Goal: Task Accomplishment & Management: Manage account settings

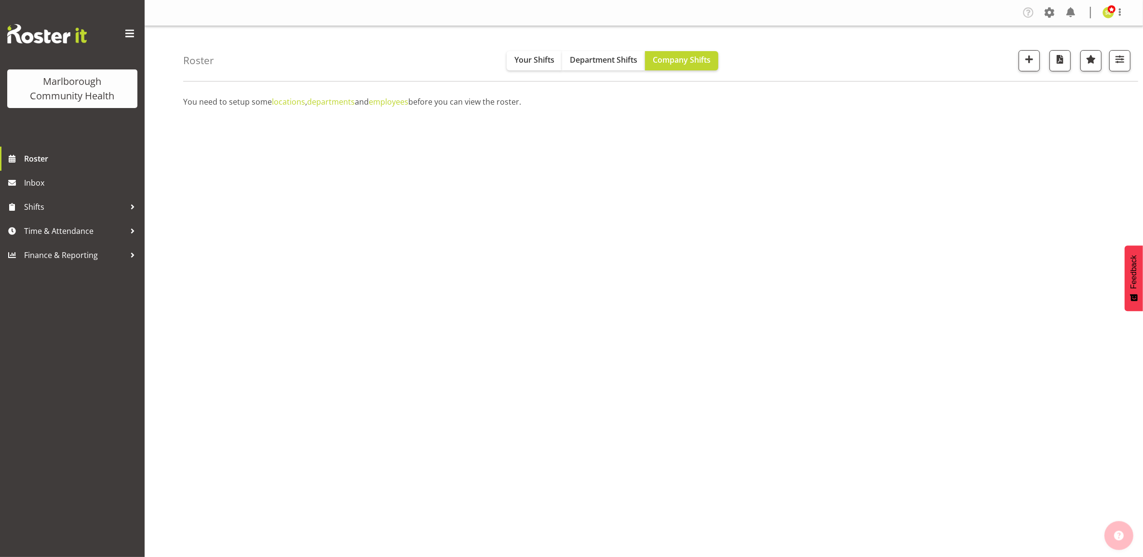
drag, startPoint x: 681, startPoint y: 250, endPoint x: 874, endPoint y: 167, distance: 209.5
click at [681, 250] on div "You need to setup some locations , departments and employees before you can vie…" at bounding box center [663, 282] width 960 height 386
drag, startPoint x: 295, startPoint y: 101, endPoint x: 302, endPoint y: 103, distance: 7.4
click at [295, 101] on link "locations" at bounding box center [288, 101] width 33 height 11
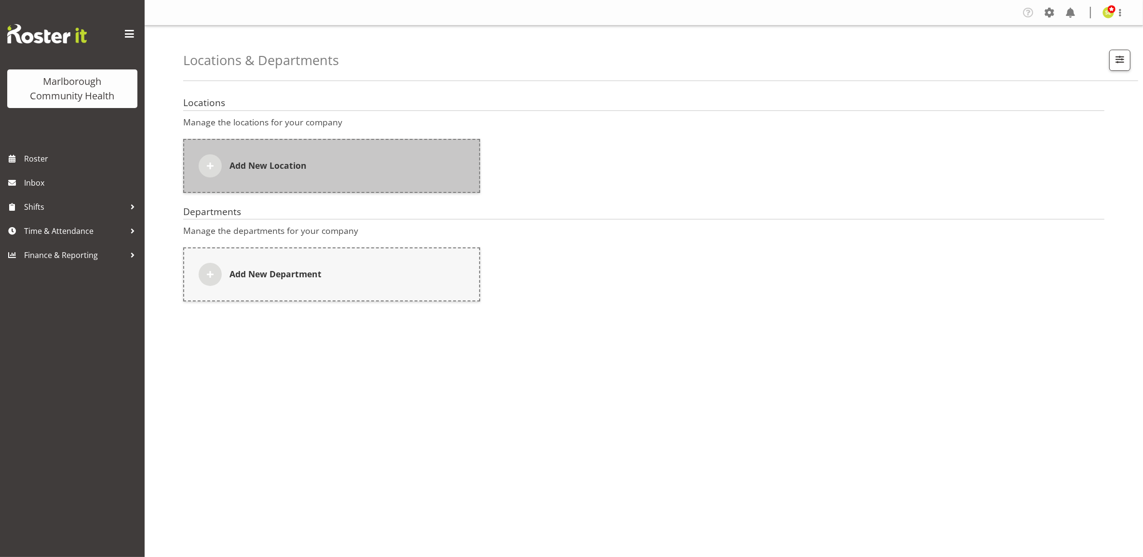
click at [323, 170] on div "Add New Location" at bounding box center [331, 166] width 297 height 54
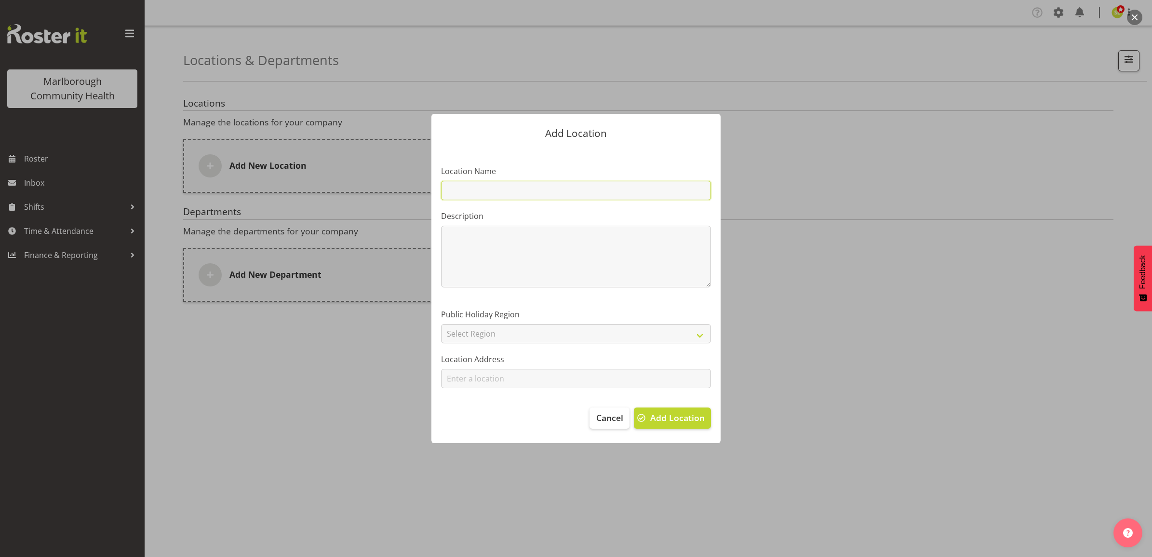
click at [493, 194] on input "text" at bounding box center [576, 190] width 270 height 19
paste input "Blenheim"
type input "Blenheim"
click at [463, 242] on textarea at bounding box center [576, 257] width 270 height 62
click at [472, 341] on select "Select Region Auckland Buller Canterbury (South) Canterbury Chatham Islands Haw…" at bounding box center [576, 333] width 270 height 19
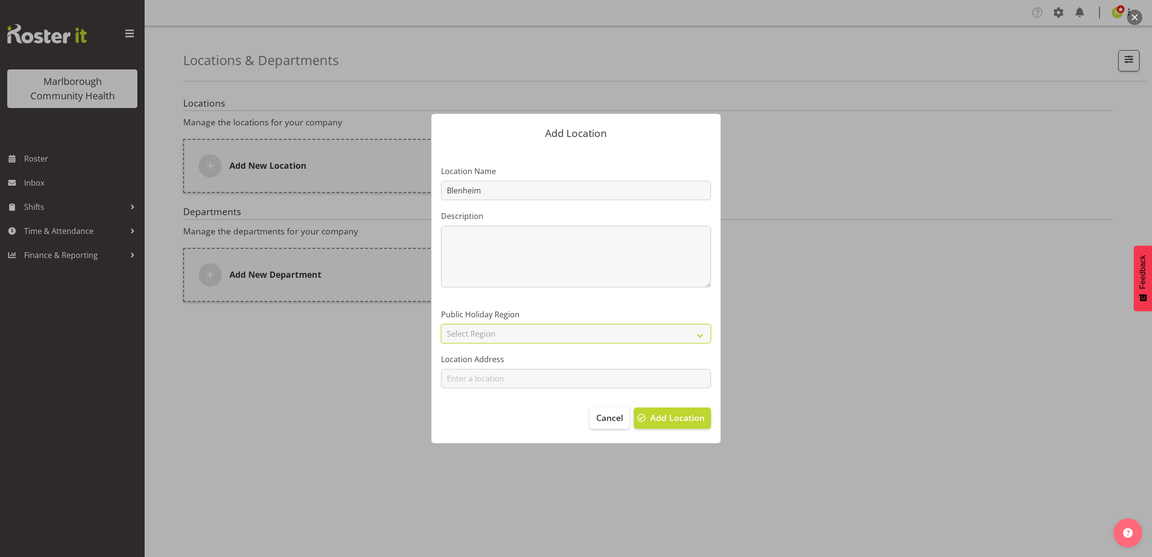
select select "7"
click at [441, 324] on select "Select Region Auckland Buller Canterbury (South) Canterbury Chatham Islands Haw…" at bounding box center [576, 333] width 270 height 19
click at [475, 382] on input at bounding box center [576, 378] width 270 height 19
click at [487, 389] on section "Location Name Blenheim Description 0 / 200 Public Holiday Region Auckland Bulle…" at bounding box center [576, 273] width 289 height 250
click at [489, 388] on section "Location Name Blenheim Description 0 / 200 Public Holiday Region Auckland Bulle…" at bounding box center [576, 273] width 289 height 250
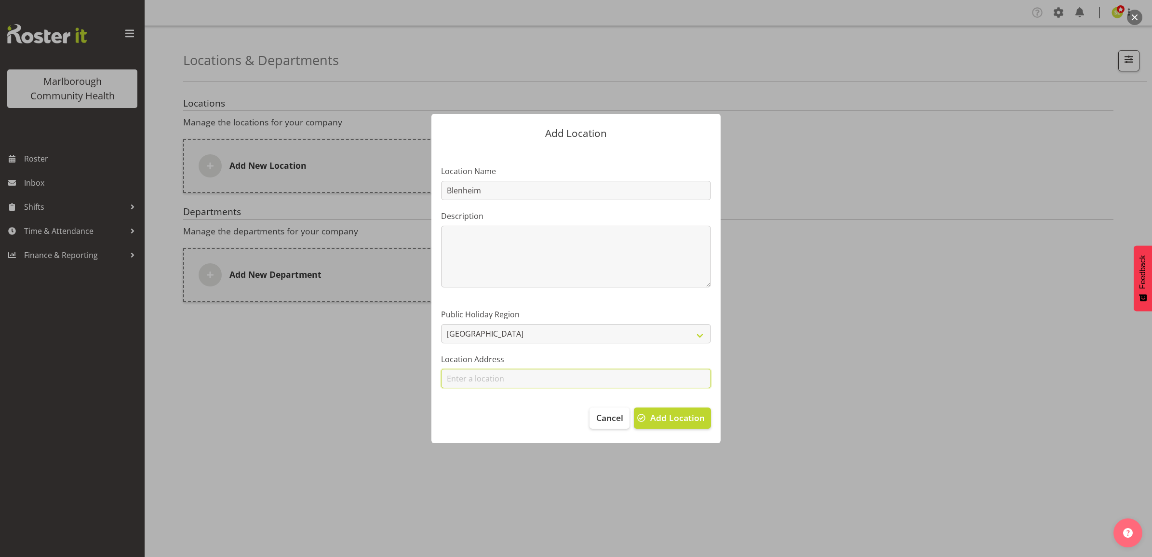
click at [490, 387] on input at bounding box center [576, 378] width 270 height 19
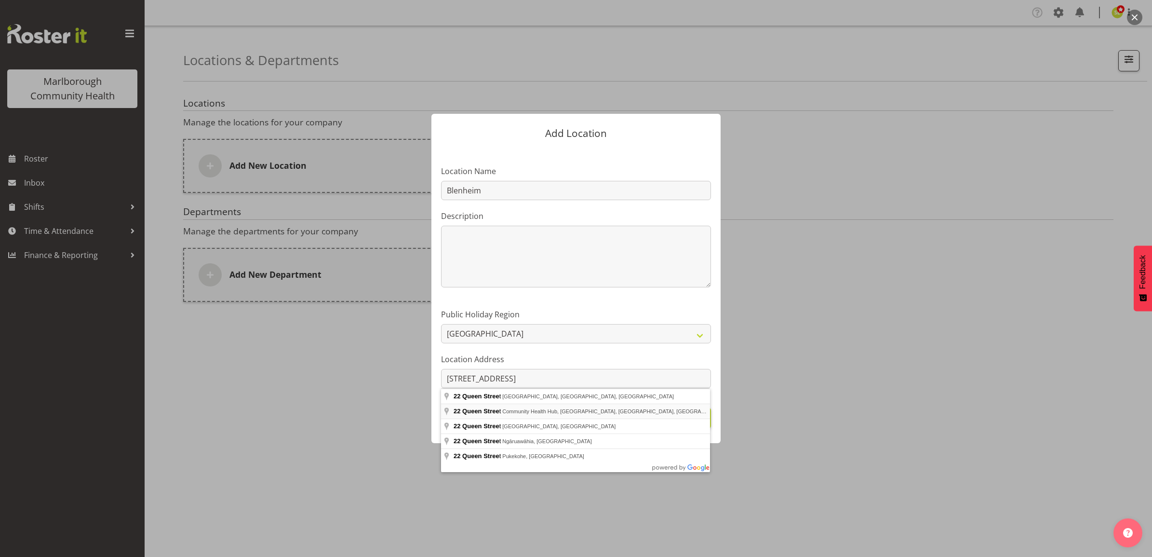
type input "Community Health Hub 22 Queen Street, Blenheim Central, Blenheim, New Zealand"
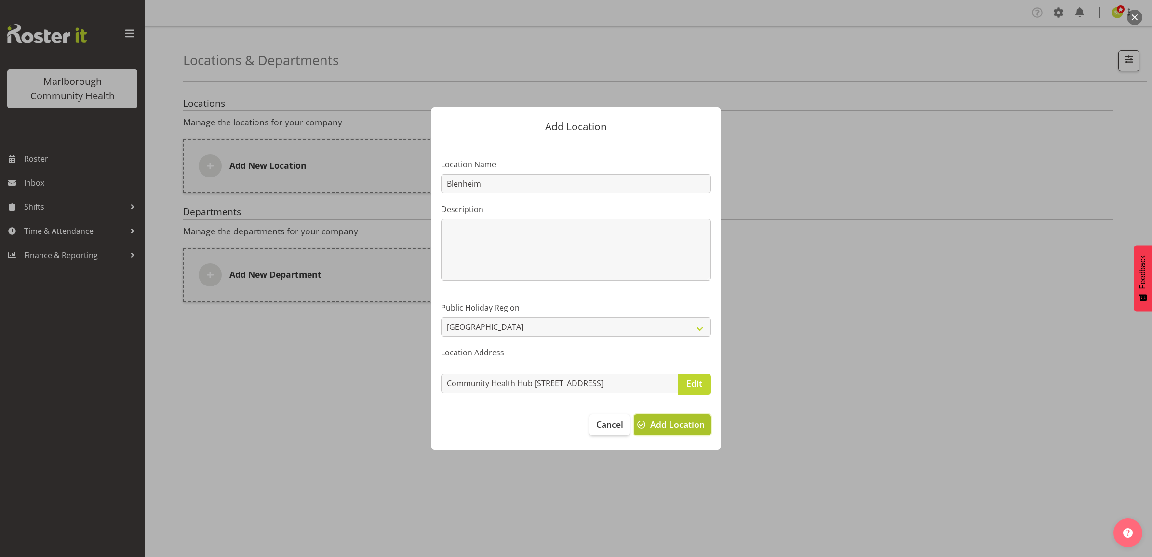
click at [665, 426] on span "Add Location" at bounding box center [677, 424] width 54 height 13
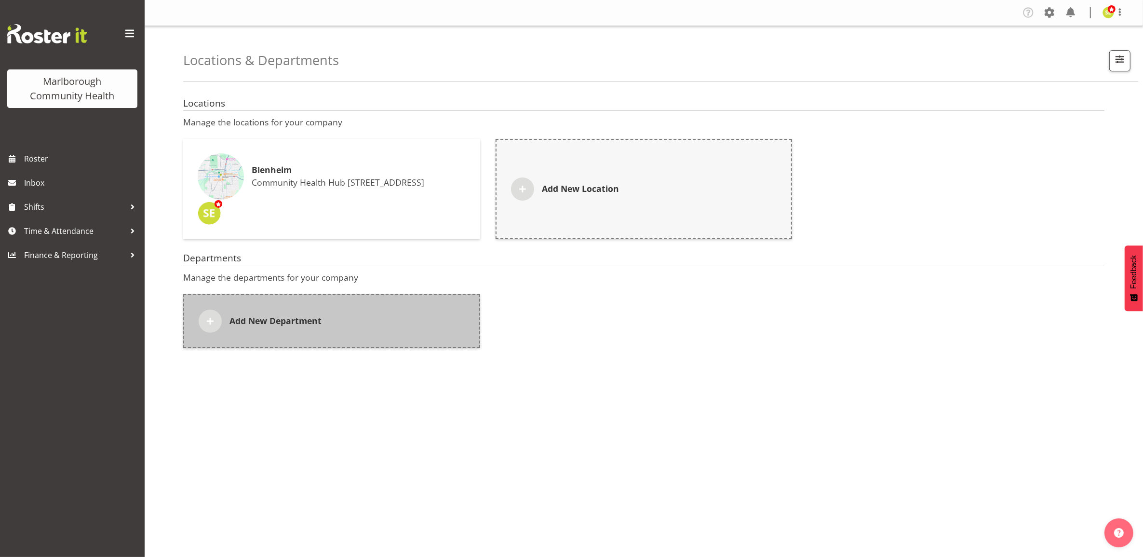
click at [373, 325] on div "Add New Department" at bounding box center [331, 321] width 297 height 54
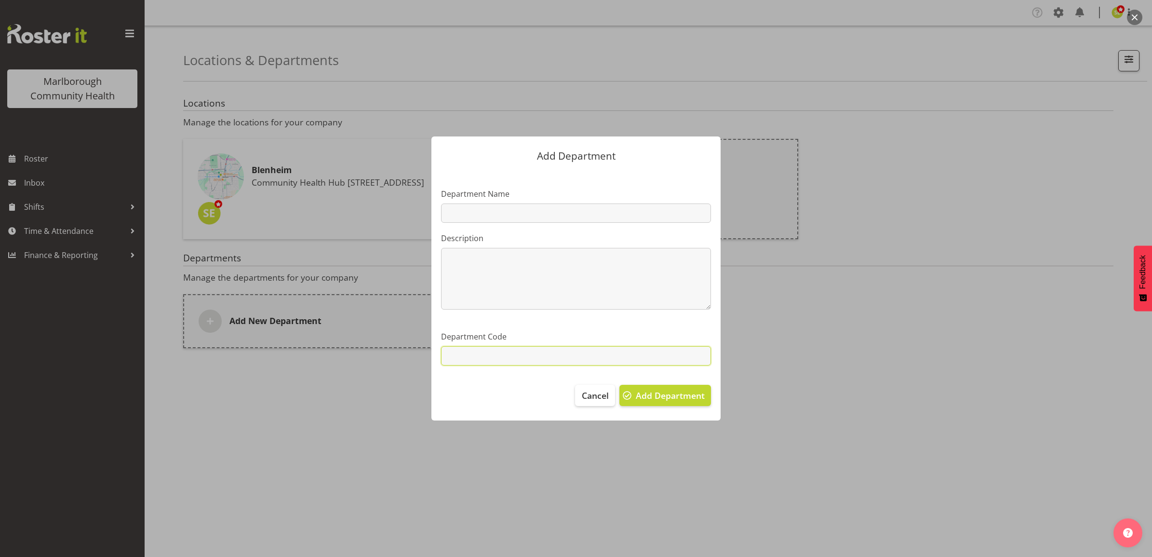
click at [548, 352] on input "text" at bounding box center [576, 355] width 270 height 19
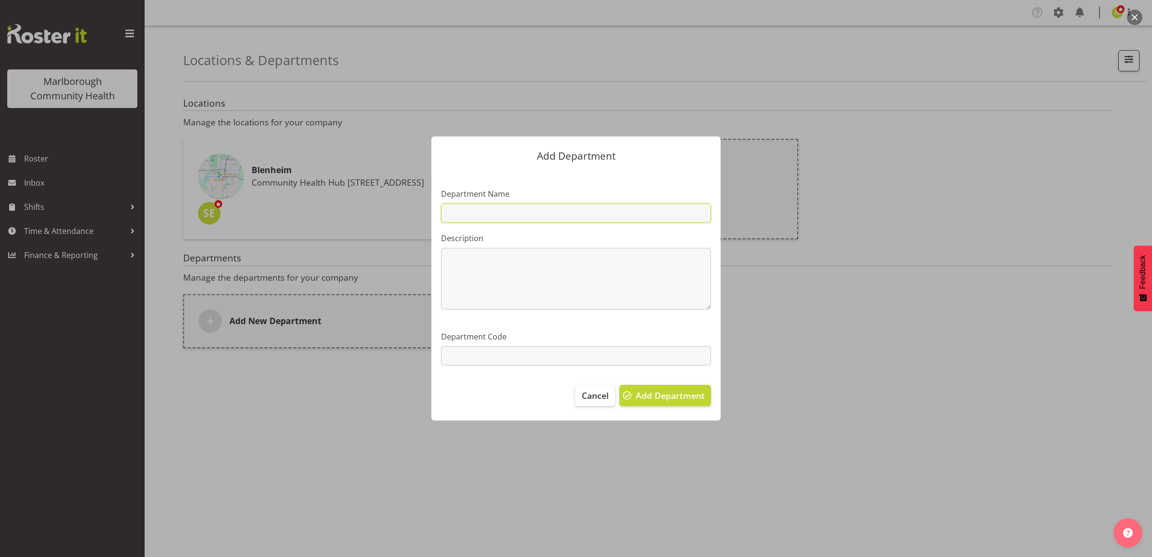
click at [509, 208] on input "text" at bounding box center [576, 212] width 270 height 19
paste input "Marlborough Urgent Care"
type input "Marlborough Urgent Care"
click at [464, 276] on textarea at bounding box center [576, 279] width 270 height 62
click at [647, 393] on span "Add Department" at bounding box center [670, 395] width 69 height 13
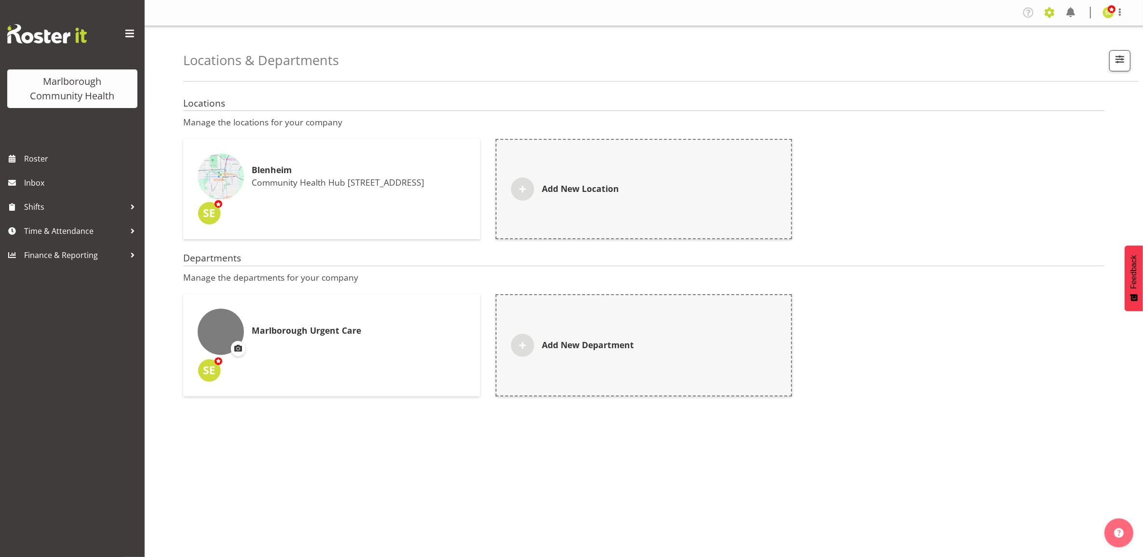
click at [1055, 10] on span at bounding box center [1049, 12] width 15 height 15
click at [979, 51] on link "Roles & Skills" at bounding box center [991, 52] width 134 height 17
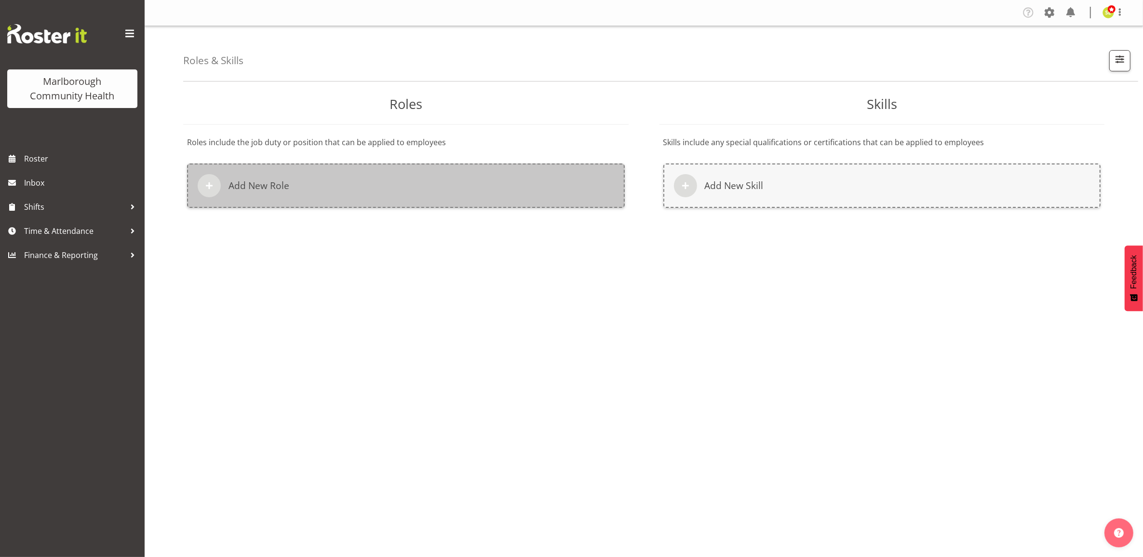
click at [258, 174] on div "Add New Role" at bounding box center [406, 185] width 438 height 44
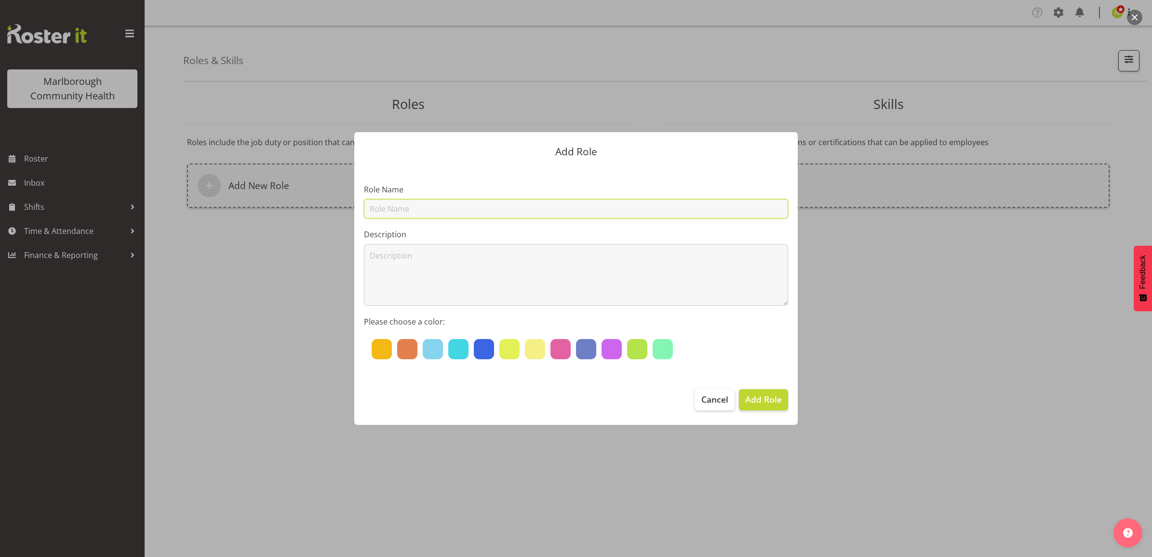
click at [432, 203] on input "text" at bounding box center [576, 208] width 424 height 19
paste input "Registered Nurse"
type input "Registered Nurse"
click at [384, 348] on div at bounding box center [382, 349] width 20 height 20
click at [756, 398] on span "Add Role" at bounding box center [763, 399] width 37 height 13
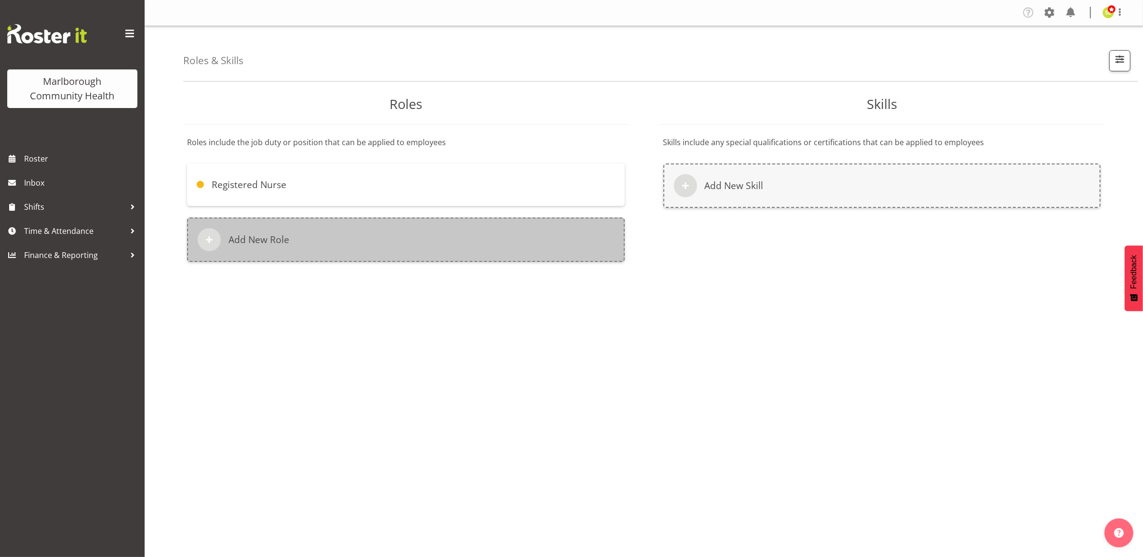
click at [292, 229] on div "Add New Role" at bounding box center [406, 239] width 438 height 44
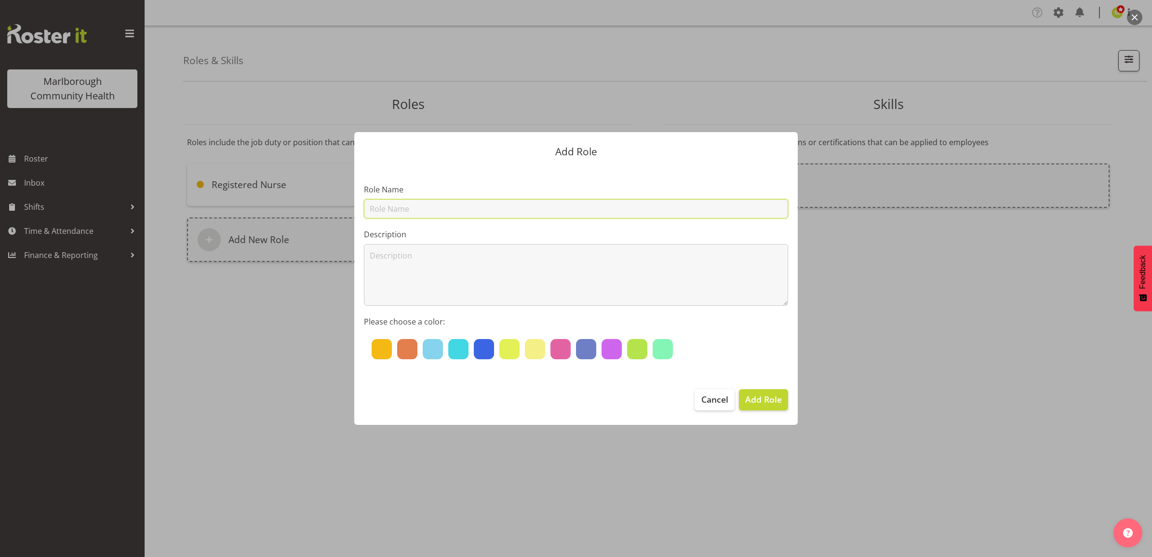
click at [385, 206] on input "text" at bounding box center [576, 208] width 424 height 19
paste input "Operational Coordinator"
type input "Operational Coordinator"
click at [487, 351] on div at bounding box center [484, 349] width 20 height 20
click at [753, 394] on span "Add Role" at bounding box center [763, 399] width 37 height 13
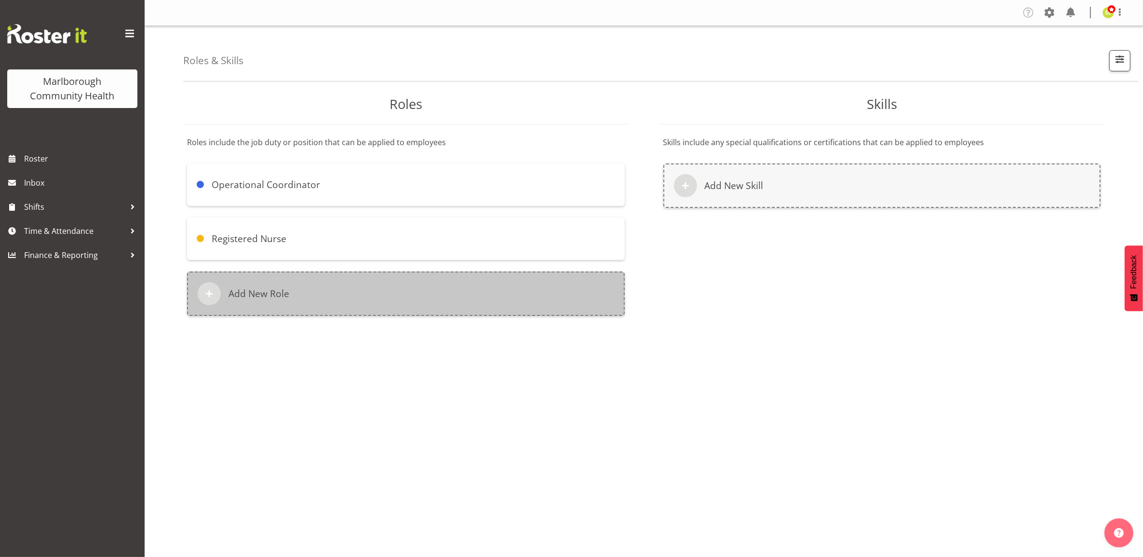
click at [271, 289] on h6 "Add New Role" at bounding box center [259, 294] width 61 height 12
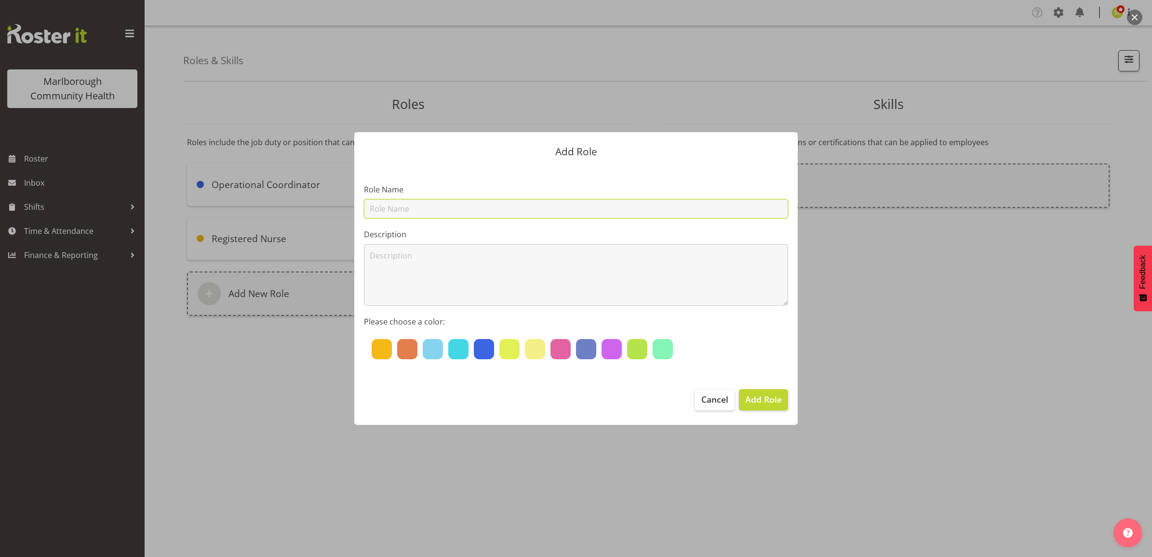
click at [389, 203] on input "text" at bounding box center [576, 208] width 424 height 19
paste input "Medical Officer"
type input "Medical Officer"
click at [568, 351] on div at bounding box center [561, 349] width 20 height 20
click at [771, 407] on button "Add Role" at bounding box center [763, 399] width 49 height 21
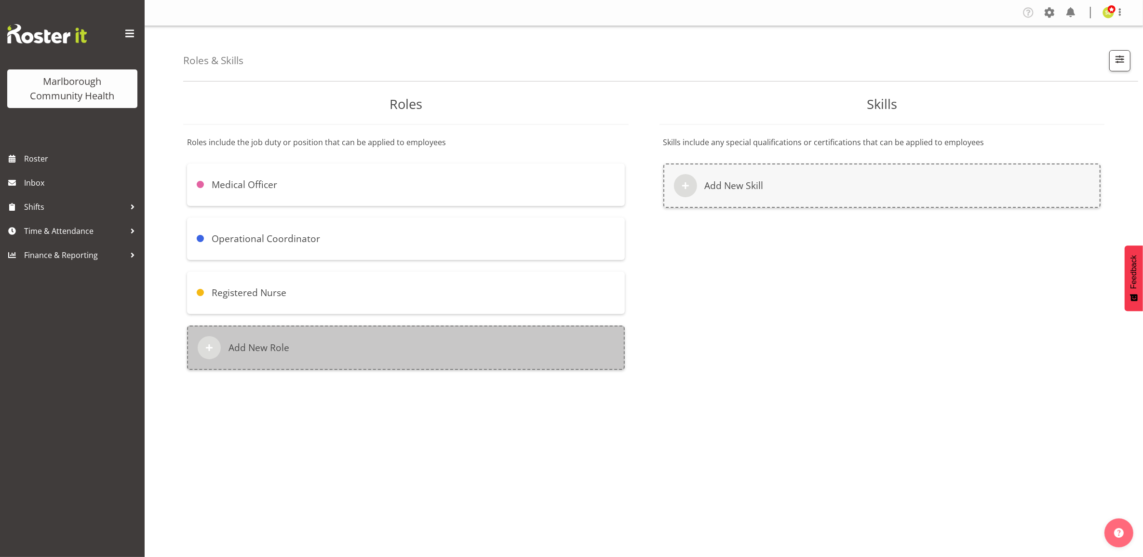
click at [304, 344] on div "Add New Role" at bounding box center [406, 347] width 438 height 44
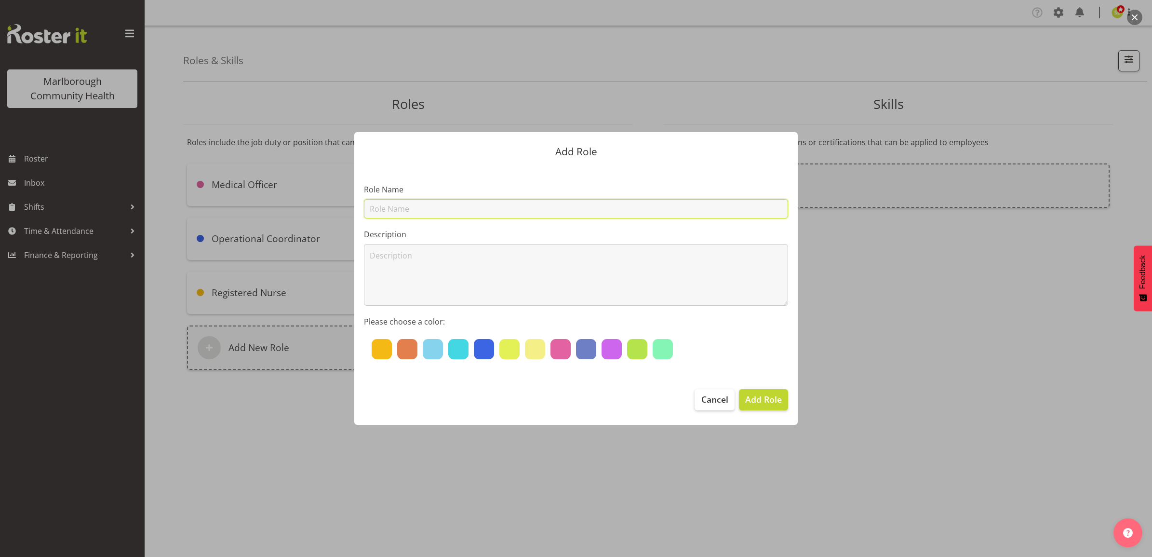
click at [378, 212] on input "text" at bounding box center [576, 208] width 424 height 19
paste input "Health Care Assistant"
type input "Health Care Assistant"
click at [432, 349] on div at bounding box center [433, 349] width 20 height 20
click at [775, 401] on span "Add Role" at bounding box center [763, 399] width 37 height 13
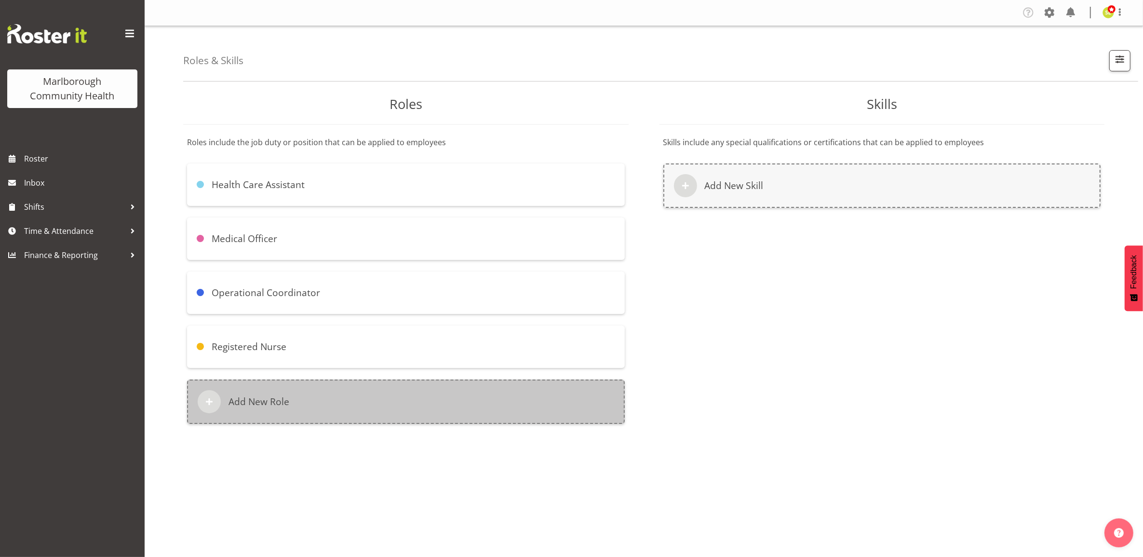
click at [310, 403] on div "Add New Role" at bounding box center [406, 401] width 438 height 44
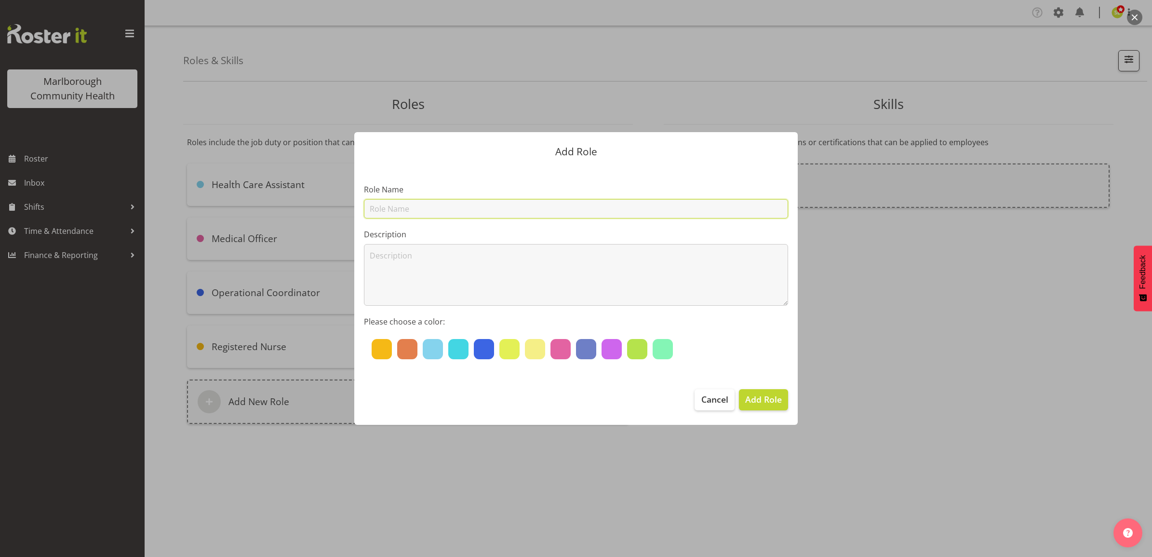
click at [389, 207] on input "text" at bounding box center [576, 208] width 424 height 19
paste input "Receptionist"
drag, startPoint x: 415, startPoint y: 205, endPoint x: 452, endPoint y: 209, distance: 36.8
click at [415, 205] on input "Receptionist" at bounding box center [576, 208] width 424 height 19
drag, startPoint x: 452, startPoint y: 209, endPoint x: 243, endPoint y: 207, distance: 208.3
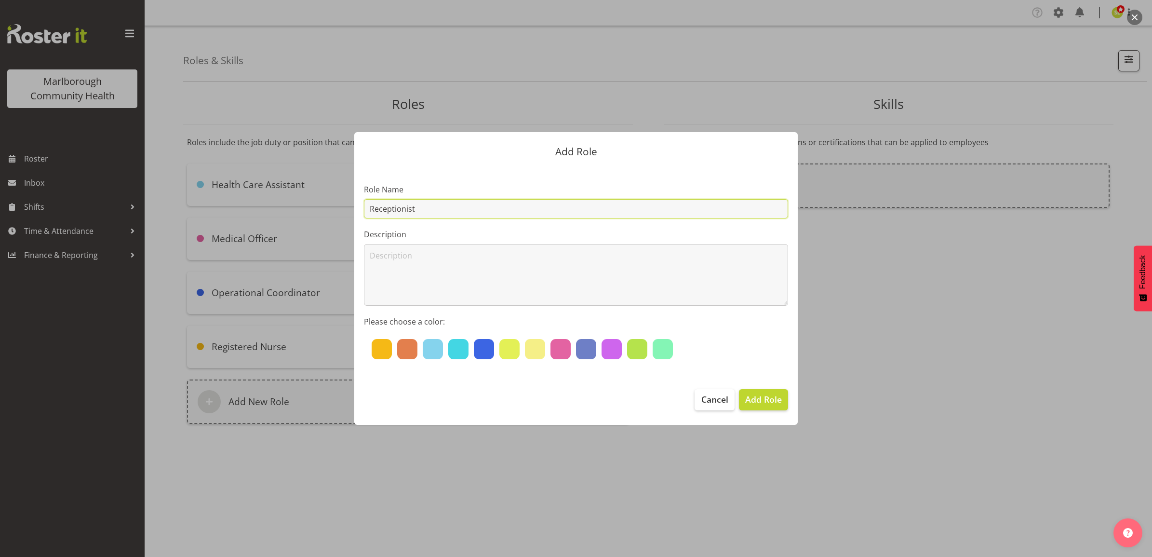
click at [243, 207] on div "Add Role Role Name Receptionist Description Please choose a color: Cancel Add R…" at bounding box center [576, 278] width 1152 height 557
paste input "/ Admin"
type input "Receptionist / Admin"
click at [491, 353] on div at bounding box center [484, 349] width 20 height 20
click at [509, 351] on div at bounding box center [510, 349] width 20 height 20
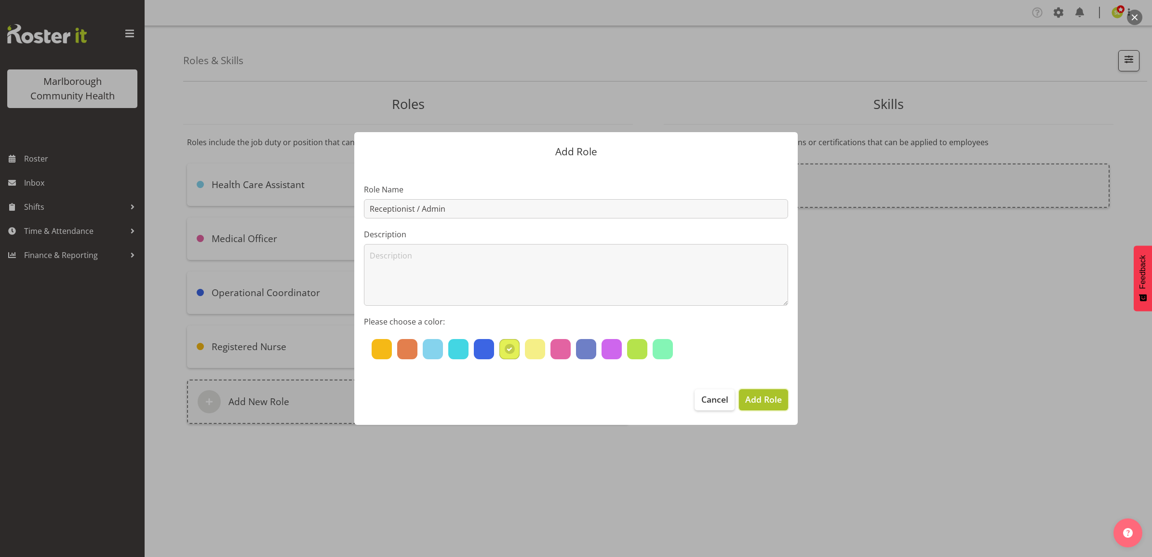
click at [758, 393] on span "Add Role" at bounding box center [763, 399] width 37 height 13
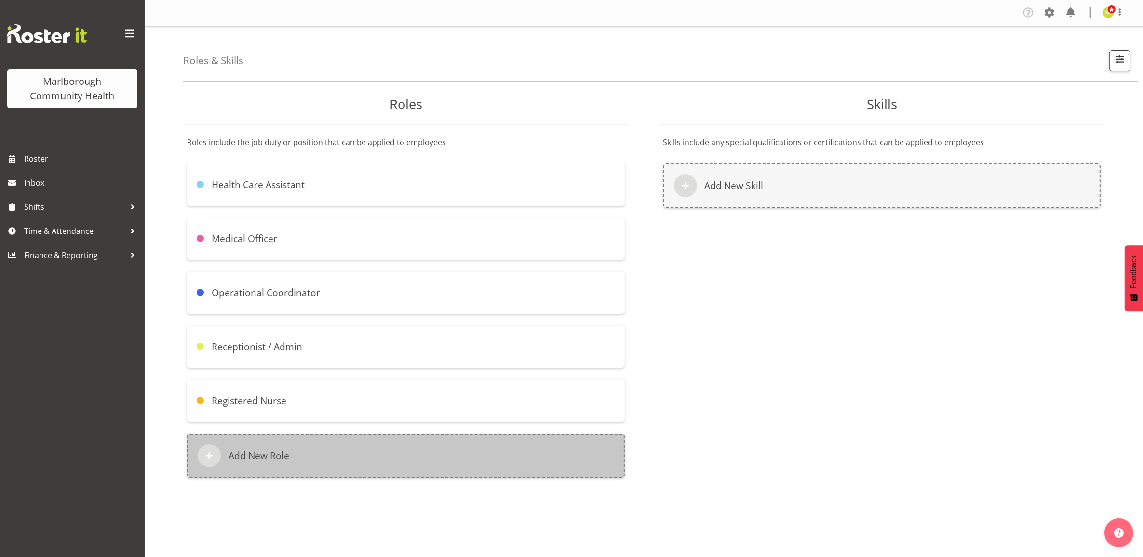
click at [365, 435] on div "Add New Role" at bounding box center [406, 455] width 438 height 44
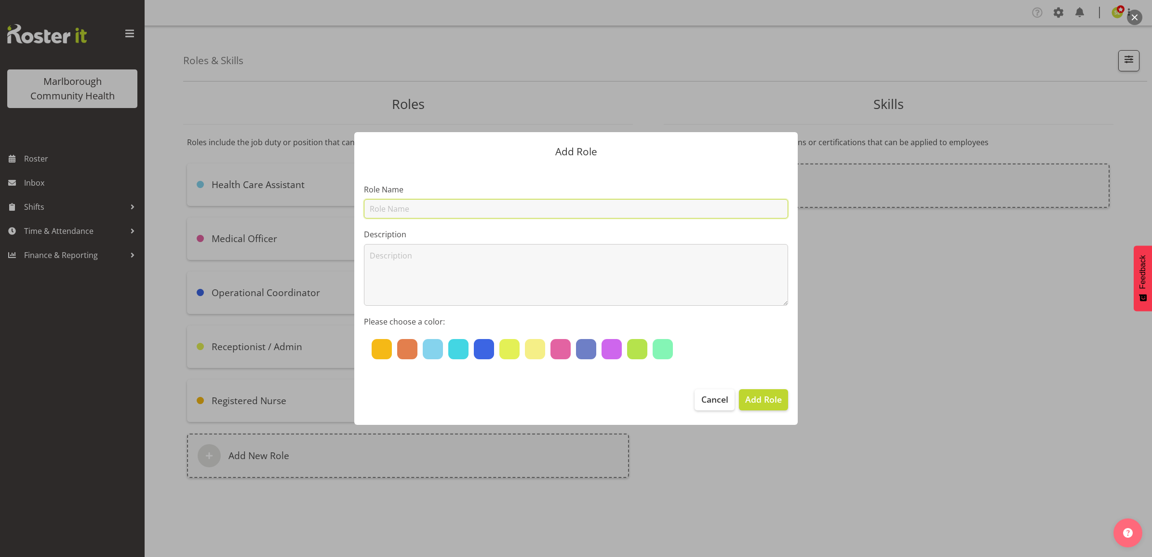
click at [423, 211] on input "text" at bounding box center [576, 208] width 424 height 19
paste input "Casual Medical Officer"
type input "Casual Medical Officer"
click at [608, 352] on div at bounding box center [612, 349] width 20 height 20
click at [748, 401] on span "Add Role" at bounding box center [763, 399] width 37 height 13
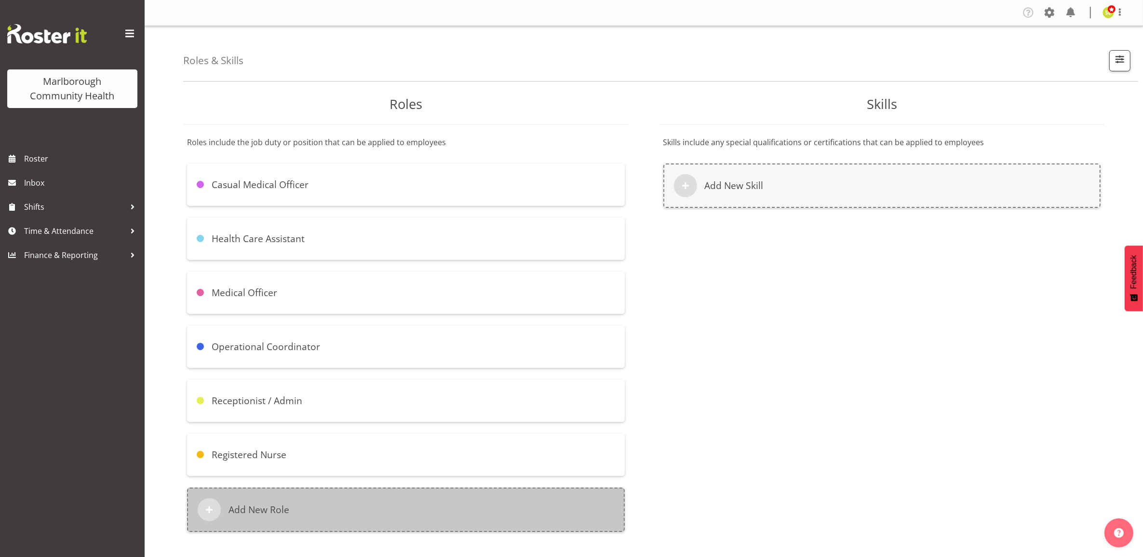
click at [367, 502] on div "Add New Role" at bounding box center [406, 509] width 438 height 44
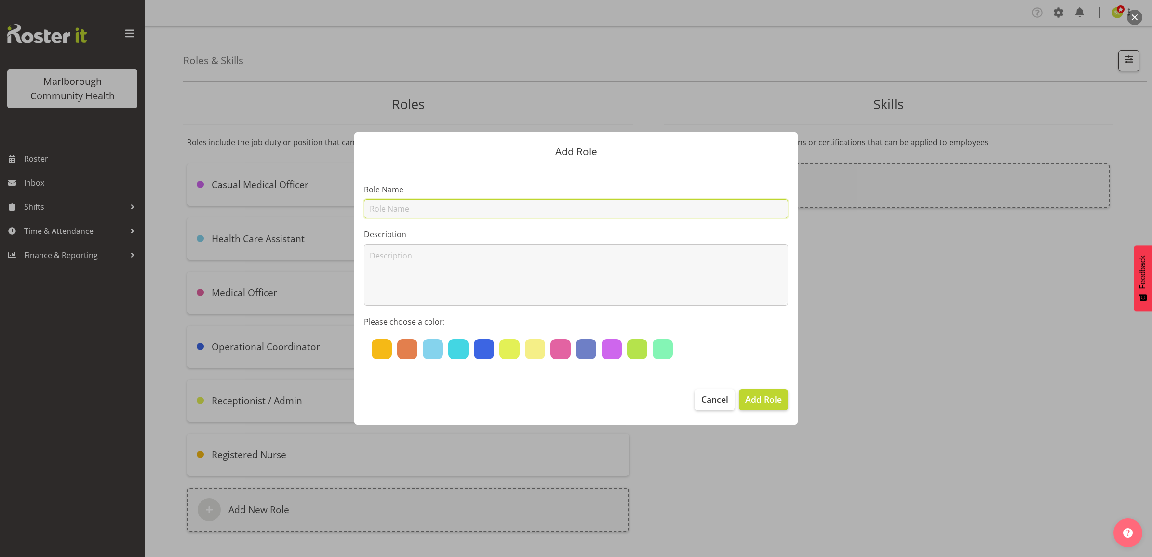
click at [437, 214] on input "text" at bounding box center [576, 208] width 424 height 19
paste input "Casual Registered Nurse"
type input "Casual Registered Nurse"
click at [665, 348] on div at bounding box center [663, 349] width 20 height 20
click at [743, 401] on button "Add Role" at bounding box center [763, 399] width 49 height 21
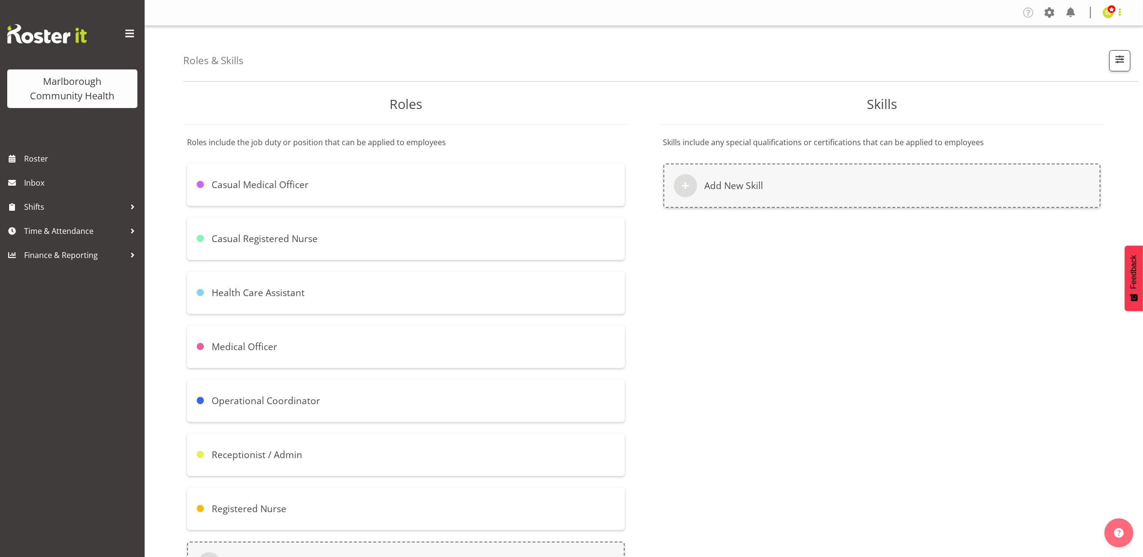
click at [1116, 15] on span at bounding box center [1120, 12] width 12 height 12
click at [1075, 35] on link "Profile" at bounding box center [1079, 33] width 93 height 17
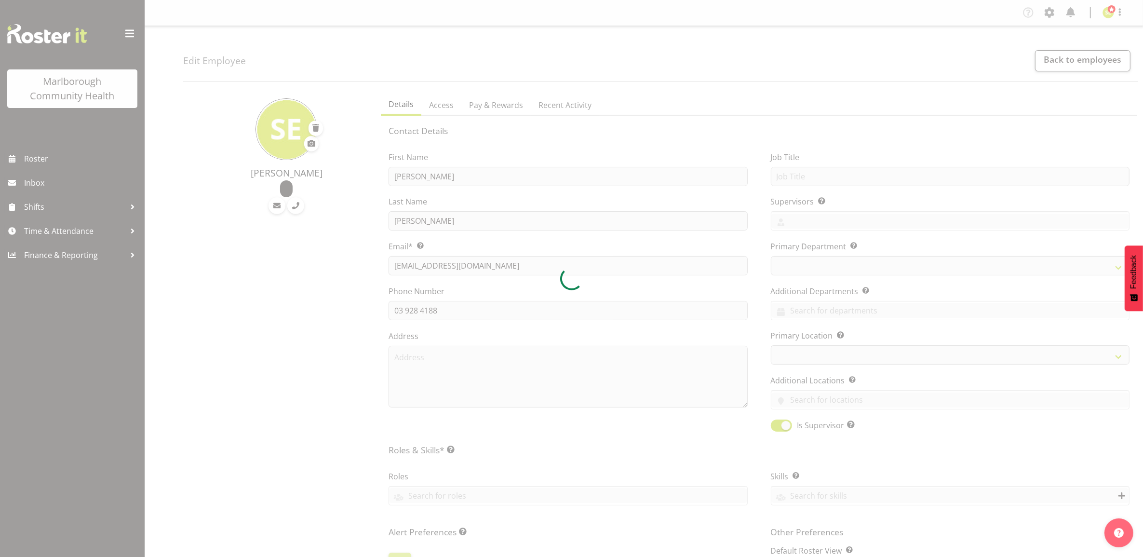
select select
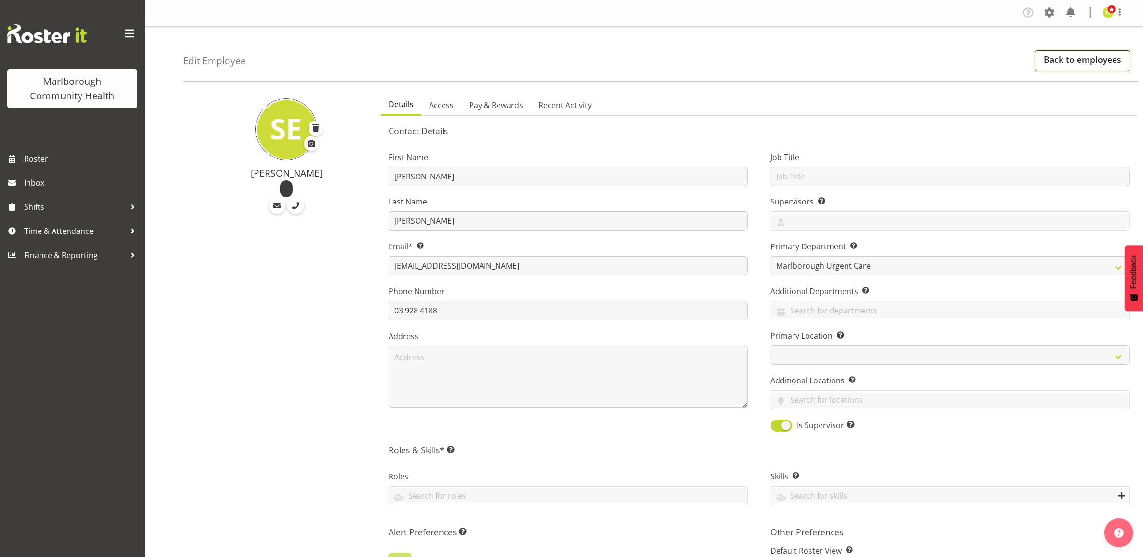
click at [1065, 68] on link "Back to employees" at bounding box center [1082, 60] width 95 height 21
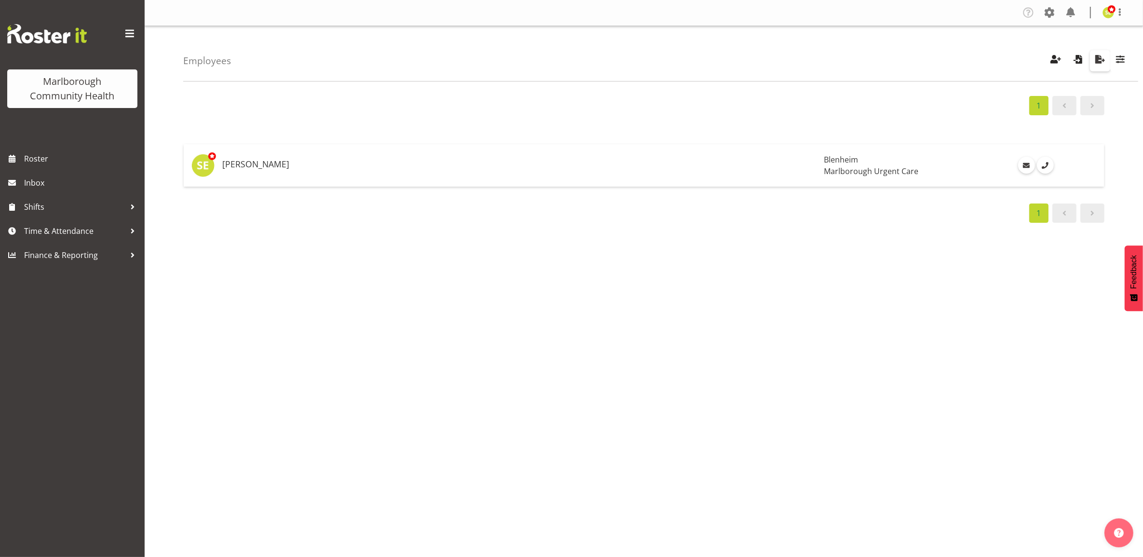
click at [1097, 58] on span "button" at bounding box center [1100, 59] width 13 height 13
drag, startPoint x: 649, startPoint y: 110, endPoint x: 654, endPoint y: 153, distance: 43.2
click at [649, 110] on div "1" at bounding box center [643, 105] width 921 height 19
drag, startPoint x: 737, startPoint y: 172, endPoint x: 727, endPoint y: 176, distance: 10.8
click at [738, 172] on td at bounding box center [590, 165] width 460 height 42
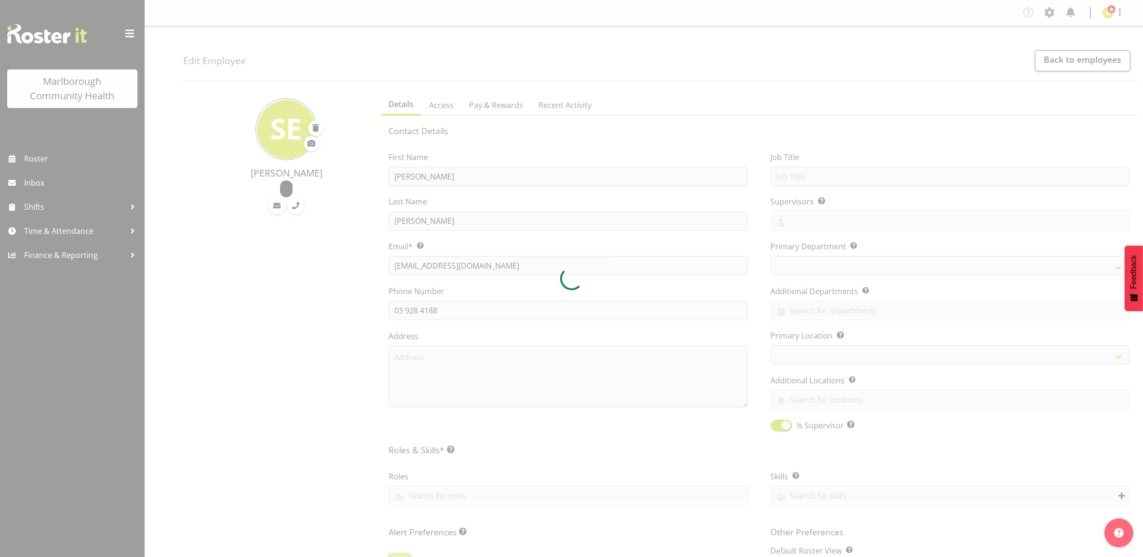
select select
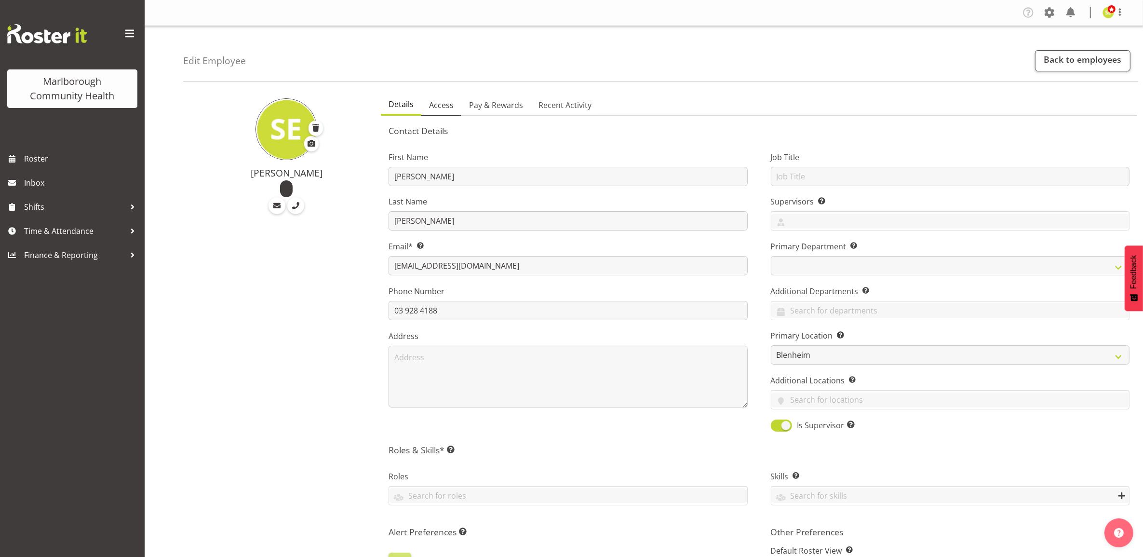
click at [444, 107] on span "Access" at bounding box center [441, 105] width 25 height 12
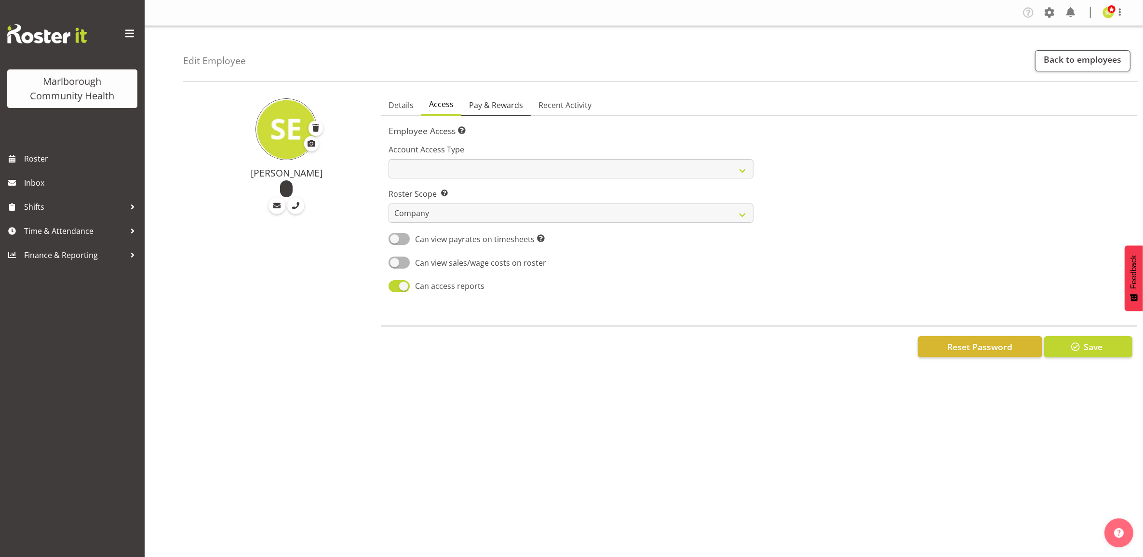
click at [475, 105] on span "Pay & Rewards" at bounding box center [496, 105] width 54 height 12
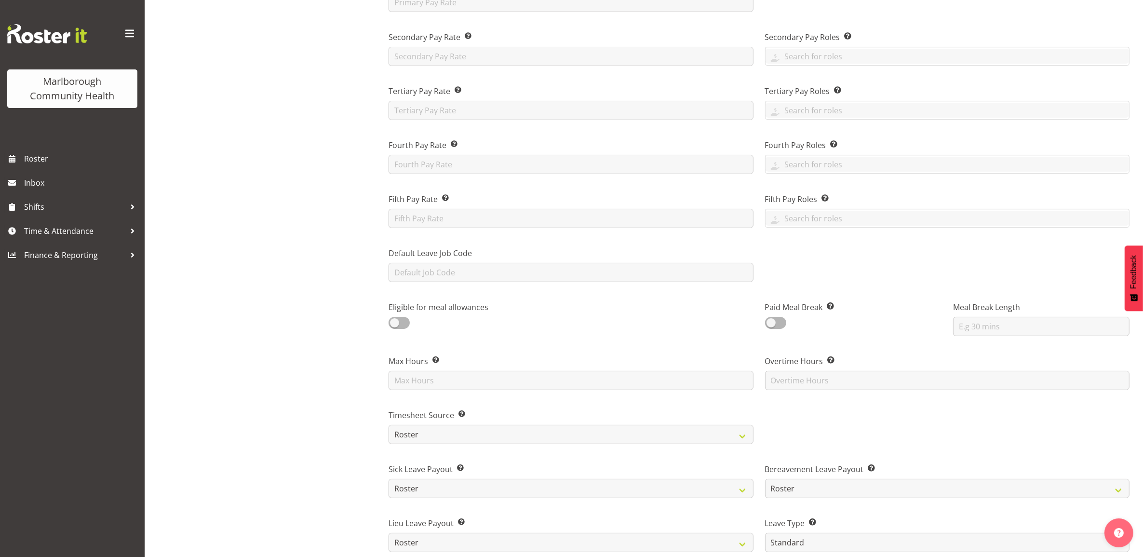
scroll to position [362, 0]
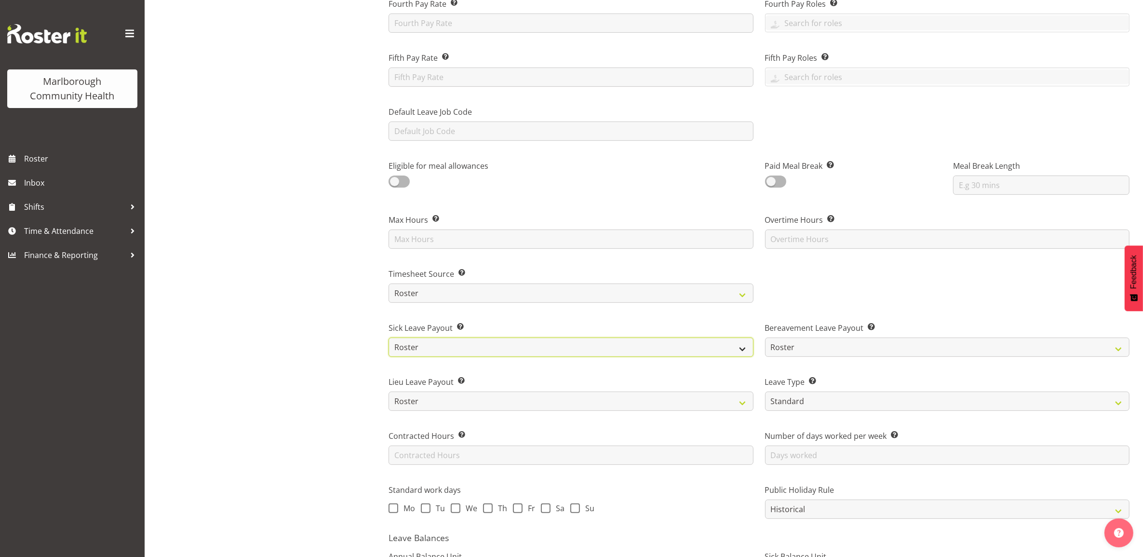
click at [435, 346] on select "Roster Fixed" at bounding box center [571, 347] width 365 height 19
click at [339, 343] on div "[PERSON_NAME]" at bounding box center [279, 222] width 192 height 991
click at [794, 406] on select "Standard History Payout Roster Roster - Fixed" at bounding box center [947, 401] width 365 height 19
select select "roster"
click at [765, 392] on select "Standard History Payout Roster Roster - Fixed" at bounding box center [947, 401] width 365 height 19
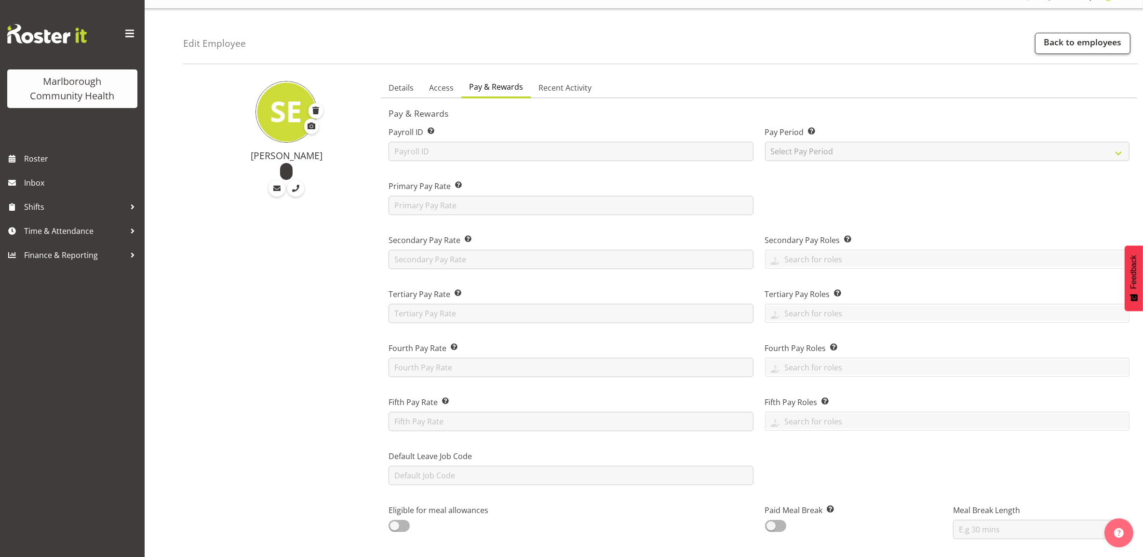
scroll to position [0, 0]
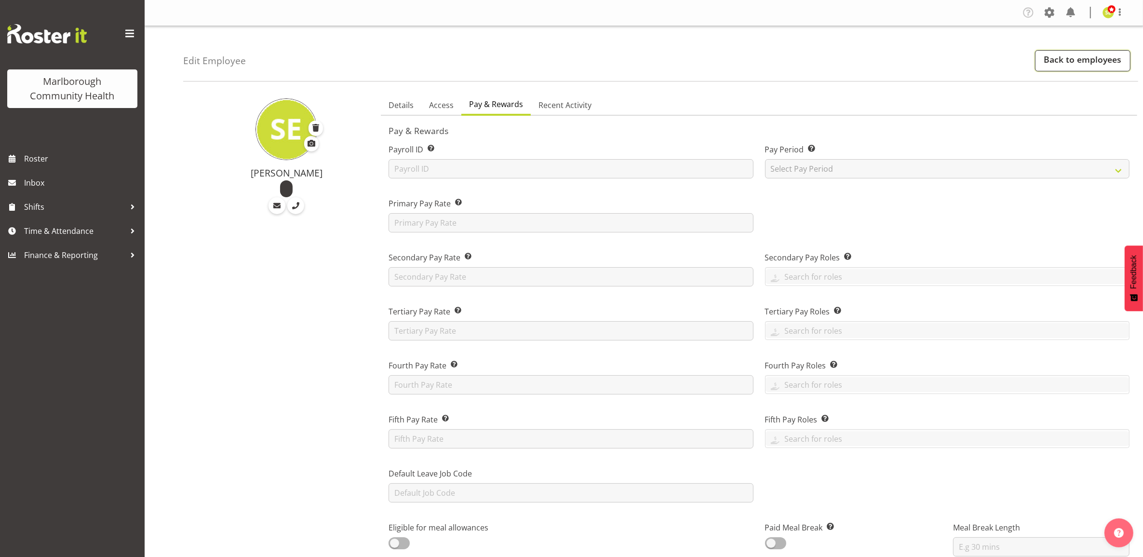
click at [1057, 65] on link "Back to employees" at bounding box center [1082, 60] width 95 height 21
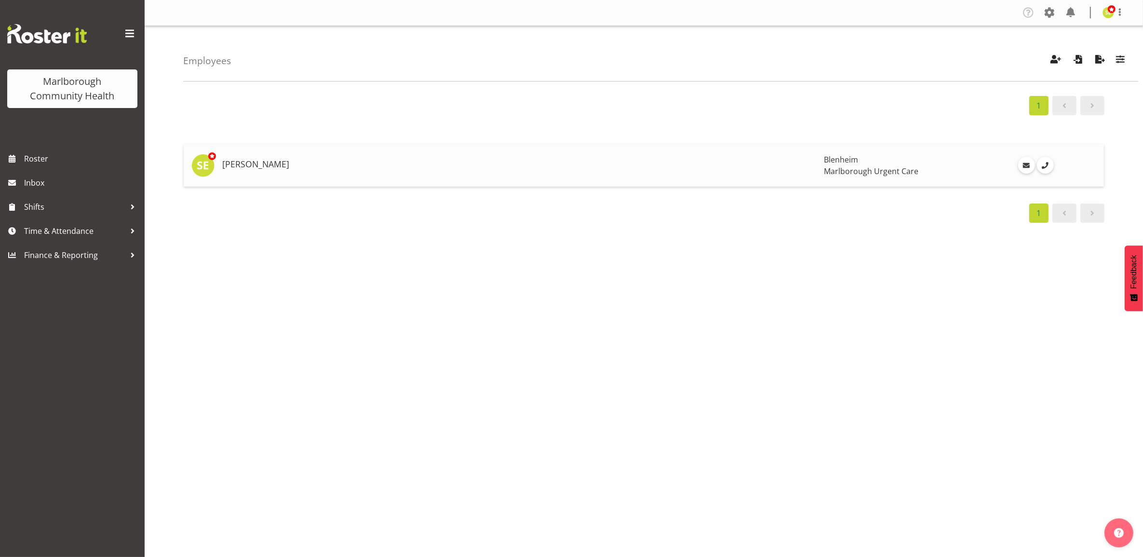
drag, startPoint x: 760, startPoint y: 172, endPoint x: 754, endPoint y: 176, distance: 7.4
click at [760, 172] on td at bounding box center [590, 165] width 460 height 42
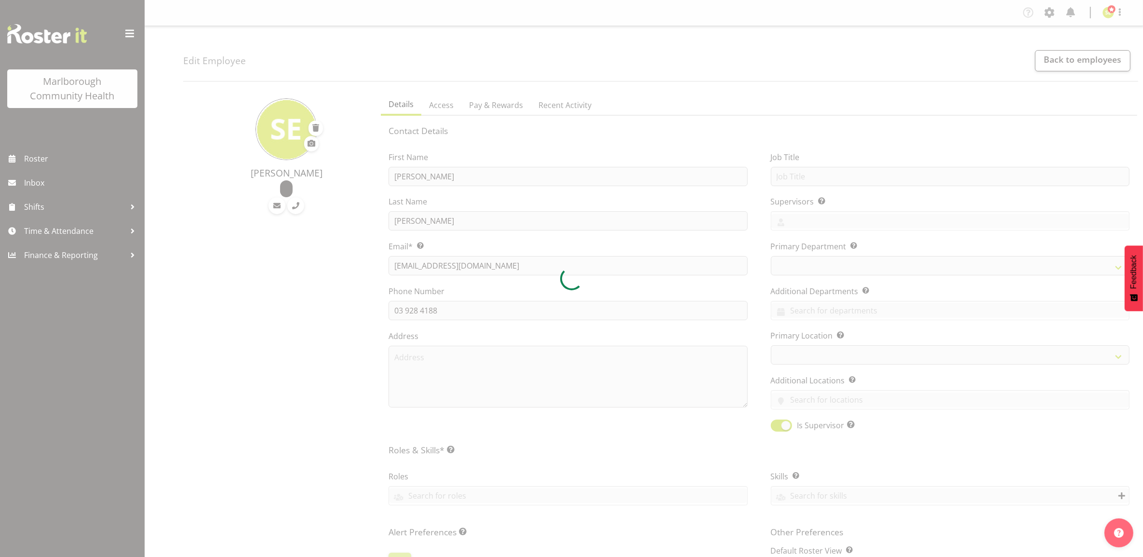
select select
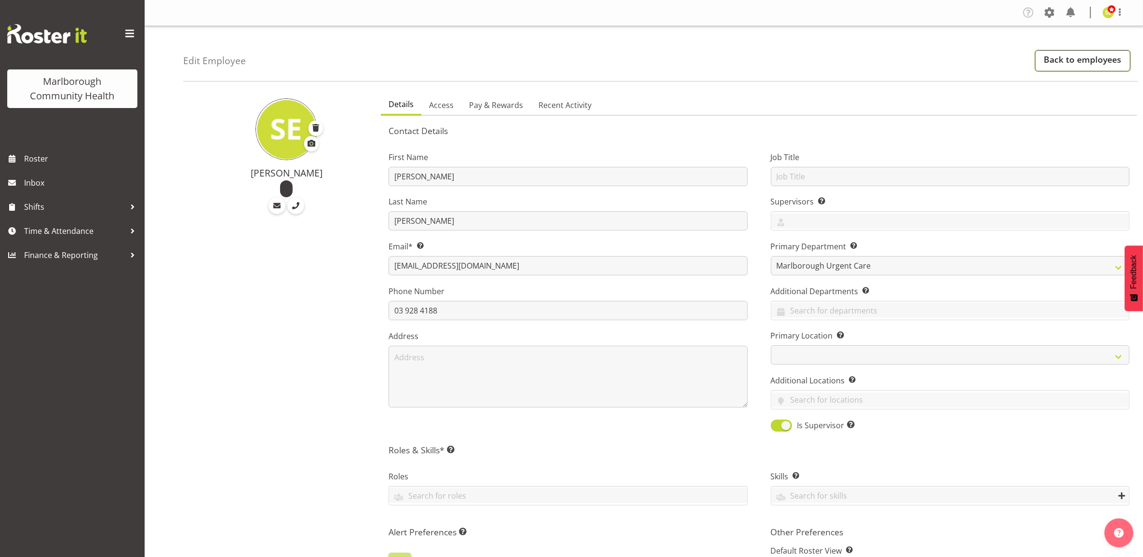
click at [1076, 59] on link "Back to employees" at bounding box center [1082, 60] width 95 height 21
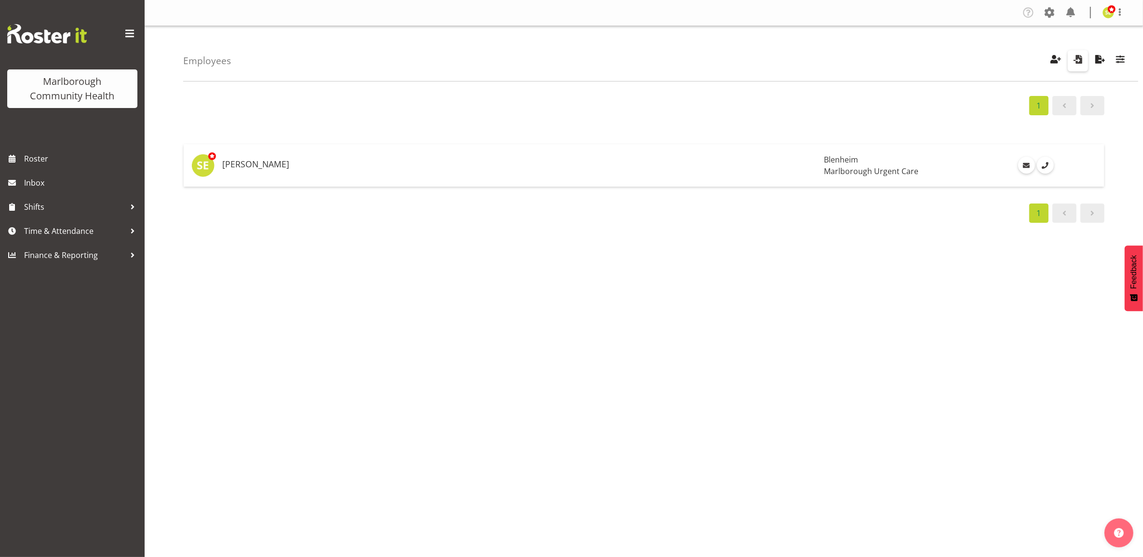
click at [1073, 63] on span "button" at bounding box center [1078, 59] width 13 height 13
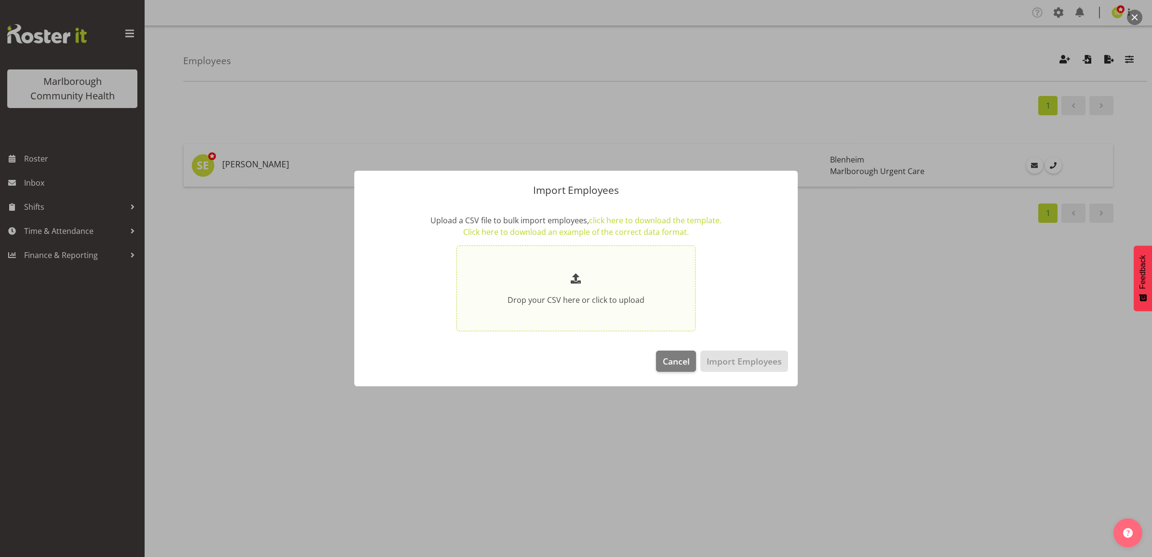
click at [617, 292] on div "Drop your CSV here or click to upload" at bounding box center [576, 288] width 188 height 35
click at [617, 292] on input "Drop your CSV here or click to upload" at bounding box center [576, 288] width 239 height 86
type input "C:\fakepath\employees (7).csv"
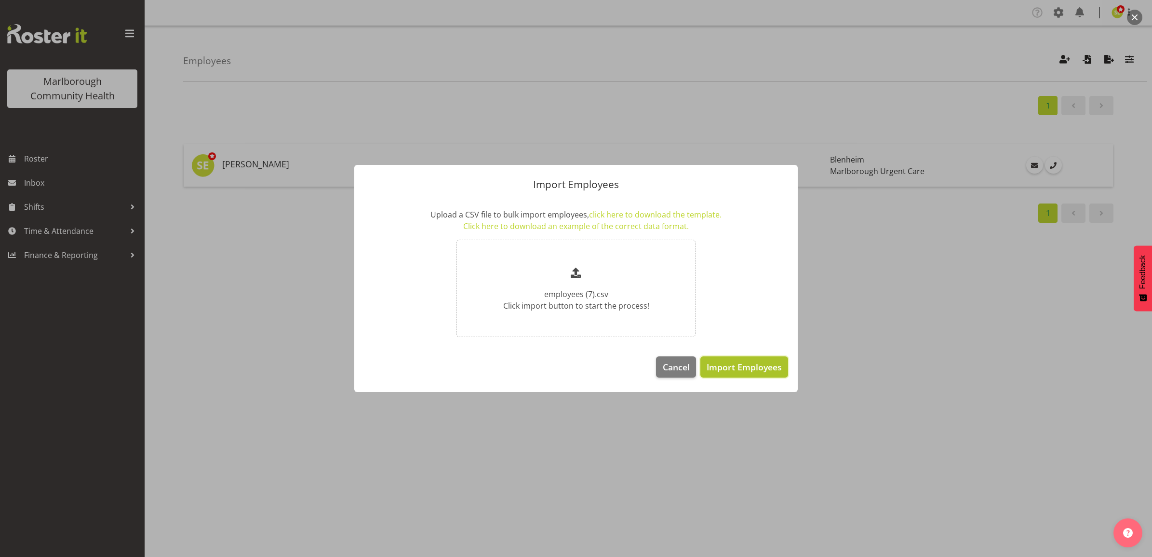
click at [778, 368] on span "Import Employees" at bounding box center [744, 367] width 75 height 13
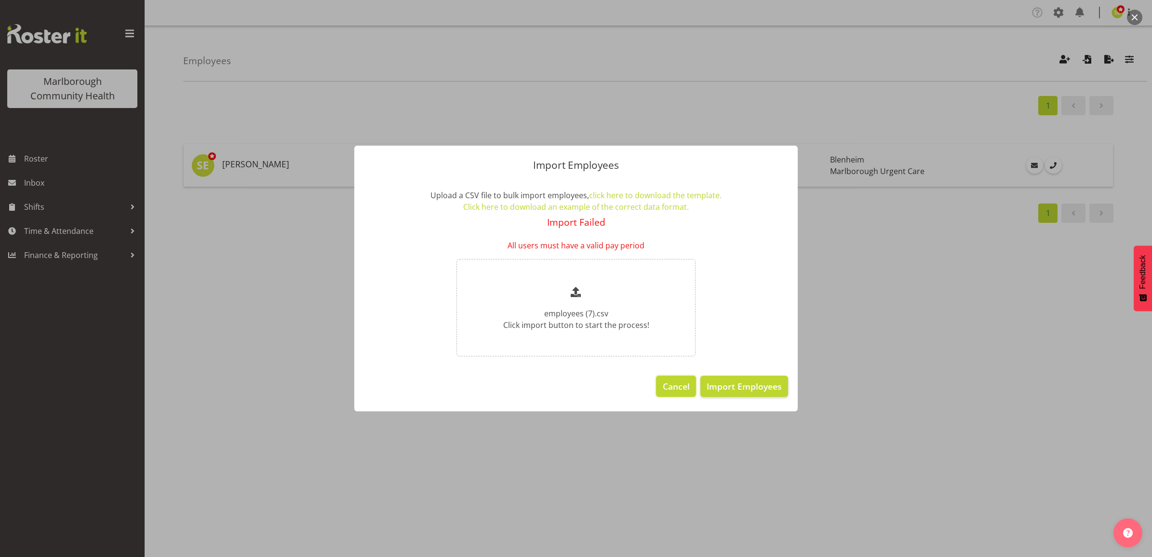
click at [675, 382] on span "Cancel" at bounding box center [676, 386] width 27 height 13
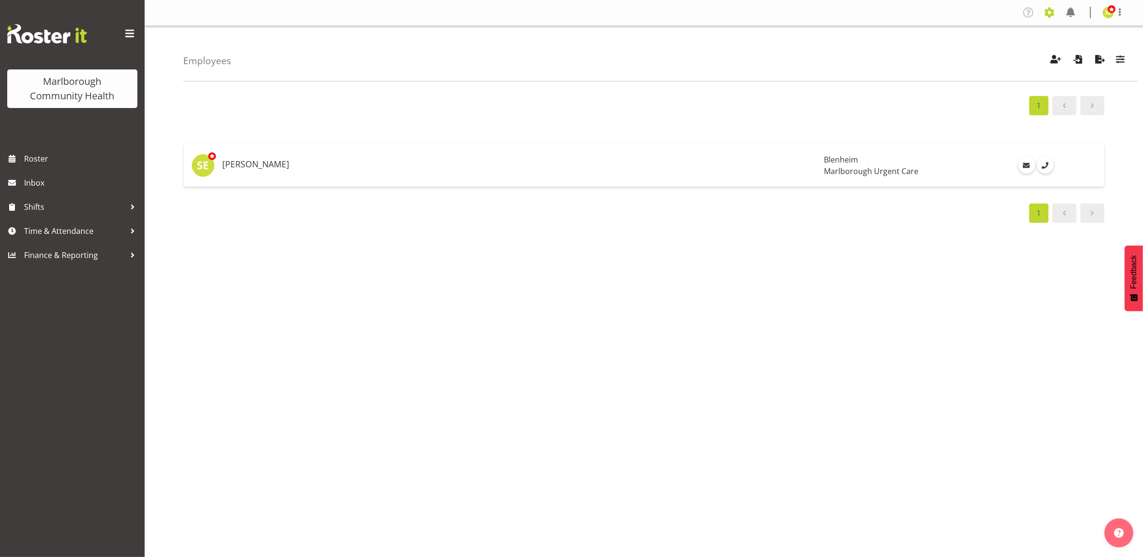
click at [1054, 13] on span at bounding box center [1049, 12] width 15 height 15
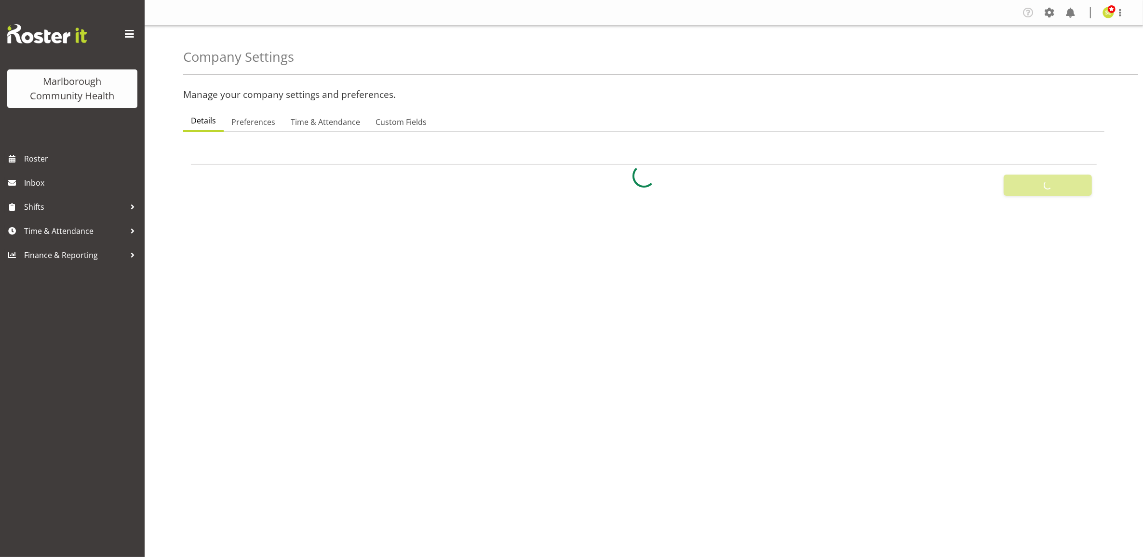
select select
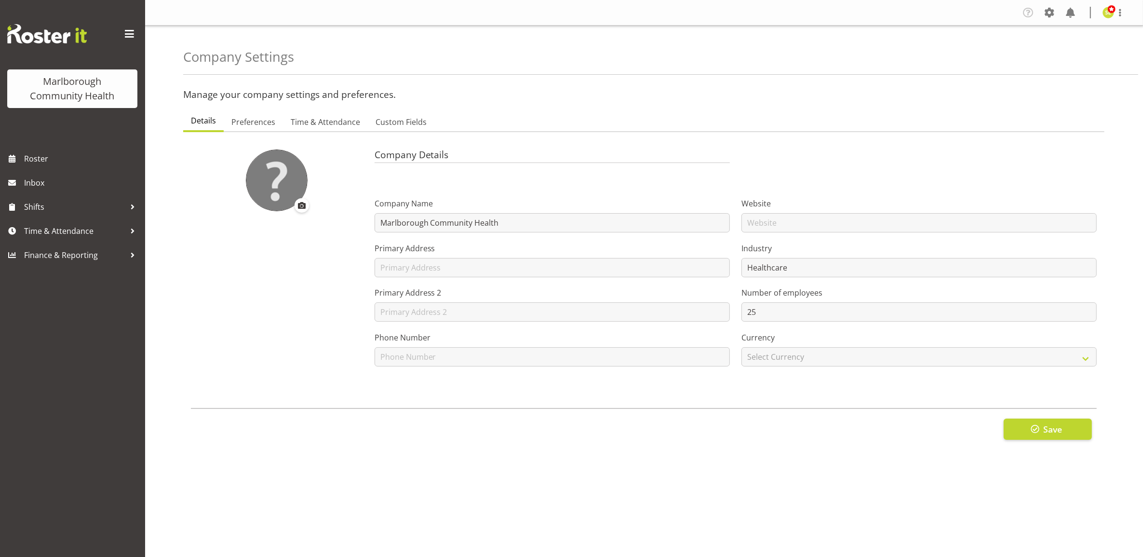
type input "8"
checkbox input "true"
type input "15"
select select "0"
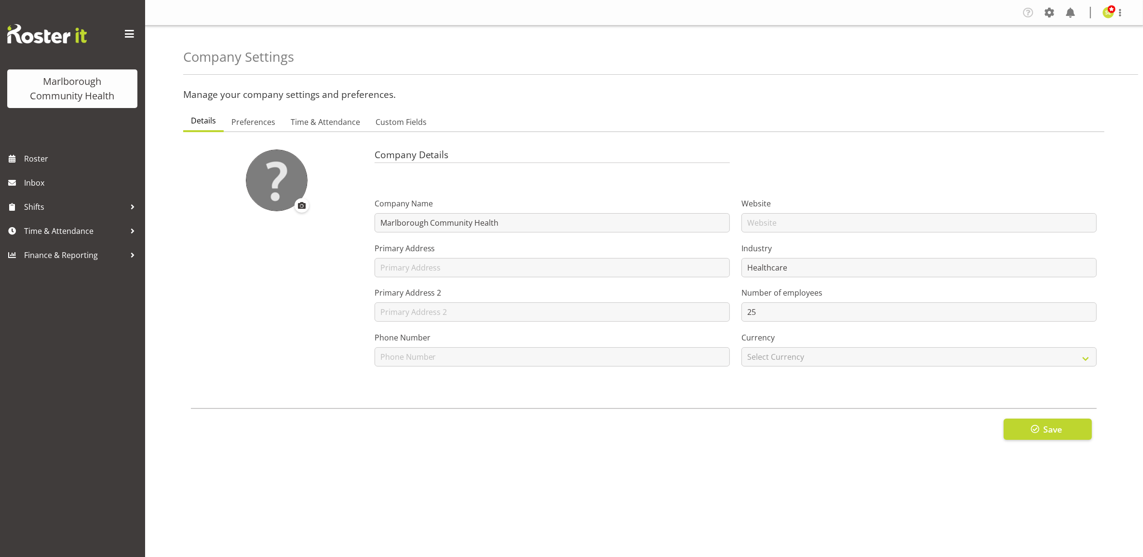
checkbox input "true"
click at [315, 128] on span "Time & Attendance" at bounding box center [325, 122] width 69 height 12
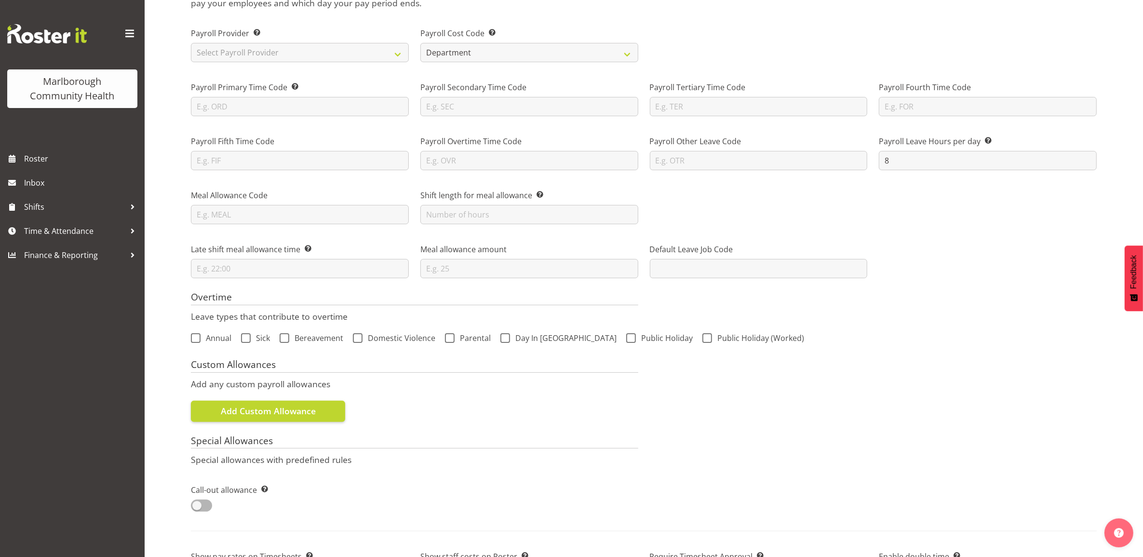
scroll to position [60, 0]
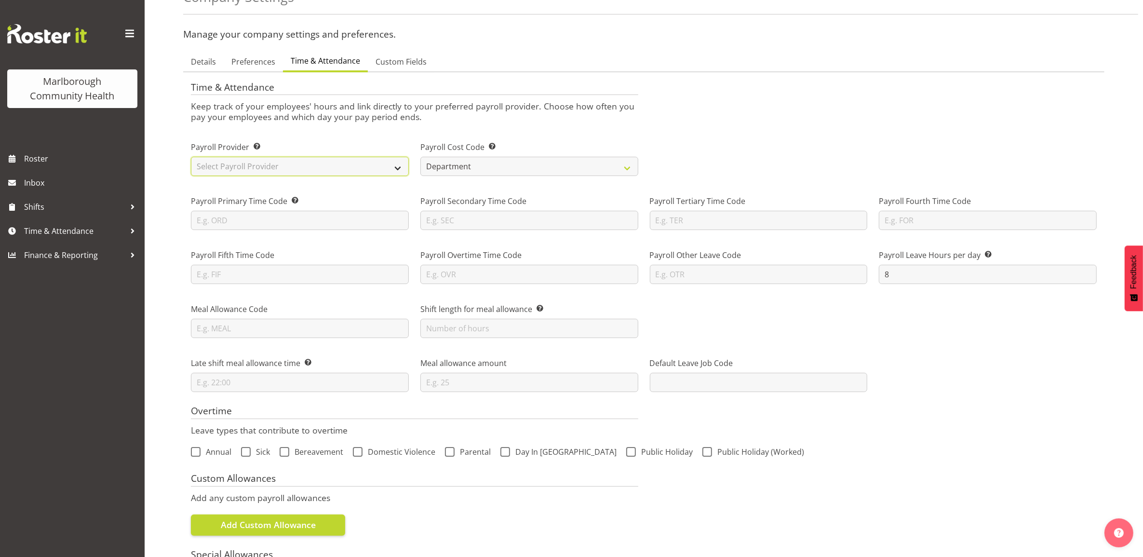
click at [241, 167] on select "Select Payroll Provider Smartly iPayroll Ace Payroll MYOB MYOB IMS Crystal Payr…" at bounding box center [300, 166] width 218 height 19
select select "smart-payroll"
click at [191, 157] on select "Select Payroll Provider Smartly iPayroll Ace Payroll MYOB MYOB IMS Crystal Payr…" at bounding box center [300, 166] width 218 height 19
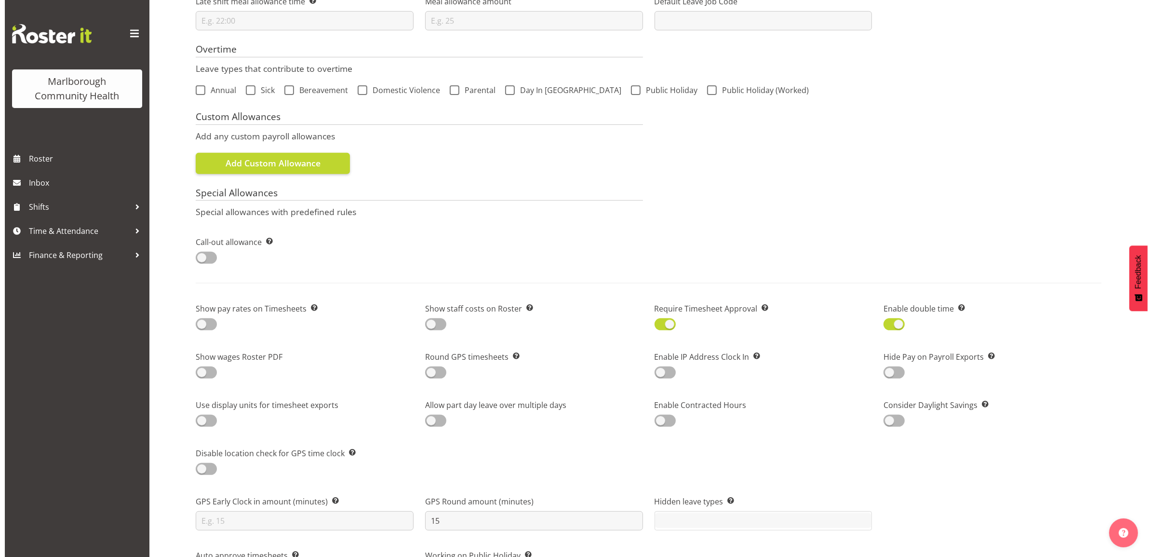
scroll to position [731, 0]
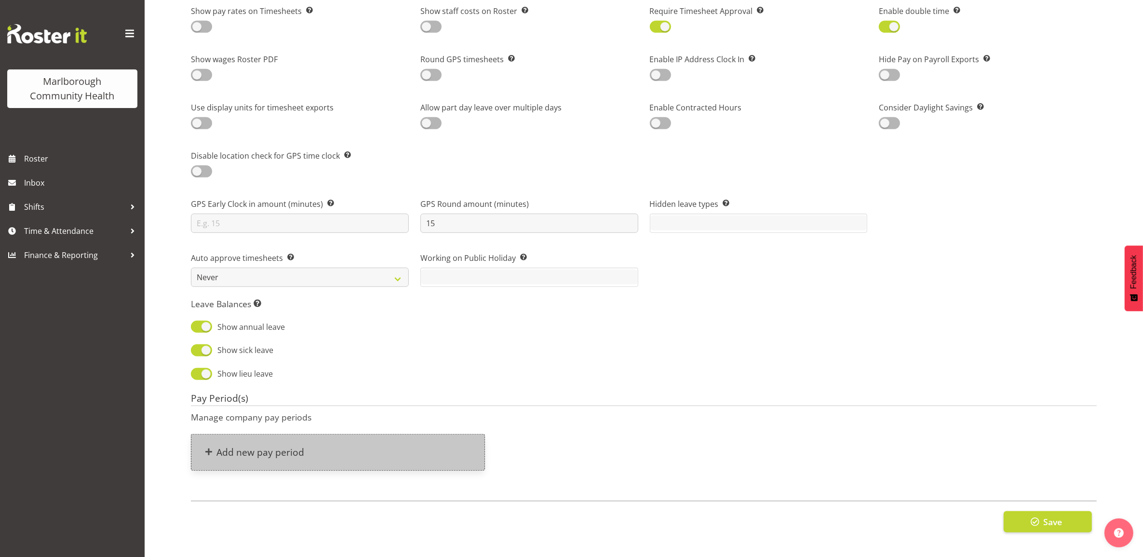
click at [276, 447] on h4 "Add new pay period" at bounding box center [260, 452] width 88 height 11
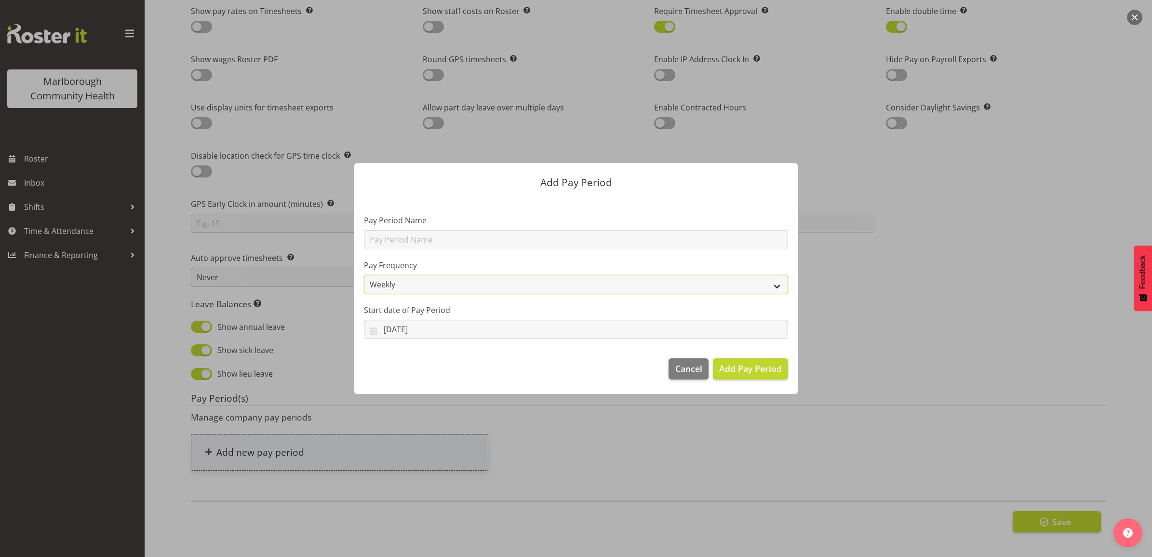
drag, startPoint x: 407, startPoint y: 275, endPoint x: 407, endPoint y: 285, distance: 9.6
click at [407, 275] on select "Weekly Fortnightly Monthly" at bounding box center [576, 284] width 424 height 19
select select "fortnightly"
click at [364, 275] on select "Weekly Fortnightly Monthly" at bounding box center [576, 284] width 424 height 19
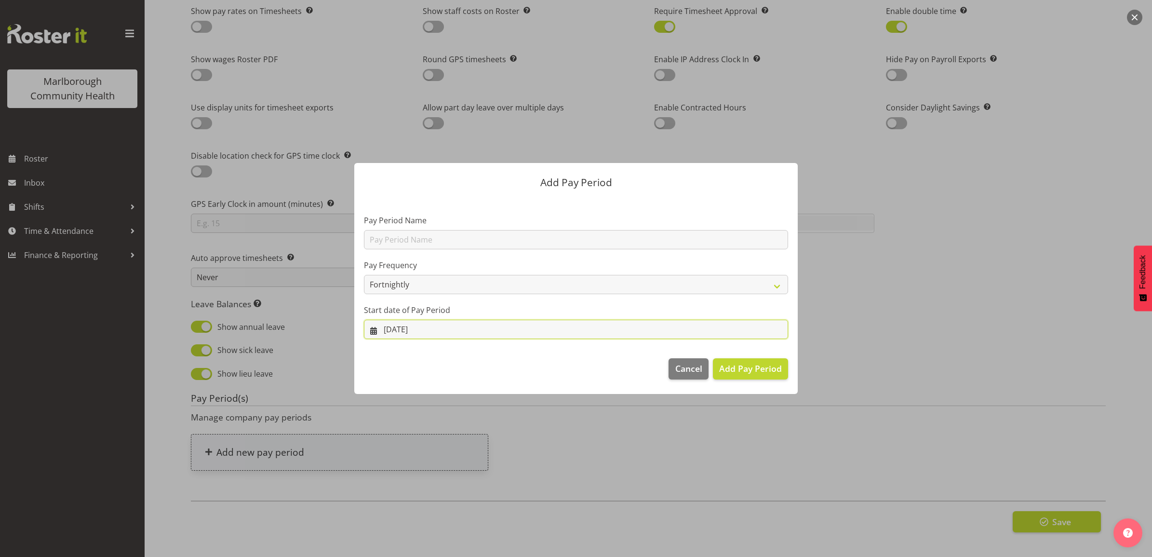
click at [401, 334] on input "15/08/2025" at bounding box center [576, 329] width 424 height 19
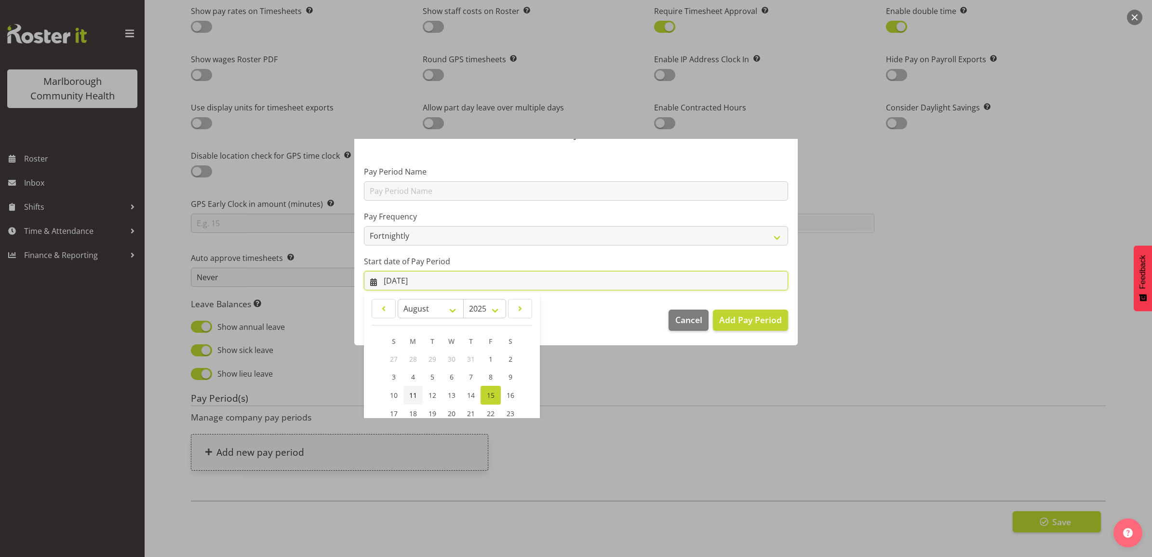
scroll to position [95, 0]
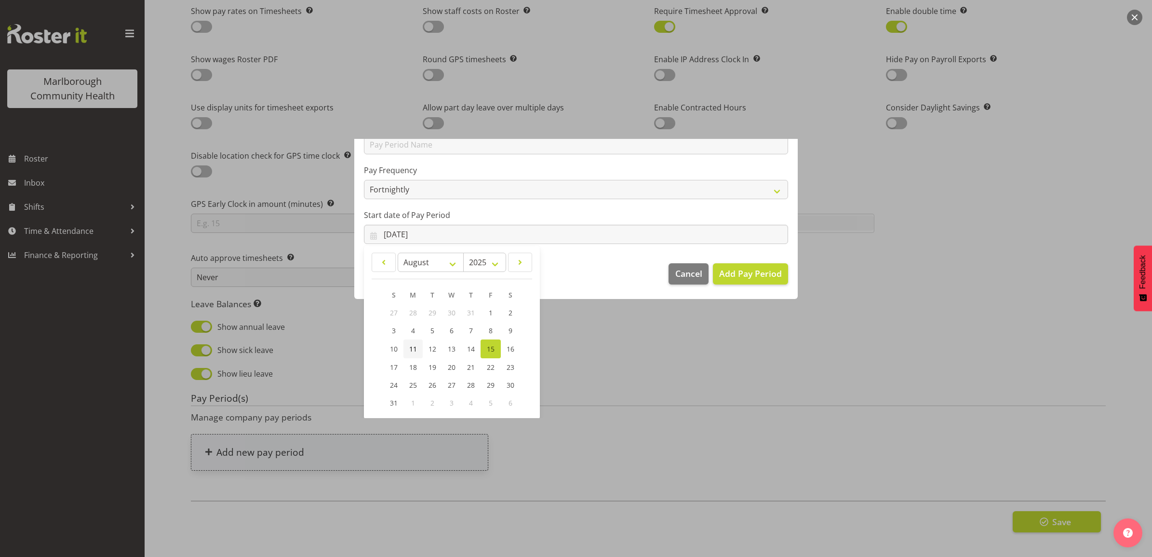
click at [416, 345] on span "11" at bounding box center [413, 348] width 8 height 9
type input "11/08/2025"
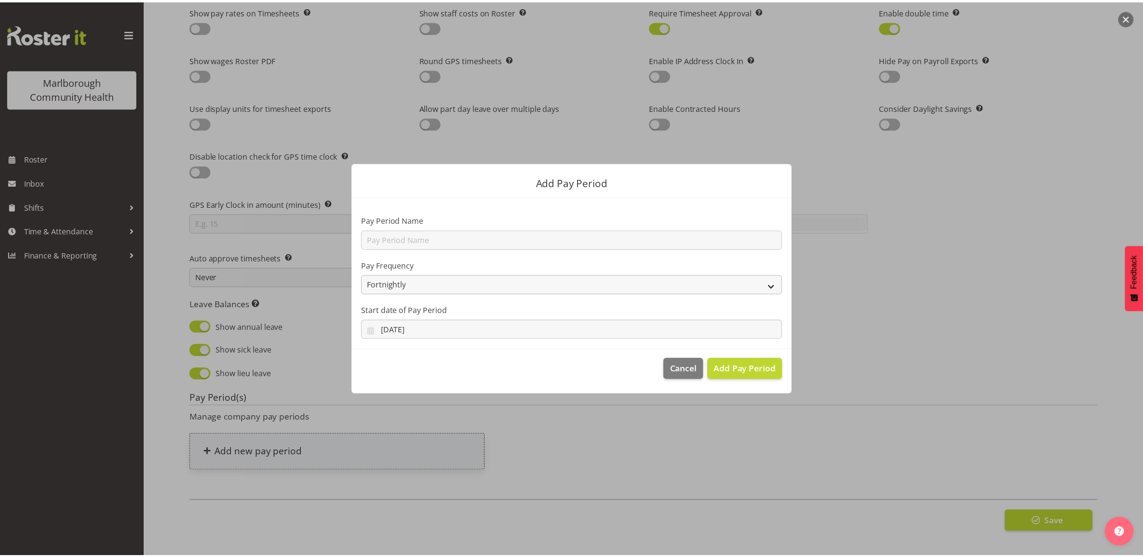
scroll to position [0, 0]
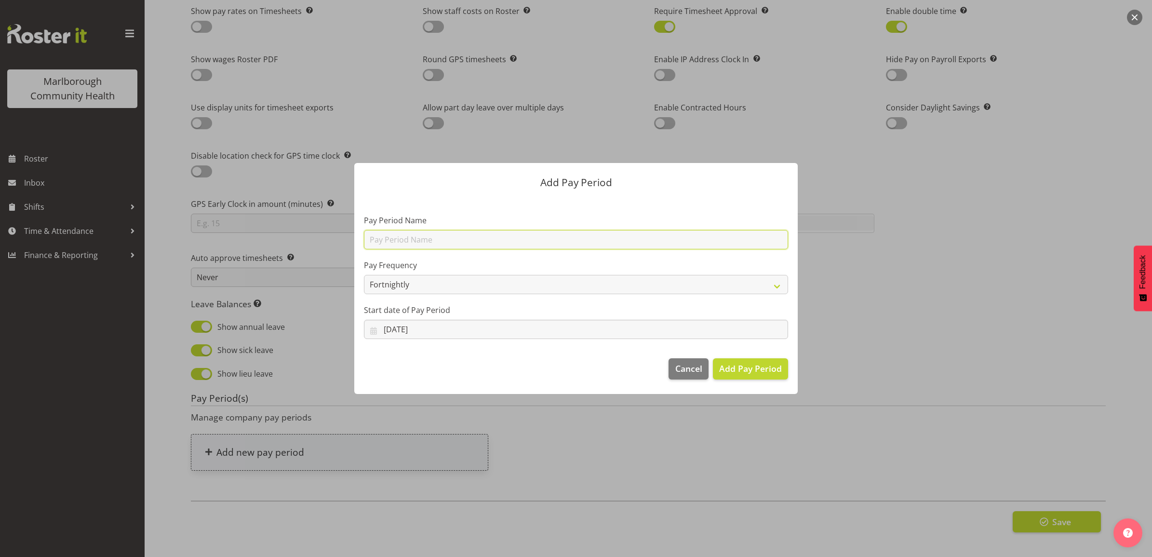
click at [415, 242] on input "text" at bounding box center [576, 239] width 424 height 19
type input "Fortnightly"
click at [454, 220] on label "Pay Period Name" at bounding box center [576, 221] width 424 height 12
click at [744, 369] on span "Add Pay Period" at bounding box center [750, 368] width 63 height 13
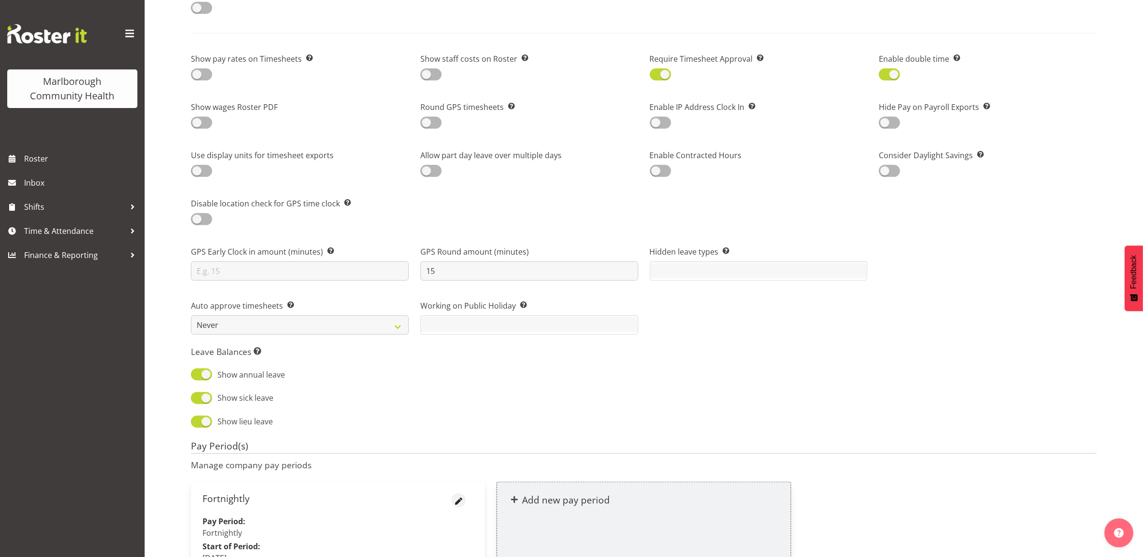
scroll to position [787, 0]
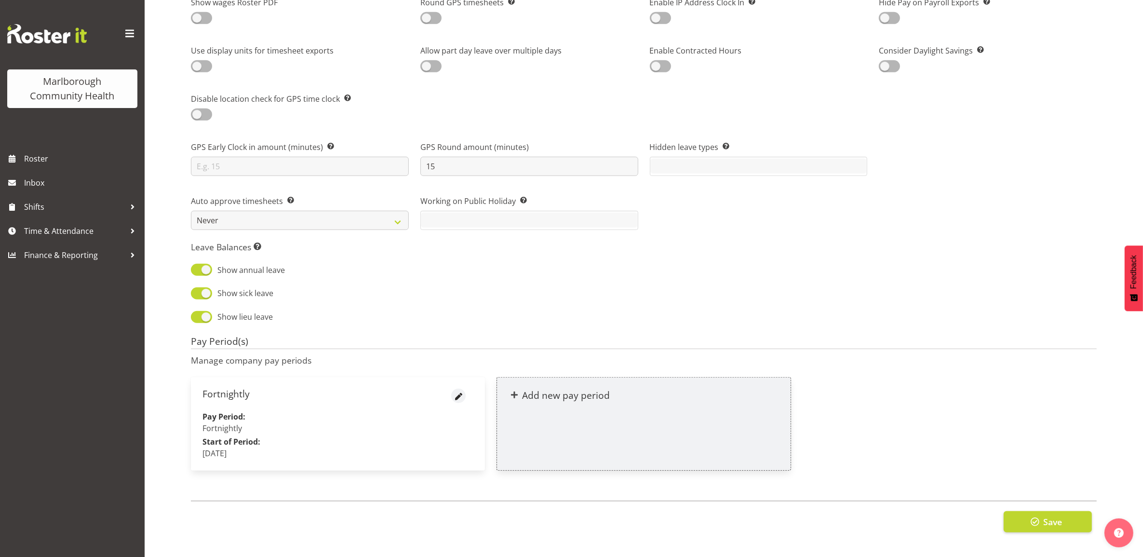
click at [300, 399] on div "Fortnightly" at bounding box center [338, 400] width 271 height 22
click at [457, 389] on span "button" at bounding box center [458, 396] width 11 height 14
select select "fortnightly"
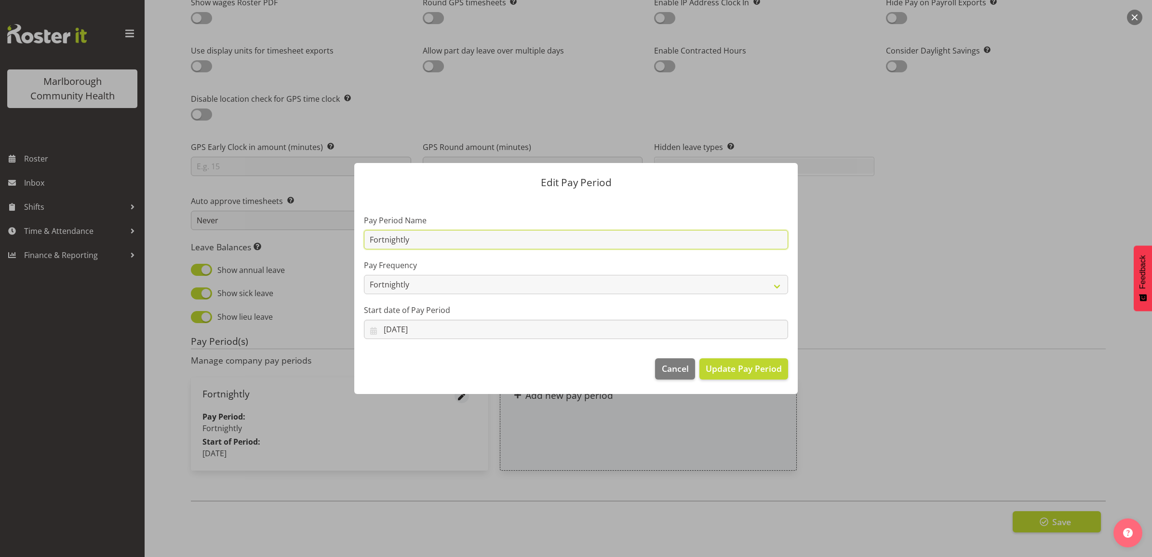
drag, startPoint x: 360, startPoint y: 239, endPoint x: 303, endPoint y: 239, distance: 56.9
click at [303, 239] on div "Edit Pay Period Pay Period Name Fortnightly Pay Frequency Weekly Fortnightly Mo…" at bounding box center [576, 278] width 1152 height 557
click at [677, 372] on span "Cancel" at bounding box center [675, 368] width 27 height 13
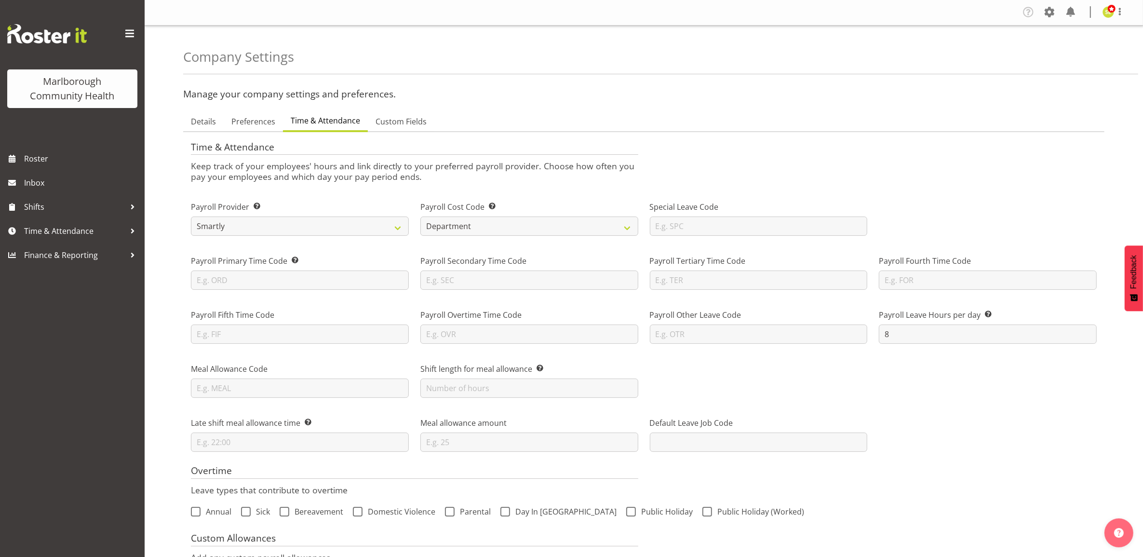
scroll to position [0, 0]
click at [1050, 14] on span at bounding box center [1049, 12] width 15 height 15
click at [989, 105] on link "Employees" at bounding box center [991, 104] width 134 height 17
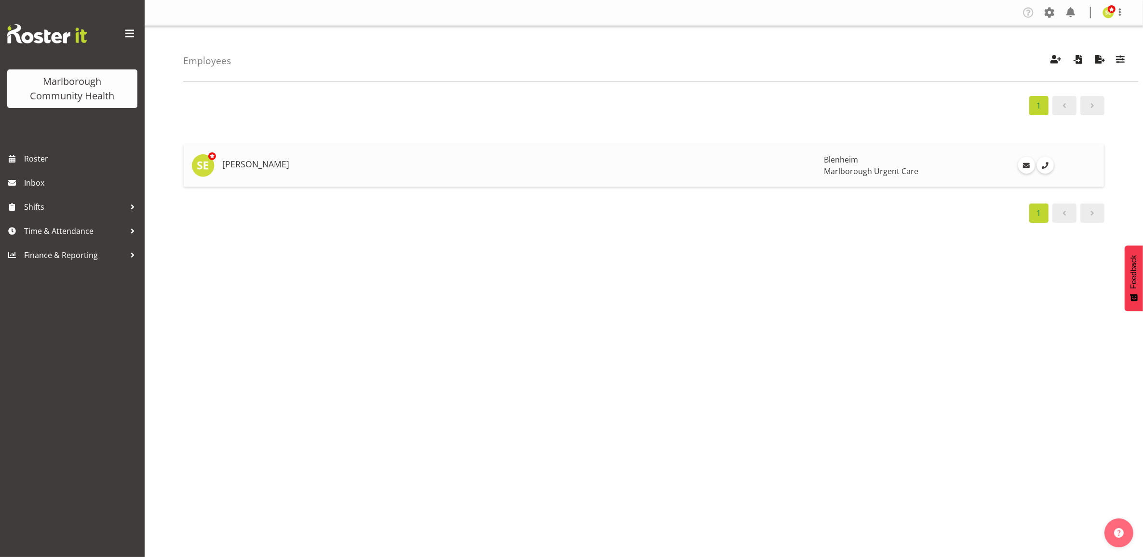
click at [609, 172] on td at bounding box center [590, 165] width 460 height 42
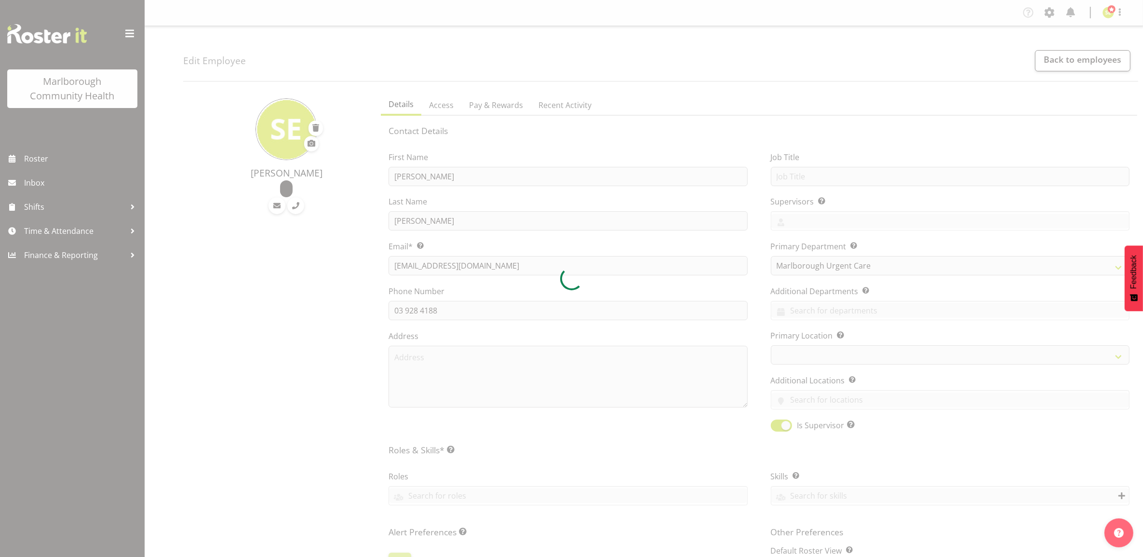
select select
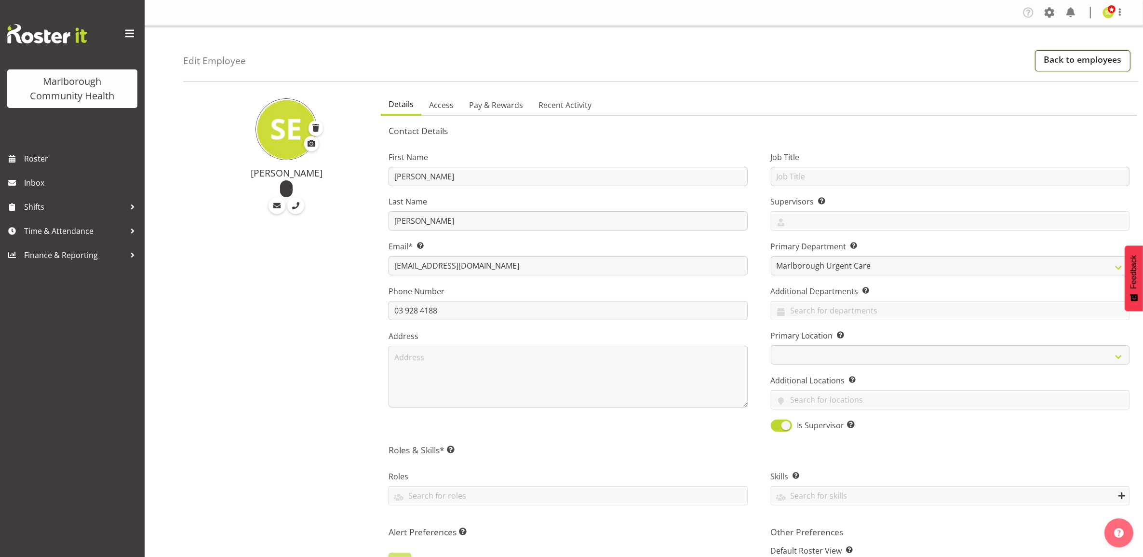
click at [1063, 68] on link "Back to employees" at bounding box center [1082, 60] width 95 height 21
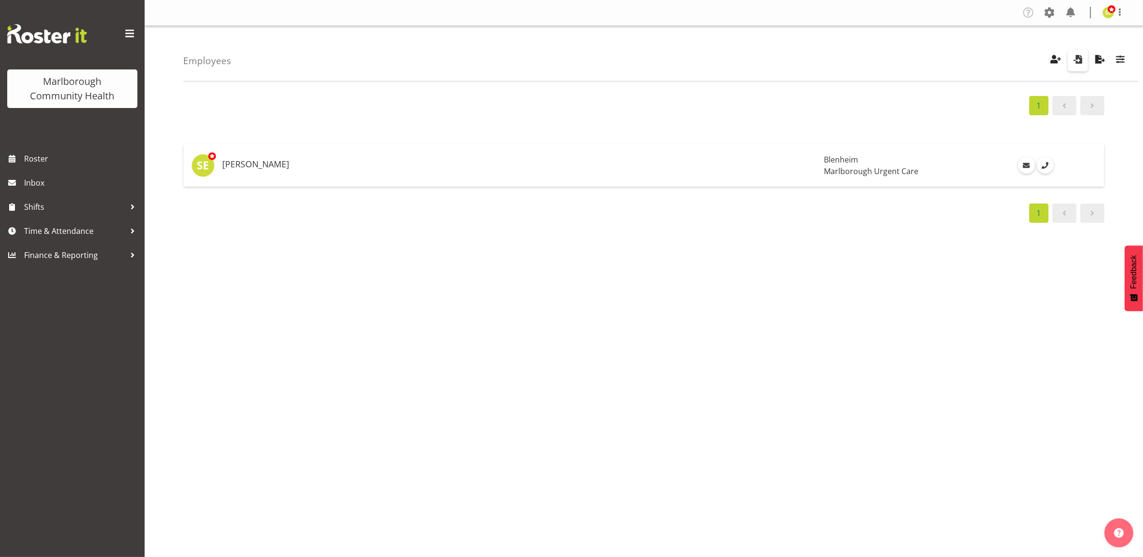
click at [1082, 60] on span "button" at bounding box center [1078, 59] width 13 height 13
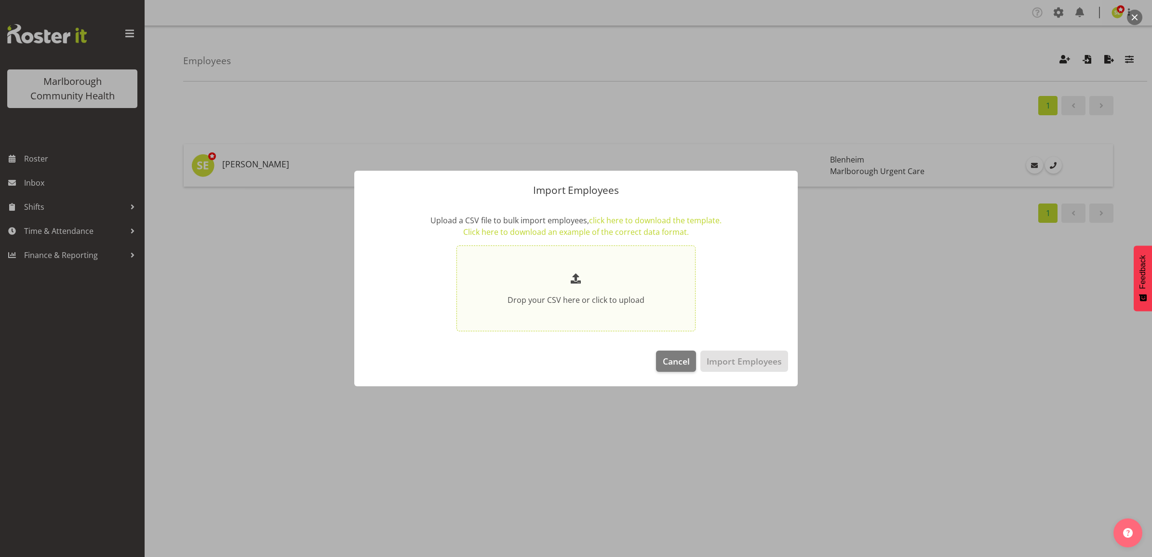
click at [601, 272] on p at bounding box center [576, 279] width 188 height 16
click at [601, 272] on input "Drop your CSV here or click to upload" at bounding box center [576, 288] width 239 height 86
type input "C:\fakepath\employees (7).csv"
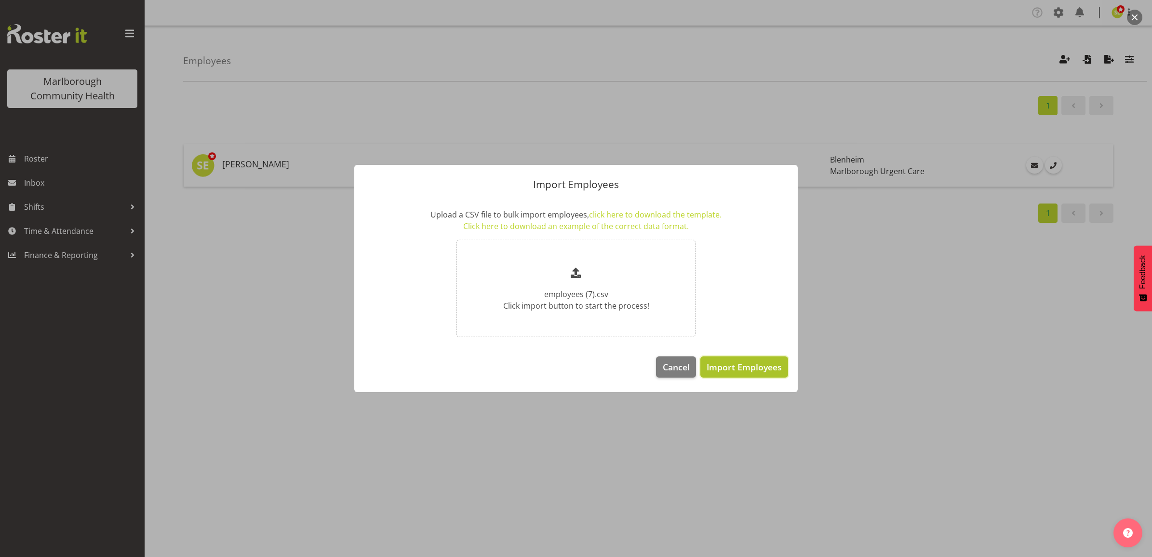
click at [712, 363] on span "Import Employees" at bounding box center [744, 367] width 75 height 13
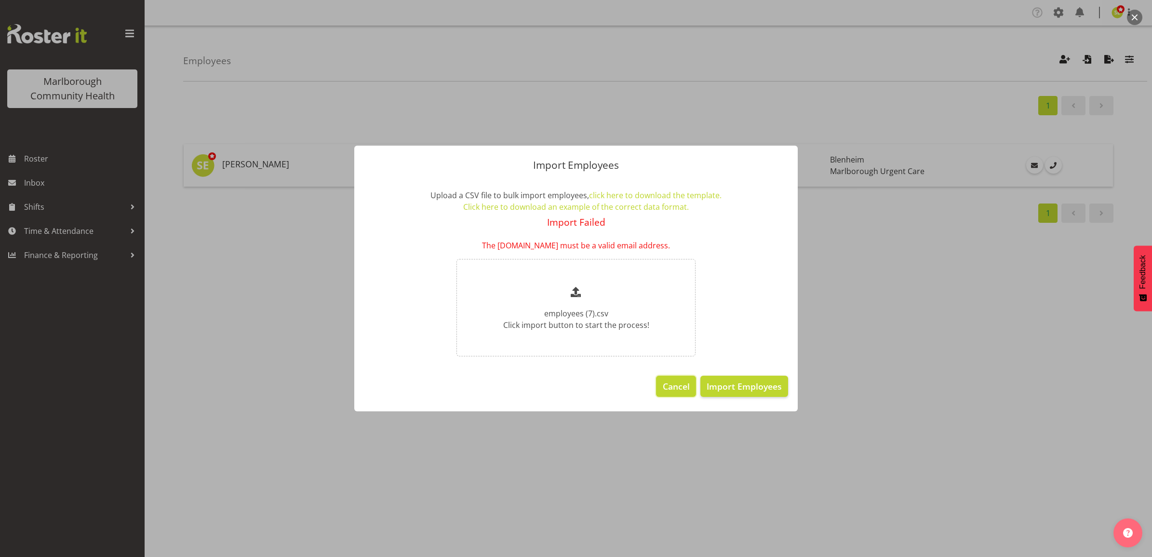
click at [676, 395] on button "Cancel" at bounding box center [676, 386] width 40 height 21
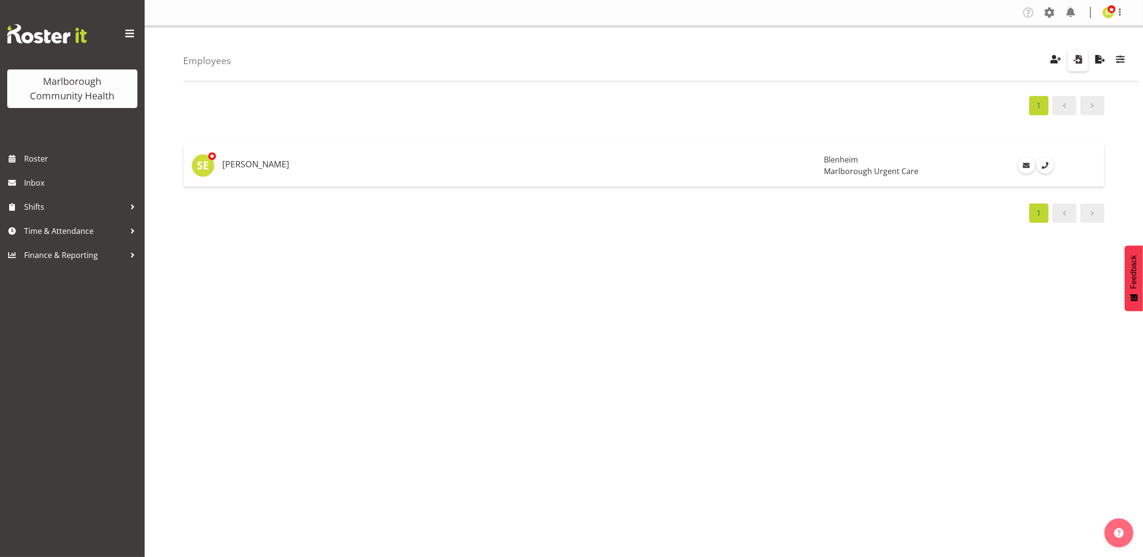
click at [1080, 58] on span "button" at bounding box center [1078, 59] width 13 height 13
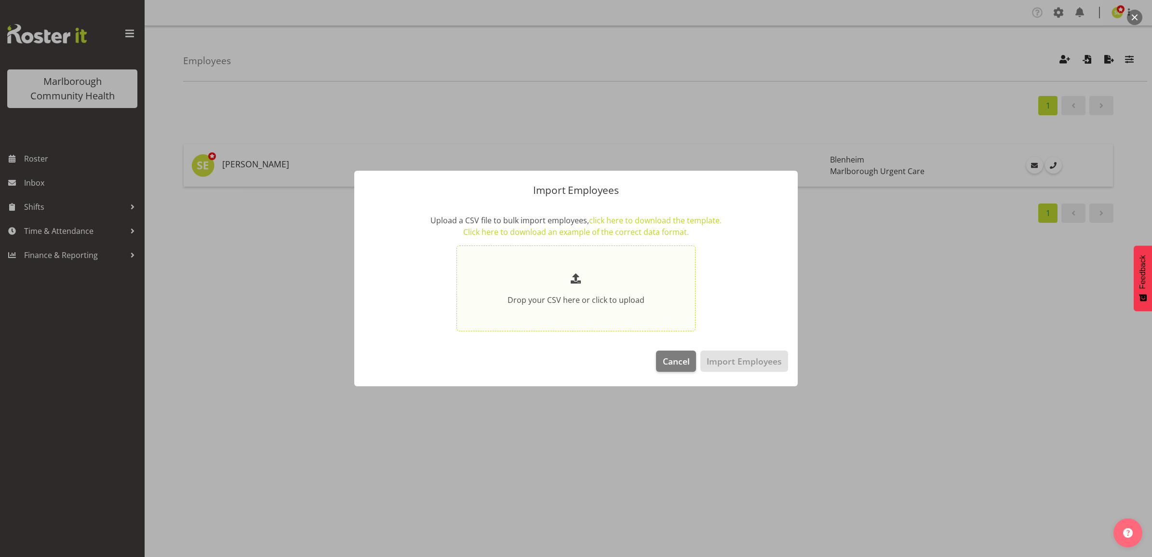
click at [621, 276] on p at bounding box center [576, 279] width 188 height 16
click at [621, 276] on input "Drop your CSV here or click to upload" at bounding box center [576, 288] width 239 height 86
type input "C:\fakepath\employees (7).csv"
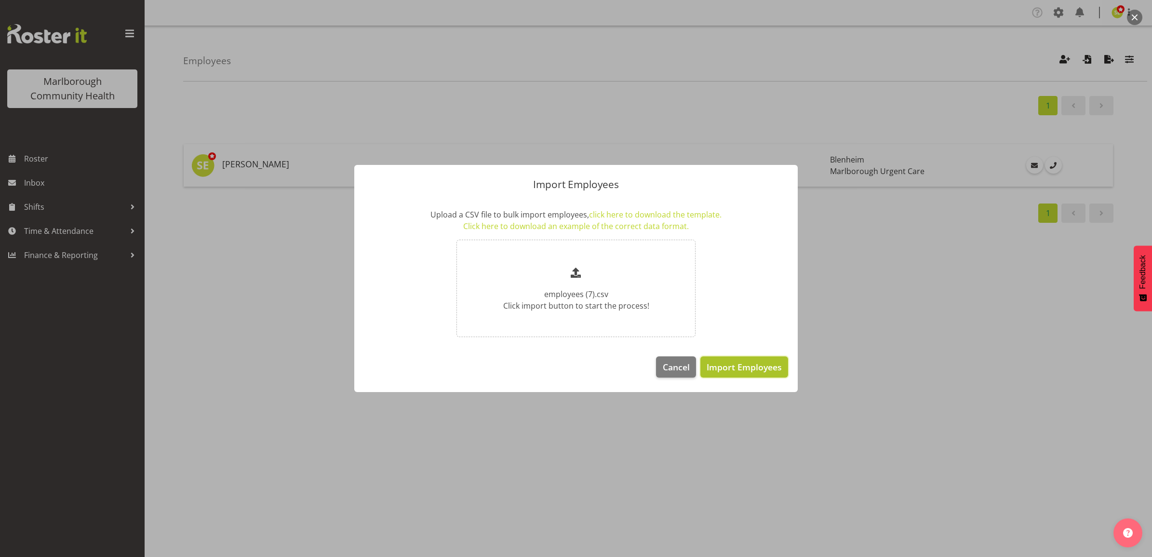
click at [738, 363] on span "Import Employees" at bounding box center [744, 367] width 75 height 13
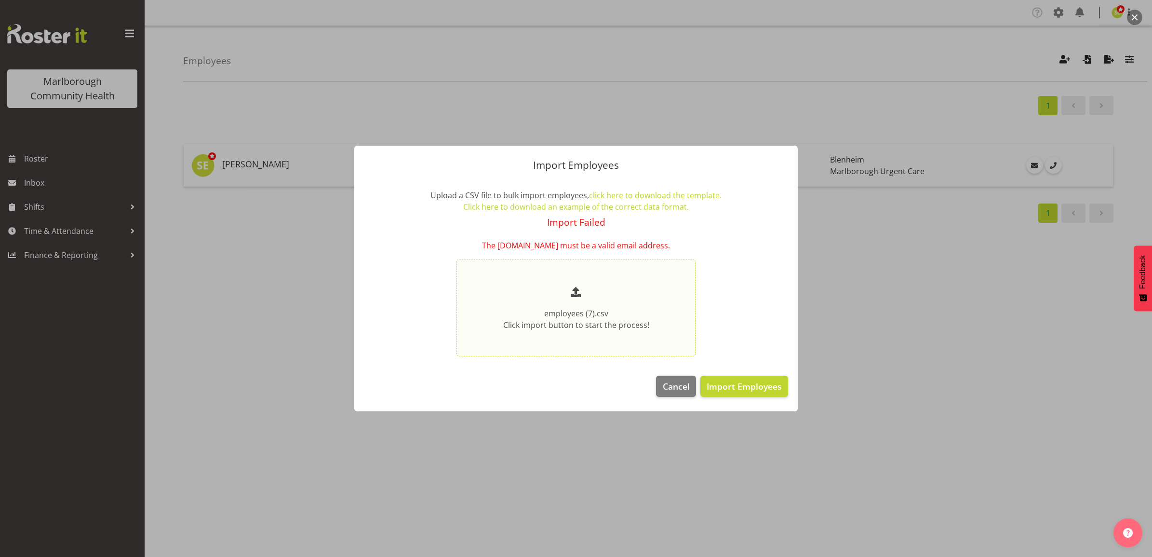
click at [571, 314] on p "employees (7).csv Click import button to start the process!" at bounding box center [576, 319] width 188 height 23
click at [571, 314] on input "employees (7).csv Click import button to start the process!" at bounding box center [576, 308] width 239 height 98
type input "C:\fakepath\employees (7).csv"
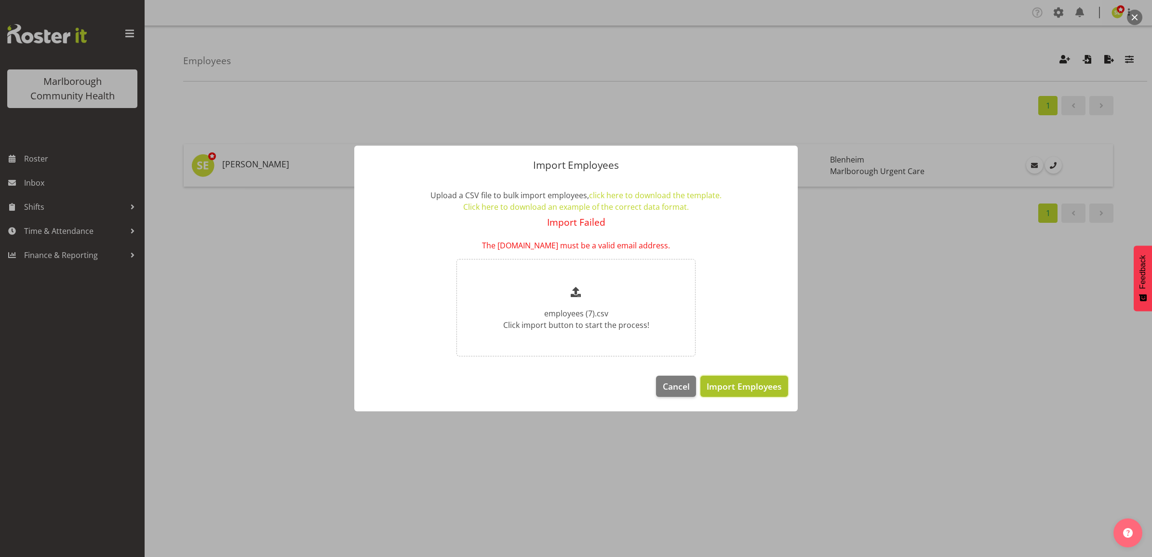
click at [746, 385] on span "Import Employees" at bounding box center [744, 386] width 75 height 13
click at [677, 384] on span "Cancel" at bounding box center [676, 386] width 27 height 13
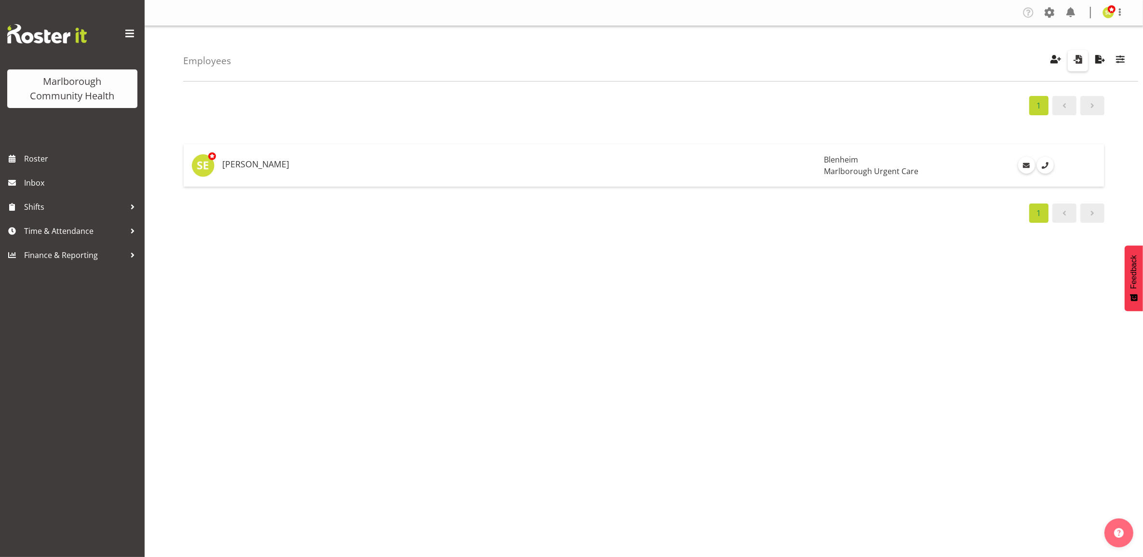
click at [1073, 60] on span "button" at bounding box center [1078, 59] width 13 height 13
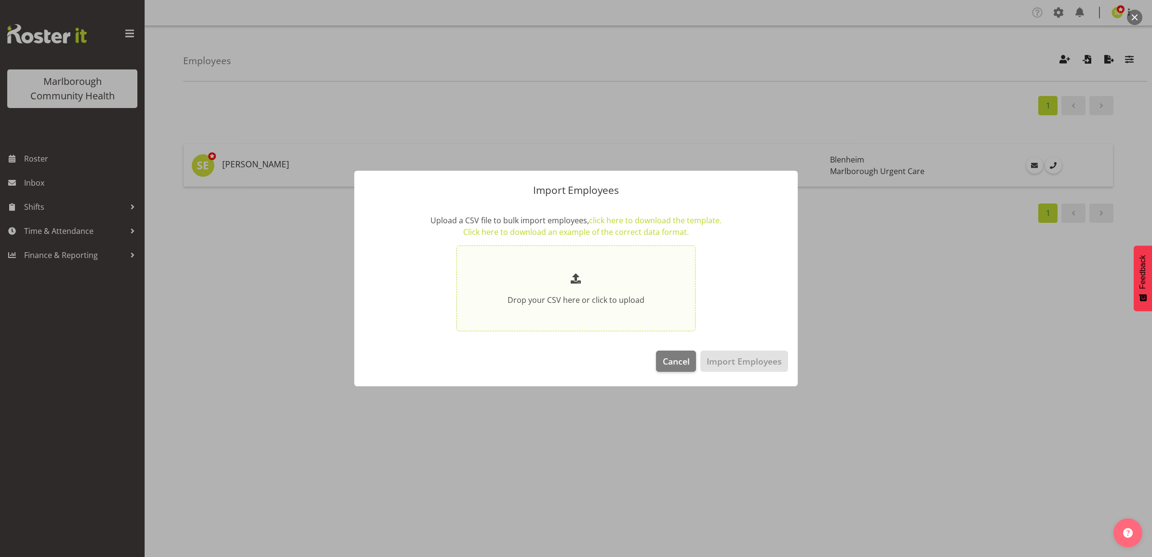
click at [667, 286] on p at bounding box center [576, 279] width 188 height 16
click at [667, 286] on input "Drop your CSV here or click to upload" at bounding box center [576, 288] width 239 height 86
type input "C:\fakepath\employees 8.csv"
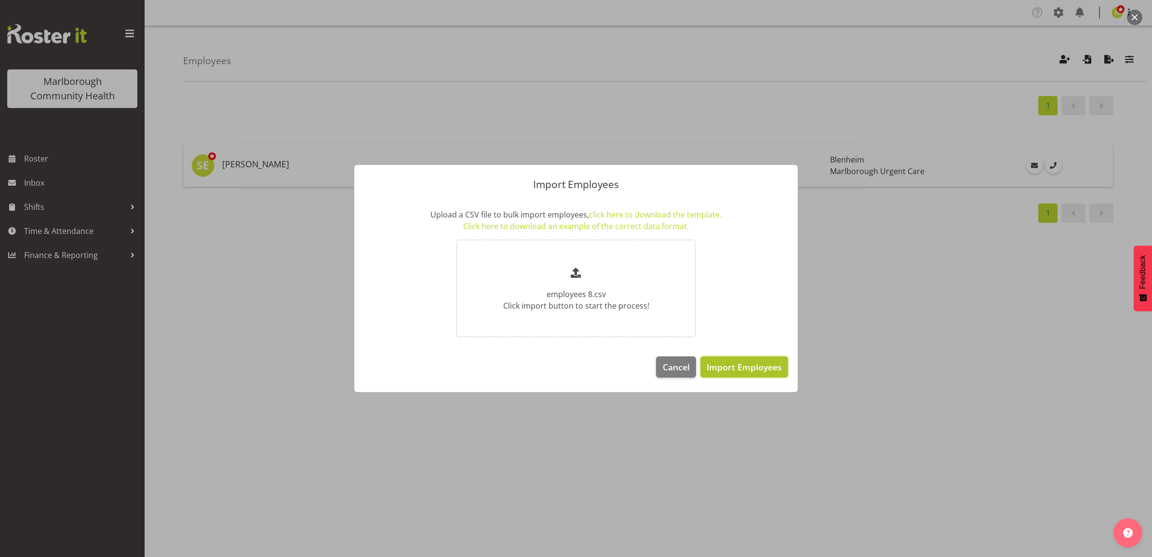
click at [746, 358] on button "Import Employees" at bounding box center [745, 366] width 88 height 21
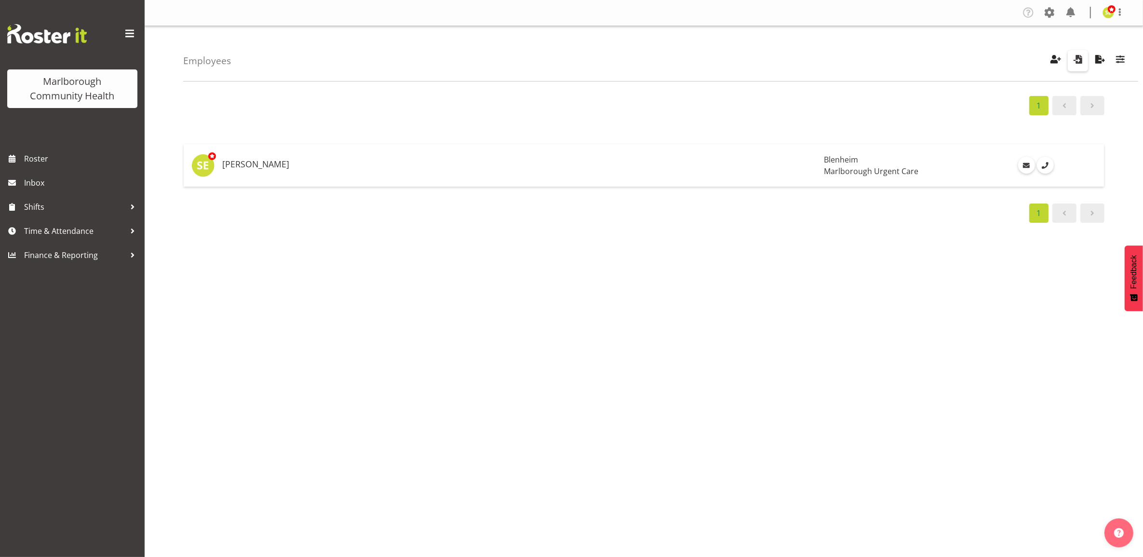
click at [1078, 62] on span "button" at bounding box center [1078, 59] width 13 height 13
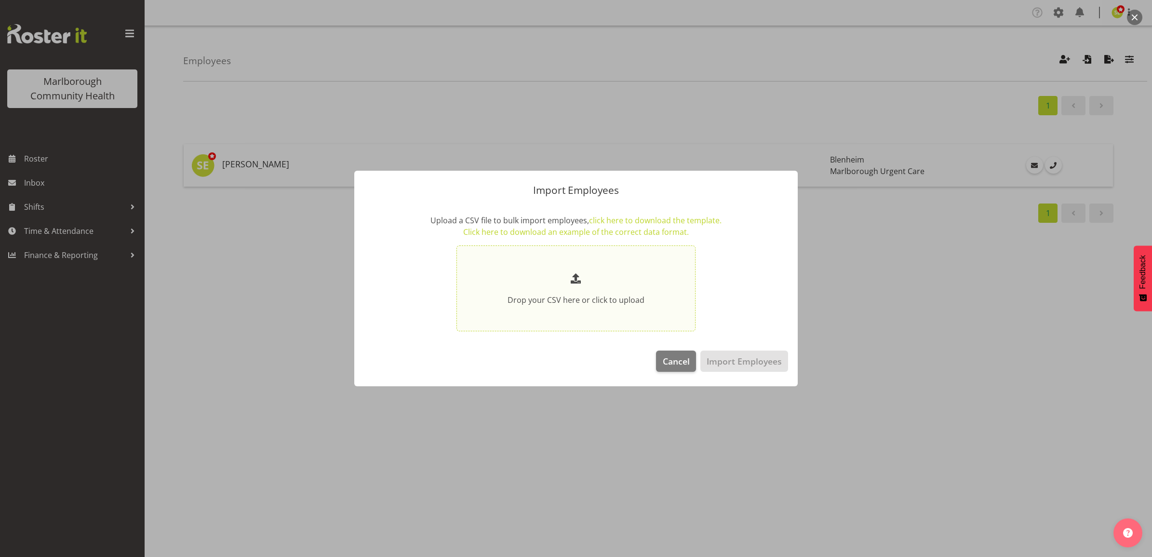
click at [637, 283] on p at bounding box center [576, 279] width 188 height 16
click at [637, 283] on input "Drop your CSV here or click to upload" at bounding box center [576, 288] width 239 height 86
type input "C:\fakepath\employees (7).csv"
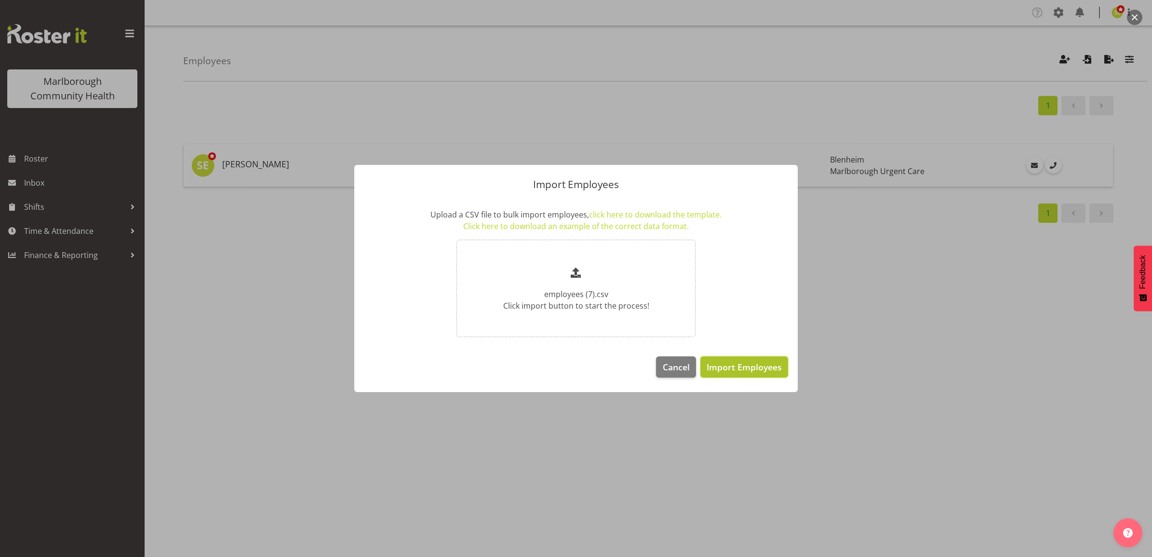
click at [744, 374] on button "Import Employees" at bounding box center [745, 366] width 88 height 21
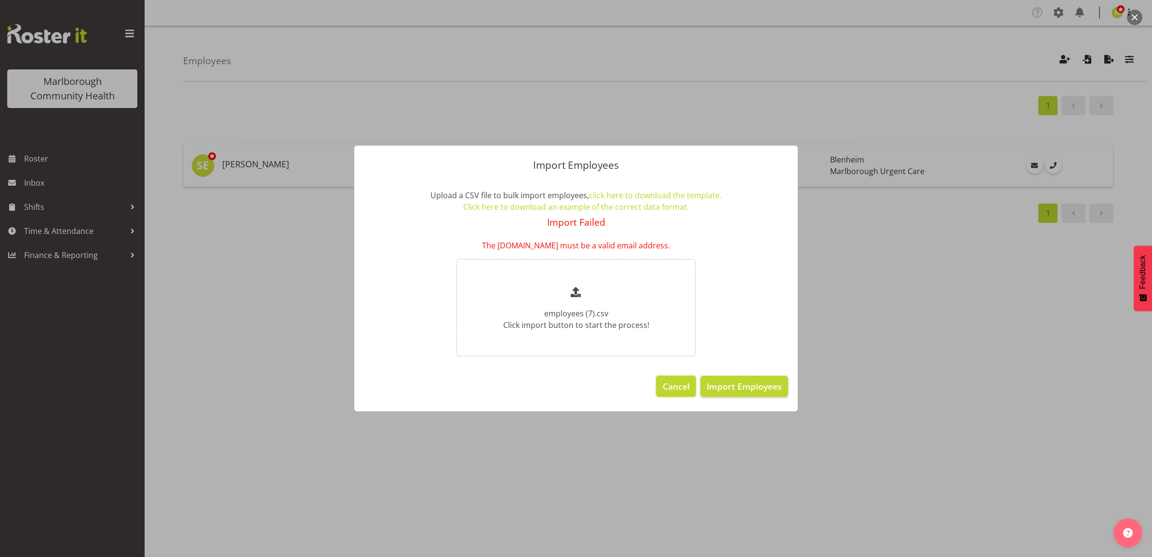
click at [668, 386] on span "Cancel" at bounding box center [676, 386] width 27 height 13
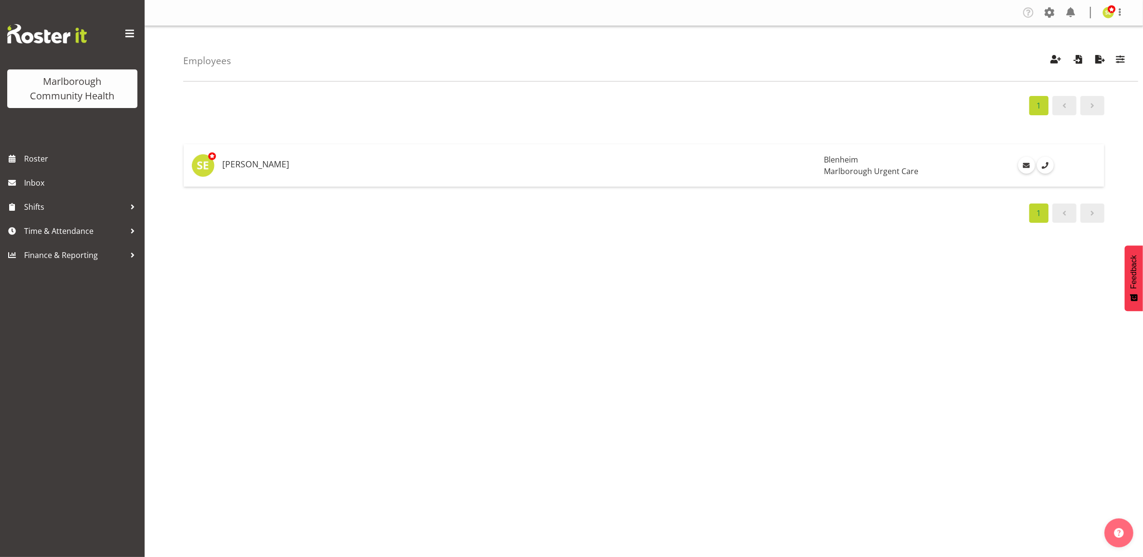
click at [871, 34] on div "Employees Showing active users Search Has Skills Enter any skills required for …" at bounding box center [660, 53] width 955 height 55
click at [1078, 64] on span "button" at bounding box center [1078, 59] width 13 height 13
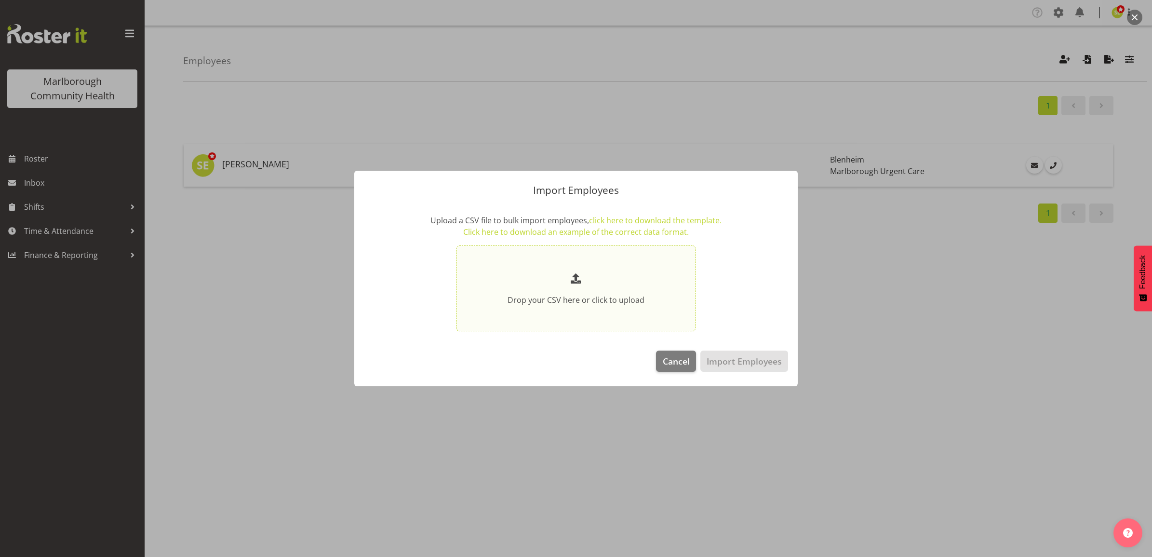
click at [628, 285] on p at bounding box center [576, 279] width 188 height 16
click at [628, 285] on input "Drop your CSV here or click to upload" at bounding box center [576, 288] width 239 height 86
type input "C:\fakepath\employees (7).csv"
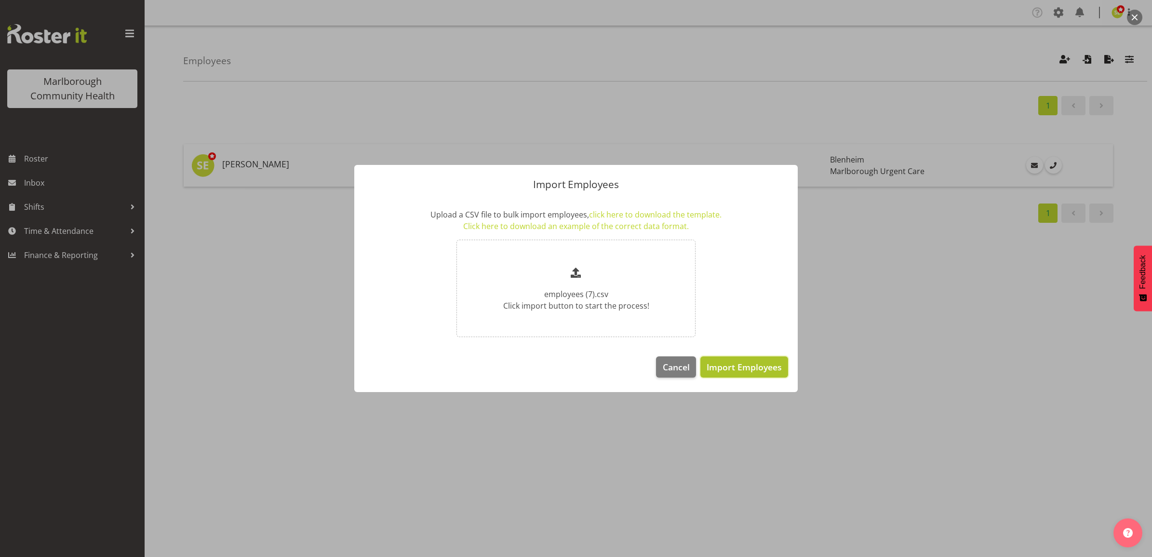
click at [738, 364] on span "Import Employees" at bounding box center [744, 367] width 75 height 13
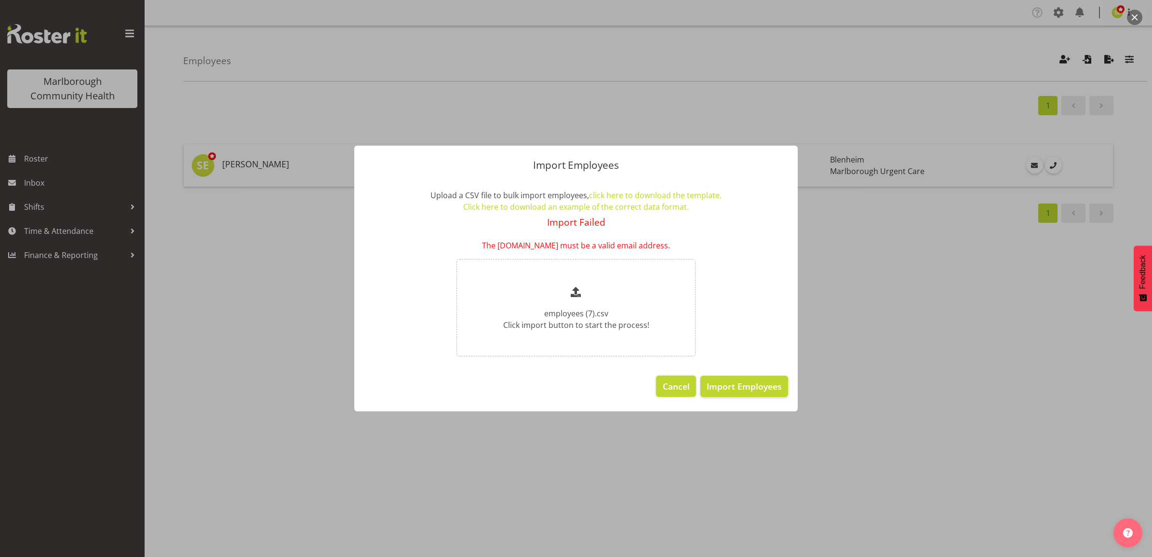
click at [677, 379] on button "Cancel" at bounding box center [676, 386] width 40 height 21
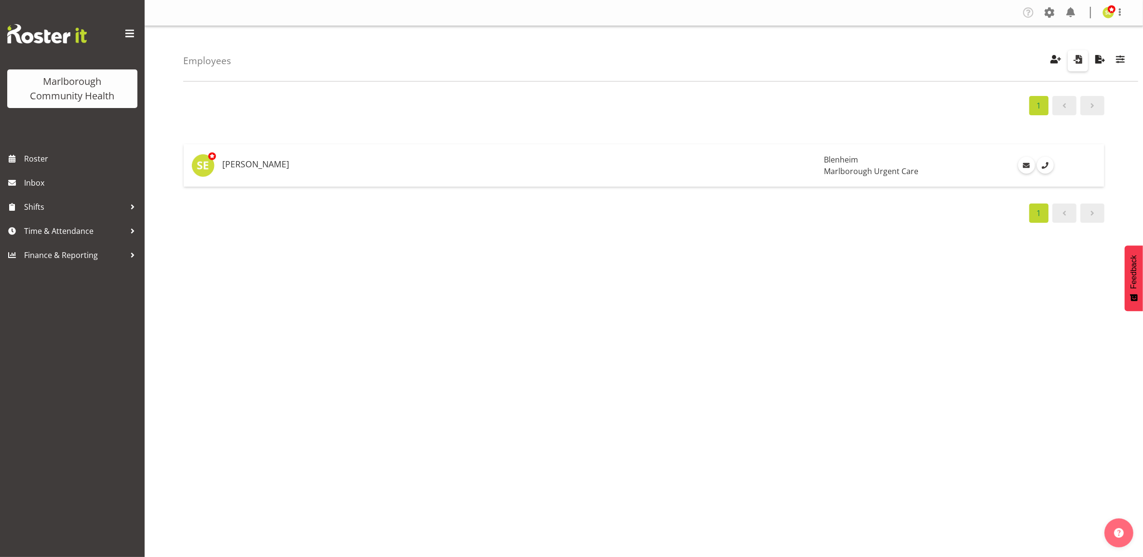
click at [1077, 63] on span "button" at bounding box center [1078, 59] width 13 height 13
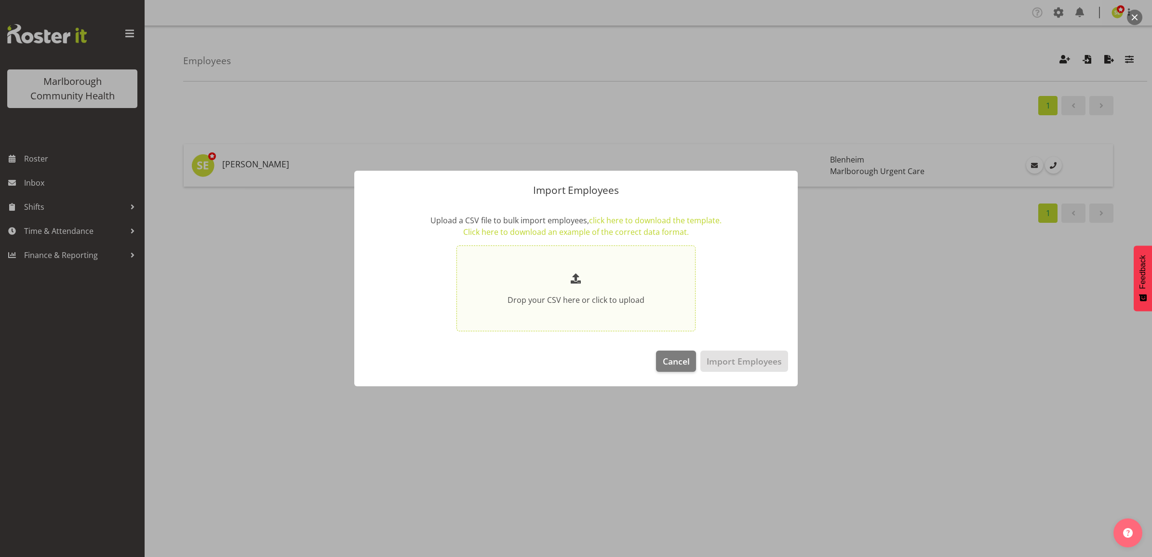
click at [611, 290] on div "Drop your CSV here or click to upload" at bounding box center [576, 288] width 188 height 35
click at [611, 290] on input "Drop your CSV here or click to upload" at bounding box center [576, 288] width 239 height 86
type input "C:\fakepath\employees (7).csv"
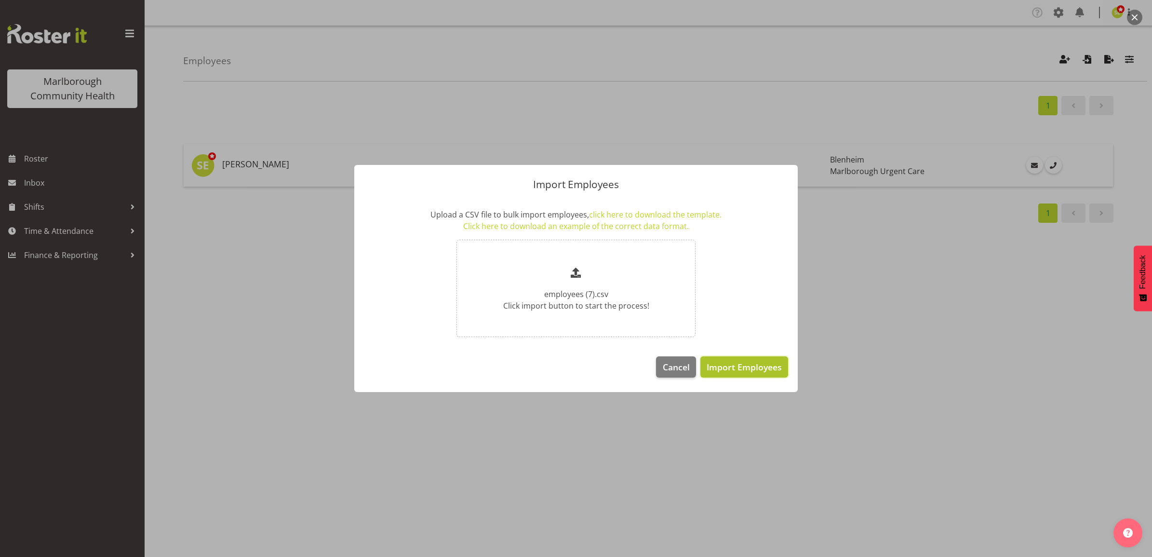
click at [774, 371] on span "Import Employees" at bounding box center [744, 367] width 75 height 13
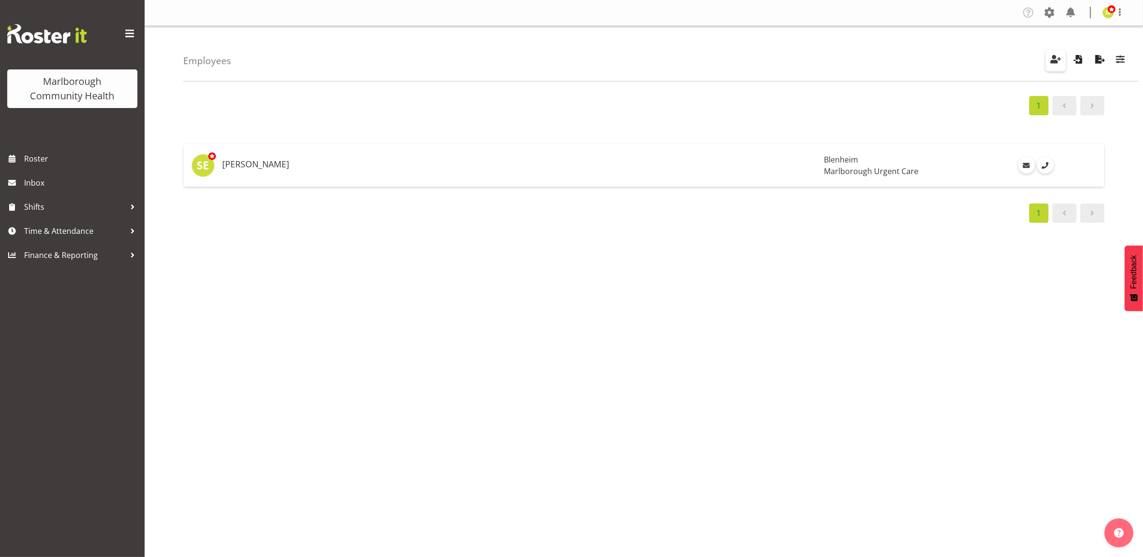
click at [1057, 66] on span "button" at bounding box center [1056, 59] width 13 height 13
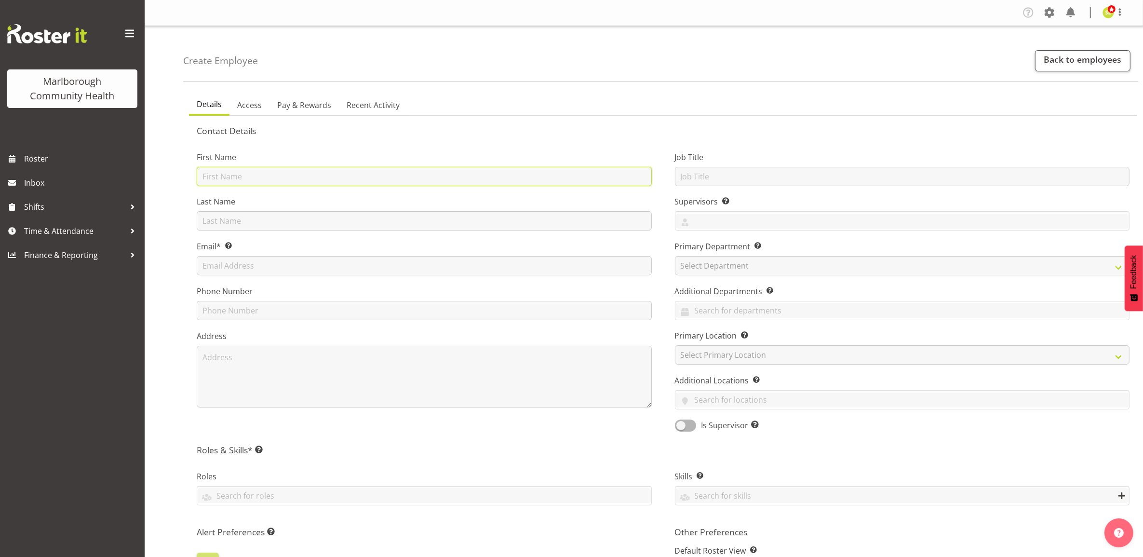
click at [264, 167] on input "text" at bounding box center [424, 176] width 455 height 19
paste input "Josephine"
type input "Josephine"
click at [213, 211] on input "text" at bounding box center [424, 220] width 455 height 19
click at [219, 215] on input "text" at bounding box center [424, 220] width 455 height 19
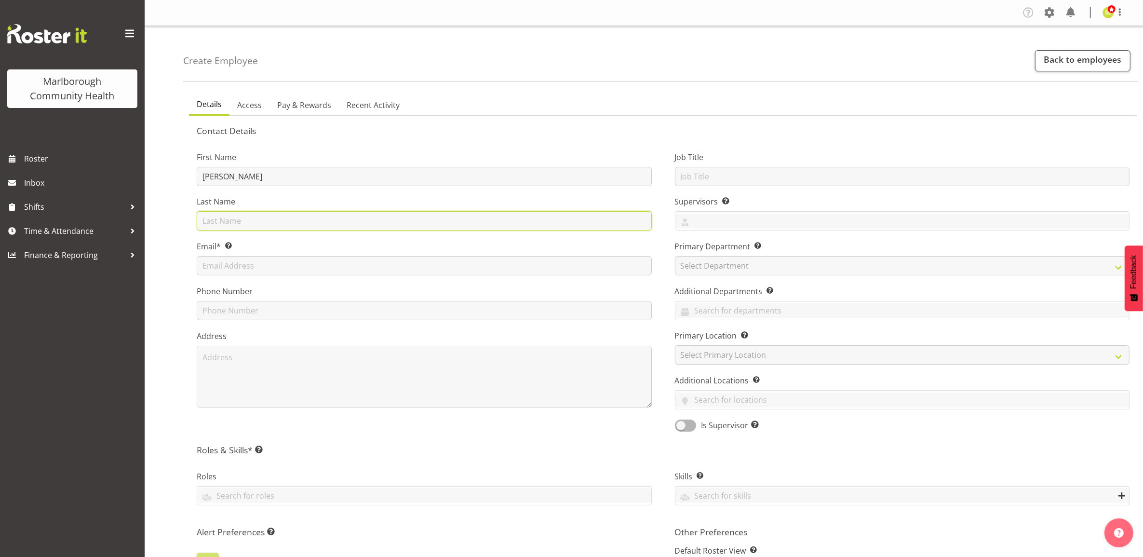
paste input "Godinez"
type input "Godinez"
click at [285, 261] on input "text" at bounding box center [424, 265] width 455 height 19
paste input "emajo269@gmail.com"
type input "emajo269@gmail.com"
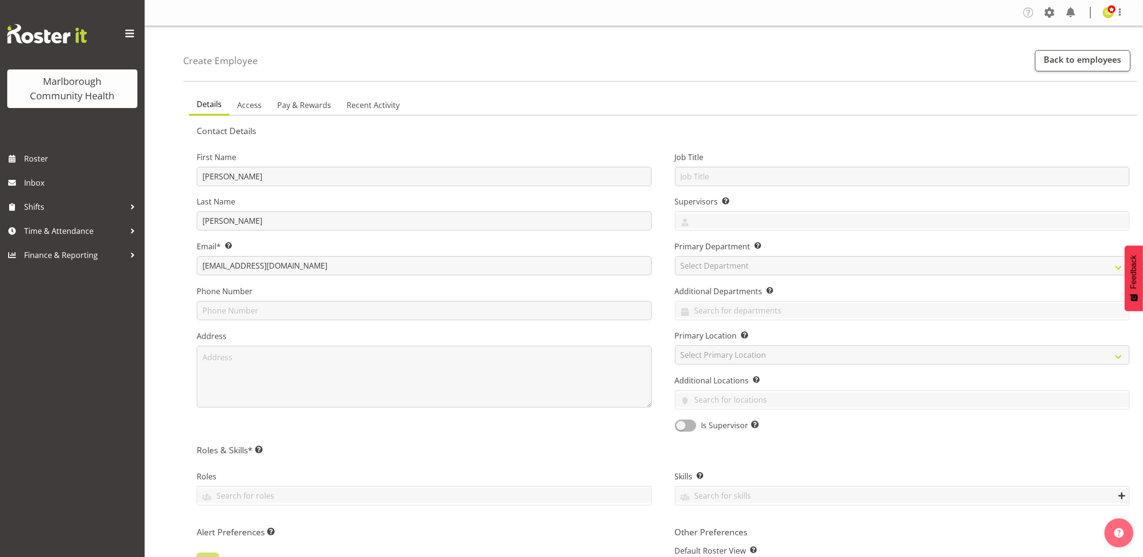
click at [363, 287] on label "Phone Number" at bounding box center [424, 291] width 455 height 12
click at [271, 312] on input "text" at bounding box center [424, 310] width 455 height 19
drag, startPoint x: 274, startPoint y: 295, endPoint x: 274, endPoint y: 308, distance: 13.0
click at [274, 295] on label "Phone Number" at bounding box center [424, 291] width 455 height 12
click at [274, 313] on input "text" at bounding box center [424, 310] width 455 height 19
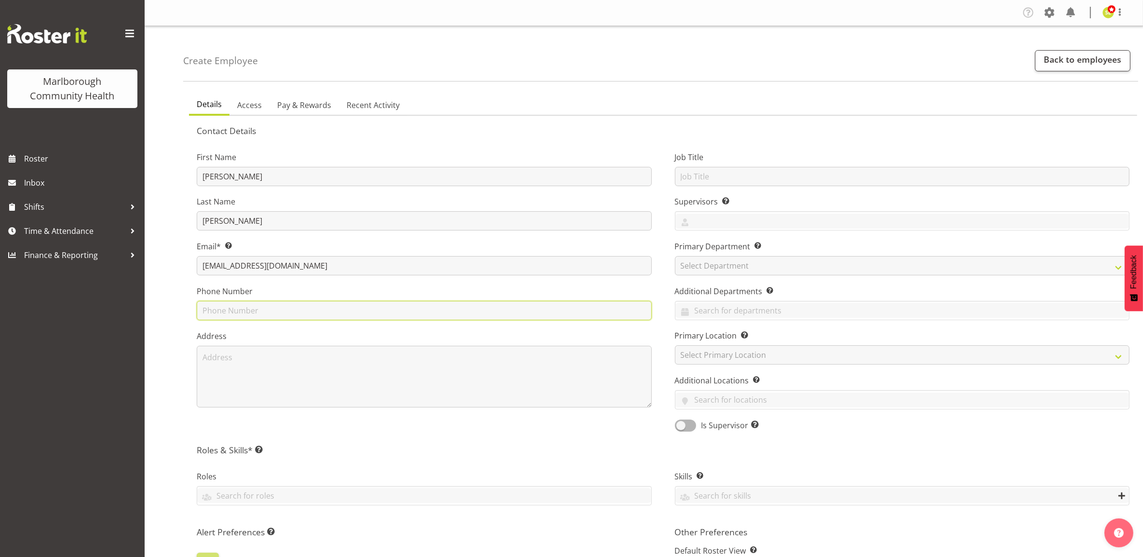
paste input "021 066 8538"
type input "021 066 8538"
click at [459, 407] on div "First Name Josephine Last Name Godinez Email* This is a required field. emajo26…" at bounding box center [424, 288] width 478 height 301
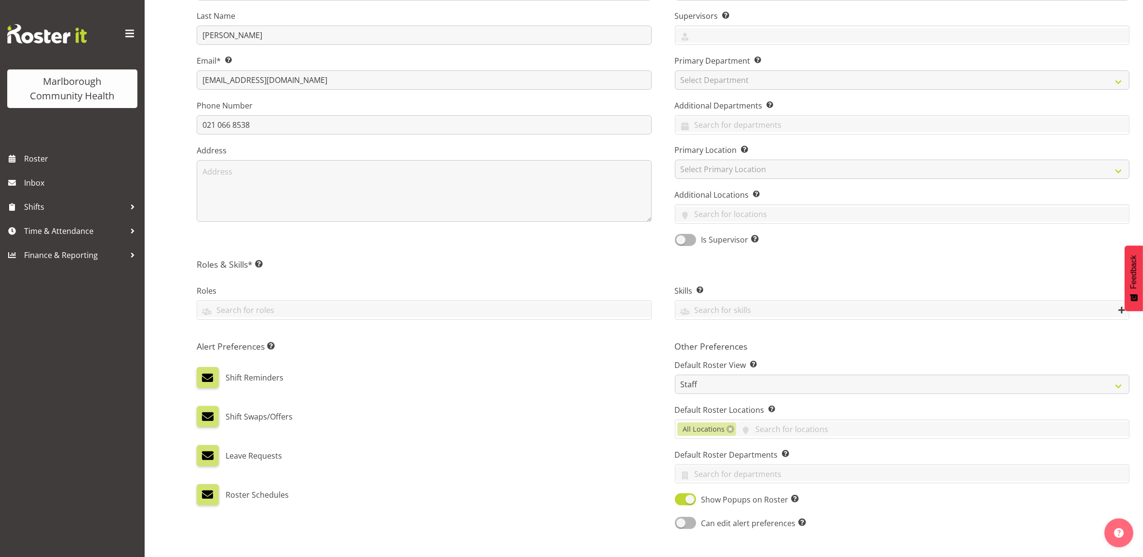
scroll to position [260, 0]
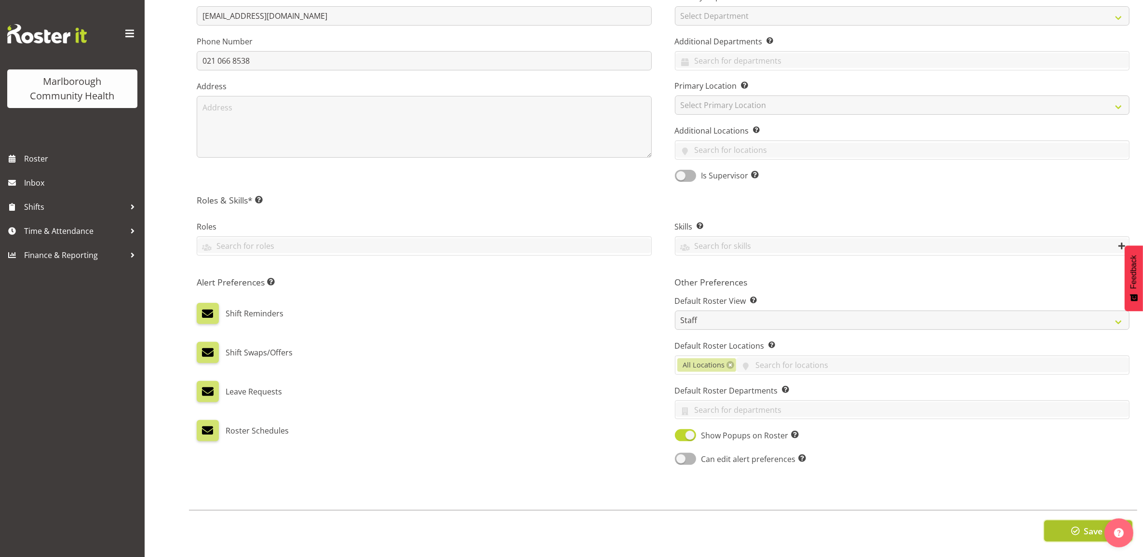
click at [1061, 521] on button "Save" at bounding box center [1088, 530] width 88 height 21
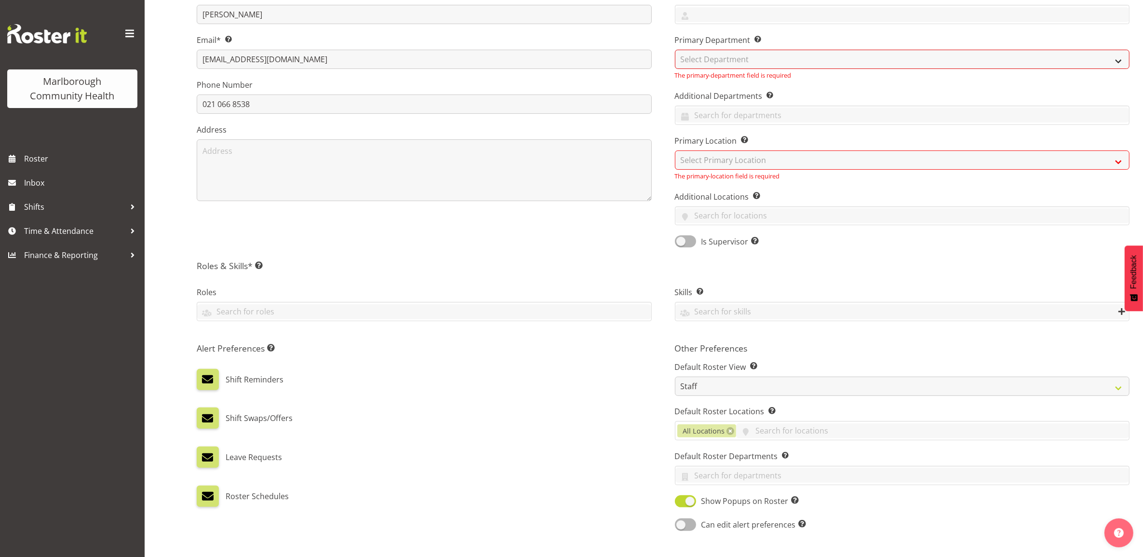
scroll to position [140, 0]
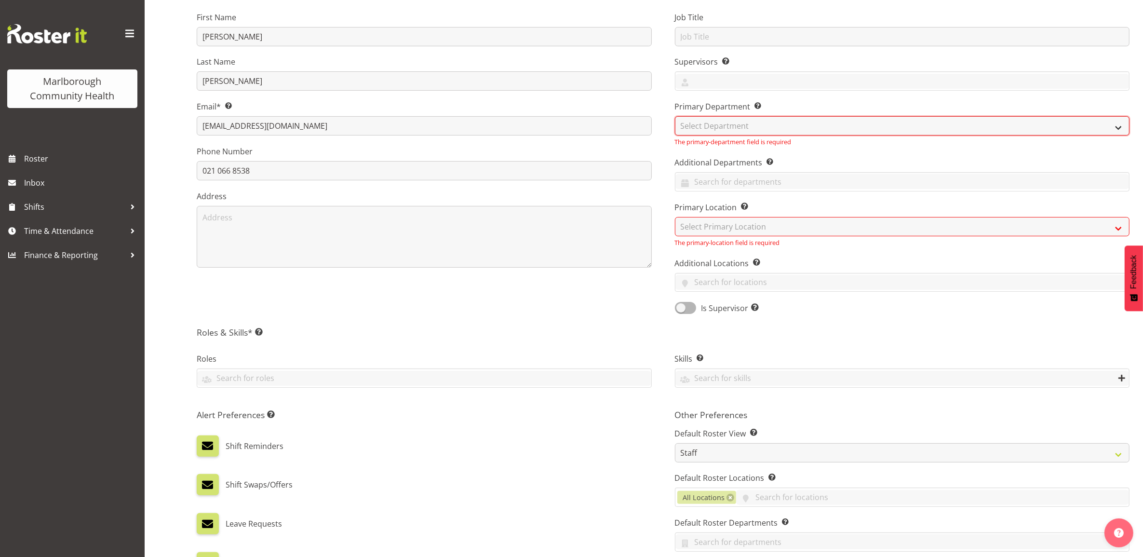
click at [728, 129] on select "Select Department Marlborough Urgent Care" at bounding box center [902, 125] width 455 height 19
select select "925"
click at [675, 116] on select "Select Department Marlborough Urgent Care" at bounding box center [902, 125] width 455 height 19
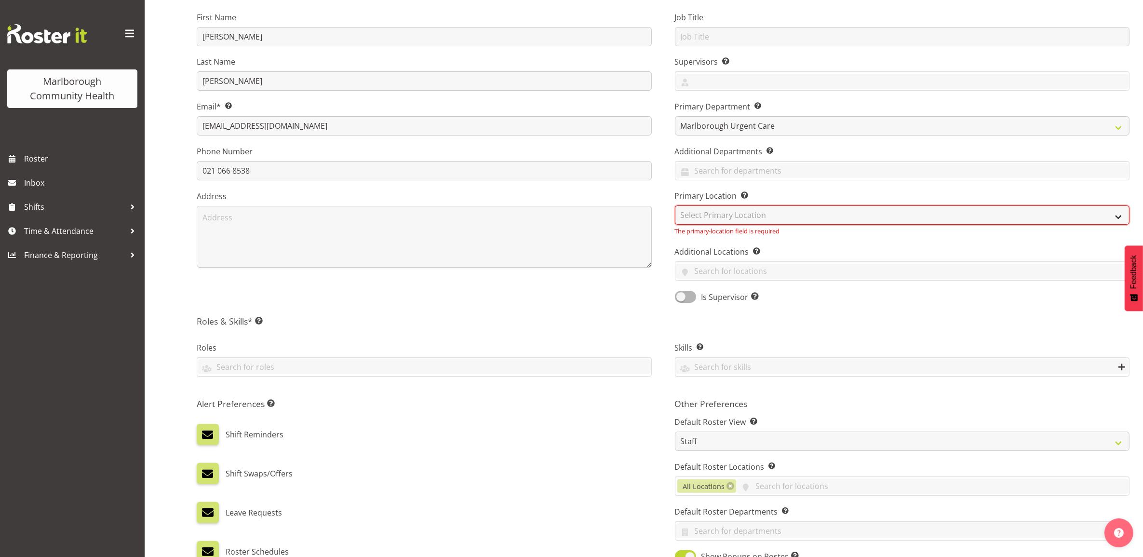
click at [729, 222] on select "Select Primary Location Blenheim" at bounding box center [902, 214] width 455 height 19
select select "1282"
click at [675, 205] on select "Select Primary Location Blenheim" at bounding box center [902, 214] width 455 height 19
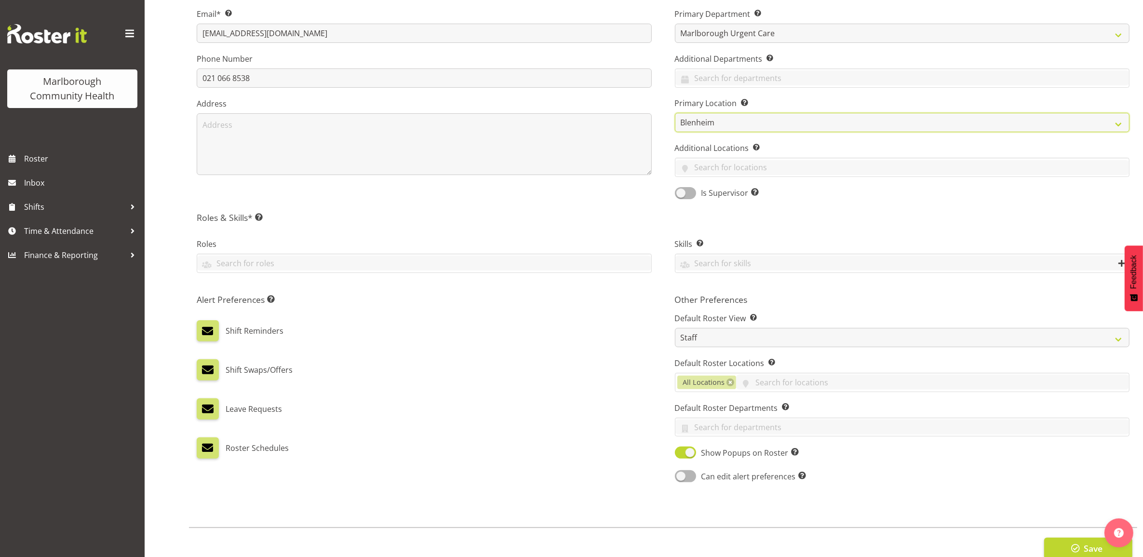
scroll to position [260, 0]
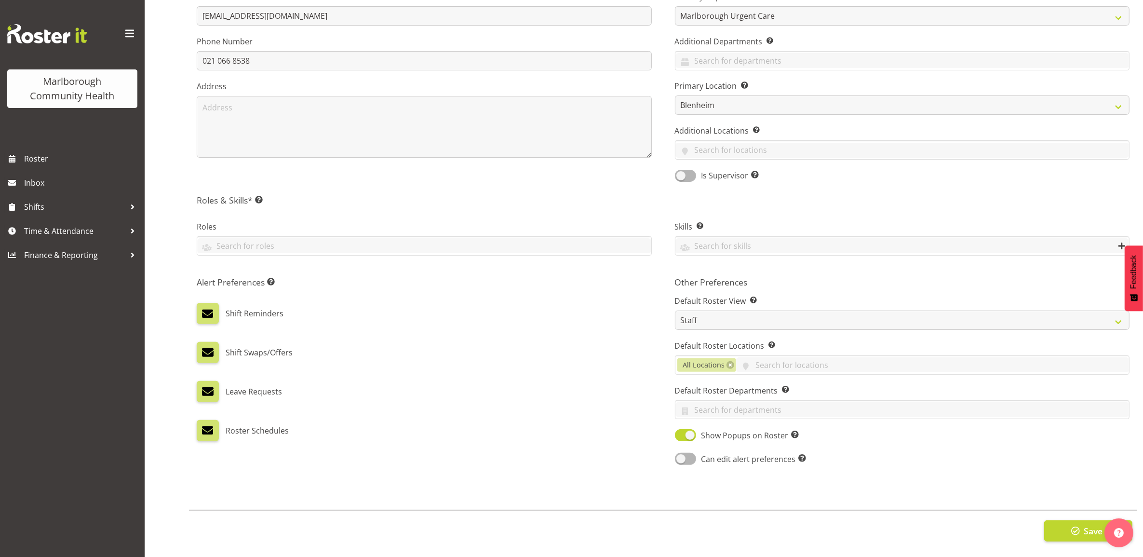
click at [1076, 534] on div "Save" at bounding box center [663, 530] width 948 height 41
click at [1079, 525] on span "button" at bounding box center [1075, 531] width 13 height 13
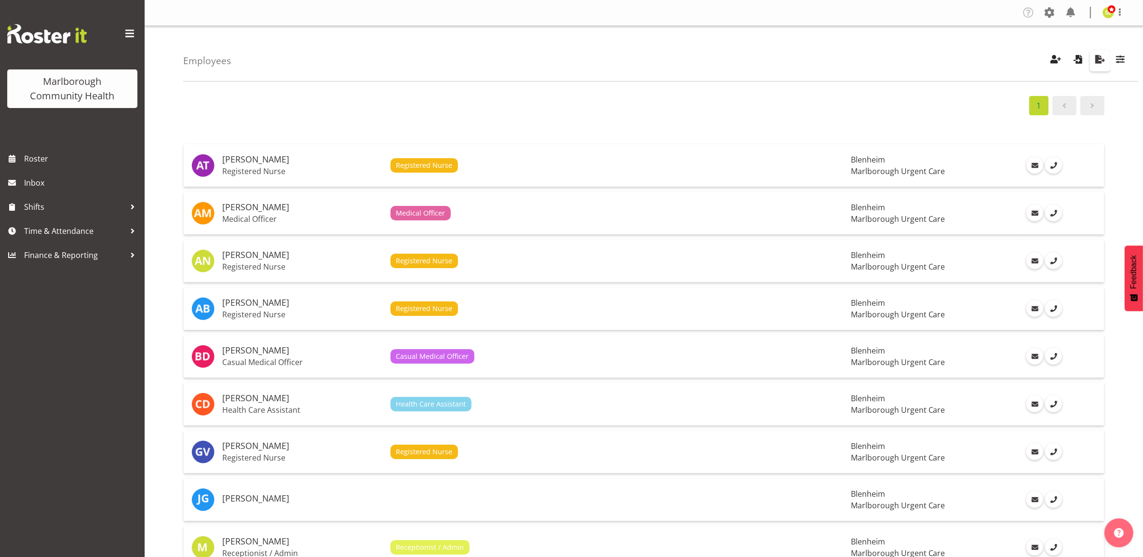
click at [1094, 60] on span "button" at bounding box center [1100, 59] width 13 height 13
click at [797, 76] on div "Employees Showing active users Search Has Skills Enter any skills required for …" at bounding box center [660, 53] width 955 height 55
click at [1079, 56] on span "button" at bounding box center [1078, 59] width 13 height 13
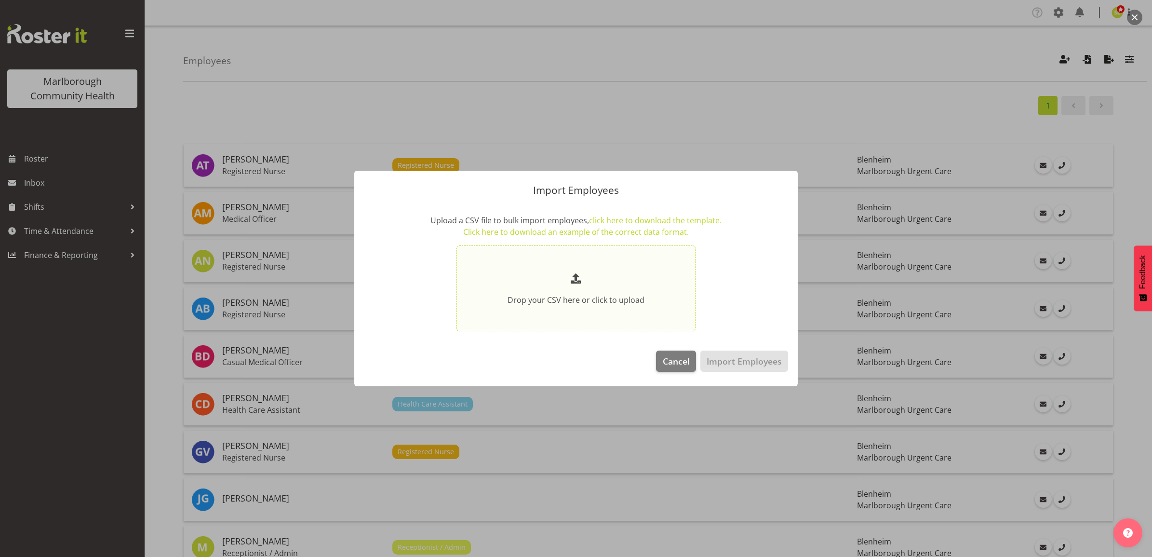
click at [591, 293] on div "Drop your CSV here or click to upload" at bounding box center [576, 288] width 188 height 35
click at [591, 293] on input "Drop your CSV here or click to upload" at bounding box center [576, 288] width 239 height 86
type input "C:\fakepath\employees (8).csv"
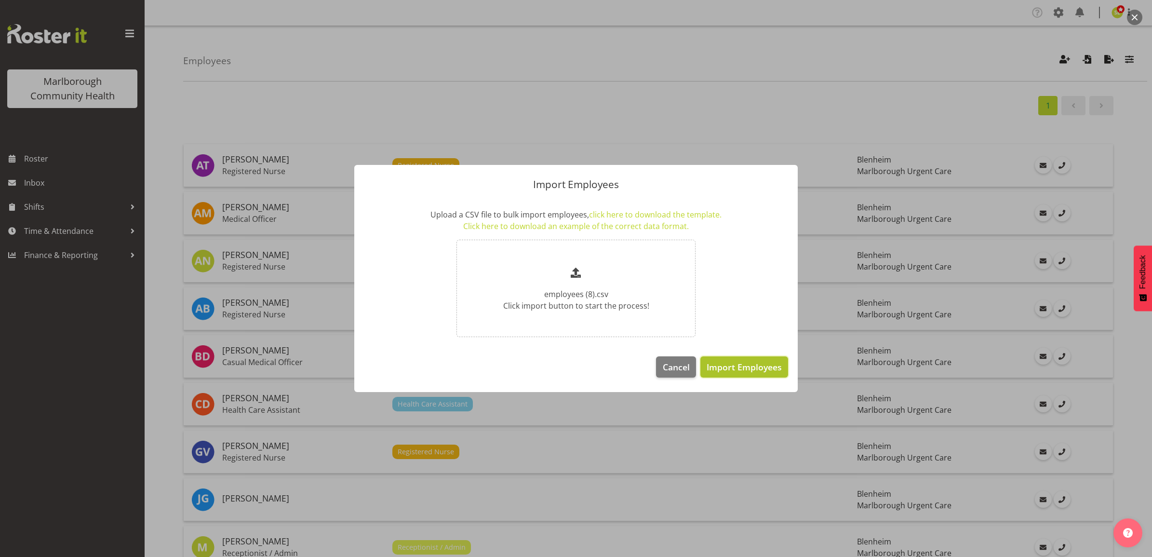
click at [734, 369] on span "Import Employees" at bounding box center [744, 367] width 75 height 13
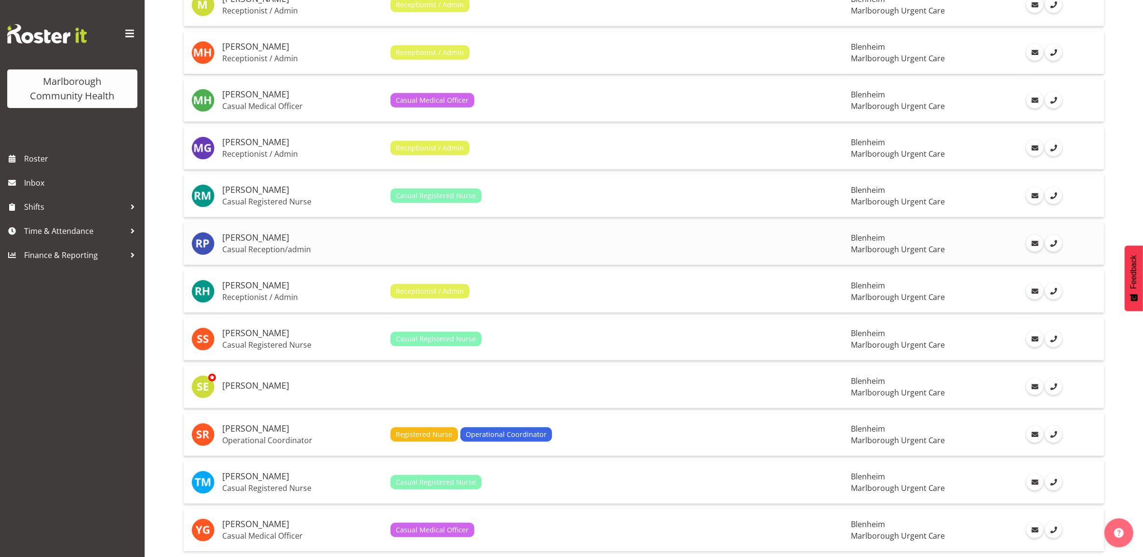
scroll to position [592, 0]
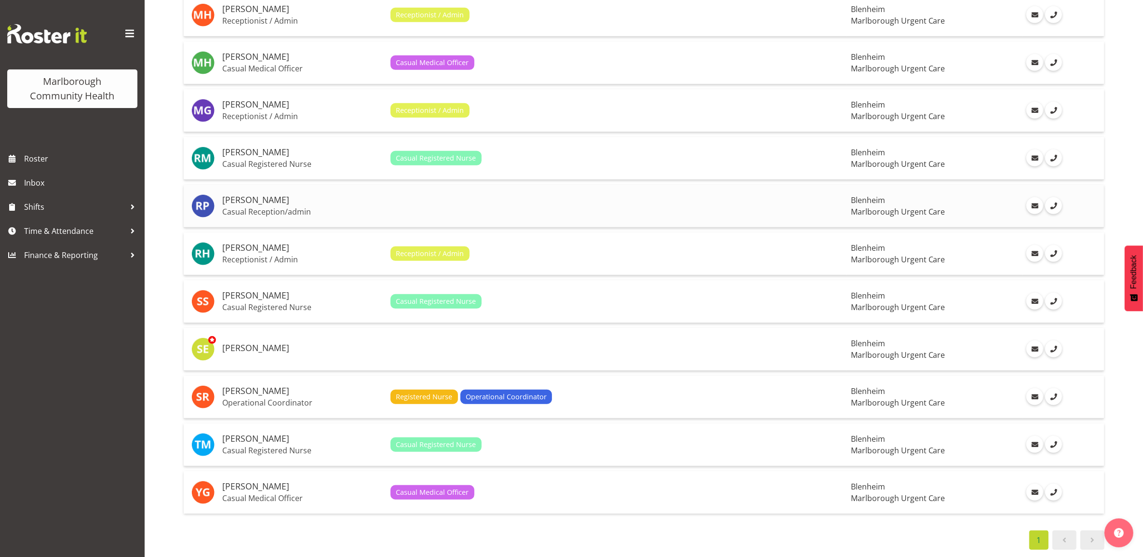
click at [459, 191] on td at bounding box center [617, 206] width 460 height 43
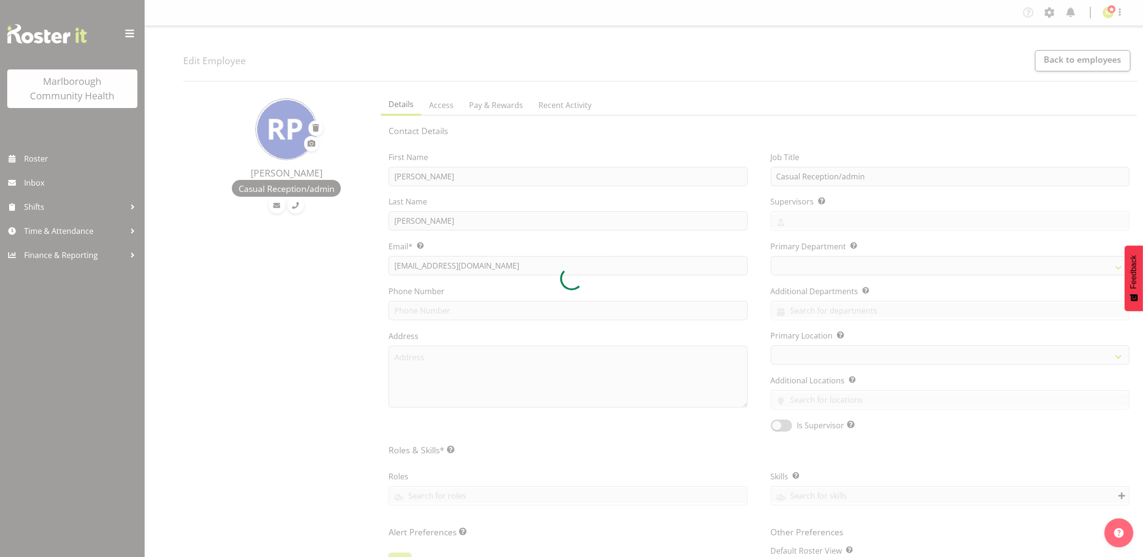
select select
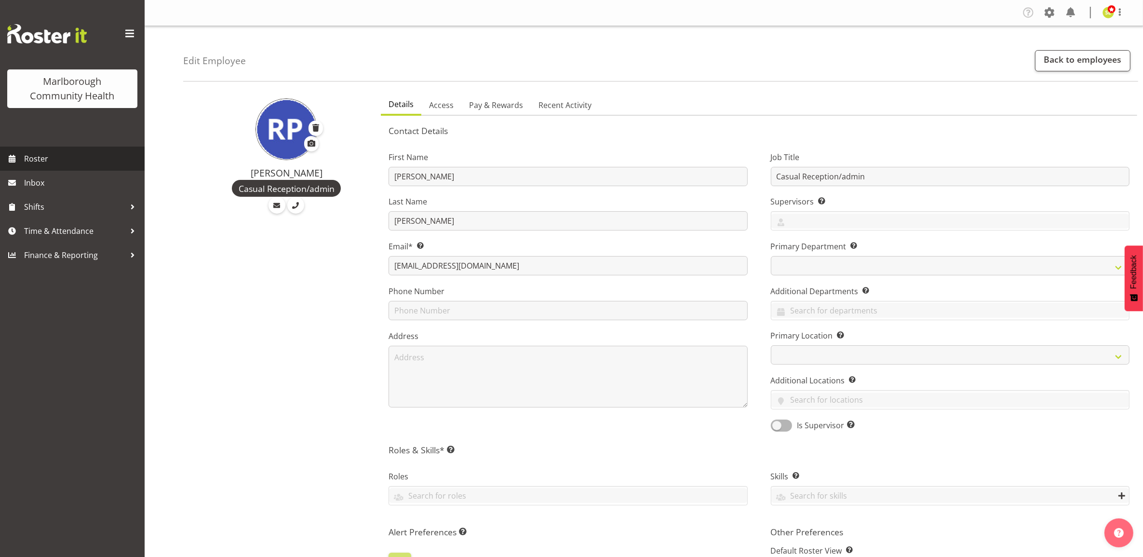
click at [58, 163] on span "Roster" at bounding box center [82, 158] width 116 height 14
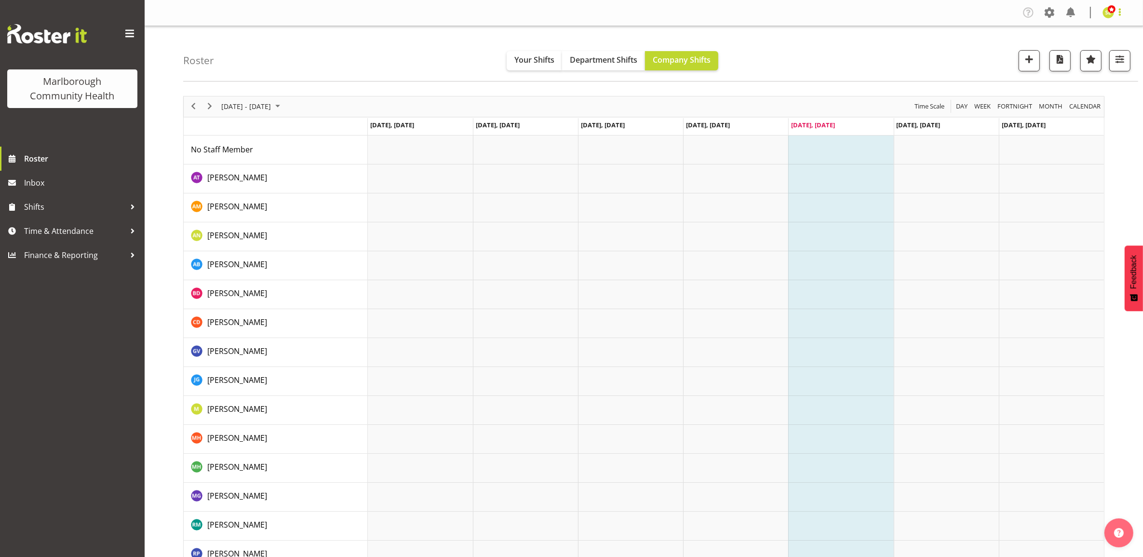
click at [1120, 17] on span at bounding box center [1120, 12] width 12 height 12
click at [1078, 29] on link "Profile" at bounding box center [1079, 33] width 93 height 17
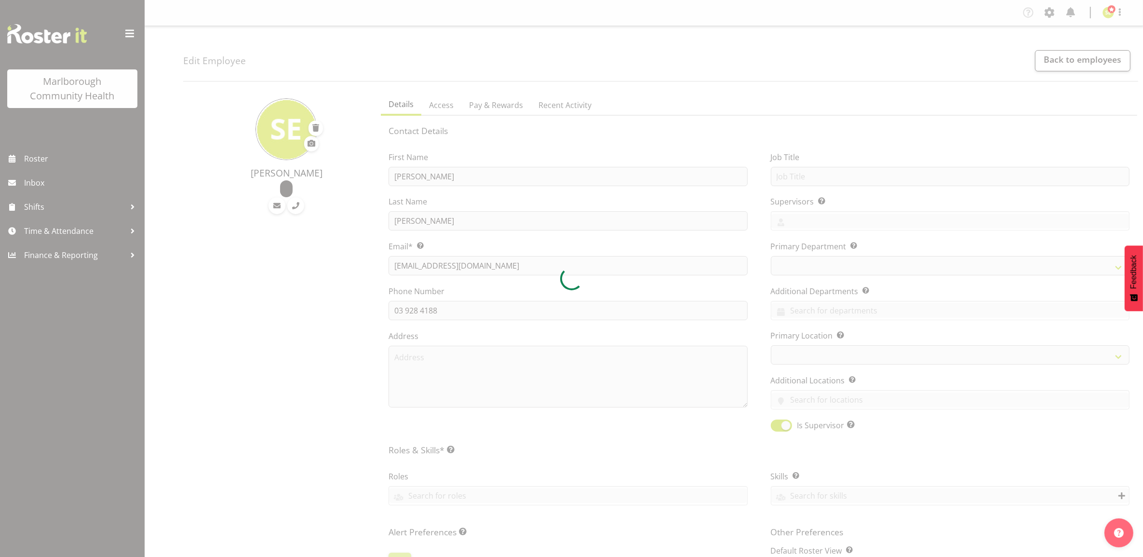
select select
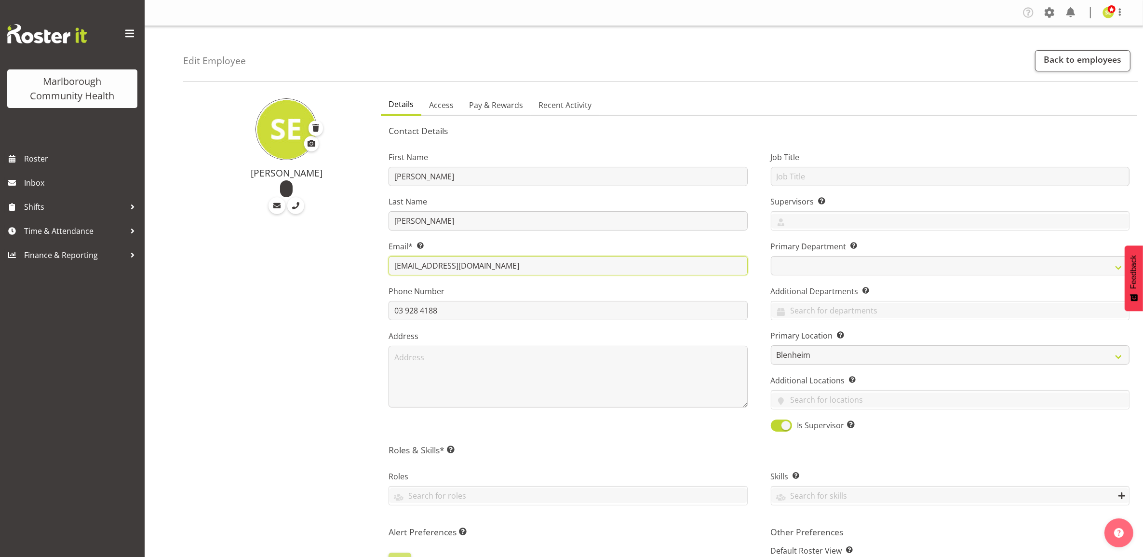
drag, startPoint x: 560, startPoint y: 263, endPoint x: 285, endPoint y: 256, distance: 275.4
click at [285, 256] on div "[PERSON_NAME] Details Access Pay & Rewards Recent Activity Contact Details Firs…" at bounding box center [663, 464] width 960 height 750
click at [1051, 14] on span at bounding box center [1049, 12] width 15 height 15
click at [1025, 39] on link "Company Settings" at bounding box center [991, 35] width 134 height 17
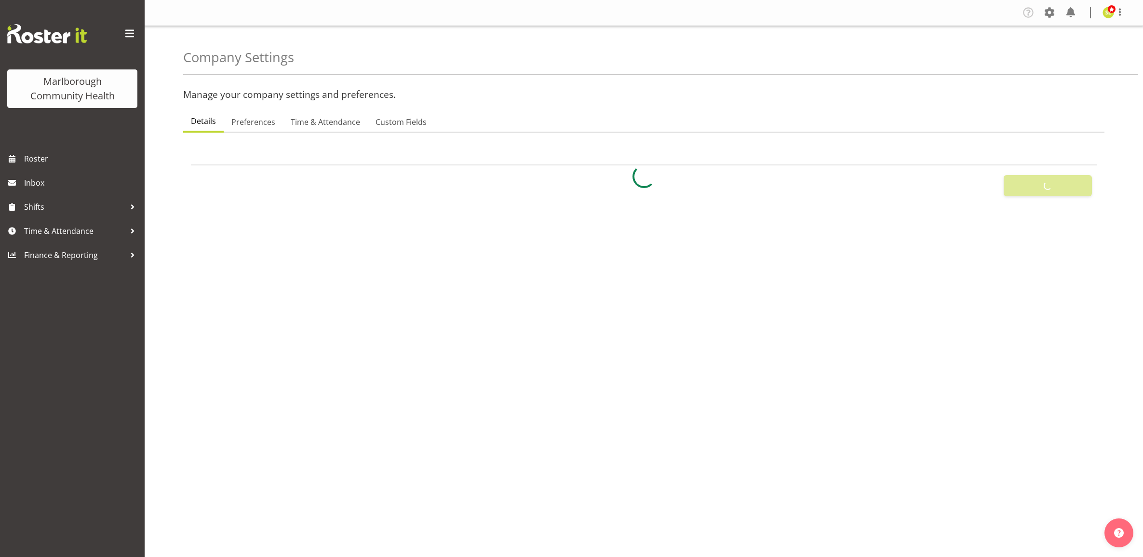
select select
select select "[DATE]"
checkbox input "false"
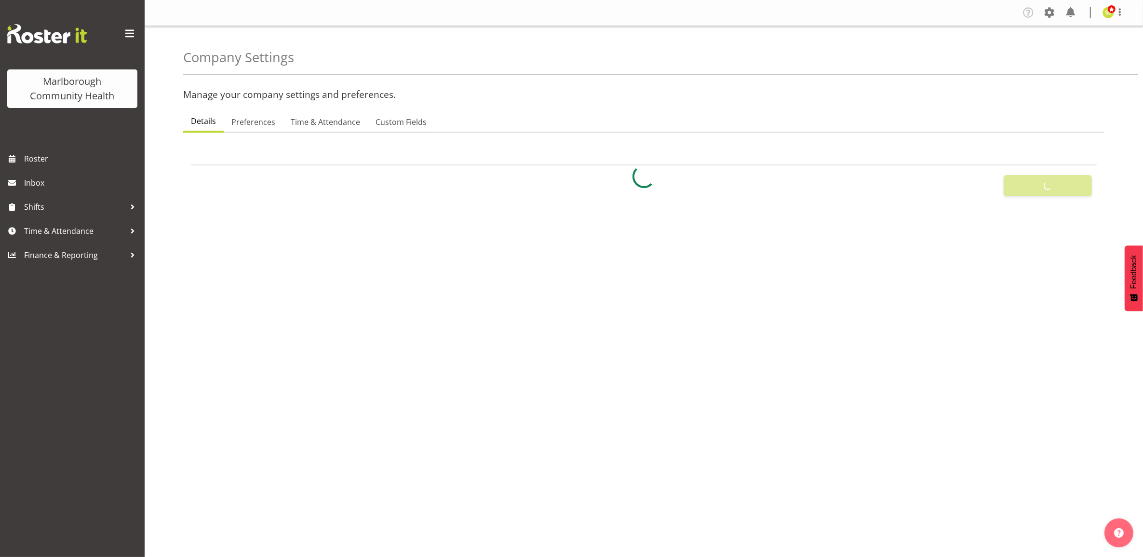
checkbox input "false"
checkbox input "true"
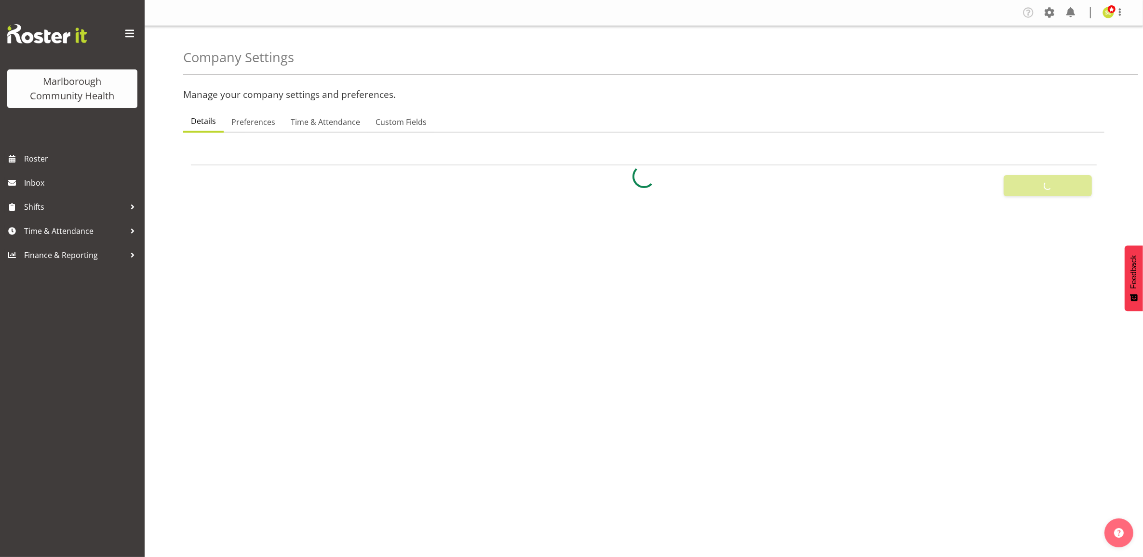
checkbox input "false"
checkbox input "true"
checkbox input "false"
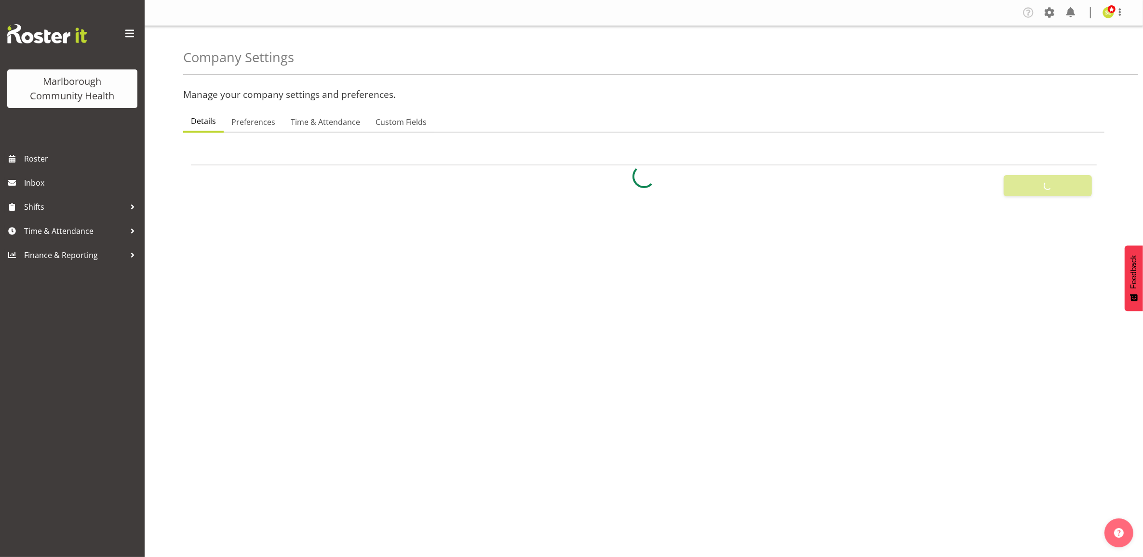
type input "24"
type input "0"
type input "24"
type input "12"
checkbox input "false"
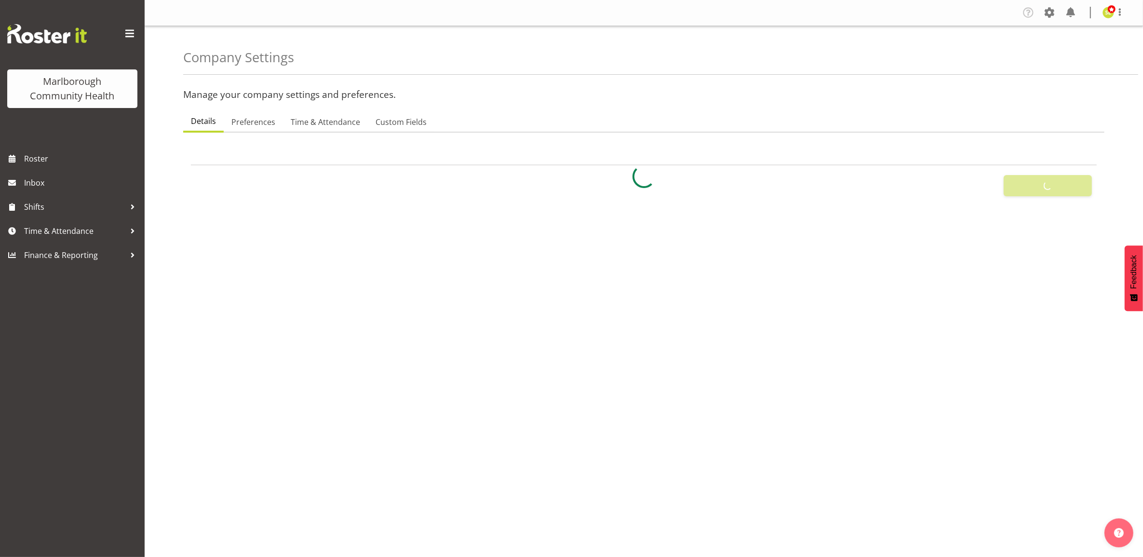
checkbox input "false"
select select "1_day_before"
type input "60"
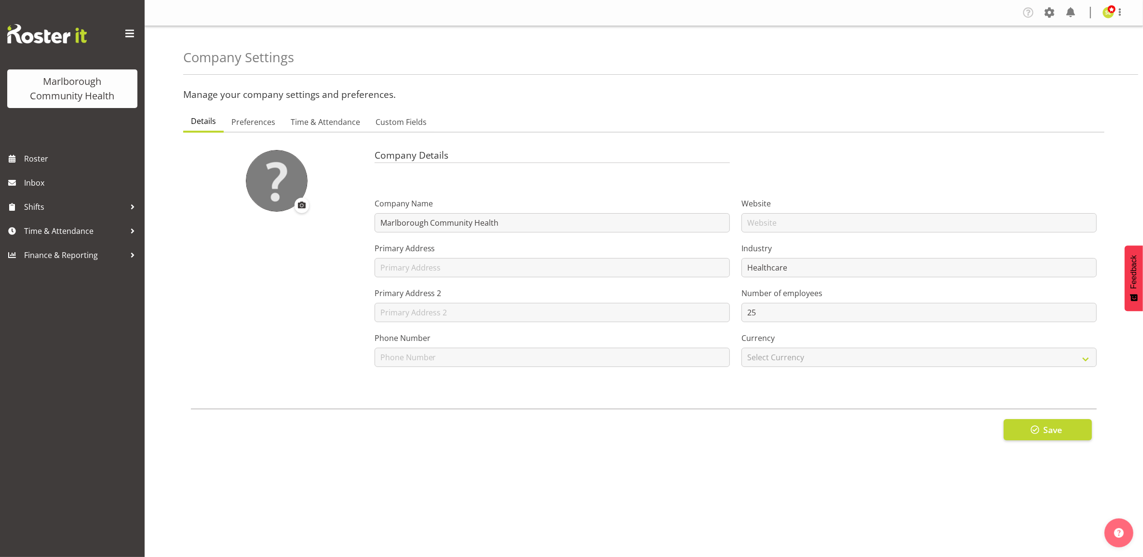
click at [246, 133] on section "Company Details Company Name Marlborough Community Health Primary Address Prima…" at bounding box center [643, 295] width 921 height 325
click at [247, 129] on link "Preferences" at bounding box center [253, 122] width 59 height 20
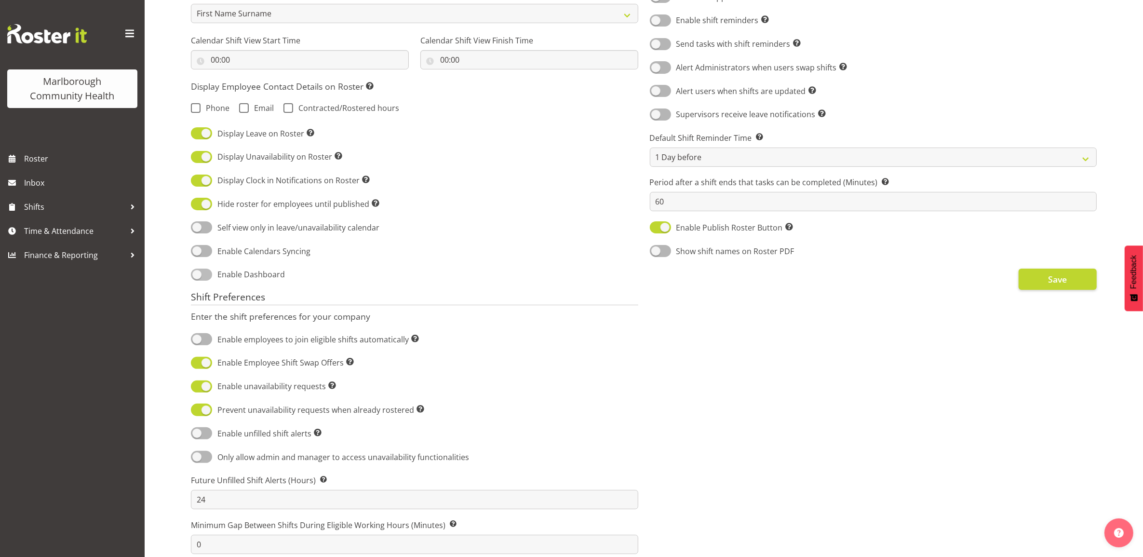
scroll to position [241, 0]
click at [203, 365] on span at bounding box center [201, 361] width 21 height 12
click at [197, 365] on input "Enable Employee Shift Swap Offers Allow employees to swap shifts." at bounding box center [194, 361] width 6 height 6
checkbox input "false"
click at [203, 382] on span at bounding box center [201, 385] width 21 height 12
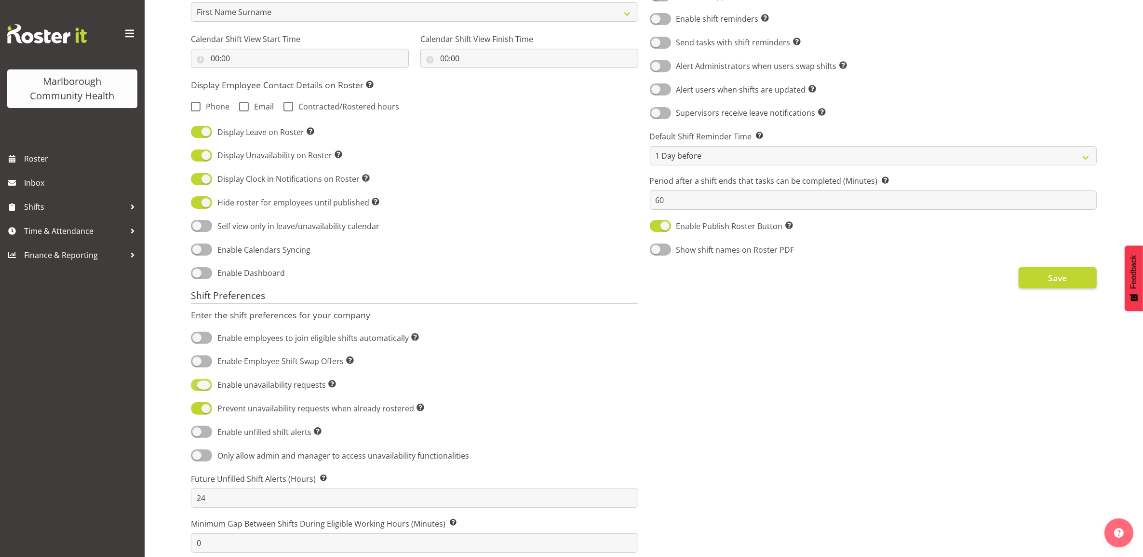
click at [197, 382] on input "Enable unavailability requests Turn on the availability module, allowing employ…" at bounding box center [194, 385] width 6 height 6
click at [203, 384] on span at bounding box center [201, 385] width 21 height 12
click at [197, 384] on input "Enable unavailability requests Turn on the availability module, allowing employ…" at bounding box center [194, 385] width 6 height 6
checkbox input "true"
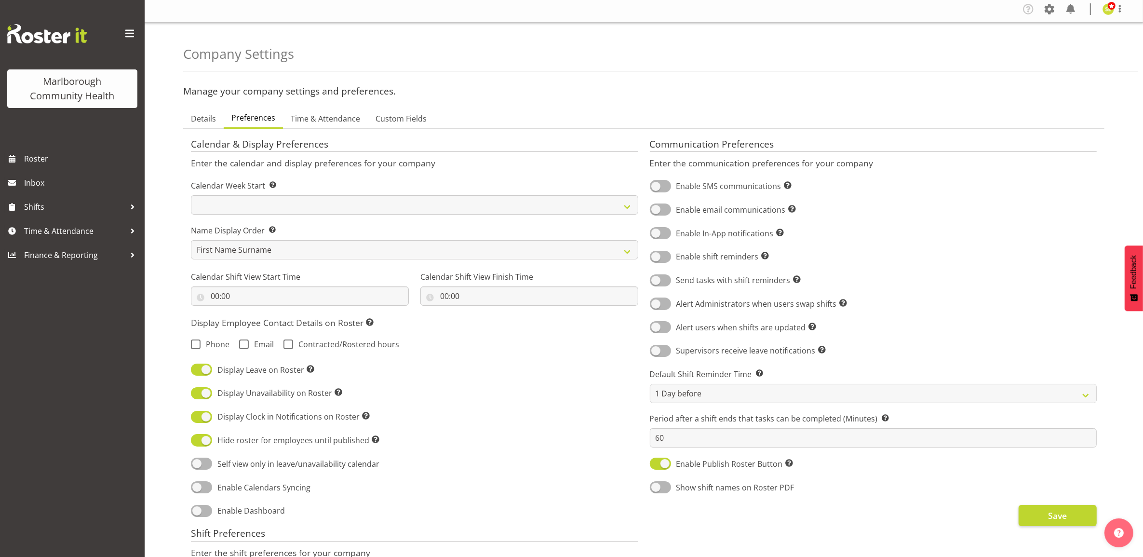
scroll to position [0, 0]
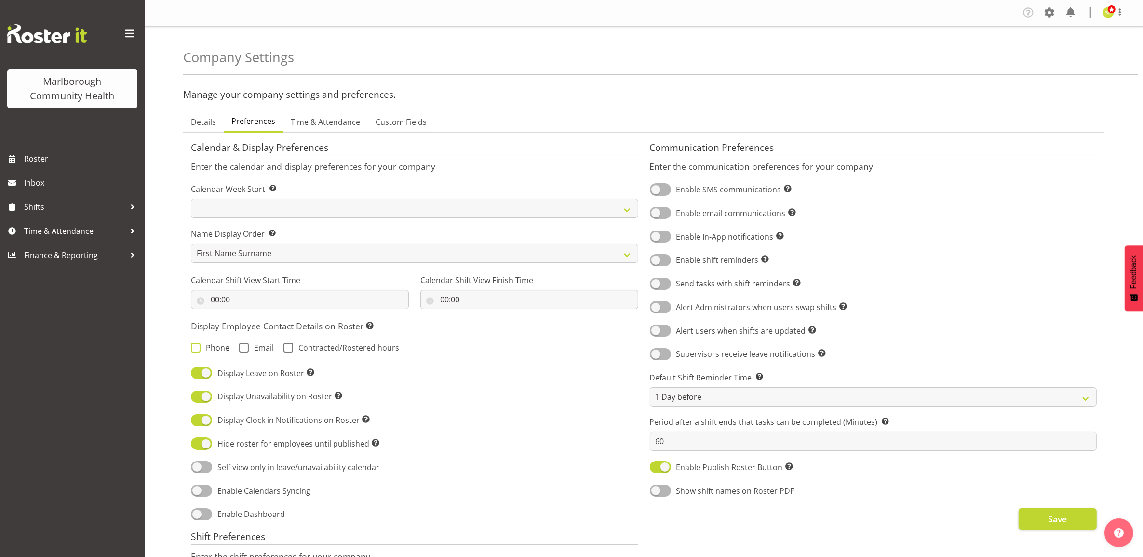
click at [201, 348] on span "Phone" at bounding box center [215, 348] width 29 height 10
click at [197, 348] on input "Phone" at bounding box center [194, 348] width 6 height 6
checkbox input "true"
click at [293, 345] on span "Contracted/Rostered hours" at bounding box center [346, 348] width 106 height 10
click at [290, 345] on input "Contracted/Rostered hours" at bounding box center [287, 348] width 6 height 6
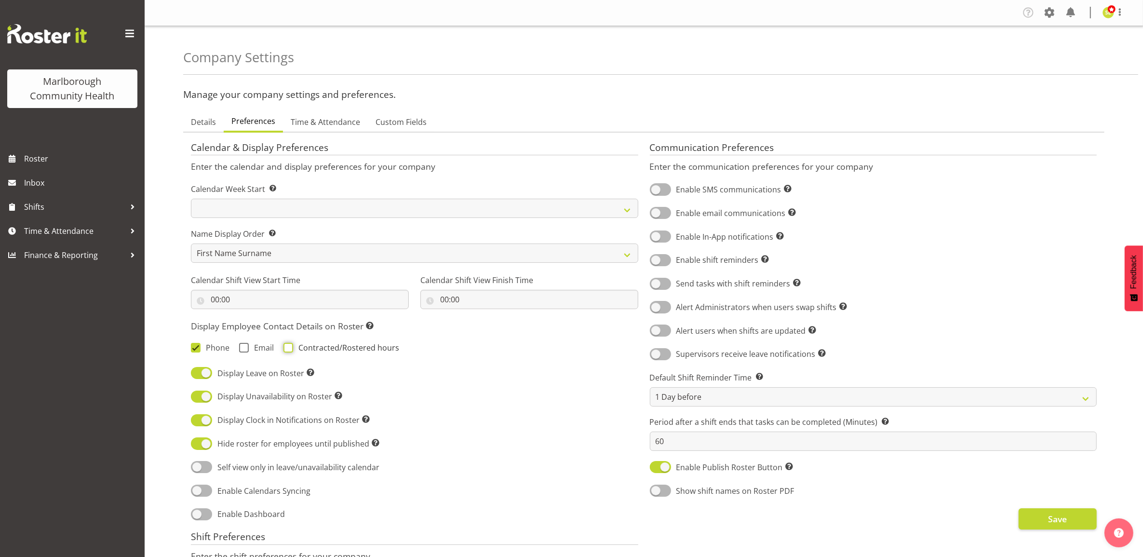
checkbox input "true"
click at [312, 122] on span "Time & Attendance" at bounding box center [325, 122] width 69 height 12
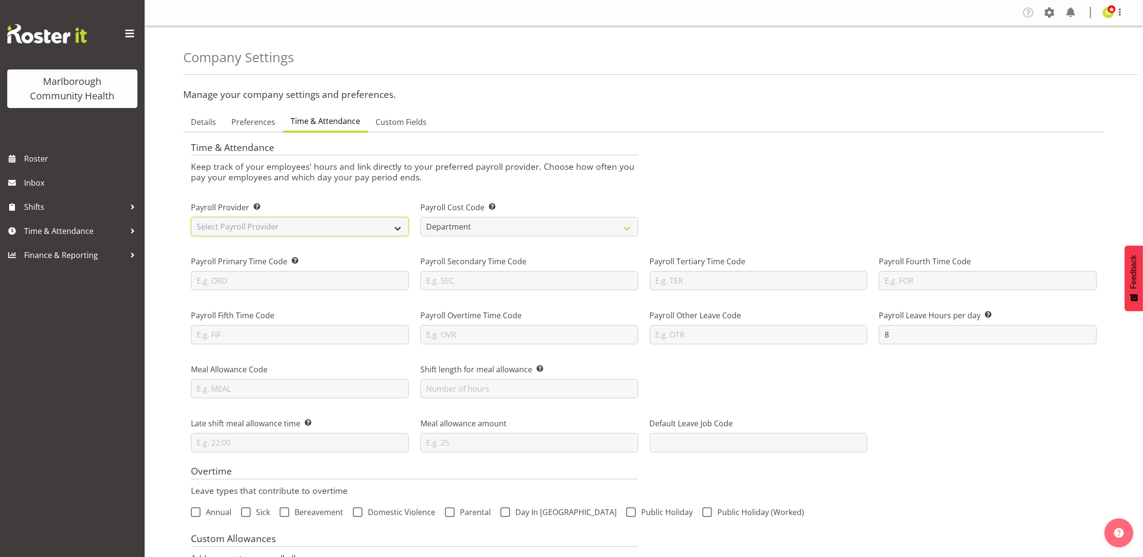
click at [280, 228] on select "Select Payroll Provider Smartly iPayroll Ace Payroll MYOB MYOB IMS Crystal Payr…" at bounding box center [300, 226] width 218 height 19
select select "smart-payroll"
click at [191, 217] on select "Select Payroll Provider Smartly iPayroll Ace Payroll MYOB MYOB IMS Crystal Payr…" at bounding box center [300, 226] width 218 height 19
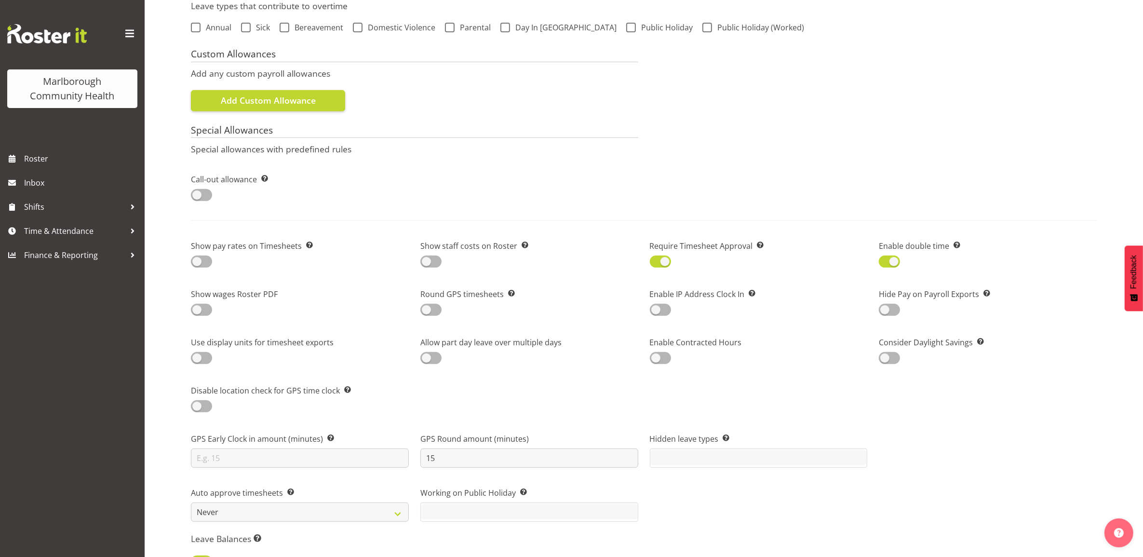
scroll to position [482, 0]
click at [656, 307] on span at bounding box center [660, 312] width 21 height 12
click at [656, 309] on input "checkbox" at bounding box center [653, 312] width 6 height 6
checkbox input "true"
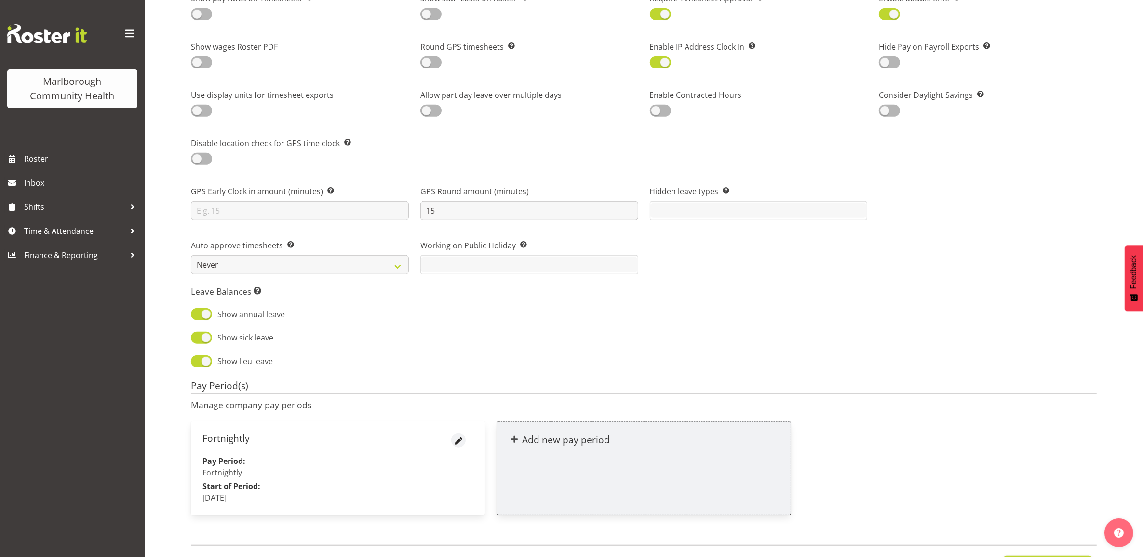
scroll to position [787, 0]
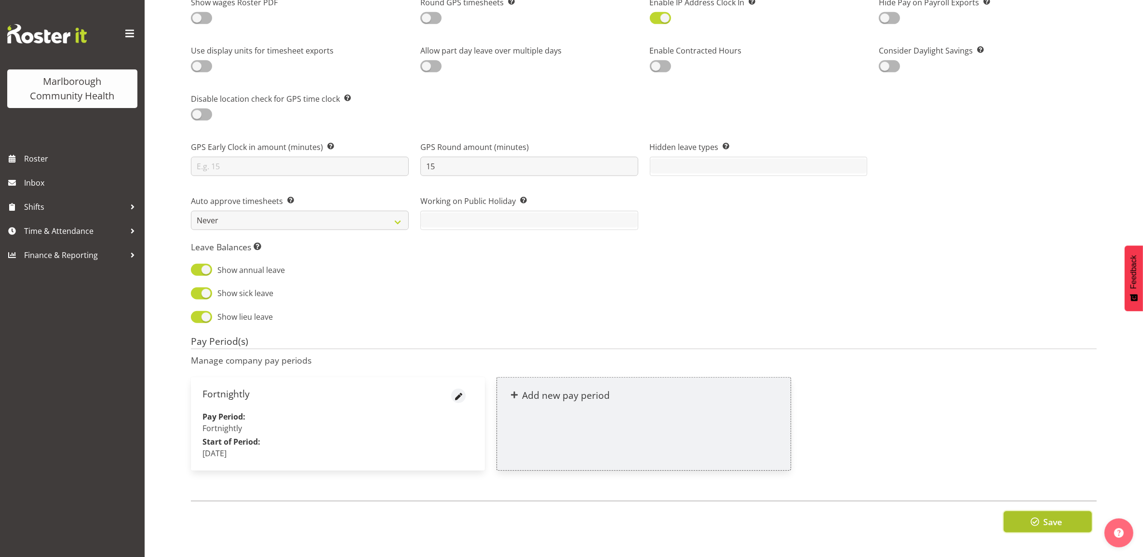
click at [1031, 511] on button "Save" at bounding box center [1048, 521] width 88 height 21
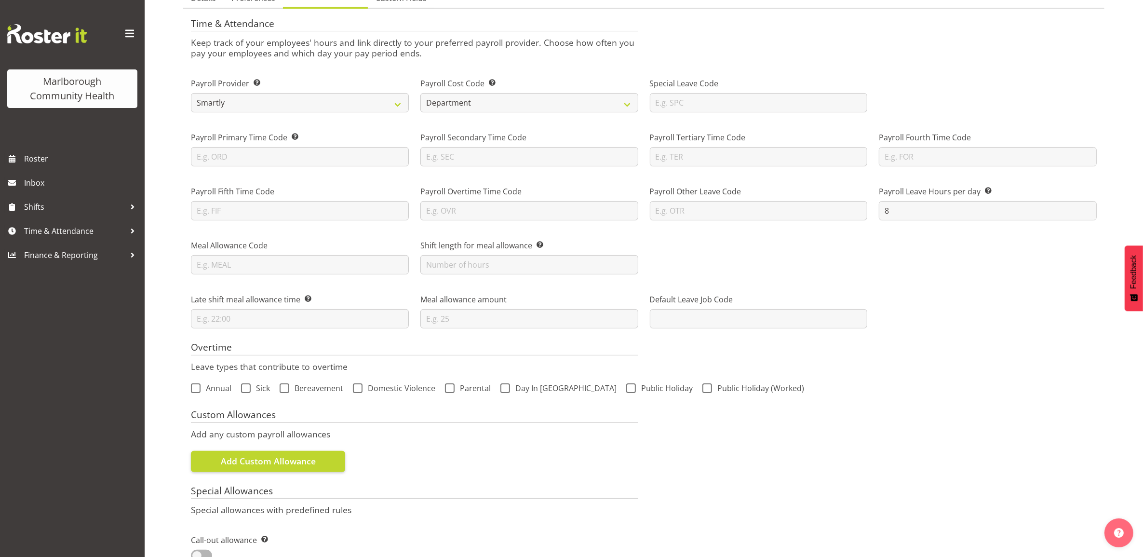
scroll to position [0, 0]
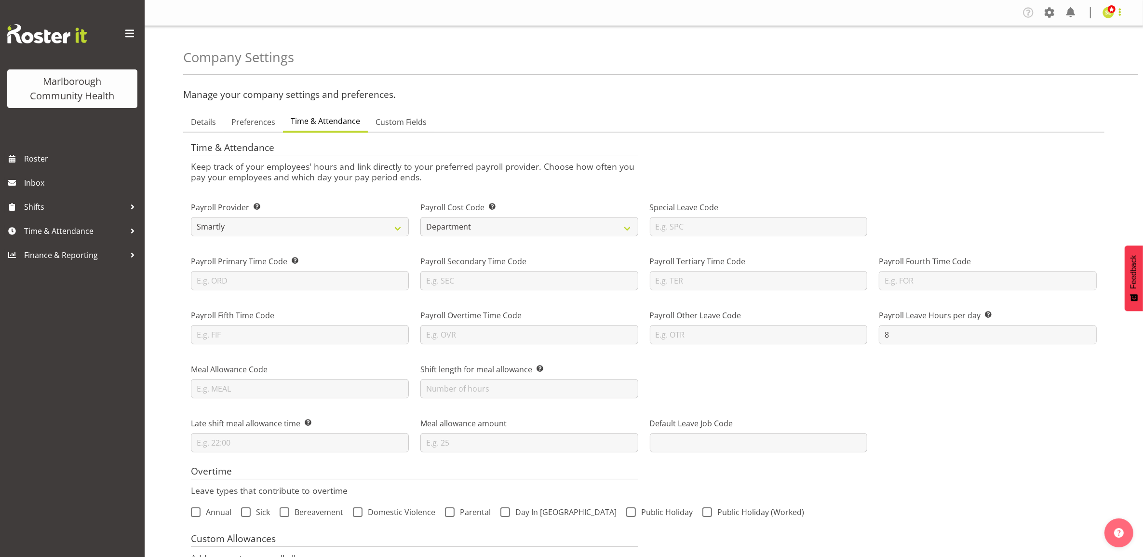
click at [1116, 8] on span at bounding box center [1120, 12] width 12 height 12
click at [1061, 53] on link "Log Out" at bounding box center [1079, 50] width 93 height 17
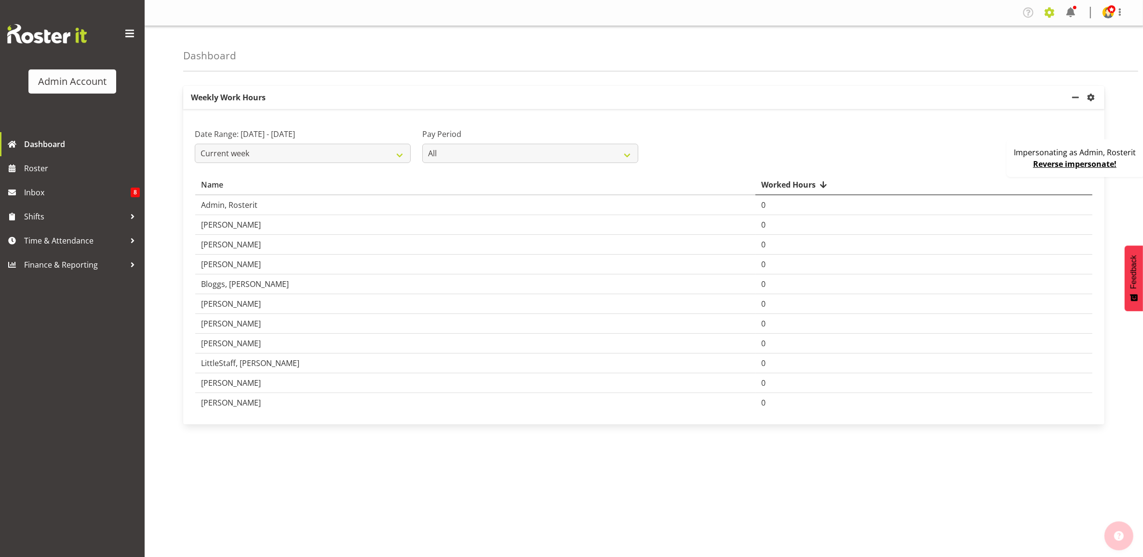
click at [1046, 17] on span at bounding box center [1049, 12] width 15 height 15
click at [1020, 35] on link "Company Settings" at bounding box center [991, 35] width 134 height 17
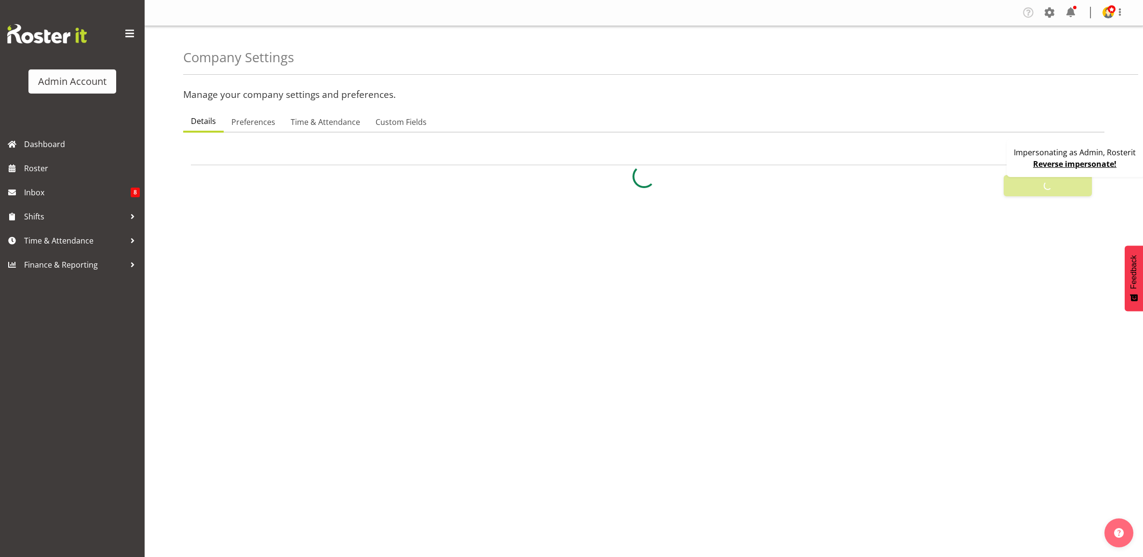
select select
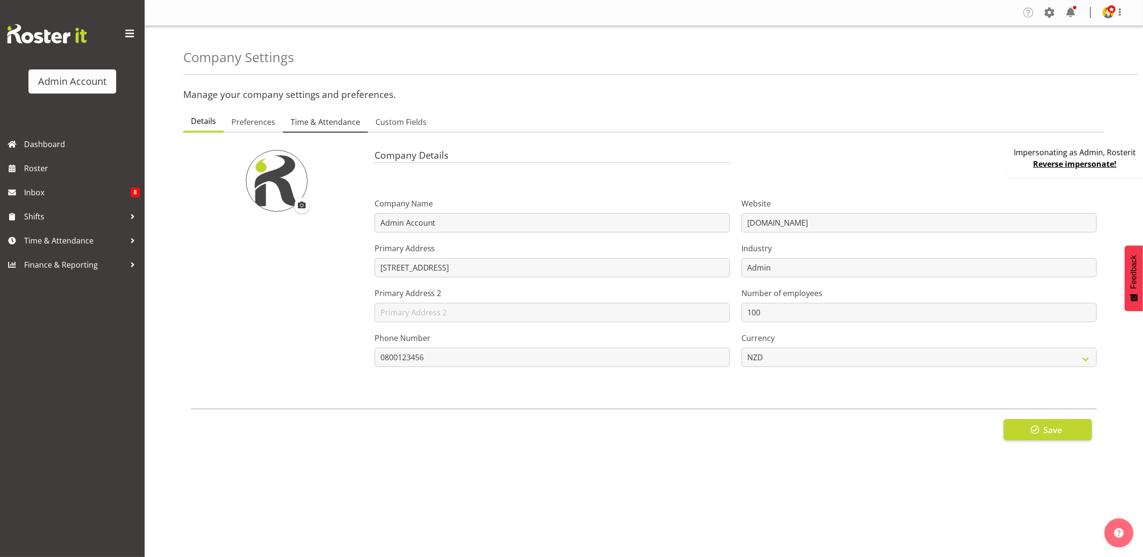
select select "[DATE]"
select select "surname_first"
checkbox input "false"
checkbox input "true"
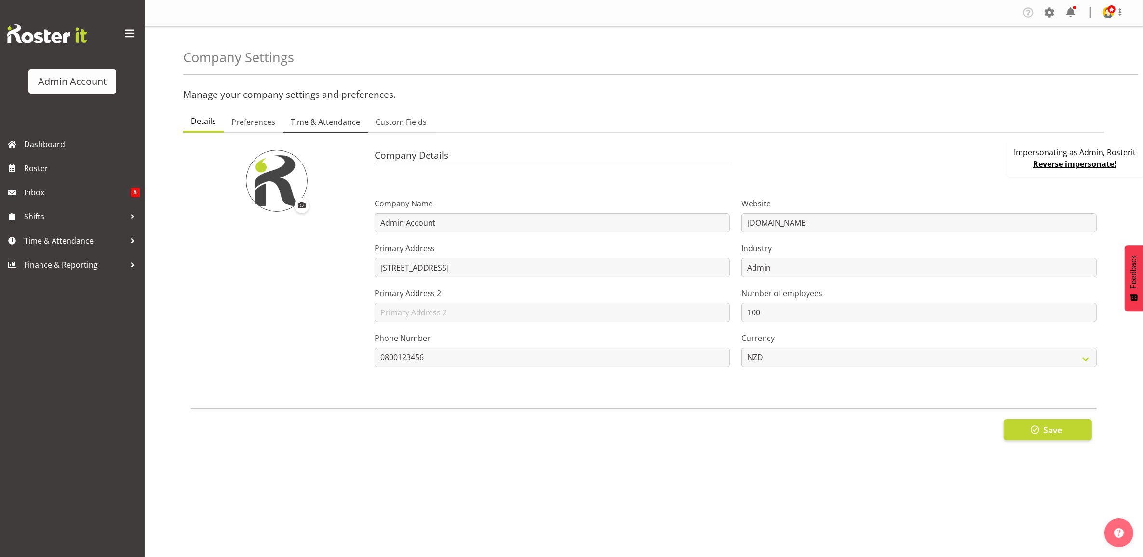
checkbox input "true"
checkbox input "false"
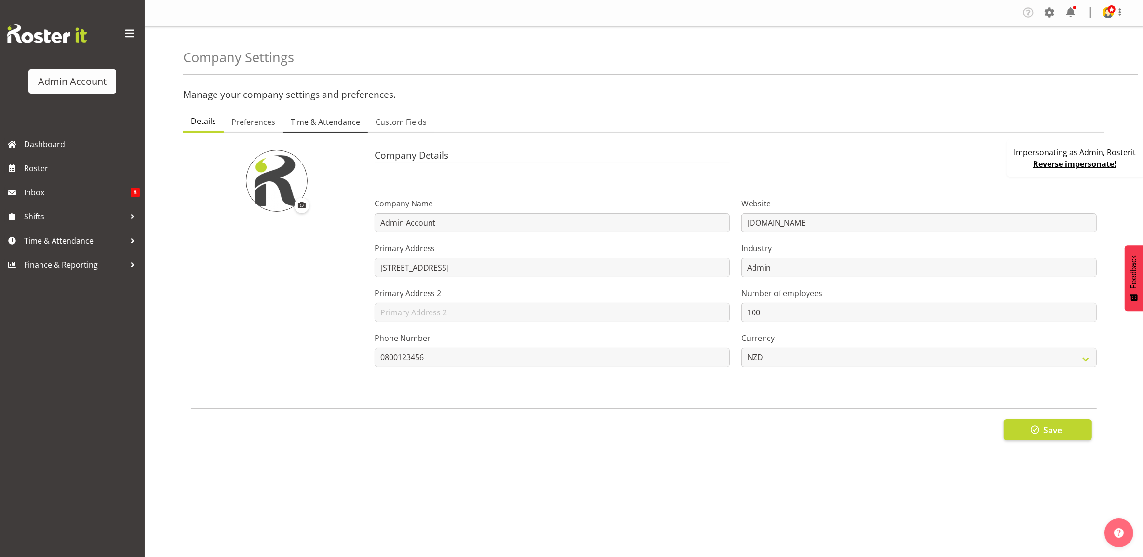
type input "24"
type input "0"
type input "24"
type input "0"
checkbox input "false"
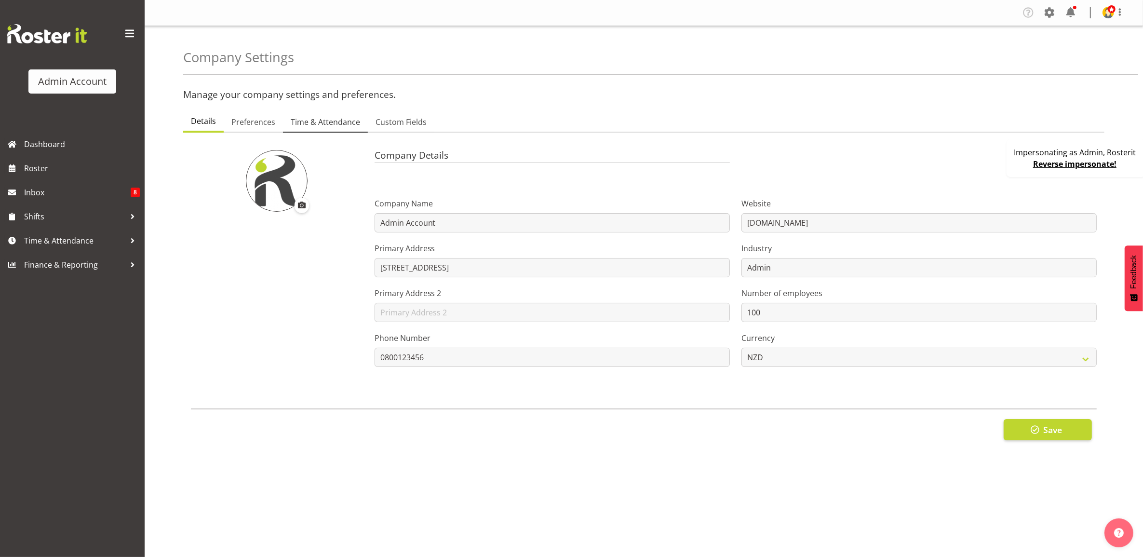
checkbox input "false"
checkbox input "true"
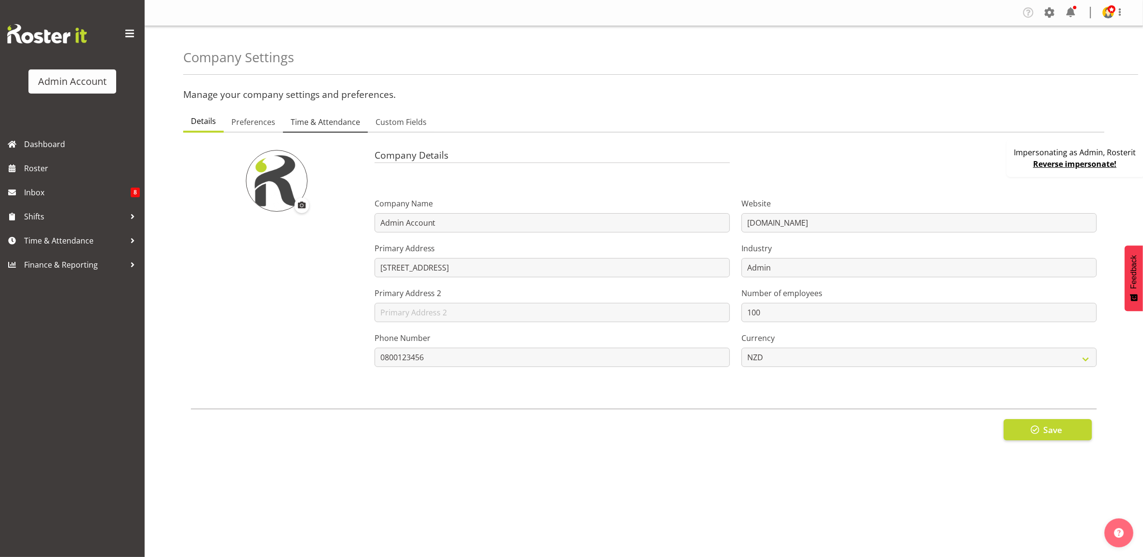
select select "1_day_before"
type input "60"
checkbox input "true"
click at [319, 124] on span "Time & Attendance" at bounding box center [325, 122] width 69 height 12
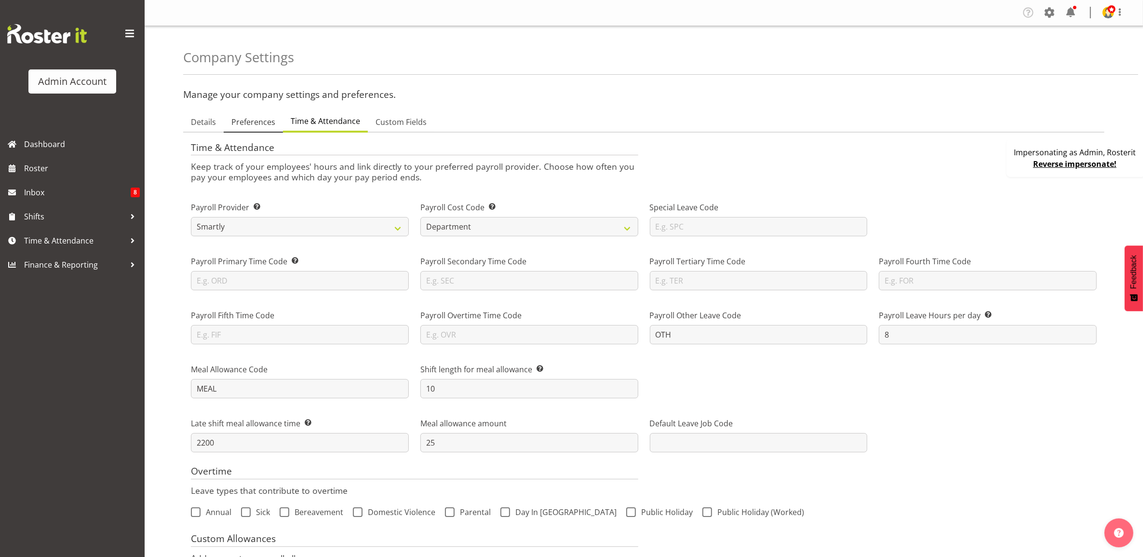
click at [243, 122] on span "Preferences" at bounding box center [253, 122] width 44 height 12
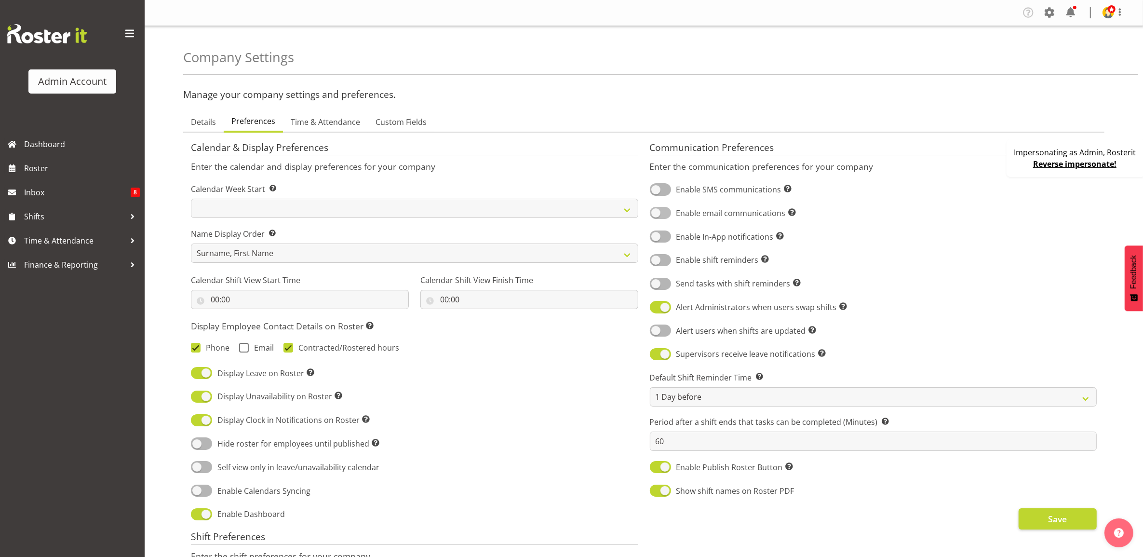
click at [652, 210] on span at bounding box center [660, 213] width 21 height 12
click at [652, 210] on input "Enable email communications Turn on or off email communications for your entire…" at bounding box center [653, 213] width 6 height 6
checkbox input "true"
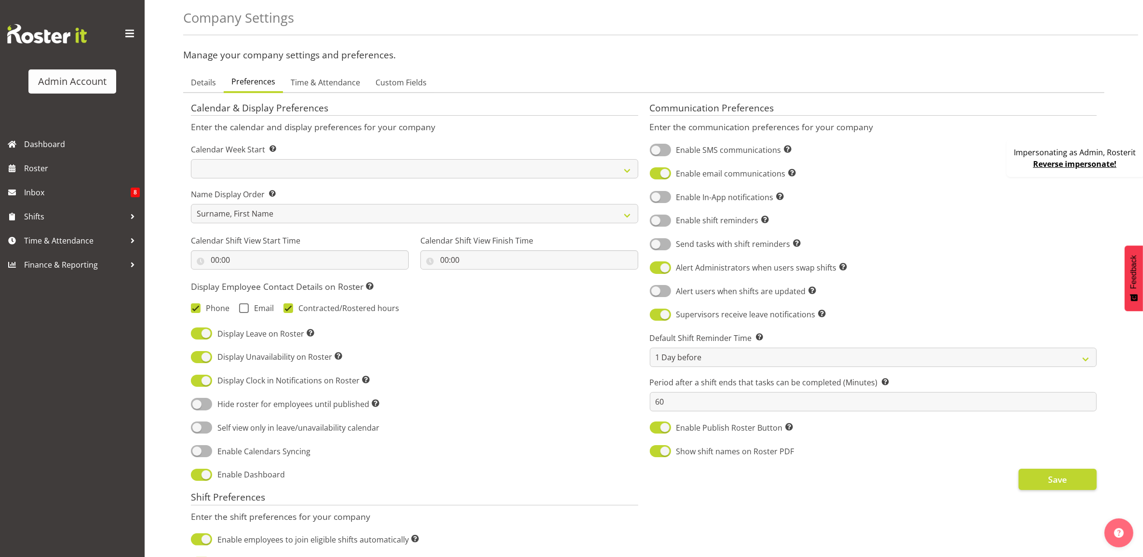
scroll to position [181, 0]
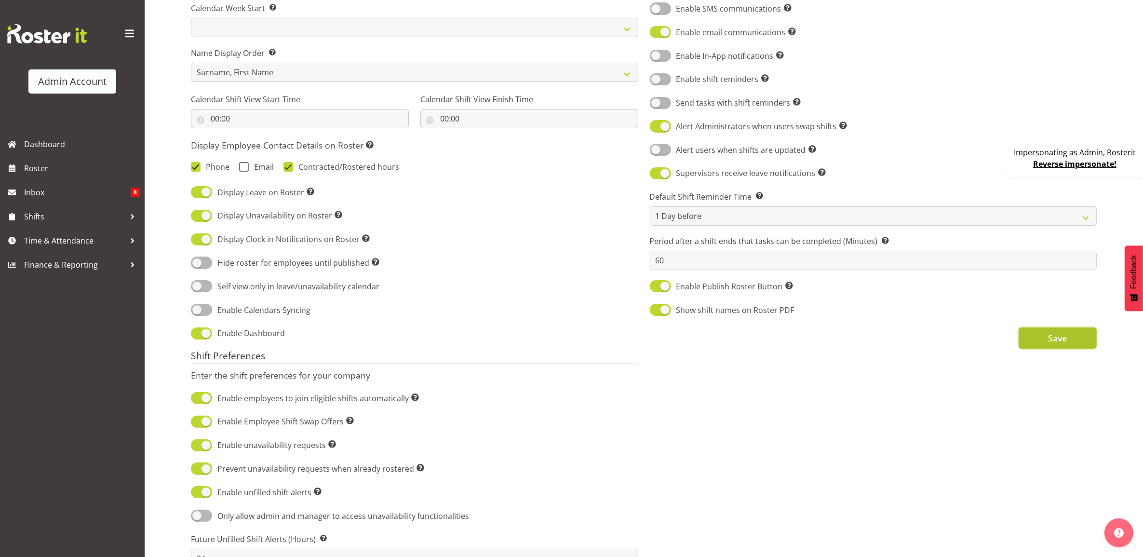
click at [1081, 338] on button "Save" at bounding box center [1058, 337] width 78 height 21
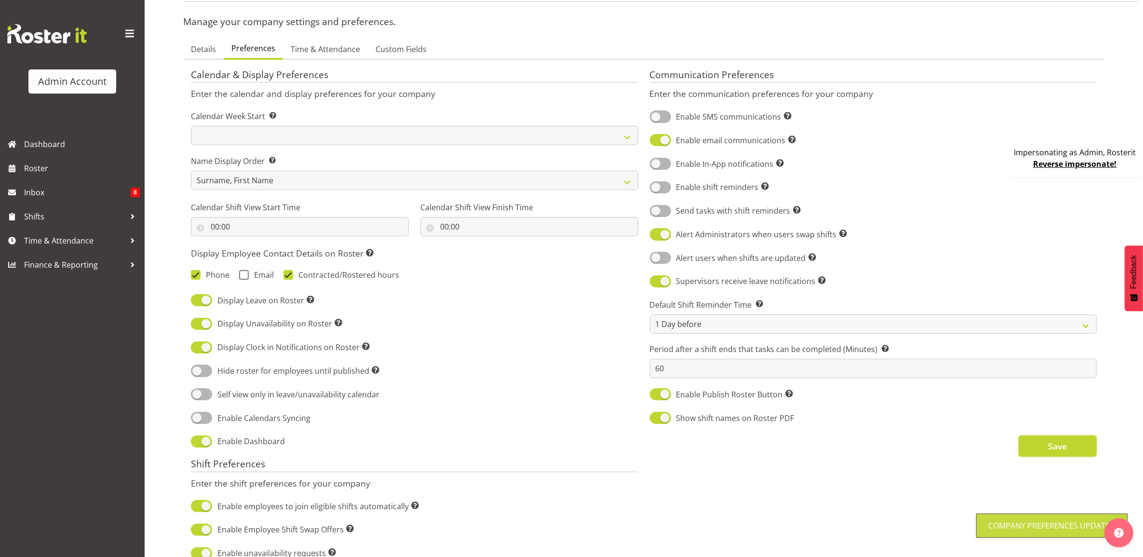
scroll to position [0, 0]
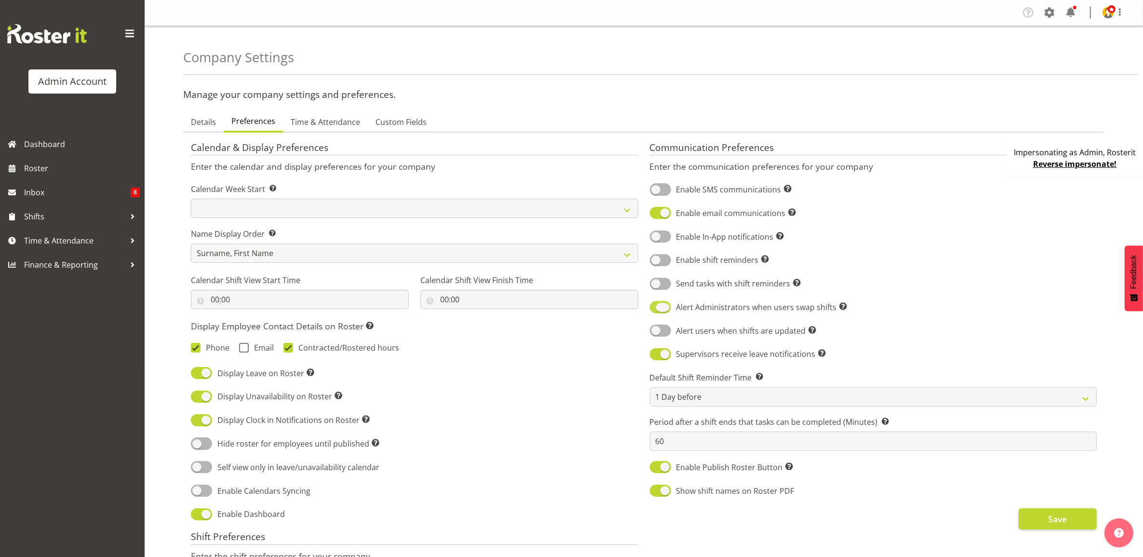
click at [667, 313] on label "Alert Administrators when users swap shifts Sends a notification to Administrat…" at bounding box center [748, 307] width 197 height 12
click at [656, 310] on input "Alert Administrators when users swap shifts Sends a notification to Administrat…" at bounding box center [653, 307] width 6 height 6
checkbox input "false"
click at [661, 357] on span at bounding box center [660, 354] width 21 height 12
click at [656, 357] on input "Supervisors receive leave notifications Supervisors receive leave notifications…" at bounding box center [653, 354] width 6 height 6
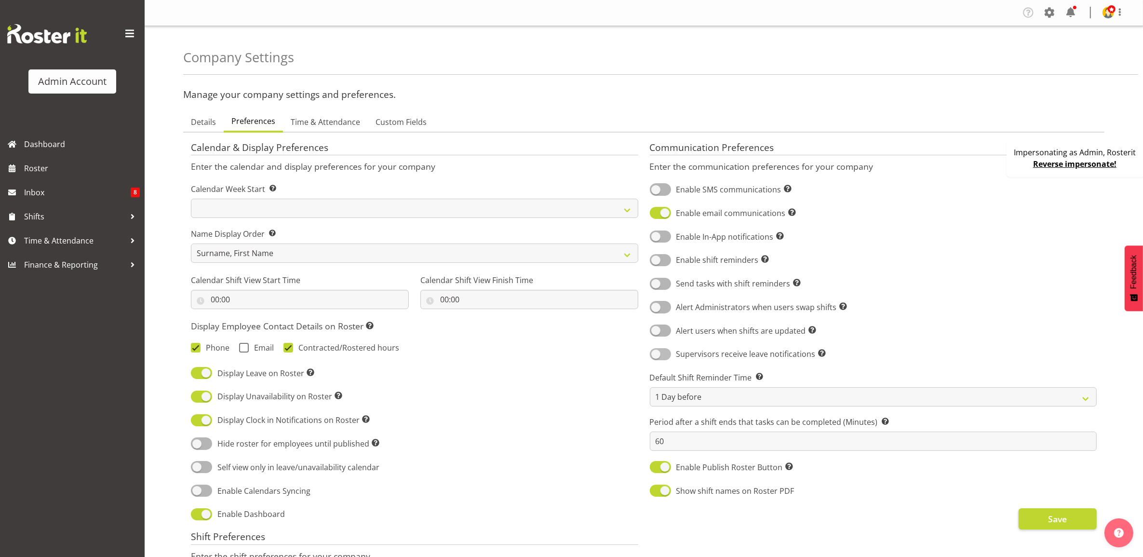
click at [662, 356] on span at bounding box center [660, 354] width 21 height 12
click at [656, 356] on input "Supervisors receive leave notifications Supervisors receive leave notifications…" at bounding box center [653, 354] width 6 height 6
checkbox input "true"
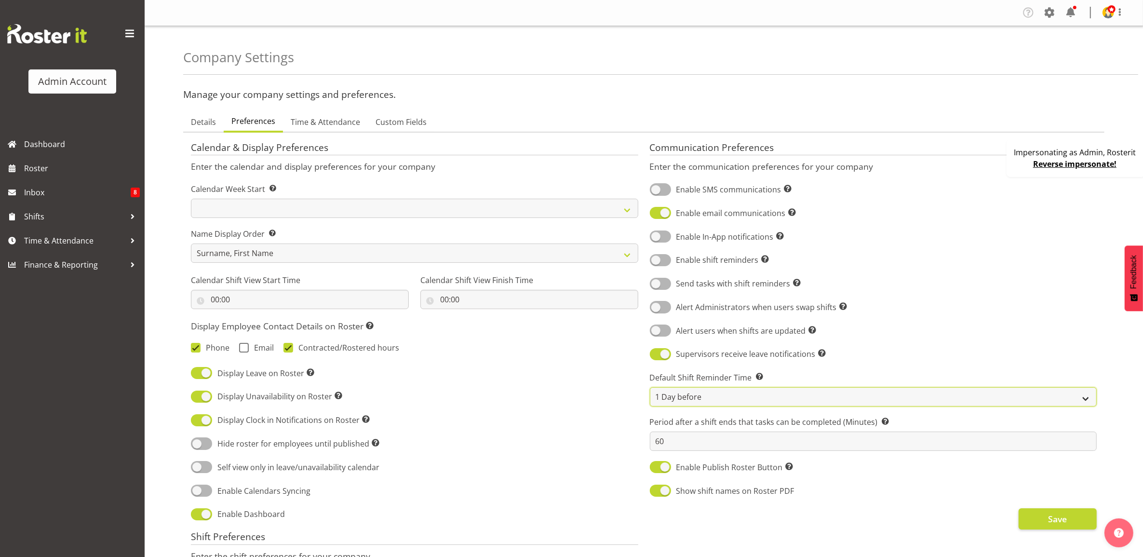
click at [712, 390] on select "Same Day (6am) Same Day (8am) Same Day (10am) 1 Day before 2 Days before" at bounding box center [873, 396] width 447 height 19
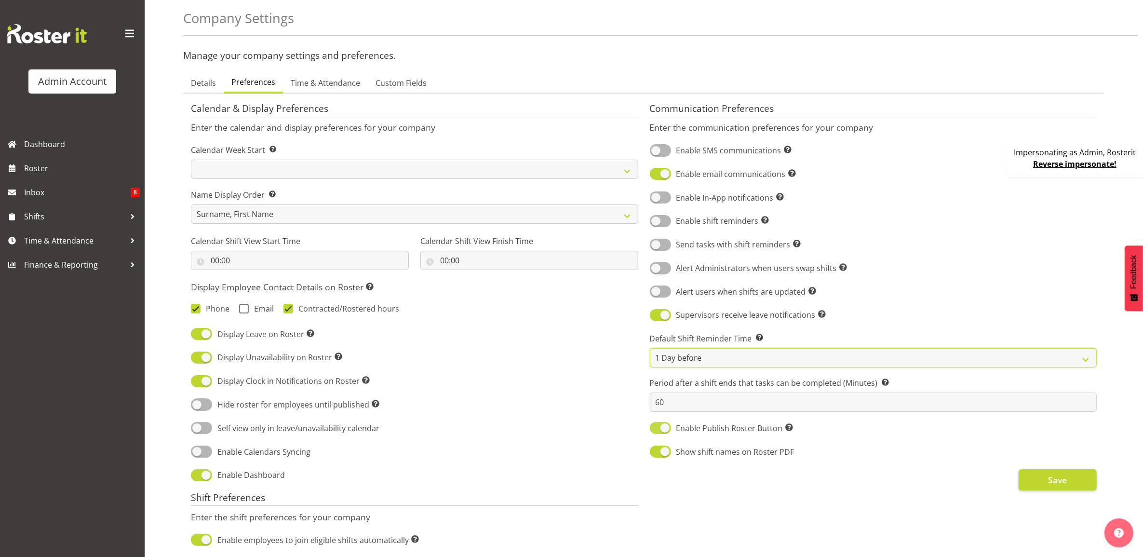
scroll to position [60, 0]
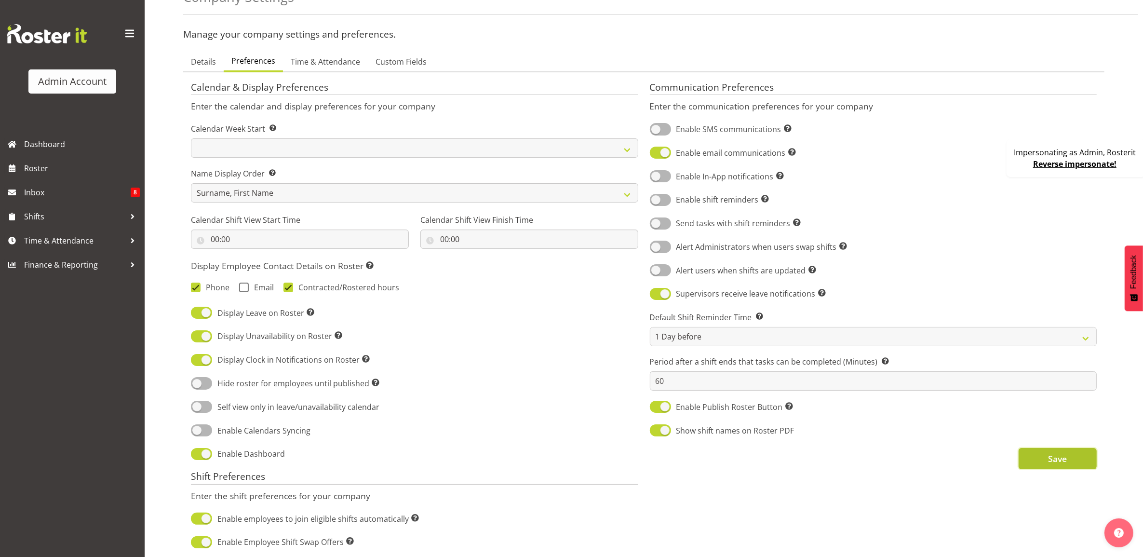
click at [1060, 465] on span "Save" at bounding box center [1057, 458] width 19 height 13
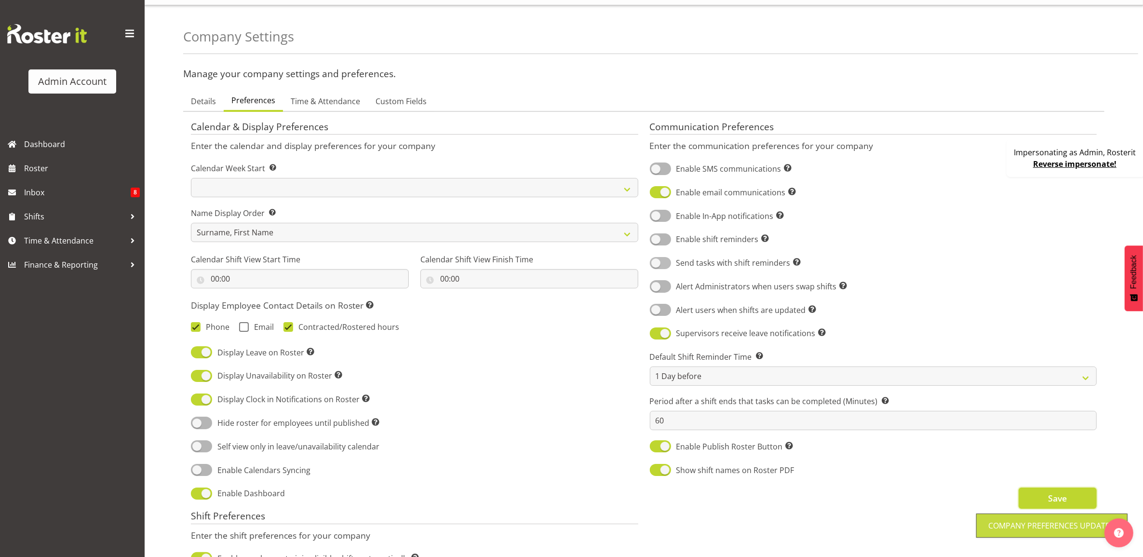
scroll to position [0, 0]
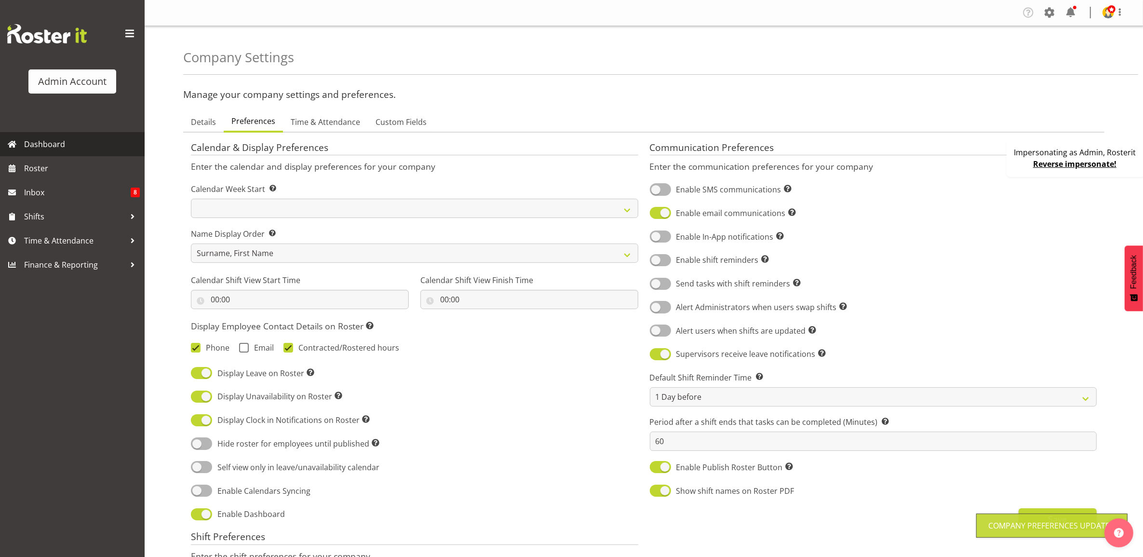
click at [95, 147] on span "Dashboard" at bounding box center [82, 144] width 116 height 14
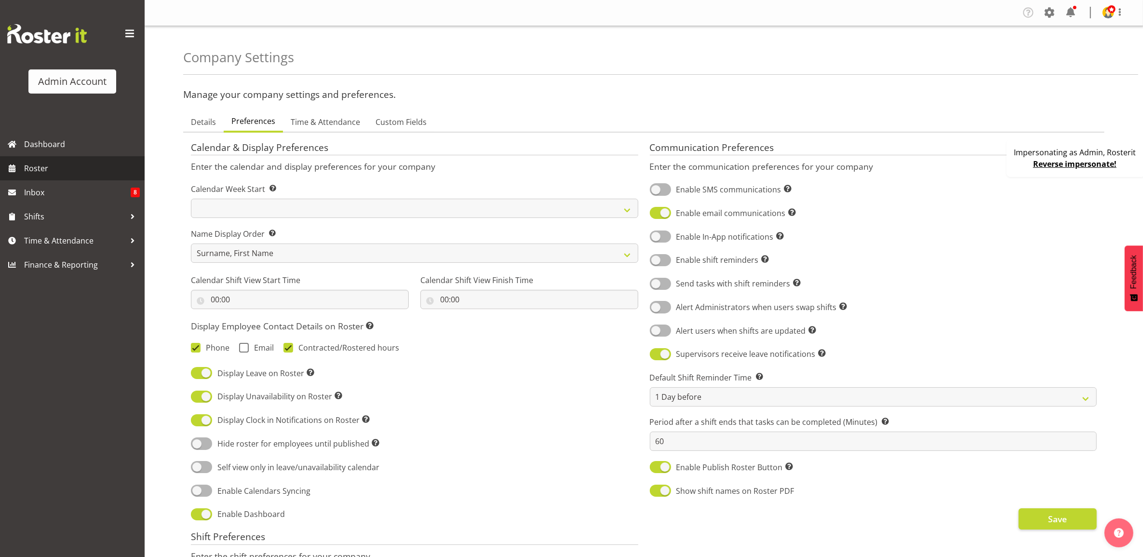
click at [81, 170] on span "Roster" at bounding box center [82, 168] width 116 height 14
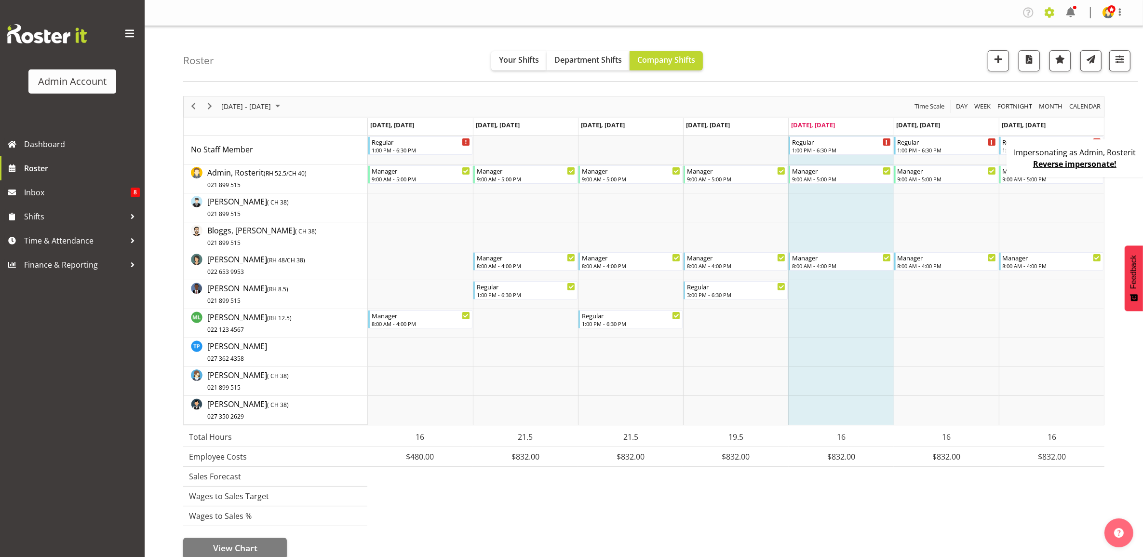
click at [1054, 8] on span at bounding box center [1049, 12] width 15 height 15
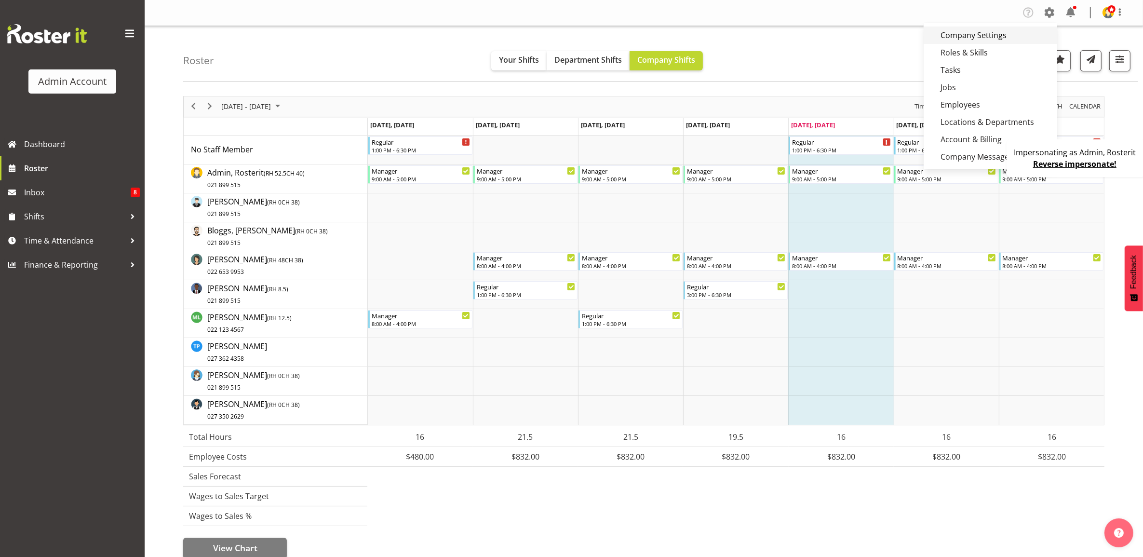
click at [1014, 34] on link "Company Settings" at bounding box center [991, 35] width 134 height 17
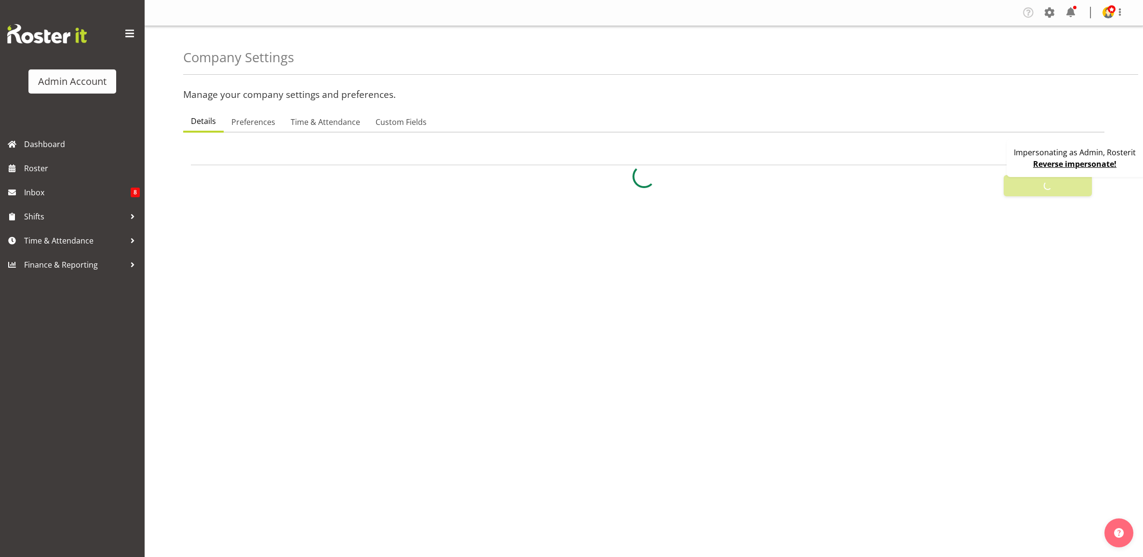
select select
select select "[DATE]"
select select "surname_first"
checkbox input "false"
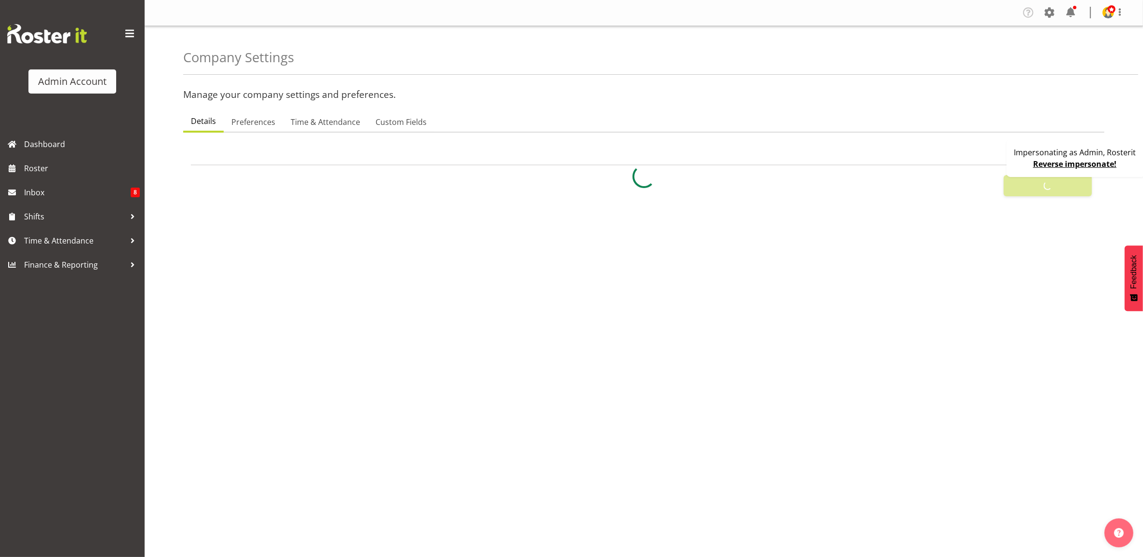
checkbox input "true"
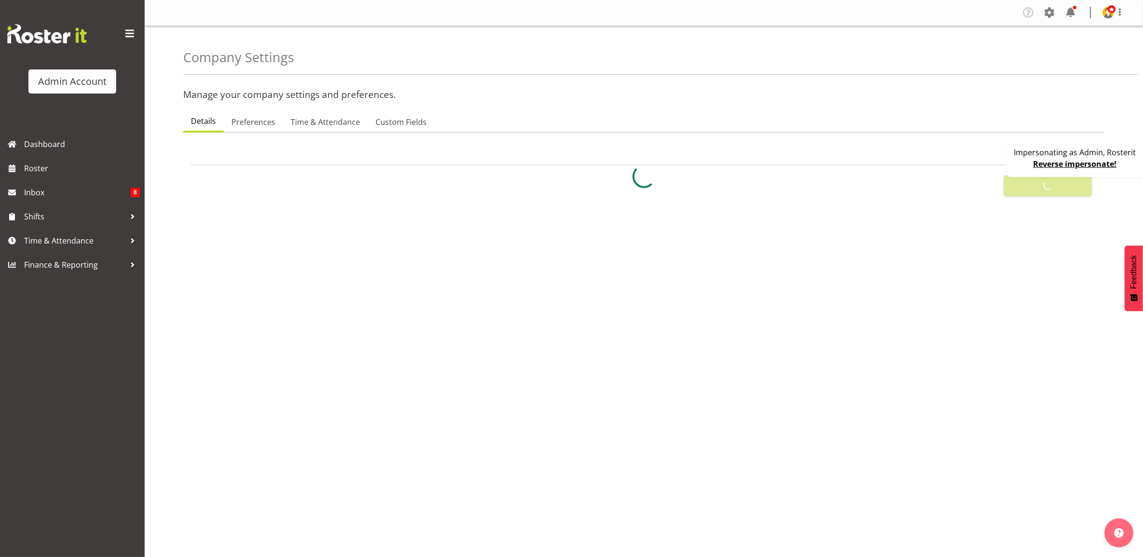
checkbox input "true"
checkbox input "false"
type input "24"
type input "0"
type input "24"
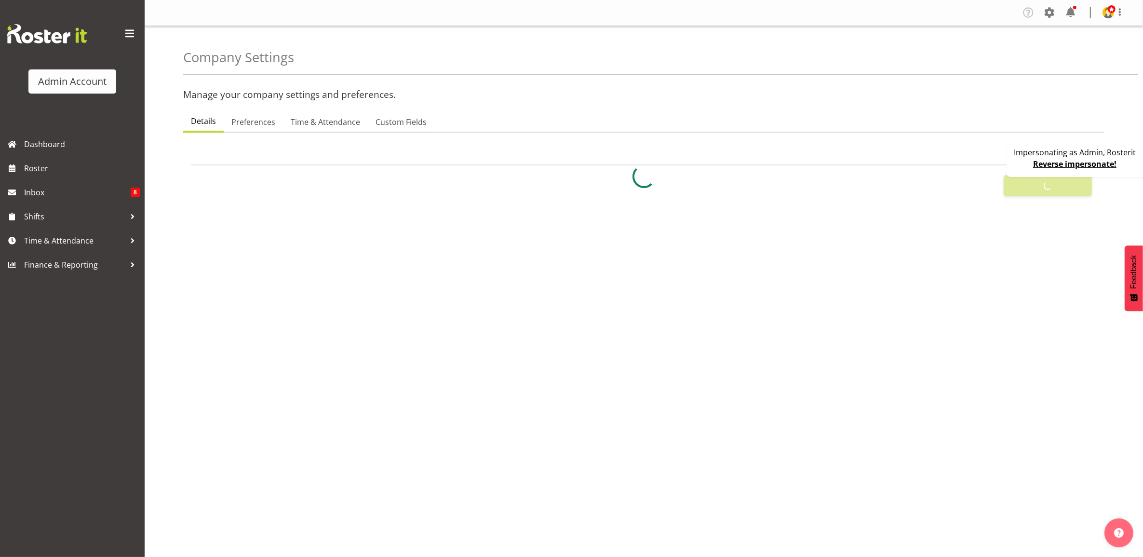
type input "0"
checkbox input "false"
checkbox input "true"
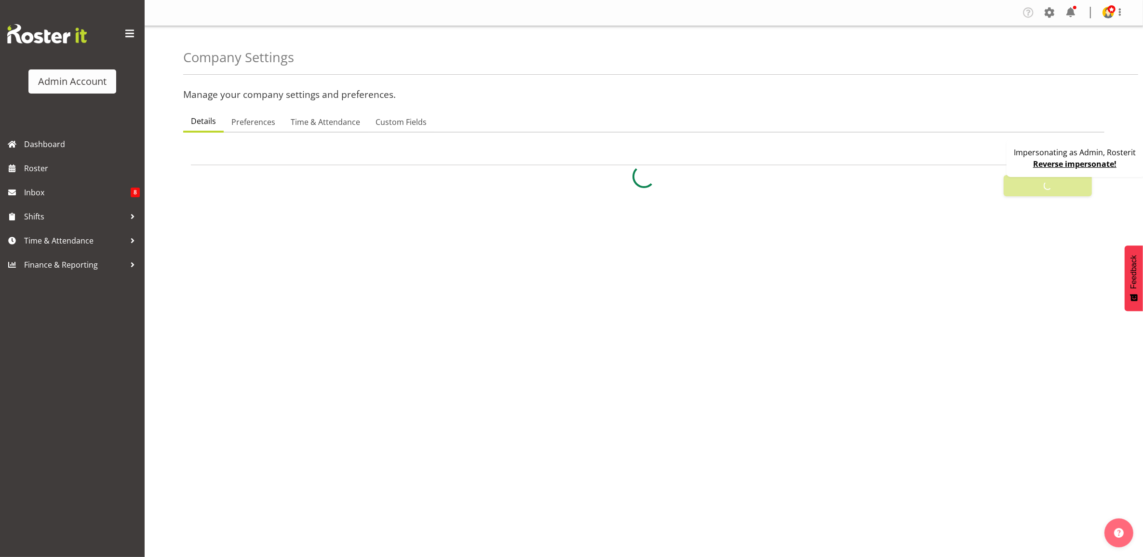
select select "1_day_before"
type input "60"
checkbox input "true"
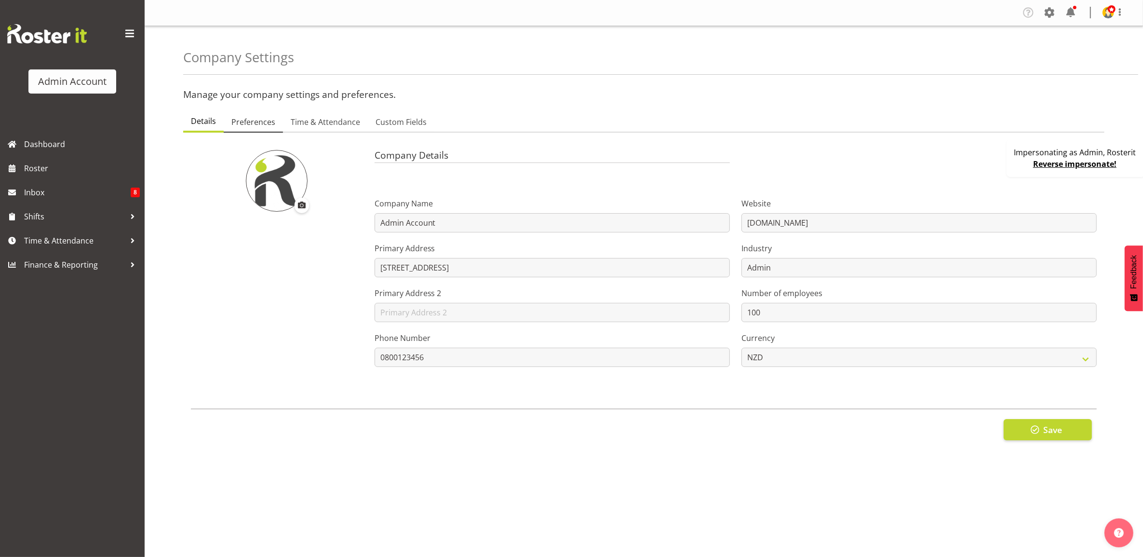
click at [250, 117] on span "Preferences" at bounding box center [253, 122] width 44 height 12
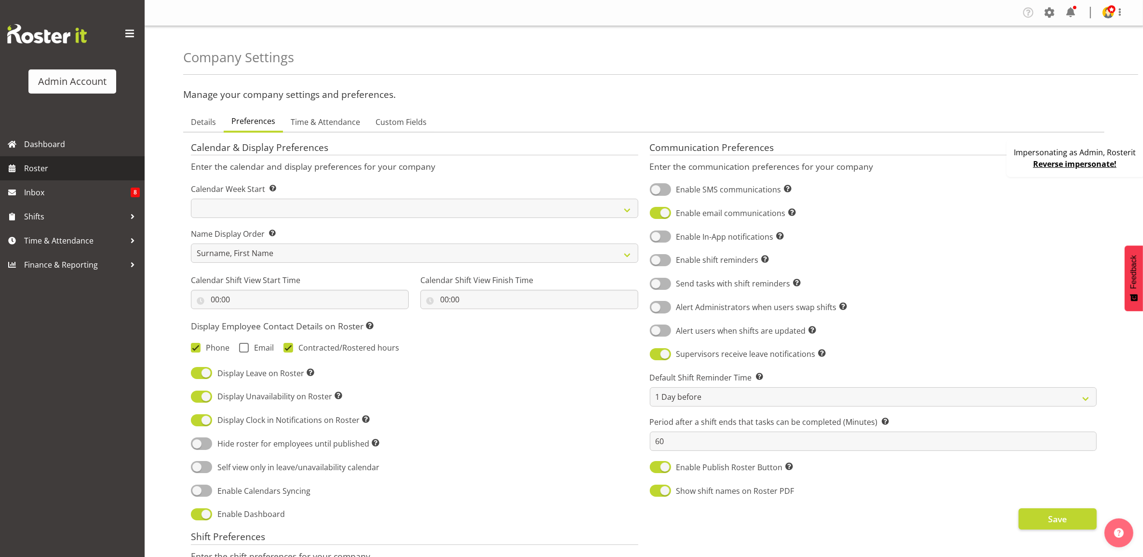
click at [81, 167] on span "Roster" at bounding box center [82, 168] width 116 height 14
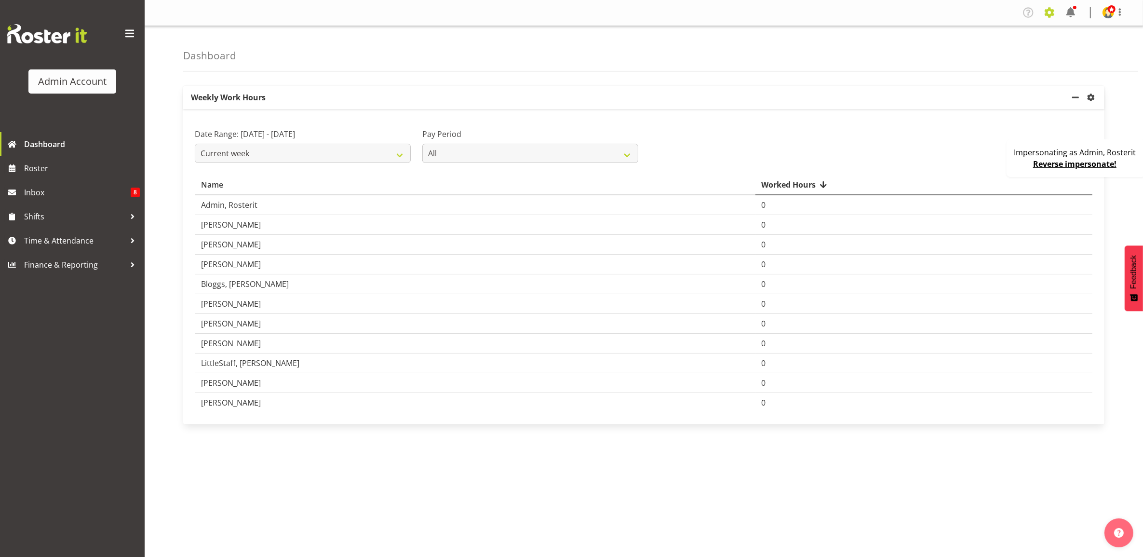
click at [1044, 16] on span at bounding box center [1049, 12] width 15 height 15
click at [1009, 33] on link "Company Settings" at bounding box center [991, 35] width 134 height 17
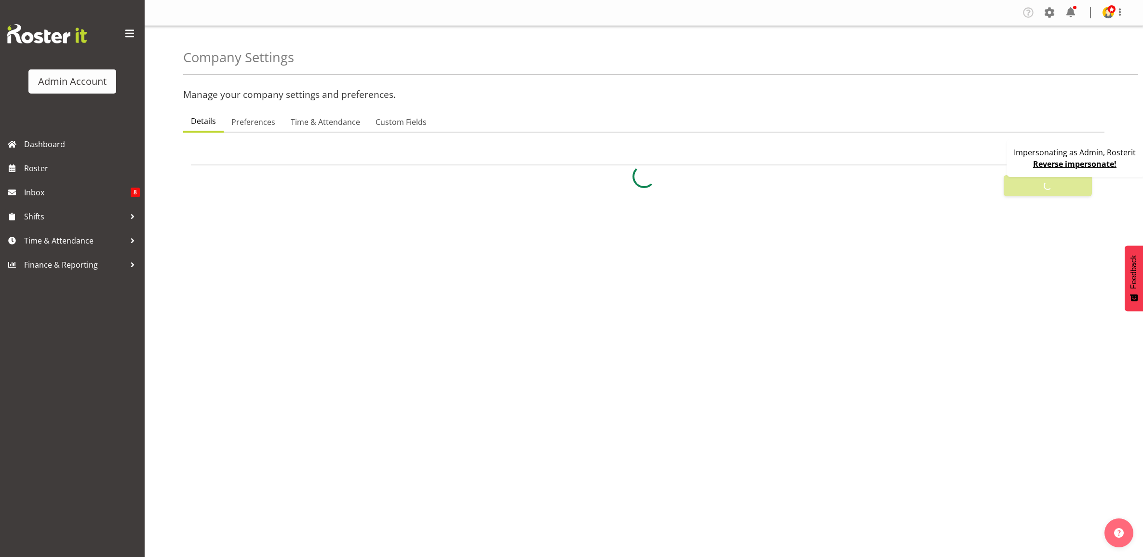
select select
select select "[DATE]"
select select "surname_first"
checkbox input "false"
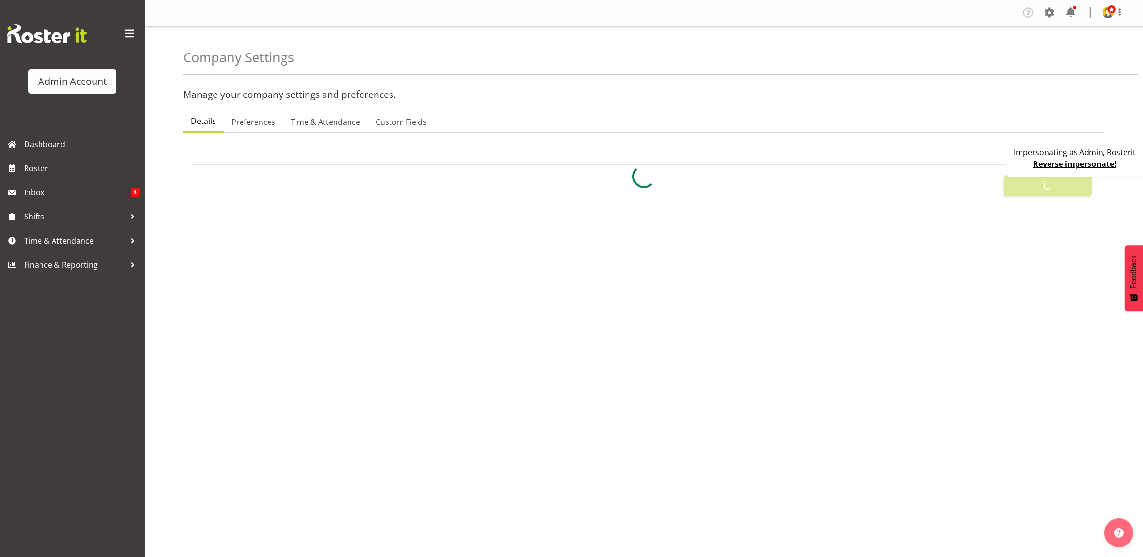
checkbox input "true"
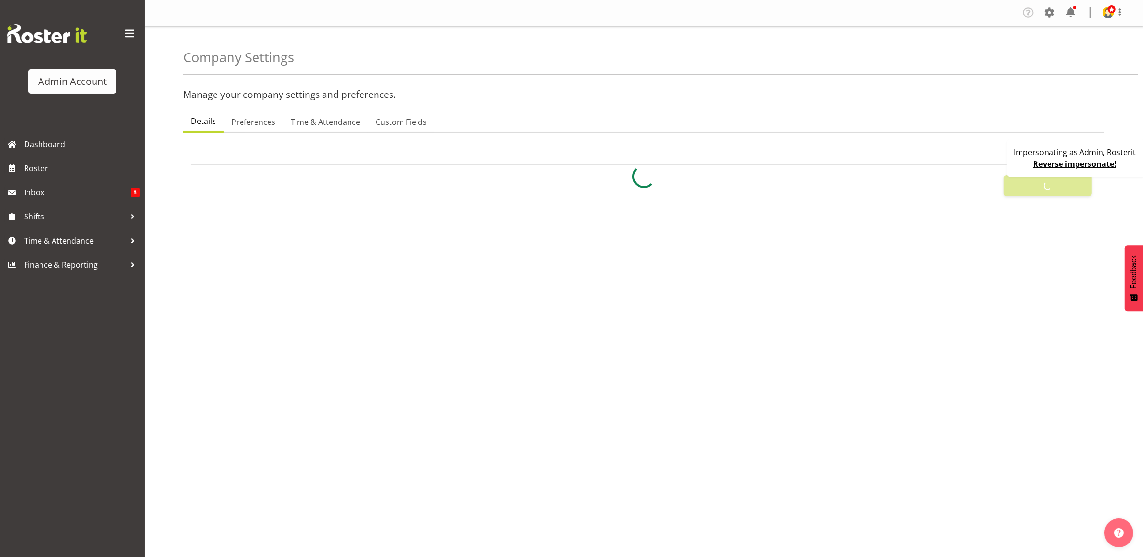
checkbox input "true"
checkbox input "false"
checkbox input "true"
type input "24"
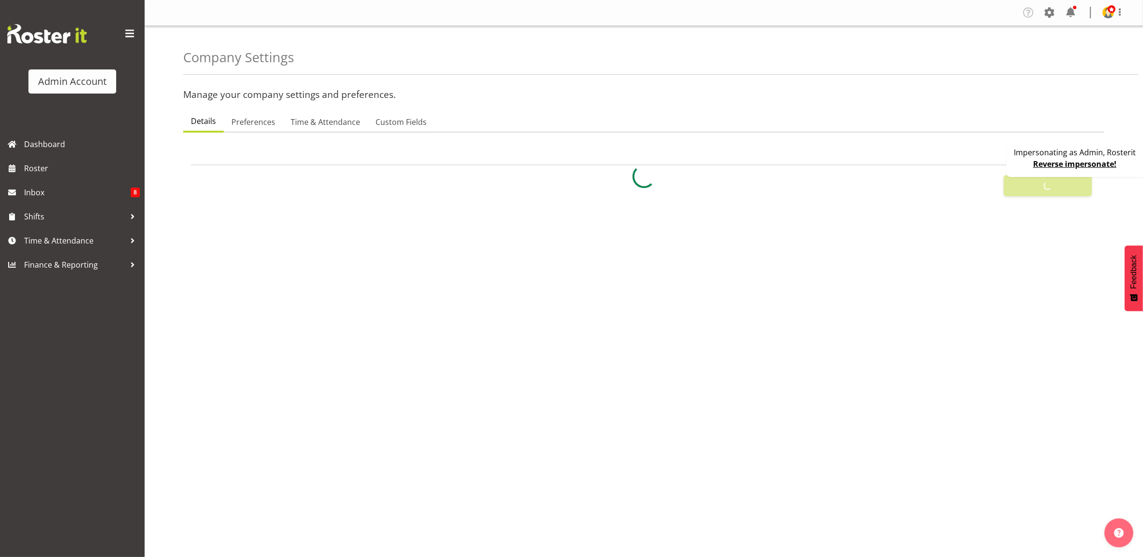
type input "0"
type input "24"
type input "0"
checkbox input "false"
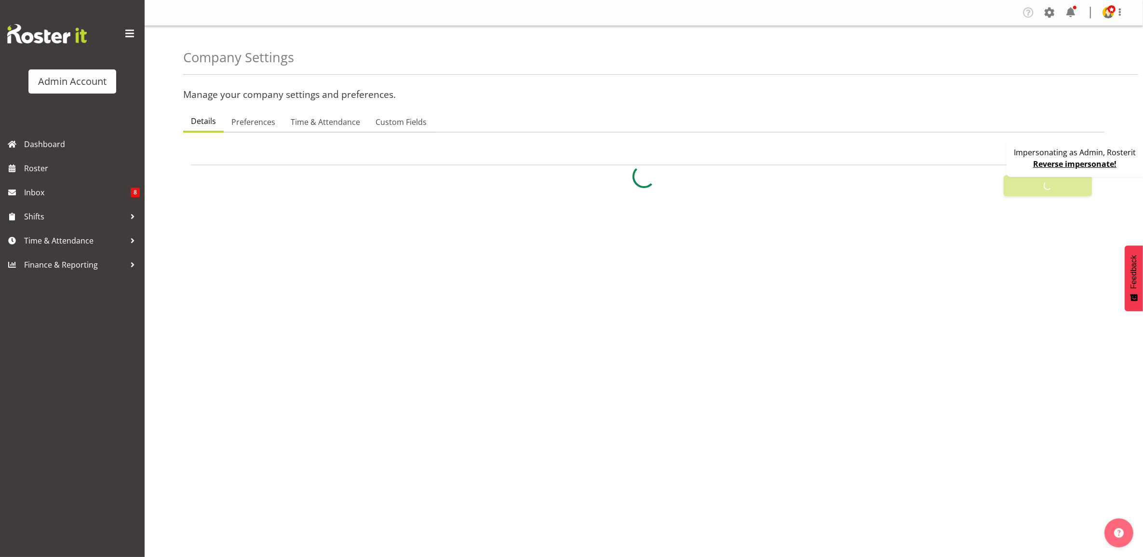
checkbox input "false"
checkbox input "true"
select select "1_day_before"
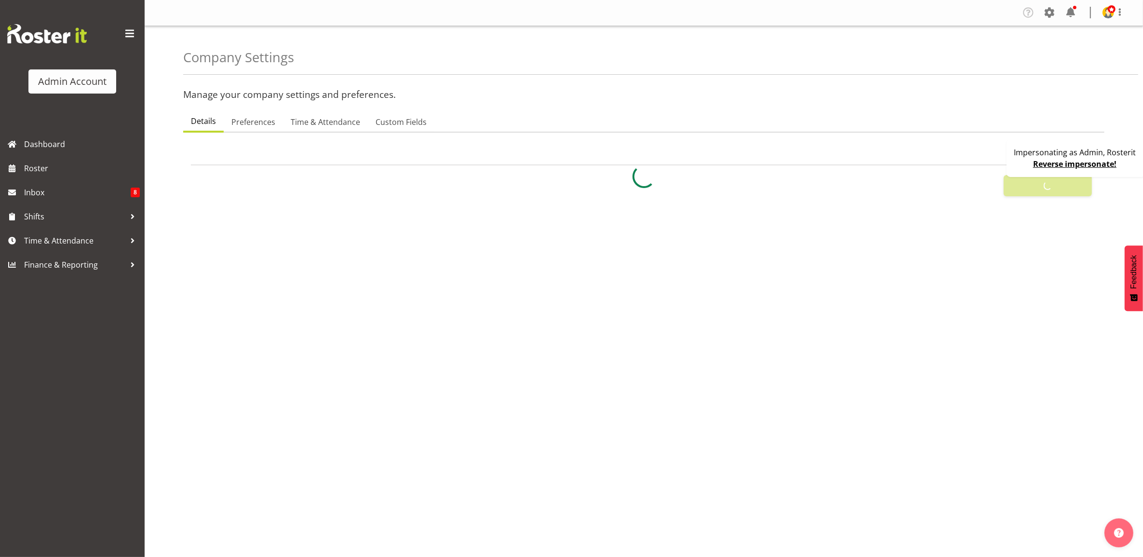
type input "60"
checkbox input "true"
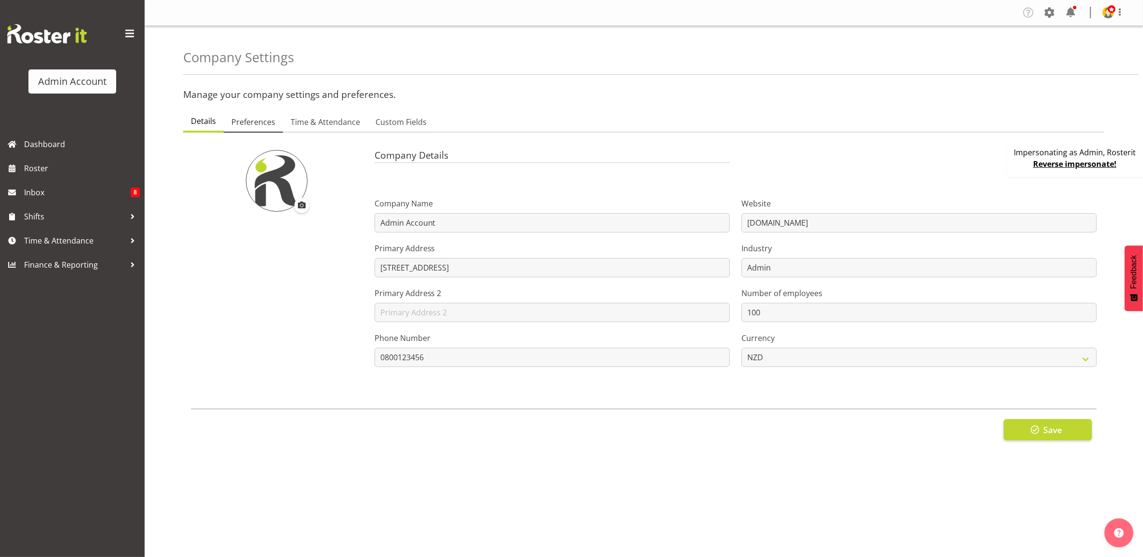
click at [261, 125] on span "Preferences" at bounding box center [253, 122] width 44 height 12
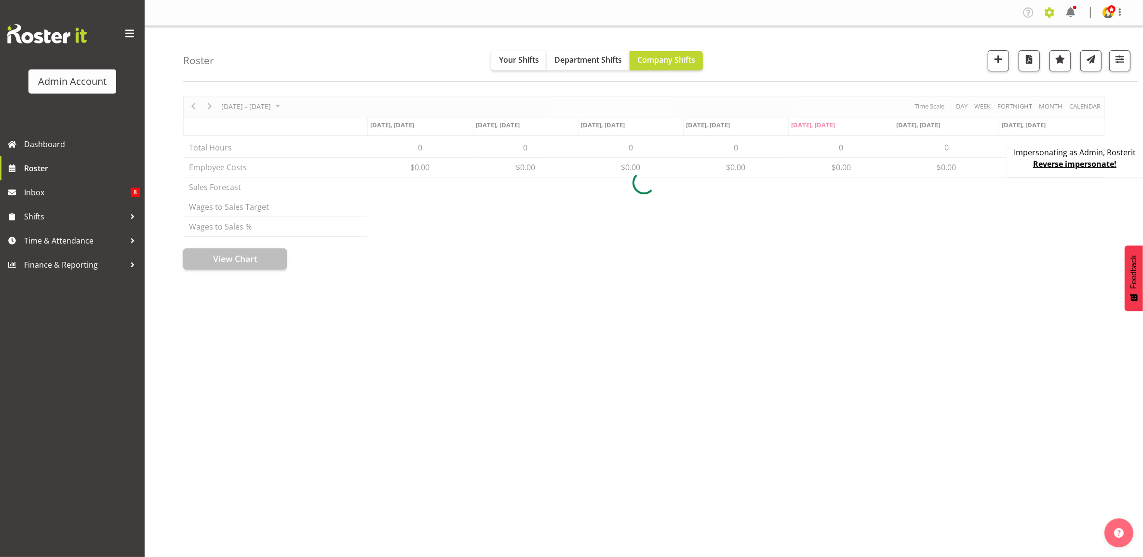
click at [1050, 11] on span at bounding box center [1049, 12] width 15 height 15
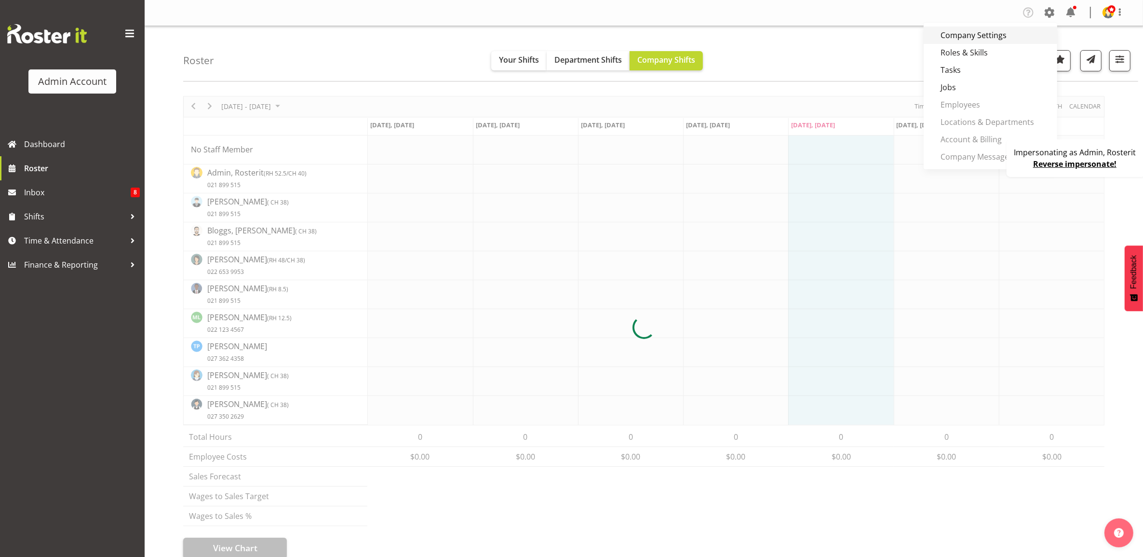
click at [1012, 31] on link "Company Settings" at bounding box center [991, 35] width 134 height 17
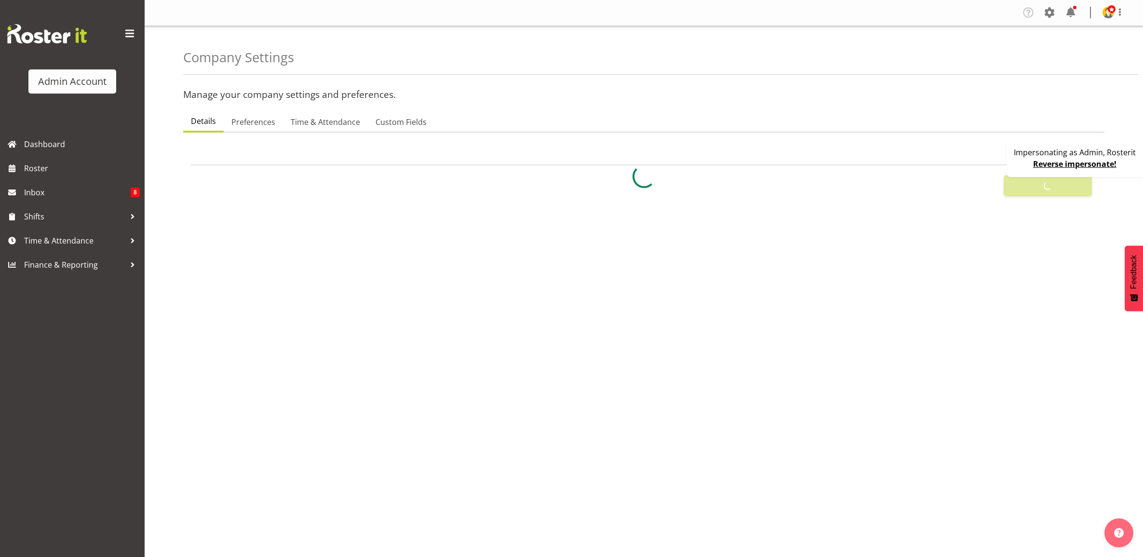
select select
select select "monday"
select select "surname_first"
checkbox input "false"
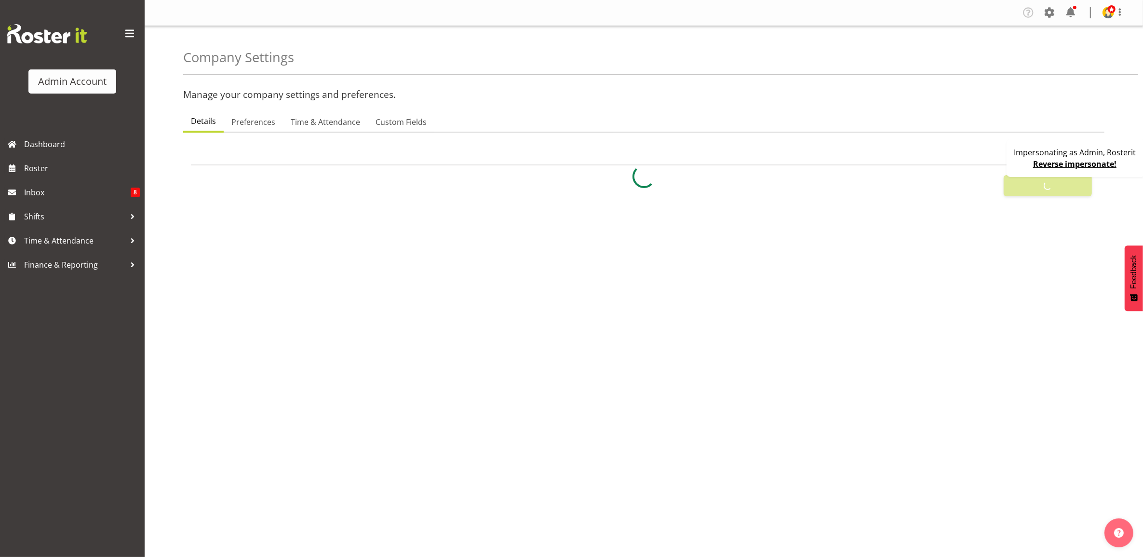
checkbox input "true"
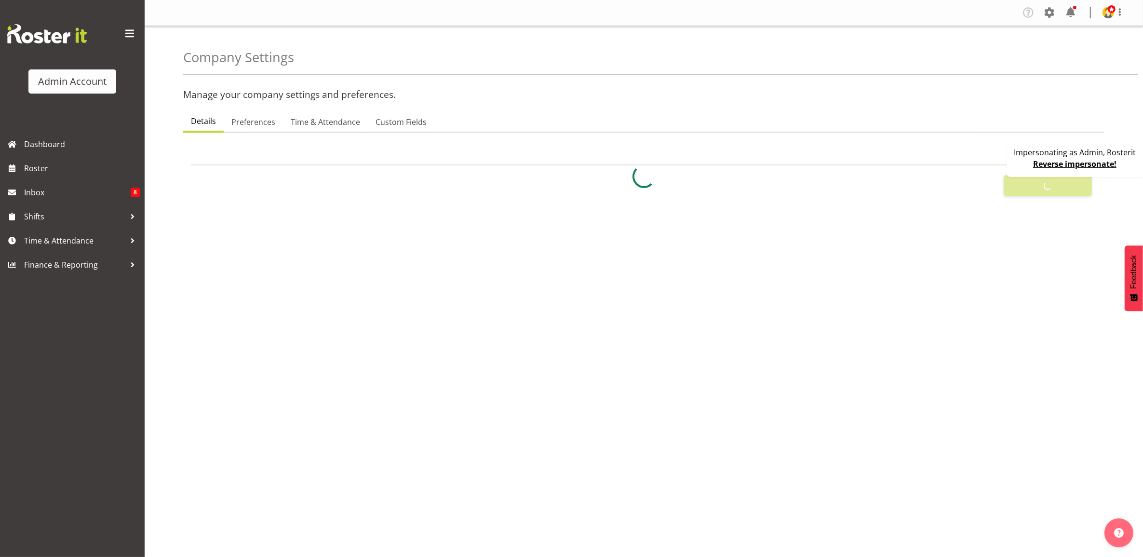
checkbox input "true"
checkbox input "false"
type input "24"
type input "0"
type input "24"
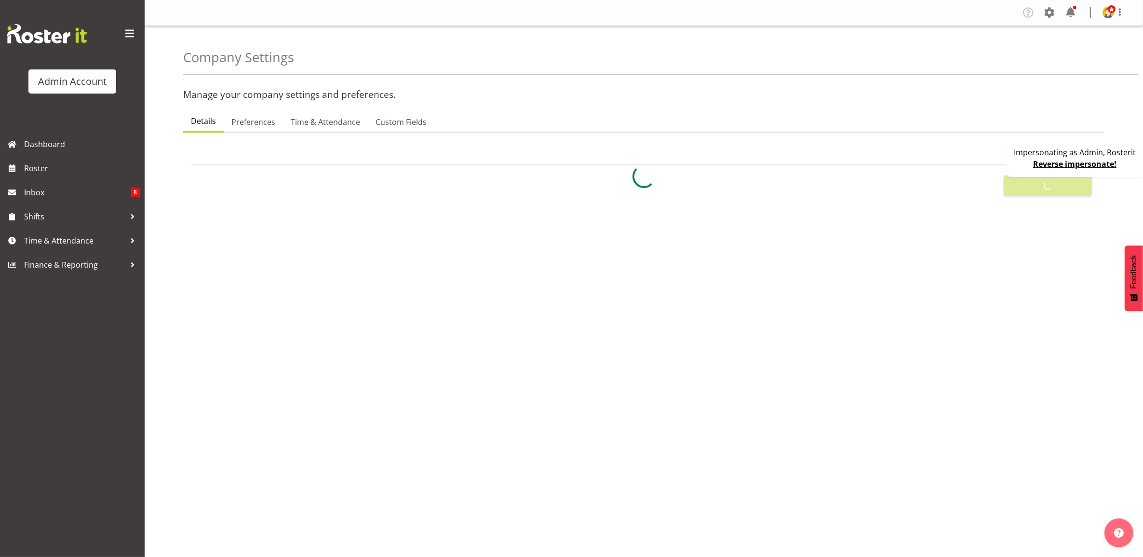
type input "0"
checkbox input "false"
checkbox input "true"
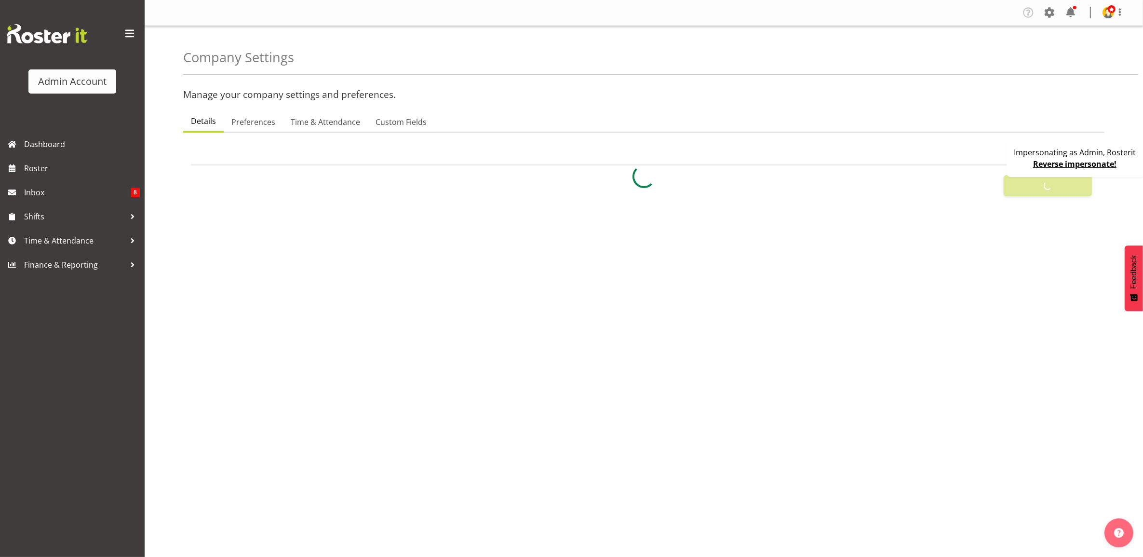
select select "1_day_before"
type input "60"
checkbox input "true"
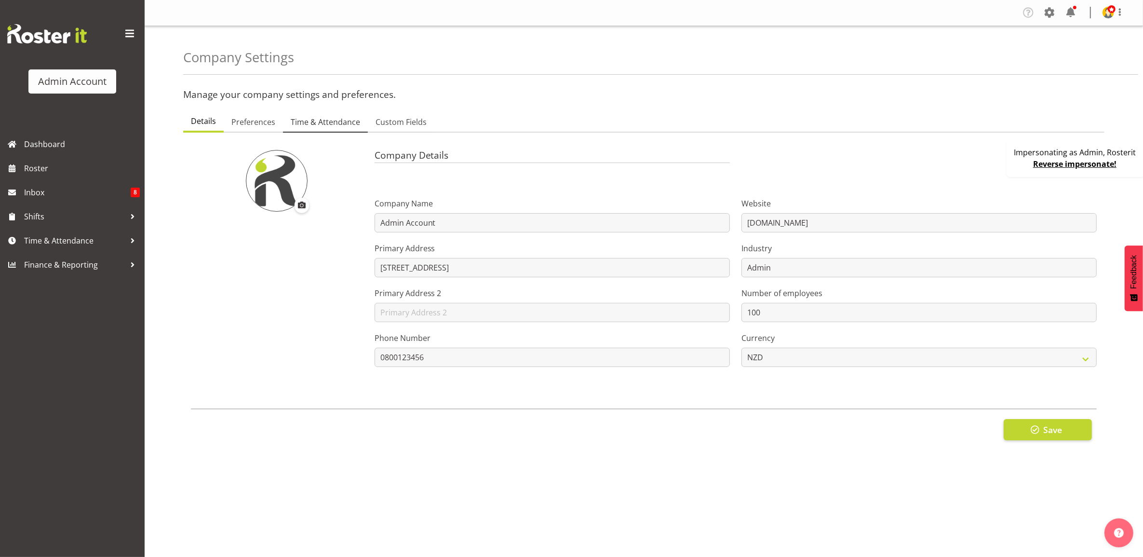
click at [328, 126] on span "Time & Attendance" at bounding box center [325, 122] width 69 height 12
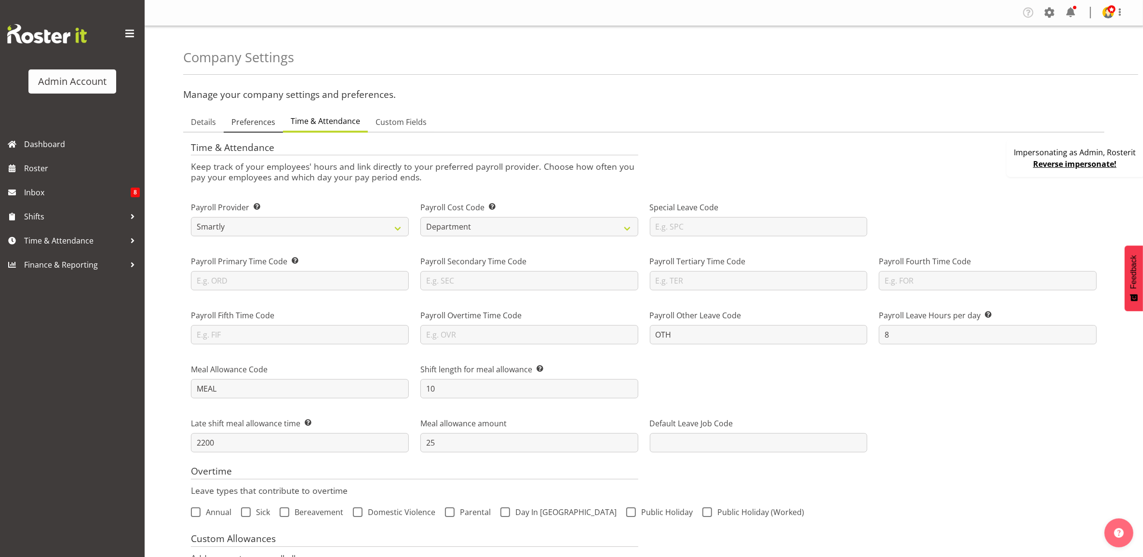
click at [263, 117] on span "Preferences" at bounding box center [253, 122] width 44 height 12
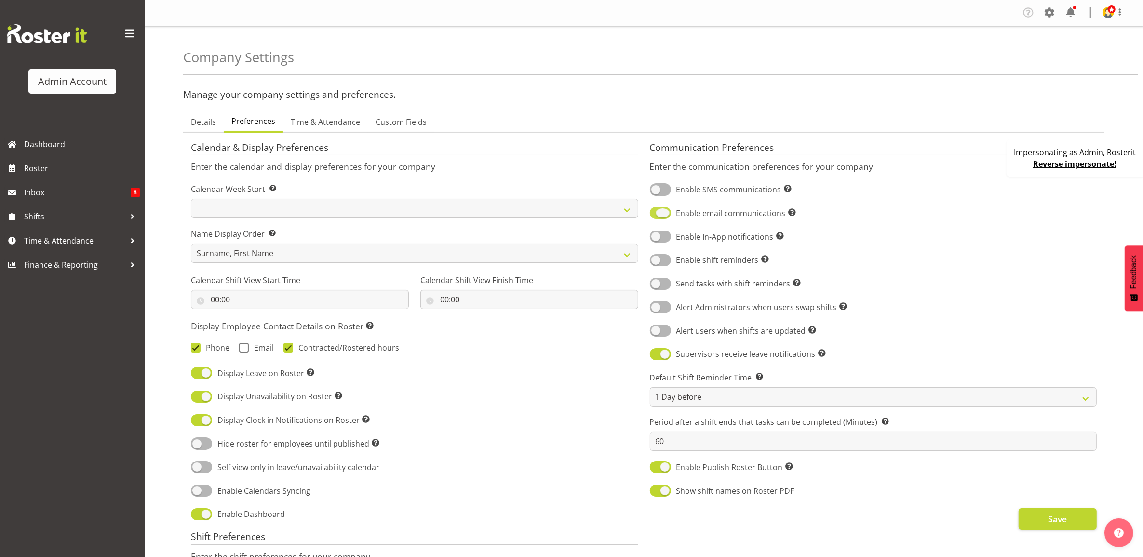
click at [666, 208] on span at bounding box center [660, 213] width 21 height 12
click at [656, 210] on input "Enable email communications Turn on or off email communications for your entire…" at bounding box center [653, 213] width 6 height 6
checkbox input "false"
click at [1072, 522] on button "Save" at bounding box center [1058, 518] width 78 height 21
click at [74, 141] on span "Dashboard" at bounding box center [82, 144] width 116 height 14
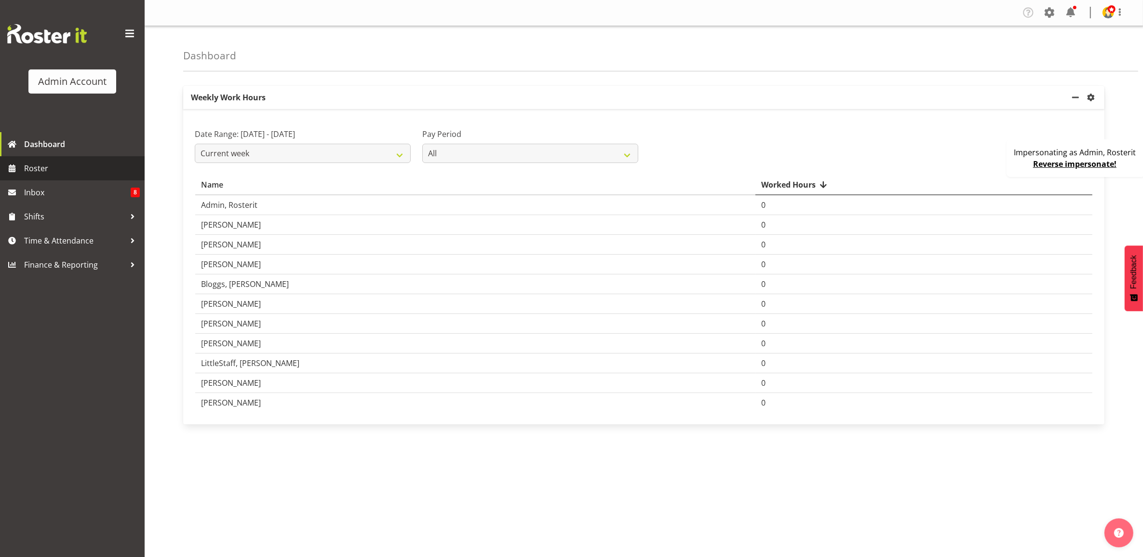
click at [70, 172] on span "Roster" at bounding box center [82, 168] width 116 height 14
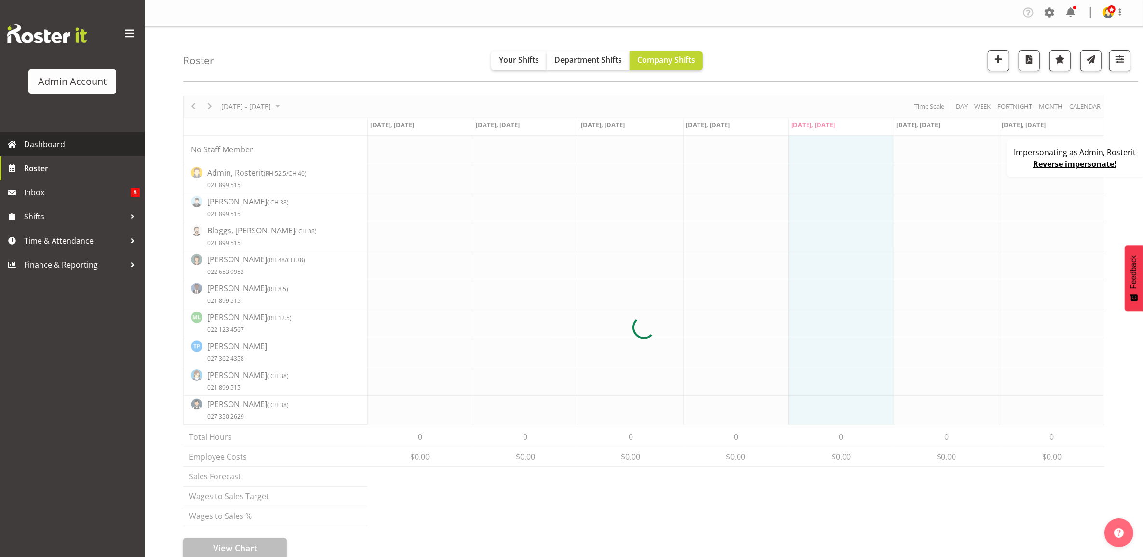
click at [81, 145] on span "Dashboard" at bounding box center [82, 144] width 116 height 14
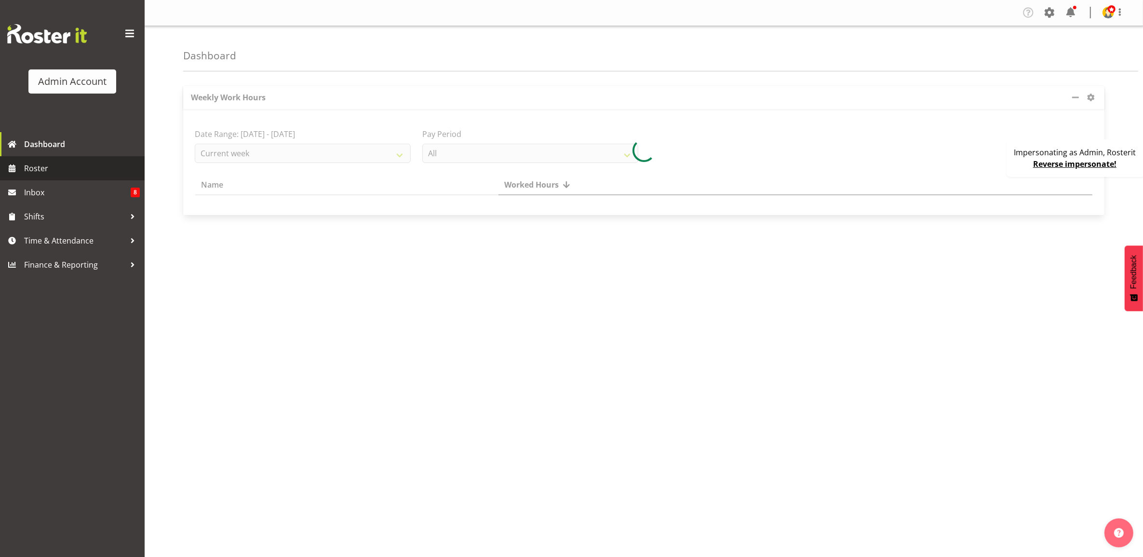
click at [74, 167] on span "Roster" at bounding box center [82, 168] width 116 height 14
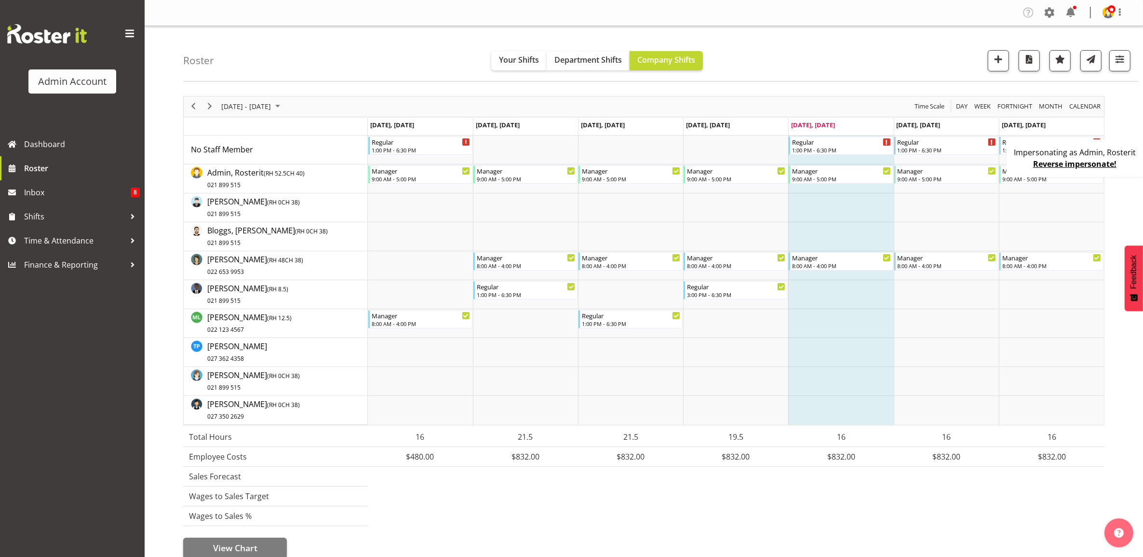
click at [1014, 167] on div "Impersonating as Admin, Rosterit Reverse impersonate!" at bounding box center [1076, 158] width 139 height 38
click at [962, 107] on span "Day" at bounding box center [962, 106] width 14 height 12
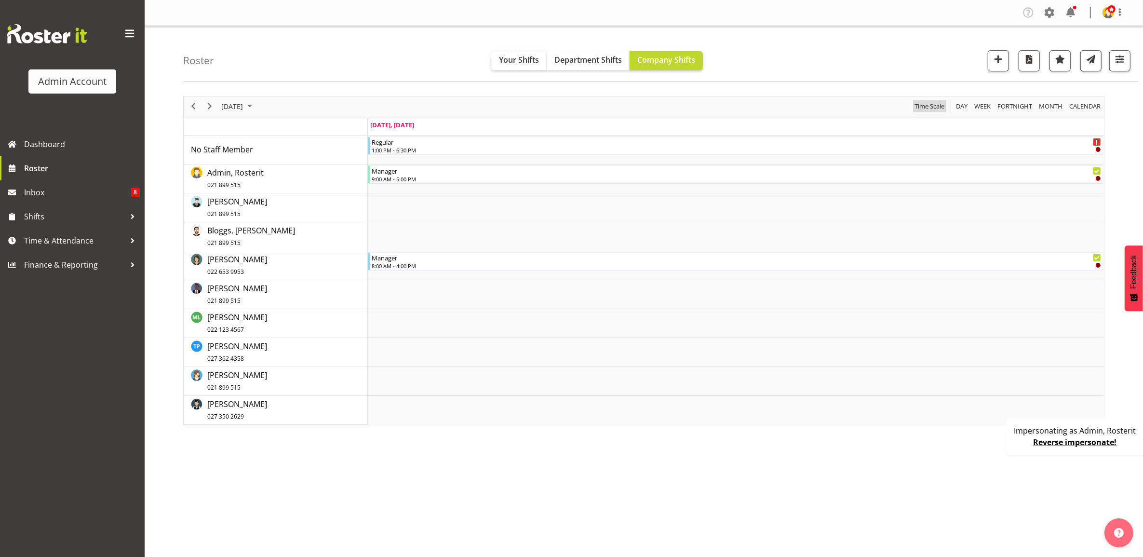
click at [936, 107] on span "Time Scale" at bounding box center [930, 106] width 32 height 12
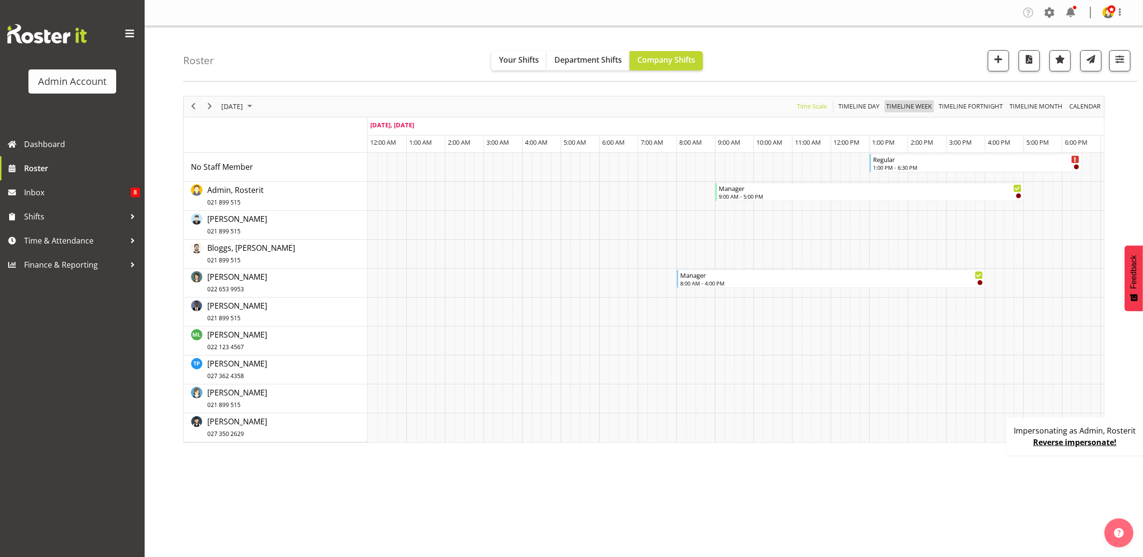
click at [901, 109] on span "Timeline Week" at bounding box center [909, 106] width 48 height 12
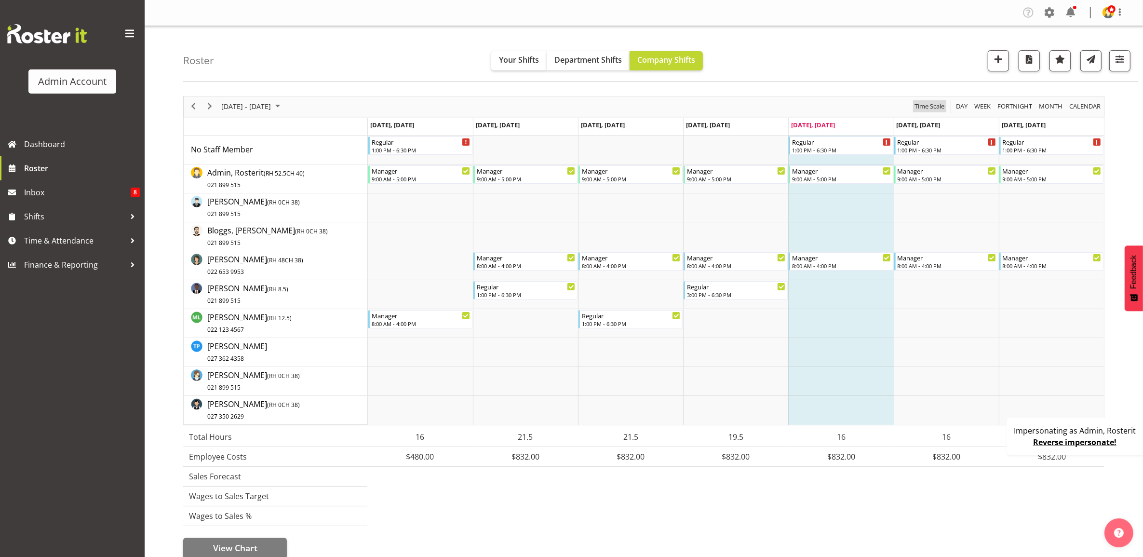
click at [938, 108] on span "Time Scale" at bounding box center [930, 106] width 32 height 12
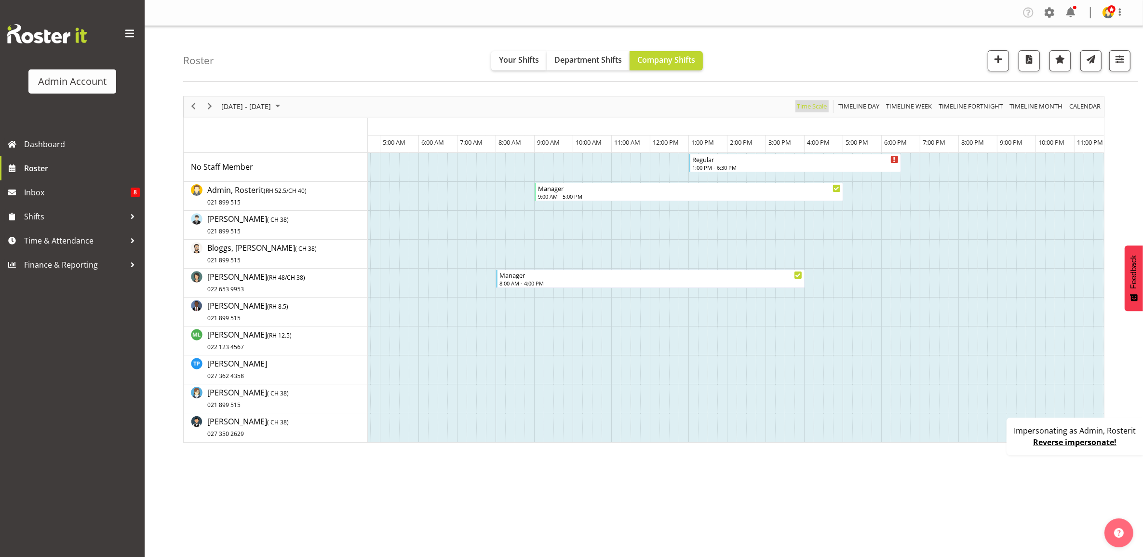
scroll to position [0, 3824]
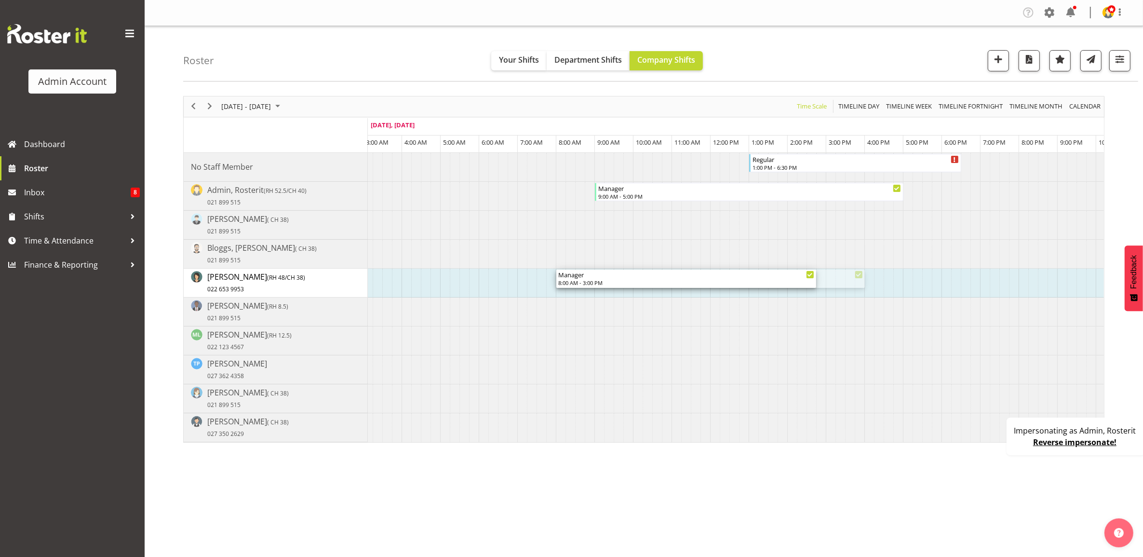
drag, startPoint x: 864, startPoint y: 280, endPoint x: 815, endPoint y: 284, distance: 48.3
drag, startPoint x: 814, startPoint y: 278, endPoint x: 846, endPoint y: 277, distance: 32.3
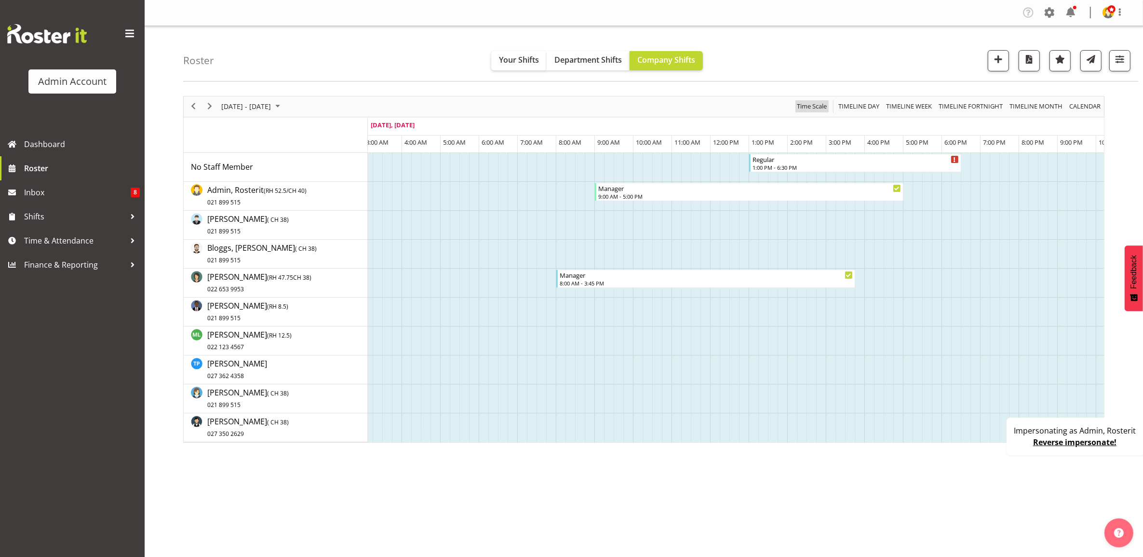
click at [813, 107] on span "Time Scale" at bounding box center [812, 106] width 32 height 12
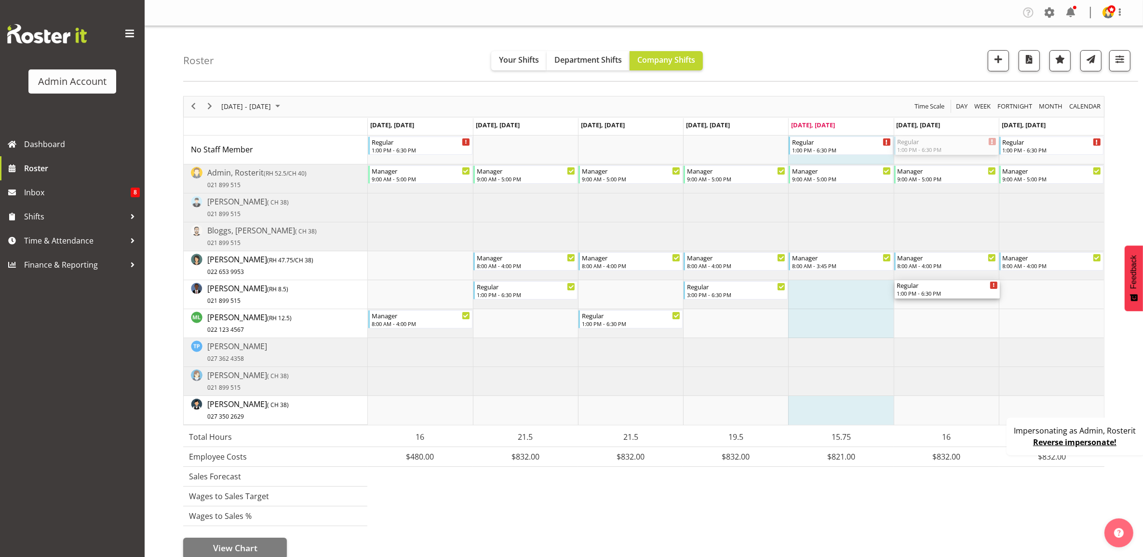
drag, startPoint x: 945, startPoint y: 139, endPoint x: 937, endPoint y: 284, distance: 144.9
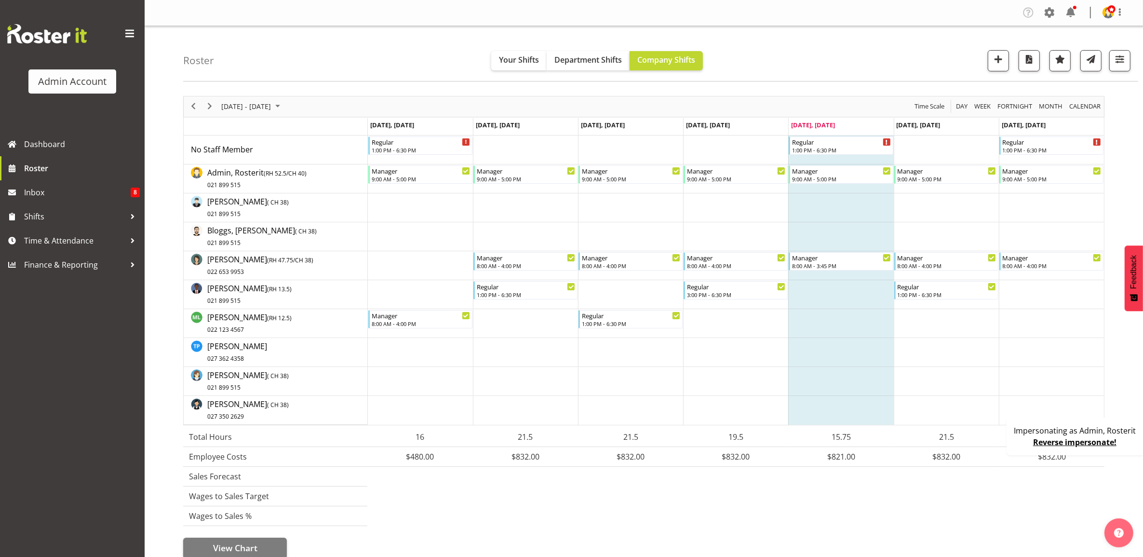
click at [933, 198] on td "Timeline Week of August 15, 2025" at bounding box center [946, 207] width 105 height 29
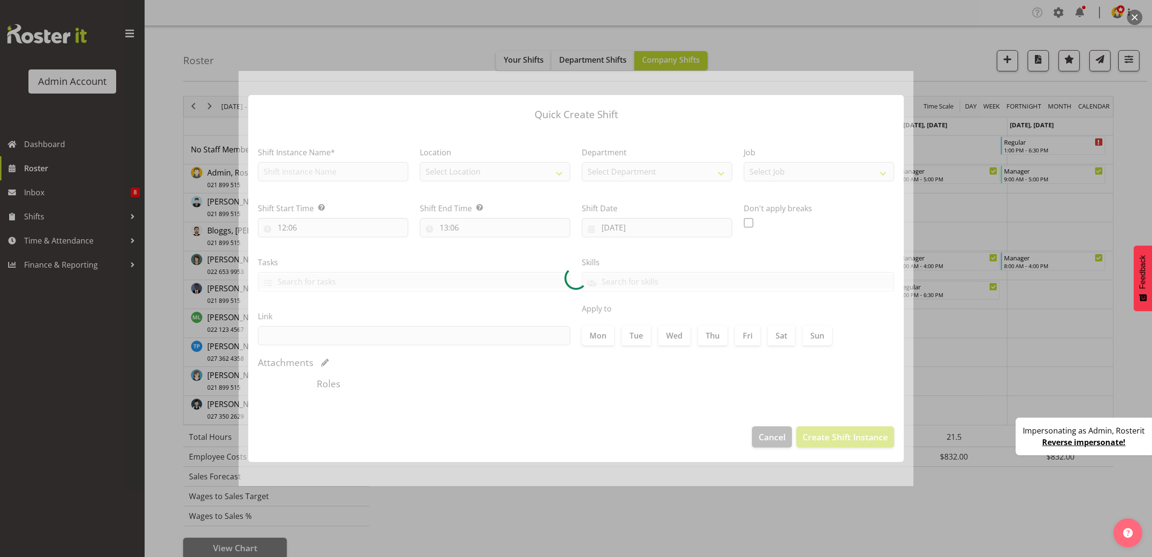
type input "16/08/2025"
checkbox input "true"
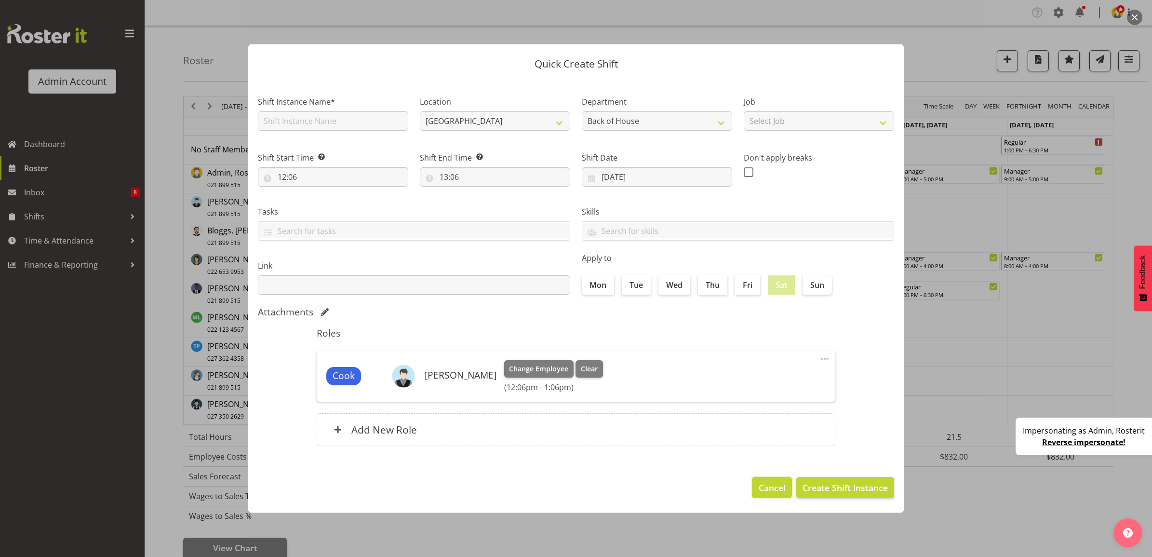
click at [766, 486] on span "Cancel" at bounding box center [772, 487] width 27 height 13
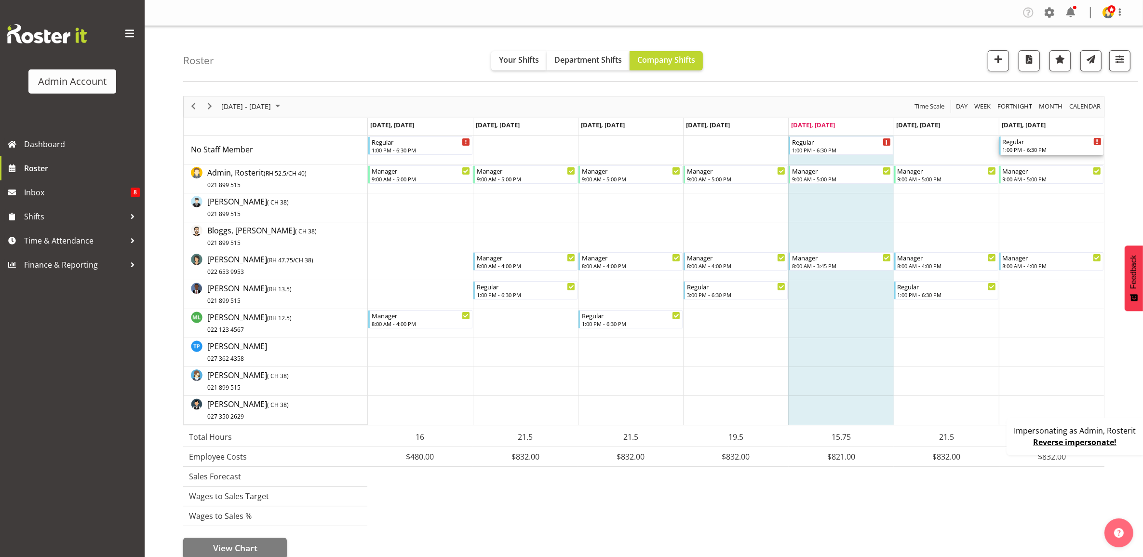
click at [1061, 142] on div "Regular" at bounding box center [1052, 141] width 99 height 10
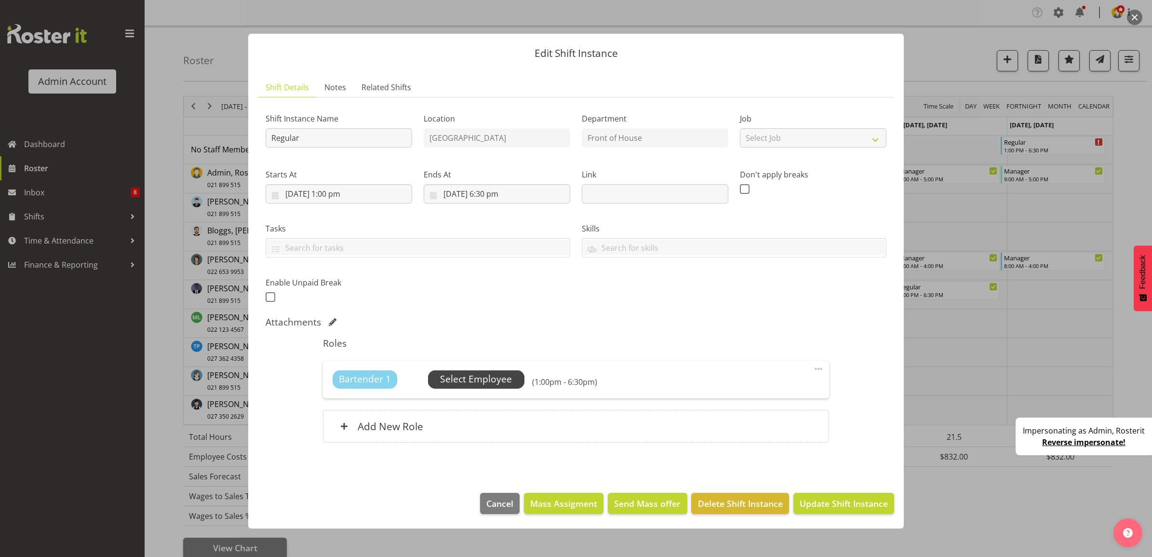
click at [482, 383] on span "Select Employee" at bounding box center [476, 379] width 72 height 14
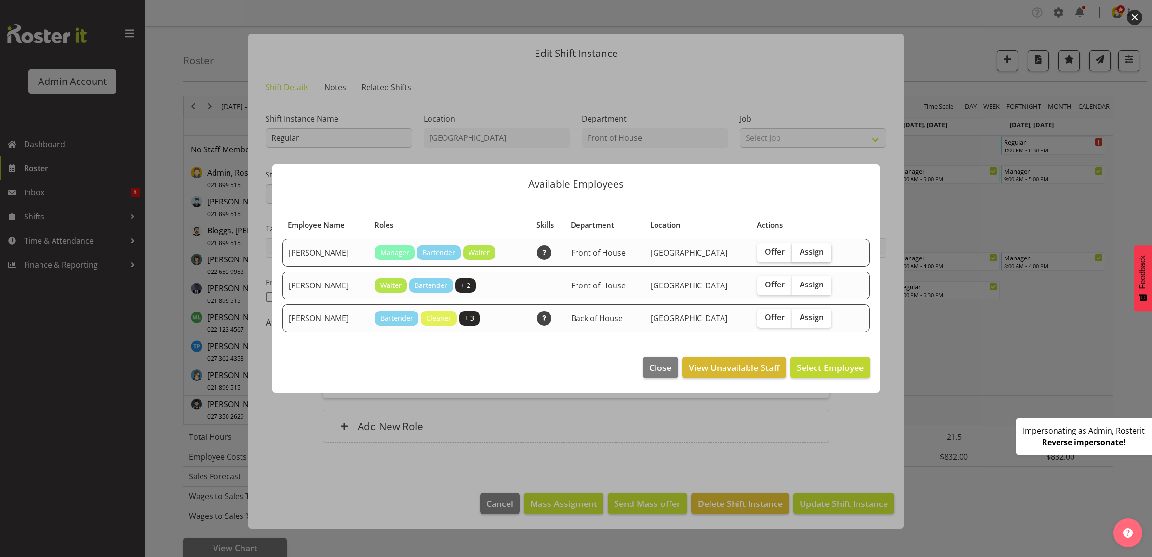
click at [801, 252] on span "Assign" at bounding box center [812, 252] width 24 height 10
click at [798, 252] on input "Assign" at bounding box center [795, 252] width 6 height 6
click at [796, 258] on label "Assign" at bounding box center [812, 252] width 40 height 19
click at [796, 255] on input "Assign" at bounding box center [795, 252] width 6 height 6
checkbox input "false"
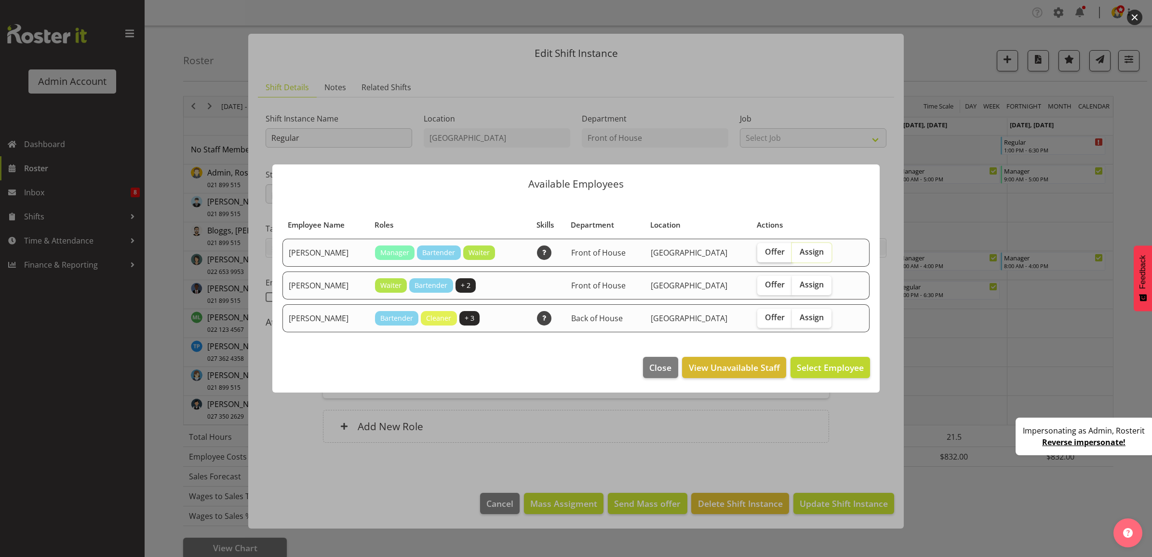
click at [765, 250] on span "Offer" at bounding box center [775, 252] width 20 height 10
click at [757, 250] on input "Offer" at bounding box center [760, 252] width 6 height 6
checkbox input "true"
click at [765, 282] on span "Offer" at bounding box center [775, 285] width 20 height 10
click at [758, 282] on input "Offer" at bounding box center [760, 285] width 6 height 6
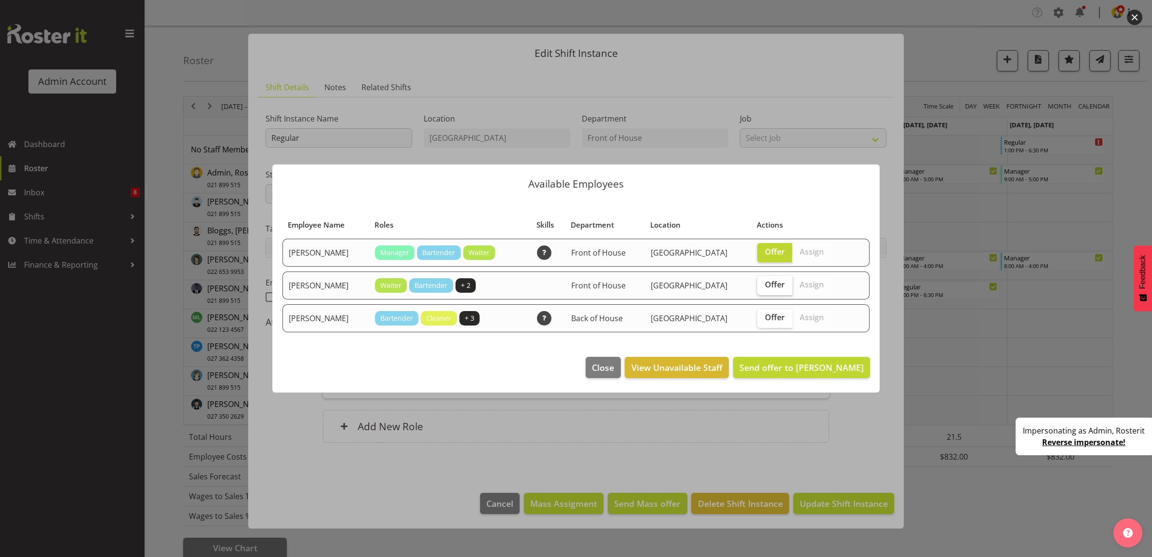
checkbox input "true"
click at [765, 320] on span "Offer" at bounding box center [775, 317] width 20 height 10
click at [759, 320] on input "Offer" at bounding box center [760, 317] width 6 height 6
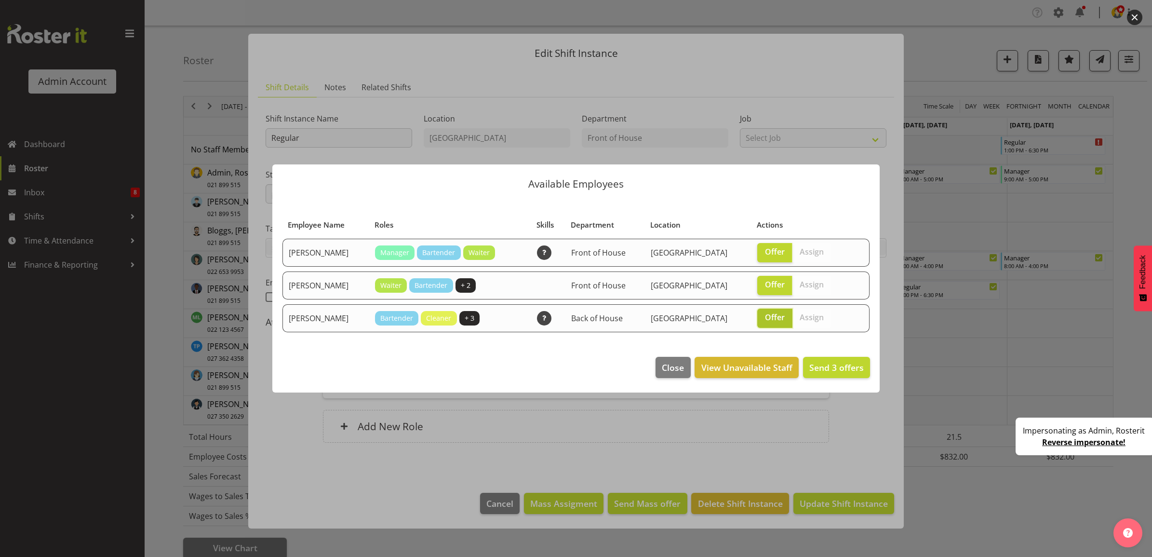
click at [765, 314] on span "Offer" at bounding box center [775, 317] width 20 height 10
click at [764, 314] on input "Offer" at bounding box center [760, 317] width 6 height 6
click at [765, 322] on span "Offer" at bounding box center [775, 317] width 20 height 10
click at [757, 321] on input "Offer" at bounding box center [760, 317] width 6 height 6
checkbox input "true"
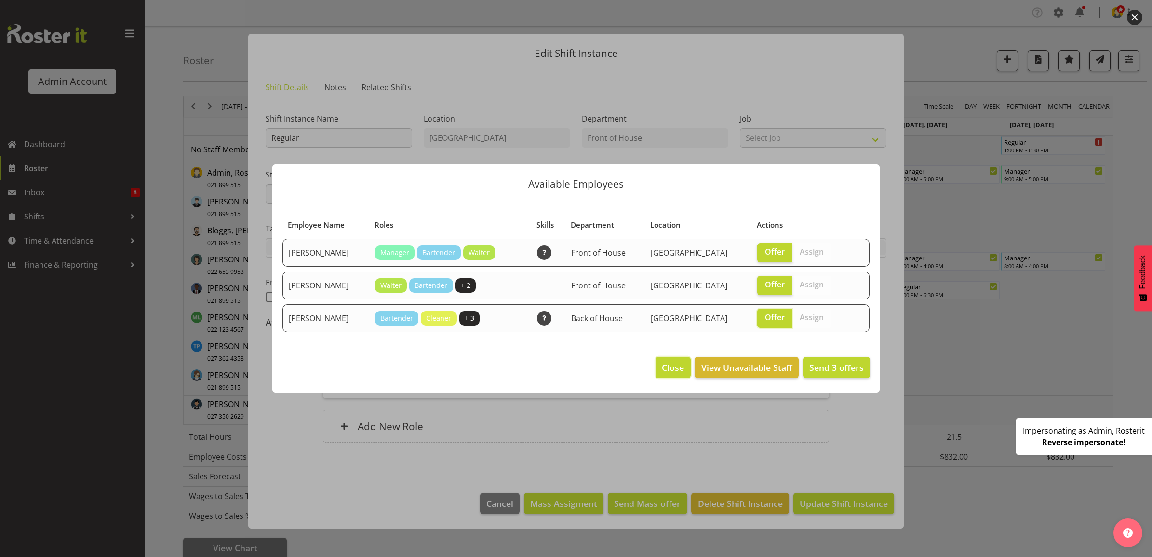
click at [675, 372] on span "Close" at bounding box center [673, 367] width 22 height 13
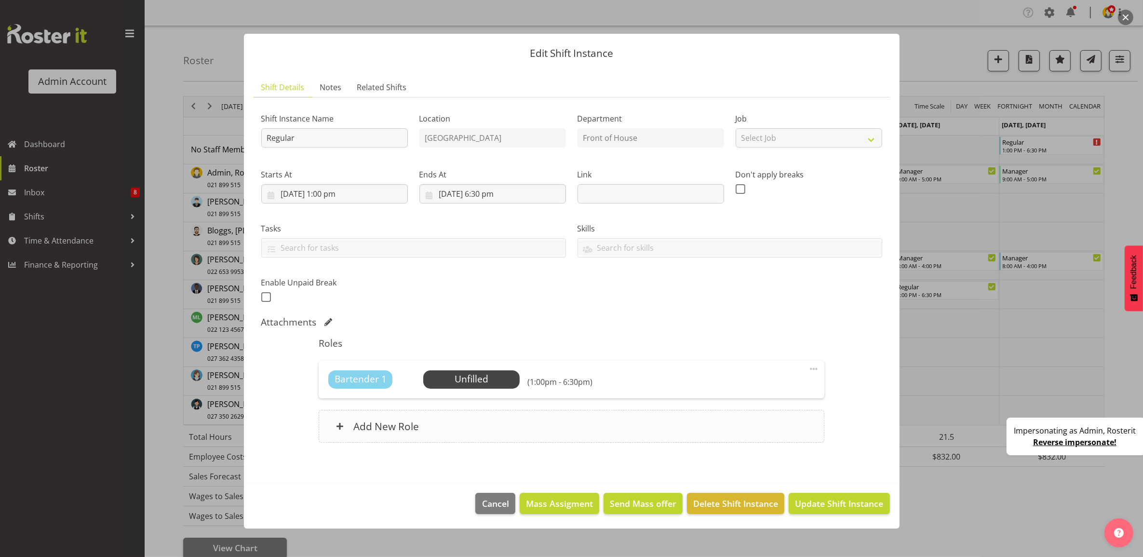
click at [484, 419] on div "Add New Role" at bounding box center [572, 426] width 506 height 33
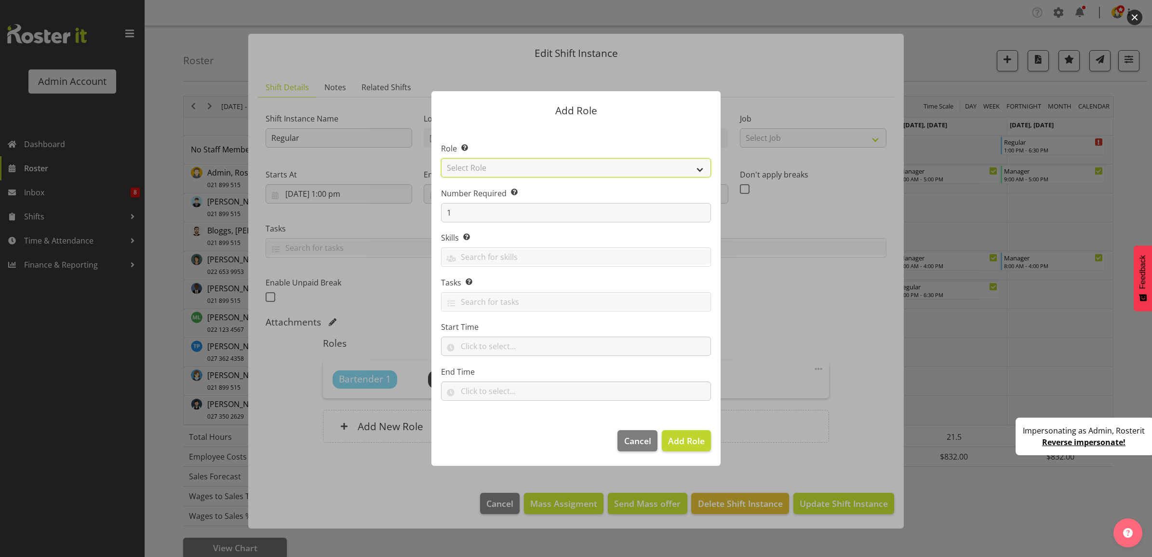
click at [543, 167] on select "Select Role Bartender Cleaner Cook Manager Waiter" at bounding box center [576, 167] width 270 height 19
select select "3"
click at [441, 158] on select "Select Role Bartender Cleaner Cook Manager Waiter" at bounding box center [576, 167] width 270 height 19
click at [681, 442] on span "Add Role" at bounding box center [686, 441] width 37 height 12
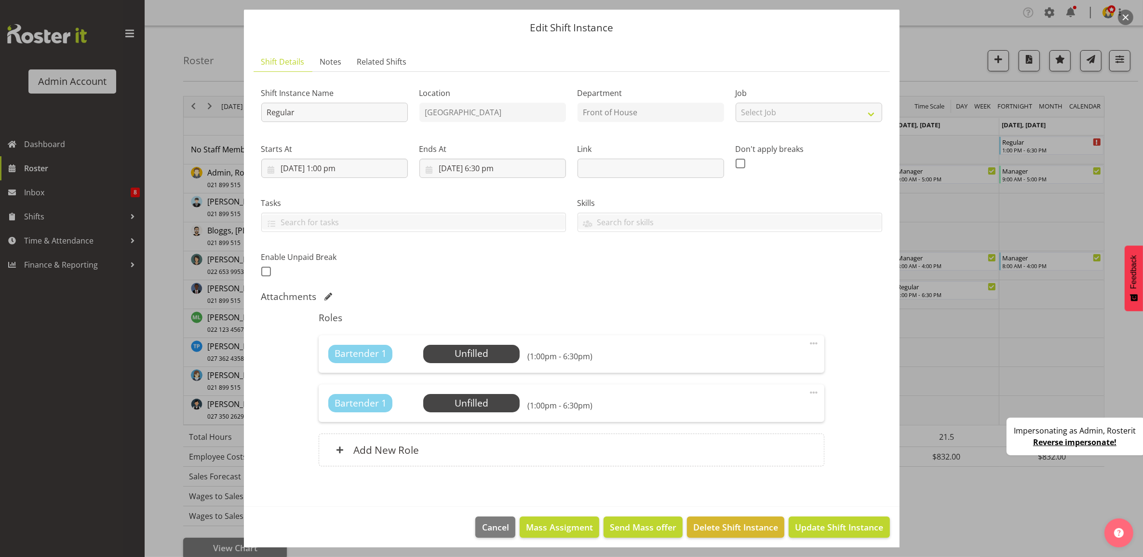
scroll to position [31, 0]
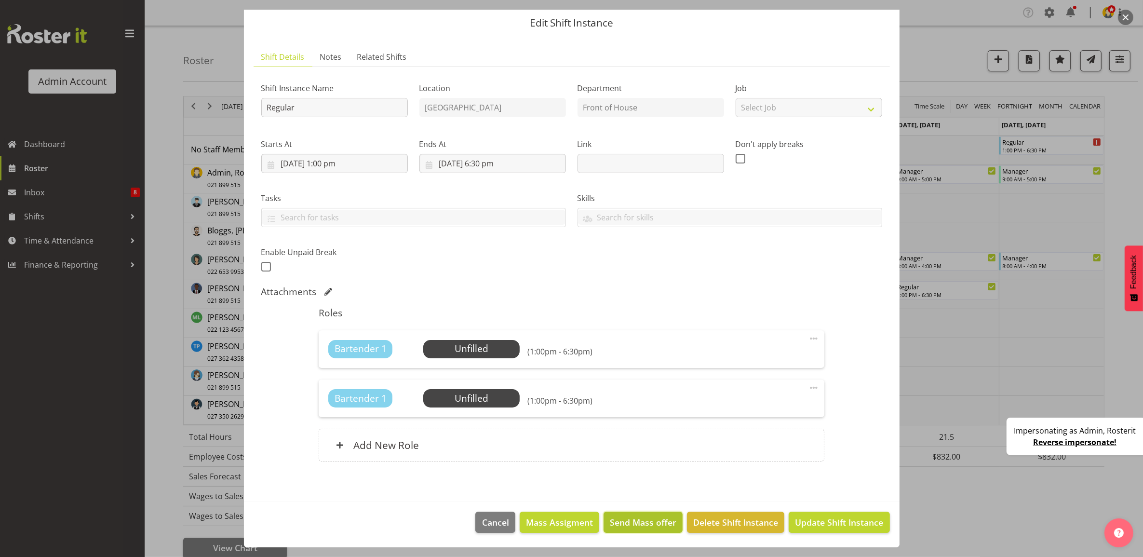
click at [644, 523] on span "Send Mass offer" at bounding box center [643, 522] width 67 height 13
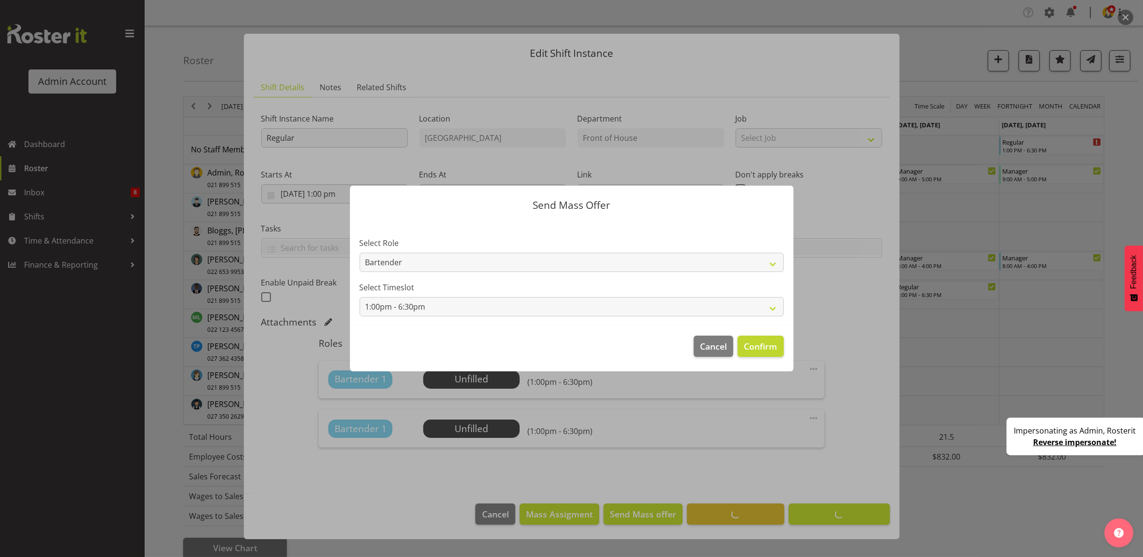
scroll to position [0, 0]
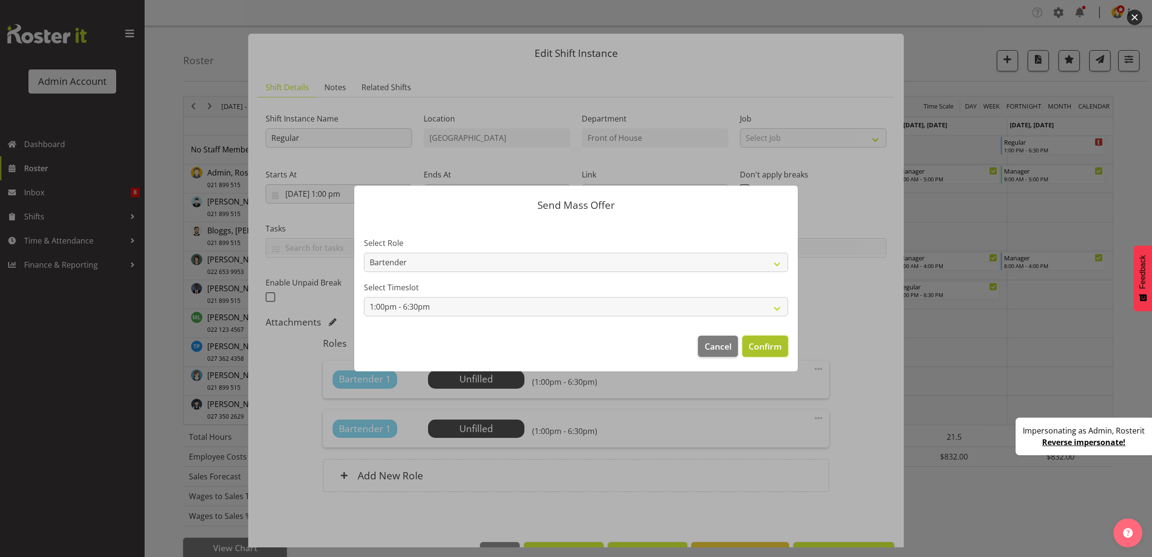
click at [772, 349] on span "Confirm" at bounding box center [765, 346] width 33 height 13
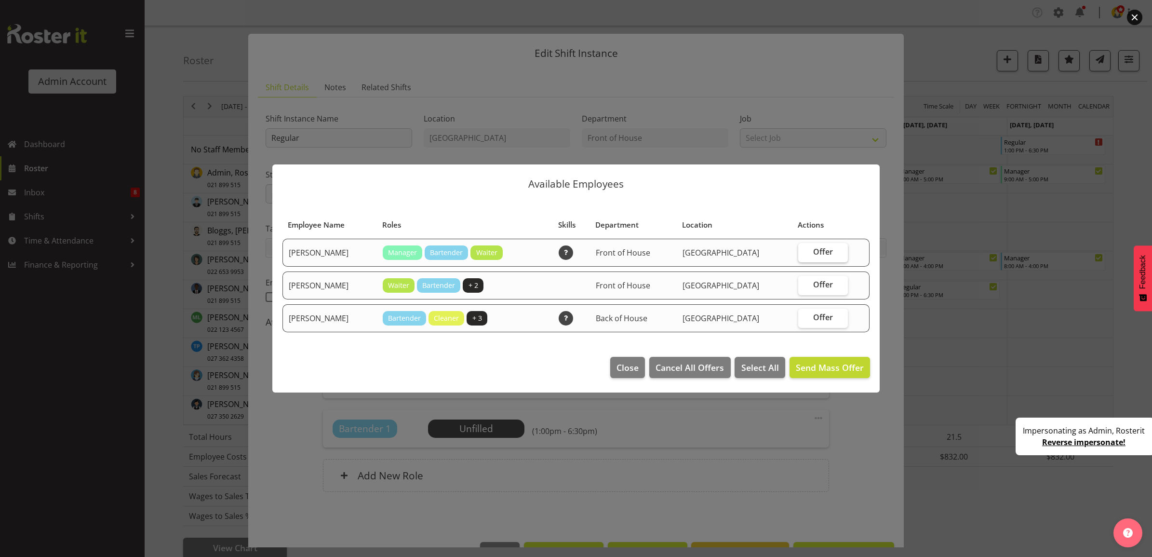
click at [817, 256] on span "Offer" at bounding box center [823, 252] width 20 height 10
click at [805, 255] on input "Offer" at bounding box center [801, 252] width 6 height 6
checkbox input "true"
click at [818, 285] on span "Offer" at bounding box center [823, 285] width 20 height 10
click at [805, 285] on input "Offer" at bounding box center [801, 285] width 6 height 6
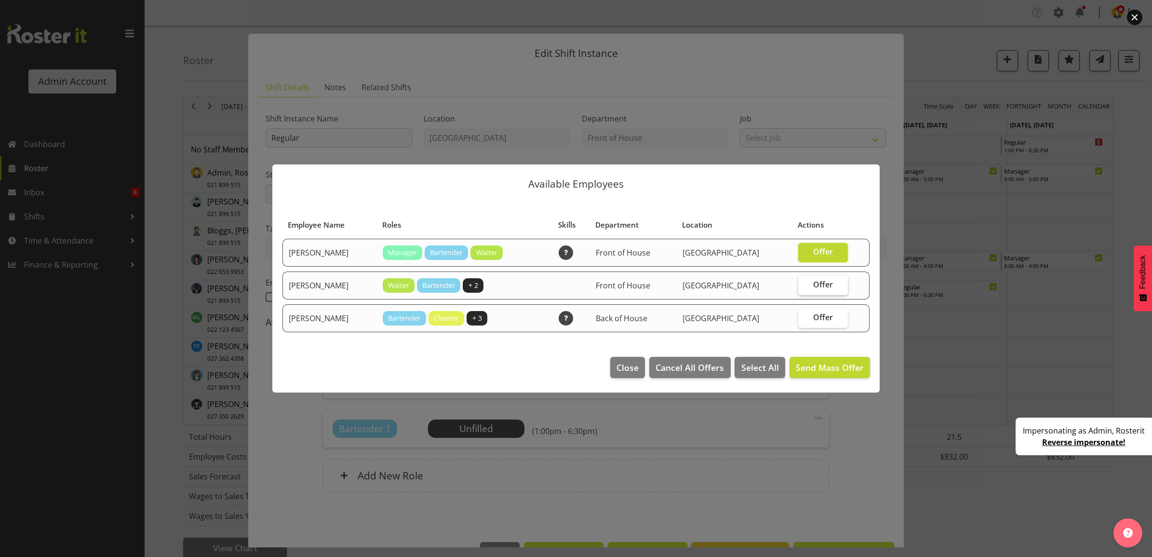
checkbox input "true"
click at [821, 313] on span "Offer" at bounding box center [823, 317] width 20 height 10
click at [805, 314] on input "Offer" at bounding box center [801, 317] width 6 height 6
checkbox input "true"
click at [622, 371] on span "Close" at bounding box center [617, 367] width 22 height 13
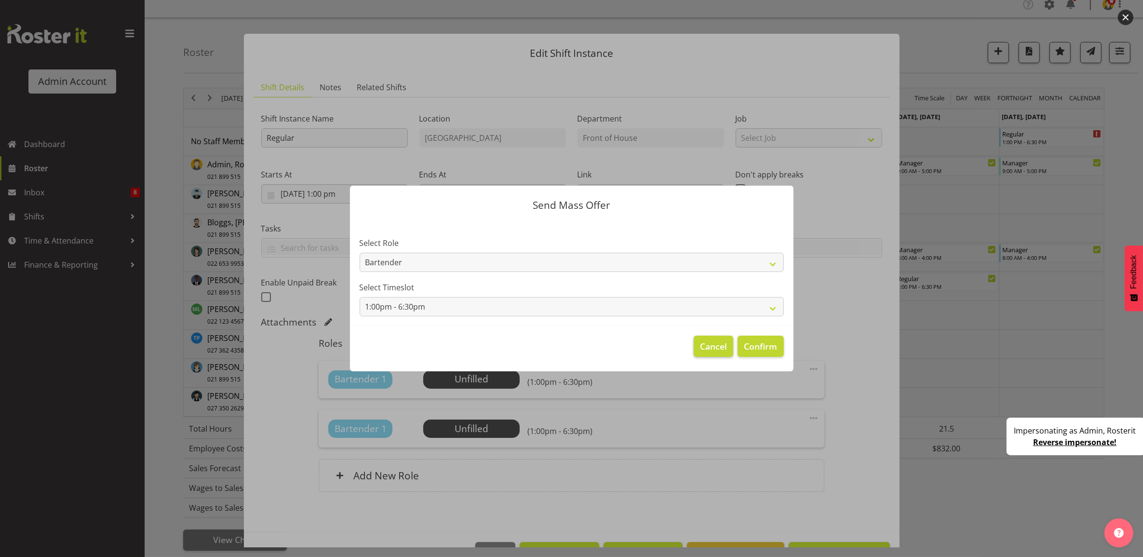
scroll to position [10, 0]
click at [719, 344] on span "Cancel" at bounding box center [713, 346] width 27 height 13
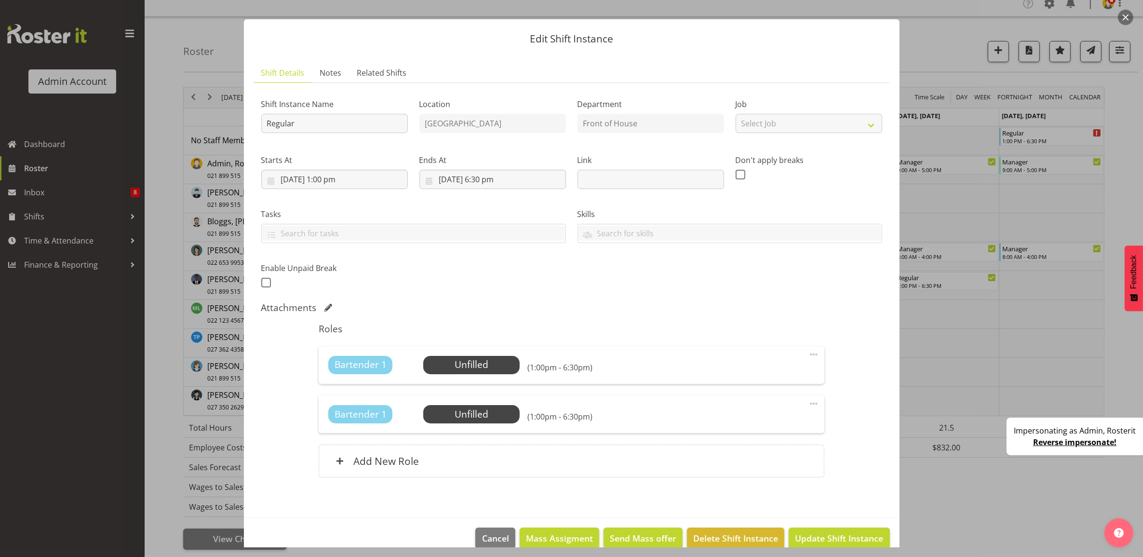
scroll to position [0, 0]
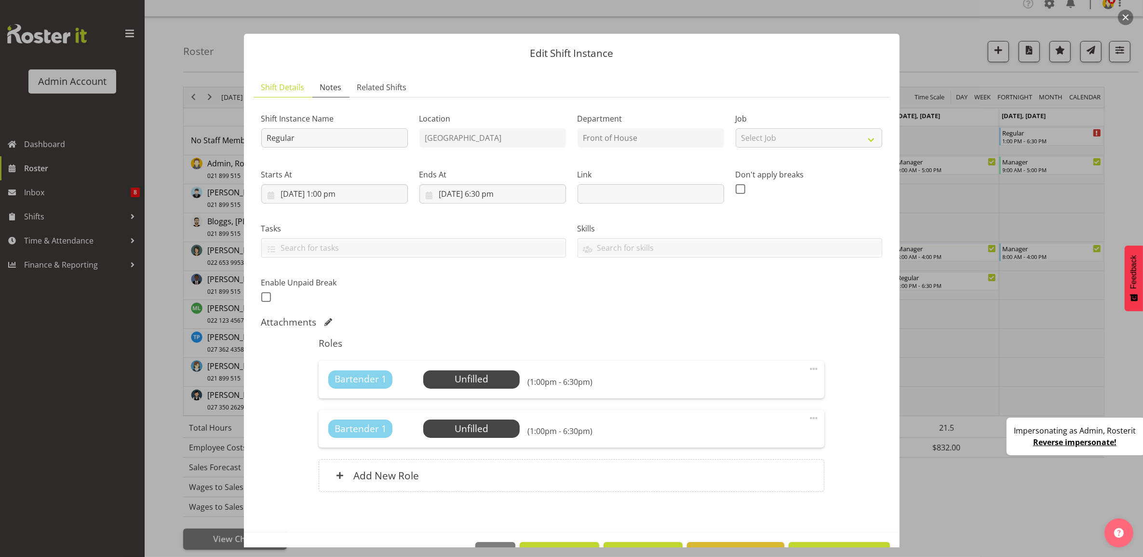
click at [330, 92] on span "Notes" at bounding box center [331, 87] width 22 height 12
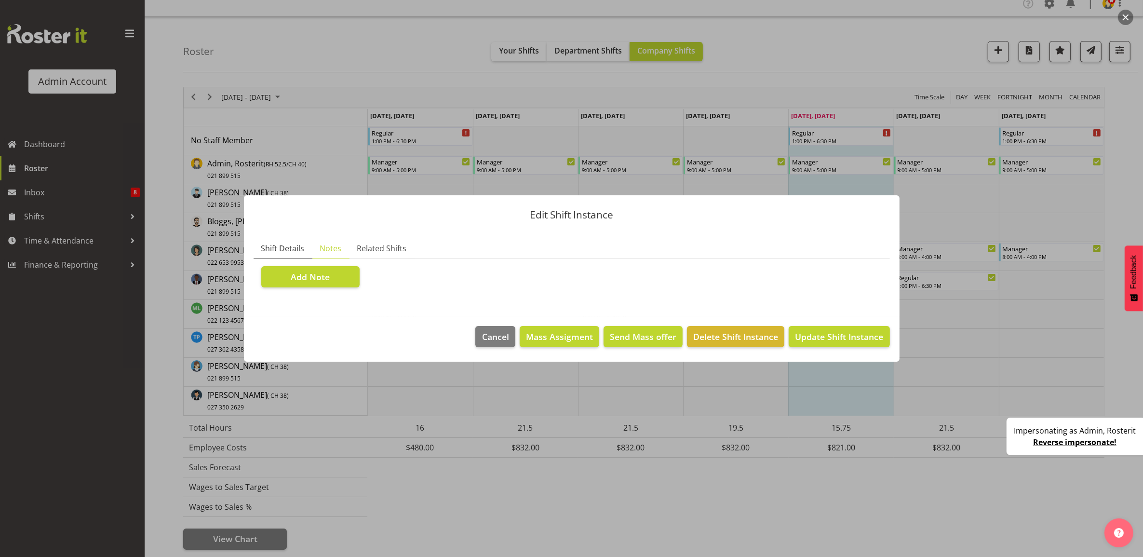
click at [288, 249] on span "Shift Details" at bounding box center [282, 249] width 43 height 12
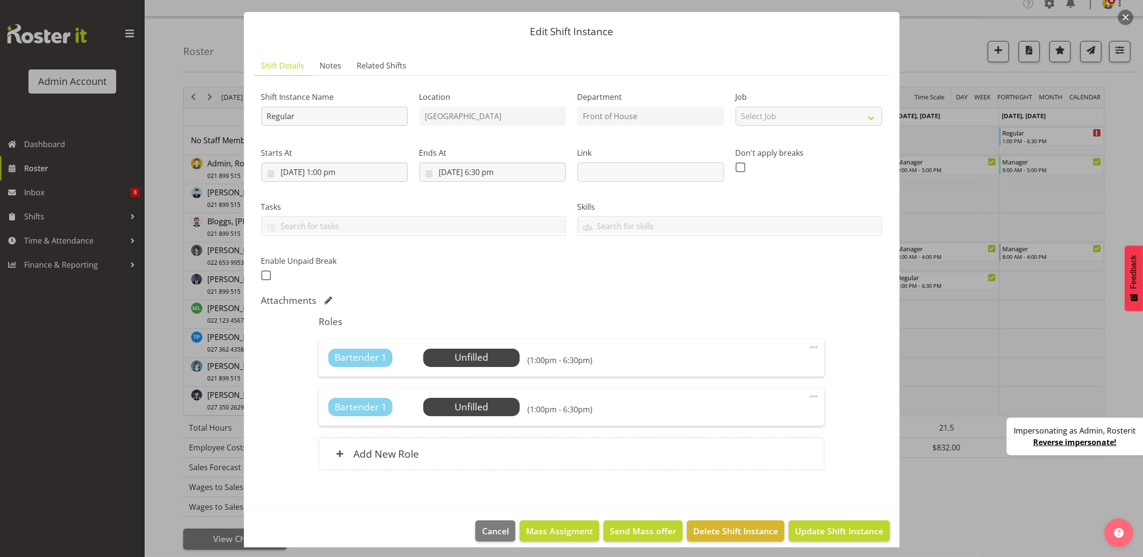
scroll to position [31, 0]
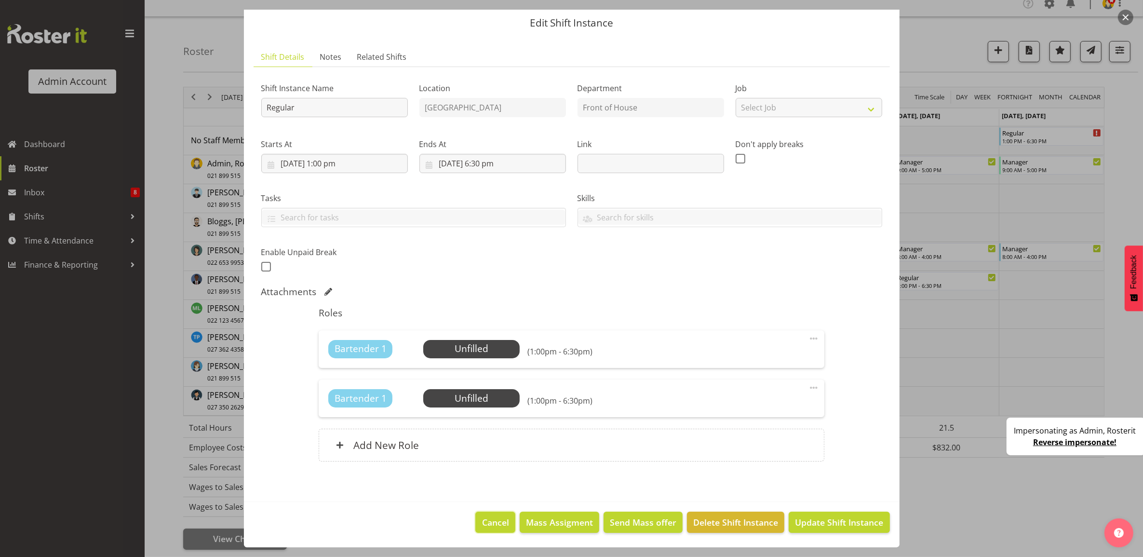
click at [485, 522] on span "Cancel" at bounding box center [495, 522] width 27 height 13
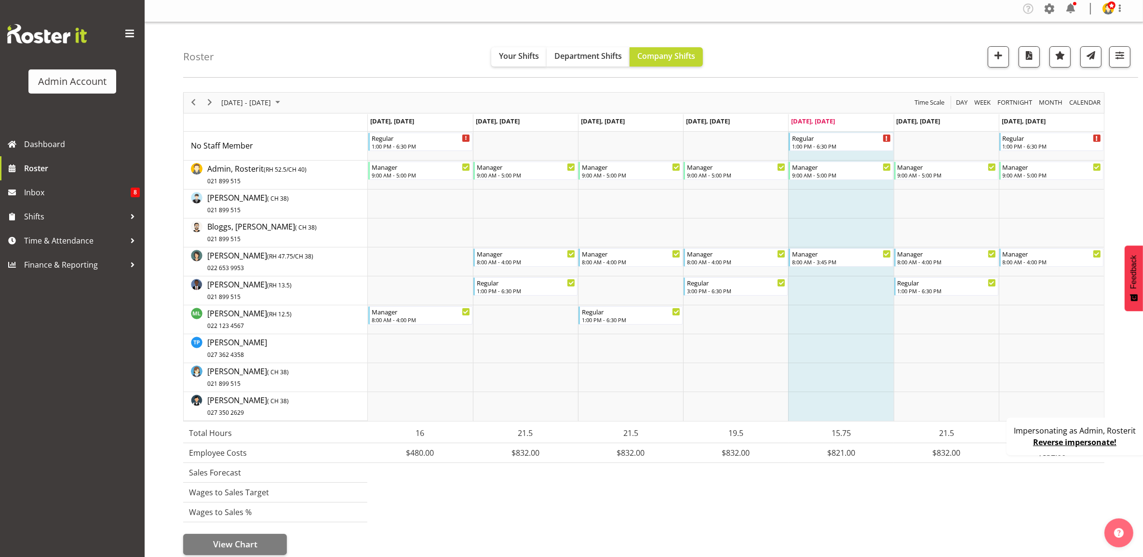
scroll to position [0, 0]
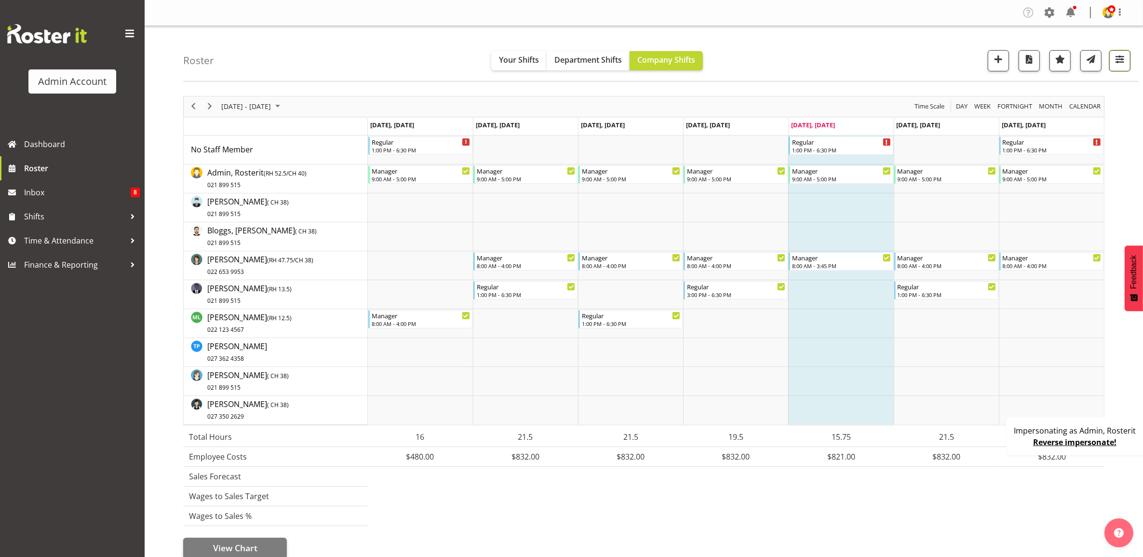
click at [1114, 64] on span "button" at bounding box center [1120, 59] width 13 height 13
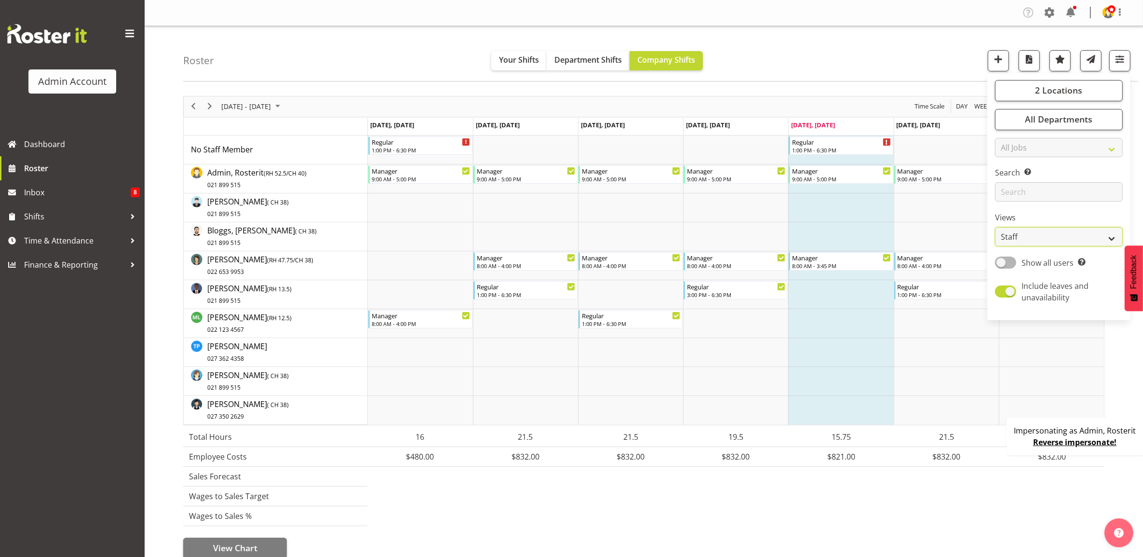
click at [1029, 240] on select "Staff Role Shift - Horizontal Shift - Vertical Staff - Location" at bounding box center [1059, 236] width 128 height 19
click at [996, 227] on select "Staff Role Shift - Horizontal Shift - Vertical Staff - Location" at bounding box center [1059, 236] width 128 height 19
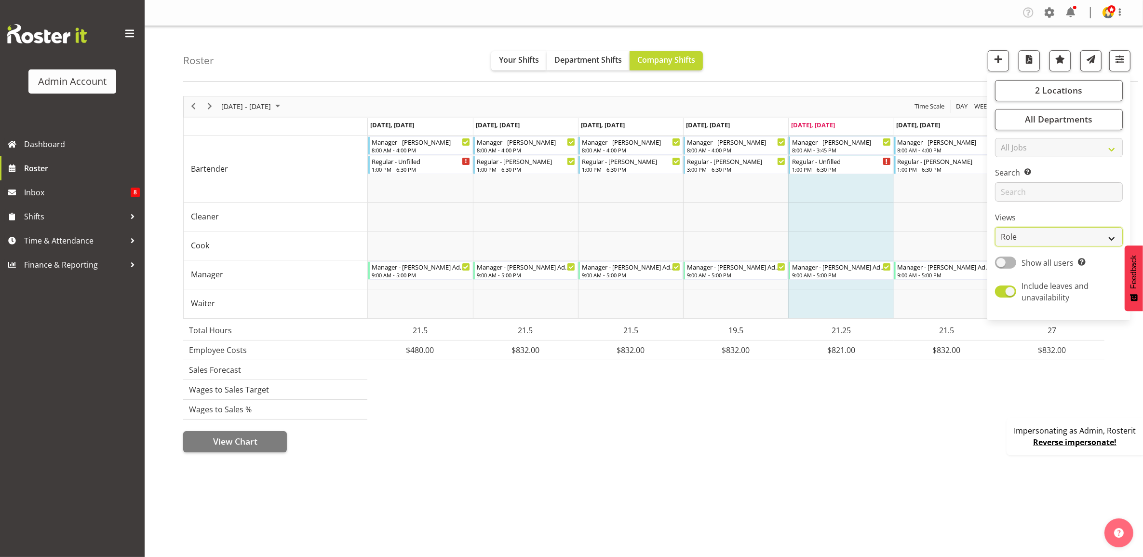
click at [1071, 235] on select "Staff Role Shift - Horizontal Shift - Vertical Staff - Location" at bounding box center [1059, 236] width 128 height 19
select select "shiftH"
click at [996, 227] on select "Staff Role Shift - Horizontal Shift - Vertical Staff - Location" at bounding box center [1059, 236] width 128 height 19
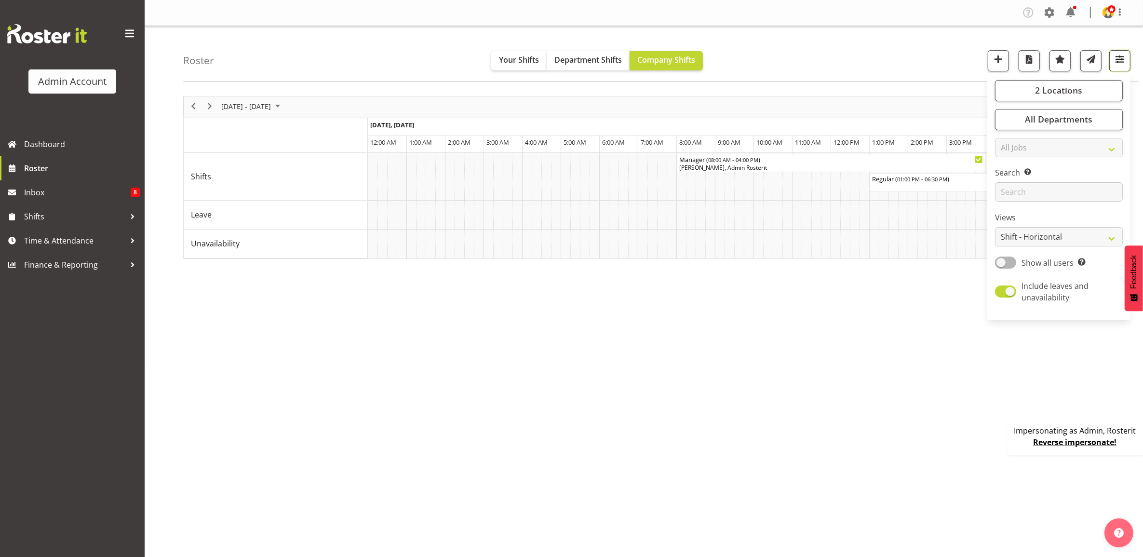
click at [1119, 68] on button "button" at bounding box center [1119, 60] width 21 height 21
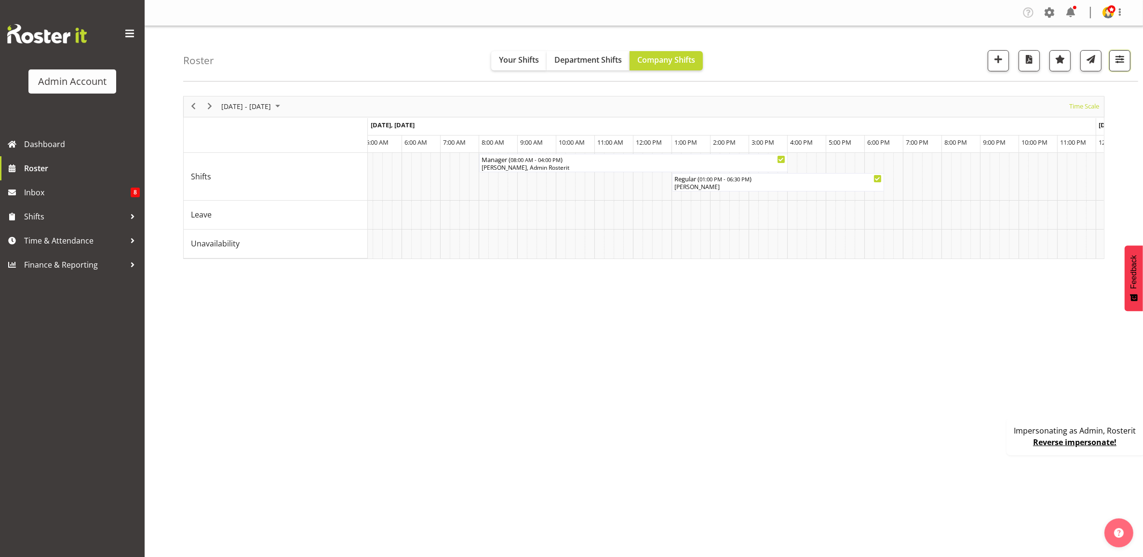
click at [1120, 63] on span "button" at bounding box center [1120, 59] width 13 height 13
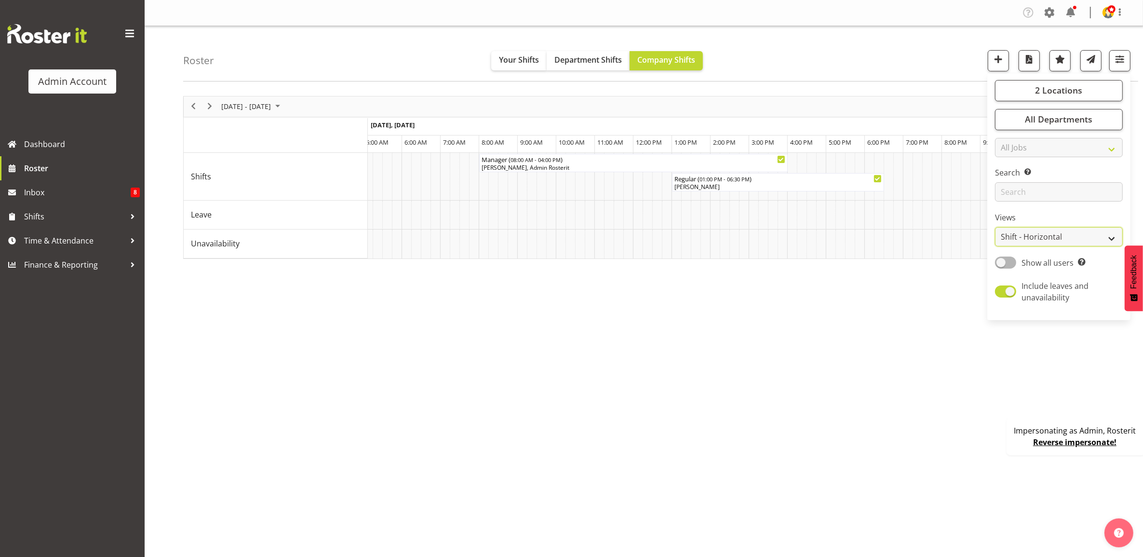
drag, startPoint x: 1031, startPoint y: 242, endPoint x: 1033, endPoint y: 237, distance: 5.2
click at [1031, 242] on select "Staff Role Shift - Horizontal Shift - Vertical Staff - Location" at bounding box center [1059, 236] width 128 height 19
select select "location"
click at [996, 227] on select "Staff Role Shift - Horizontal Shift - Vertical Staff - Location" at bounding box center [1059, 236] width 128 height 19
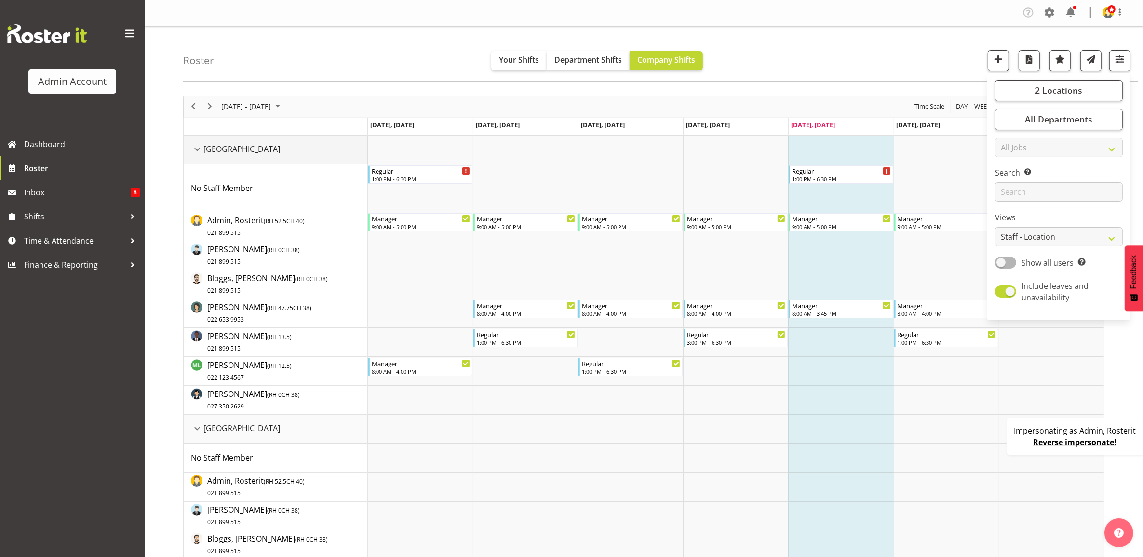
click at [194, 150] on div "Auckland resource" at bounding box center [197, 149] width 13 height 13
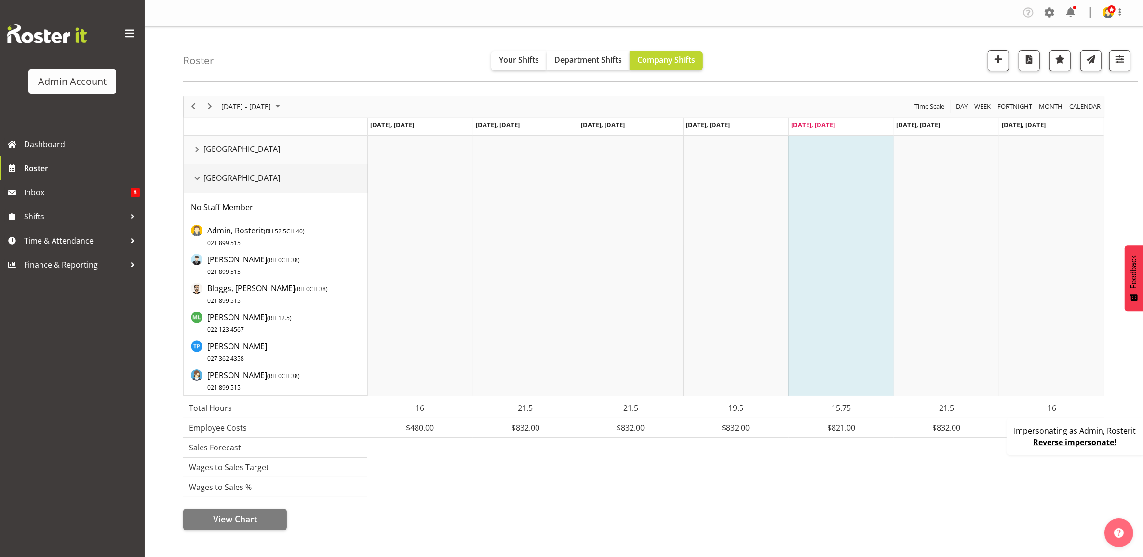
click at [199, 176] on div "Christchurch resource" at bounding box center [197, 178] width 13 height 13
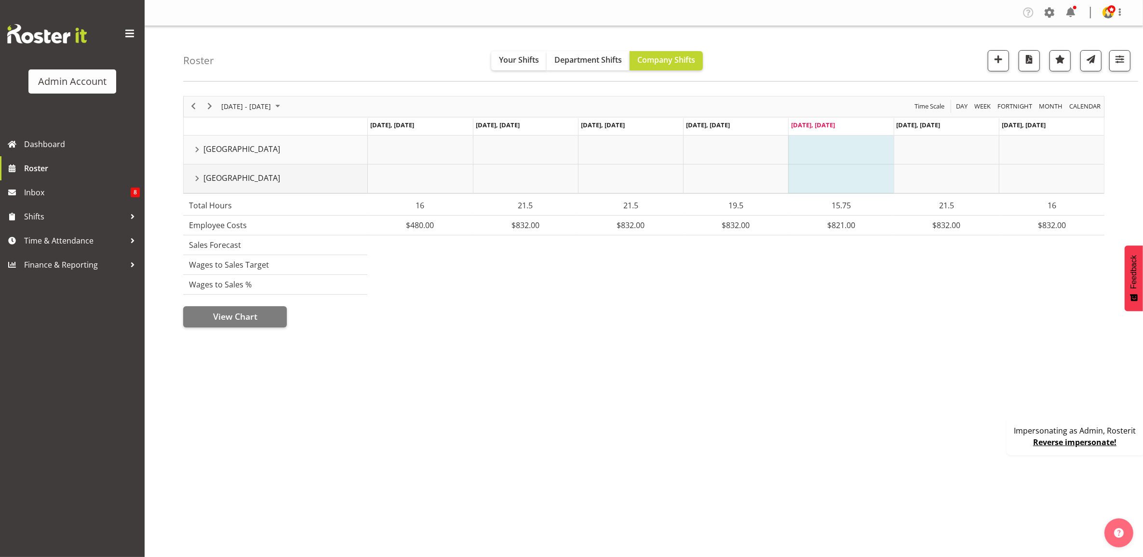
click at [196, 182] on div "Christchurch resource" at bounding box center [197, 178] width 13 height 13
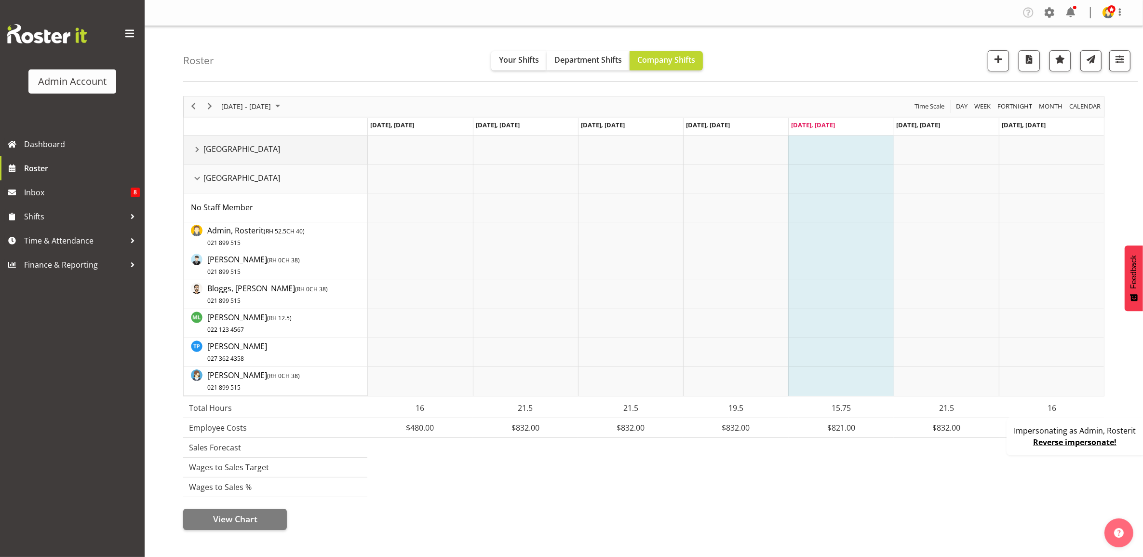
click at [196, 152] on div "Auckland resource" at bounding box center [197, 149] width 13 height 13
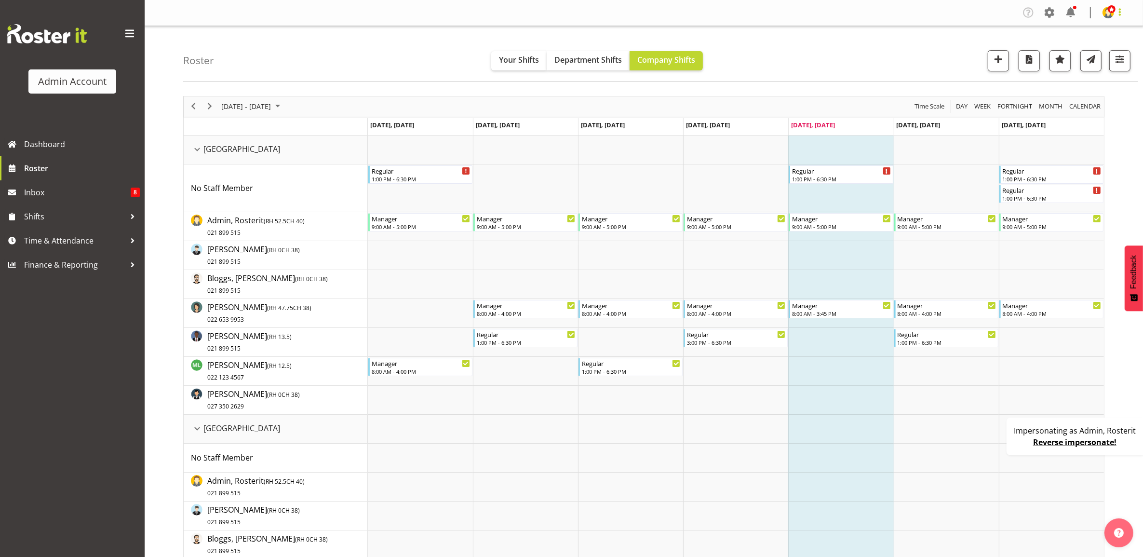
click at [1119, 13] on span at bounding box center [1120, 12] width 12 height 12
click at [938, 52] on div "Roster Your Shifts Department Shifts Company Shifts 2 Locations Clear Auckland …" at bounding box center [660, 53] width 955 height 55
click at [1127, 68] on button "button" at bounding box center [1119, 60] width 21 height 21
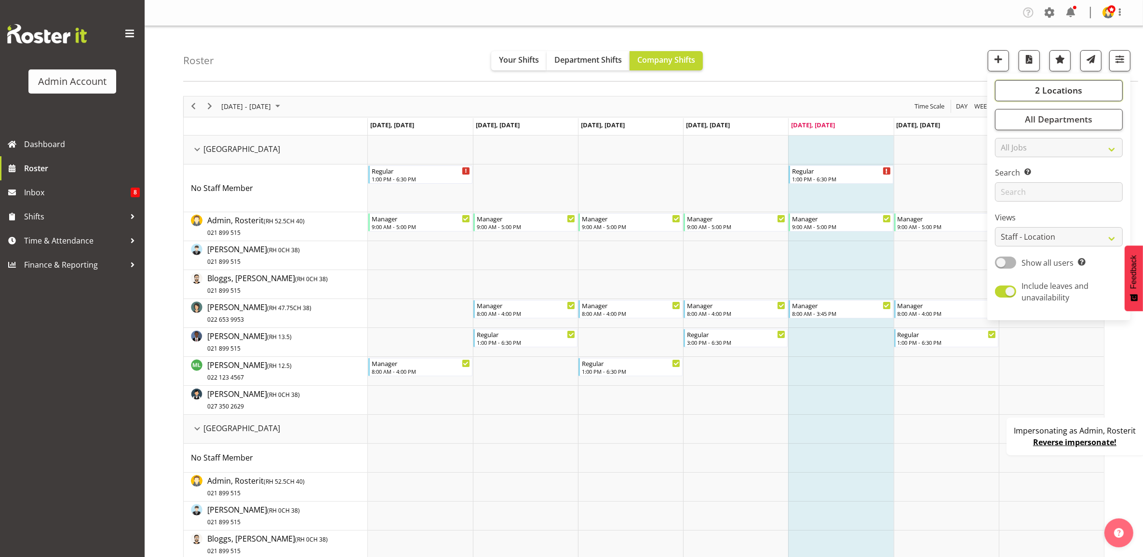
click at [1073, 92] on span "2 Locations" at bounding box center [1058, 90] width 47 height 12
click at [1122, 70] on button "button" at bounding box center [1119, 60] width 21 height 21
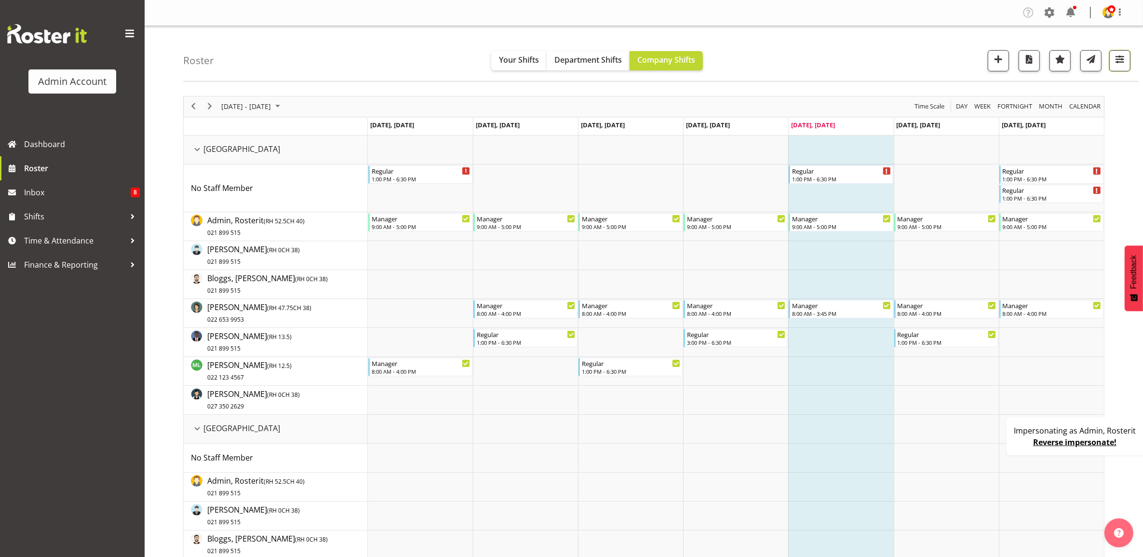
click at [1115, 59] on span "button" at bounding box center [1120, 59] width 13 height 13
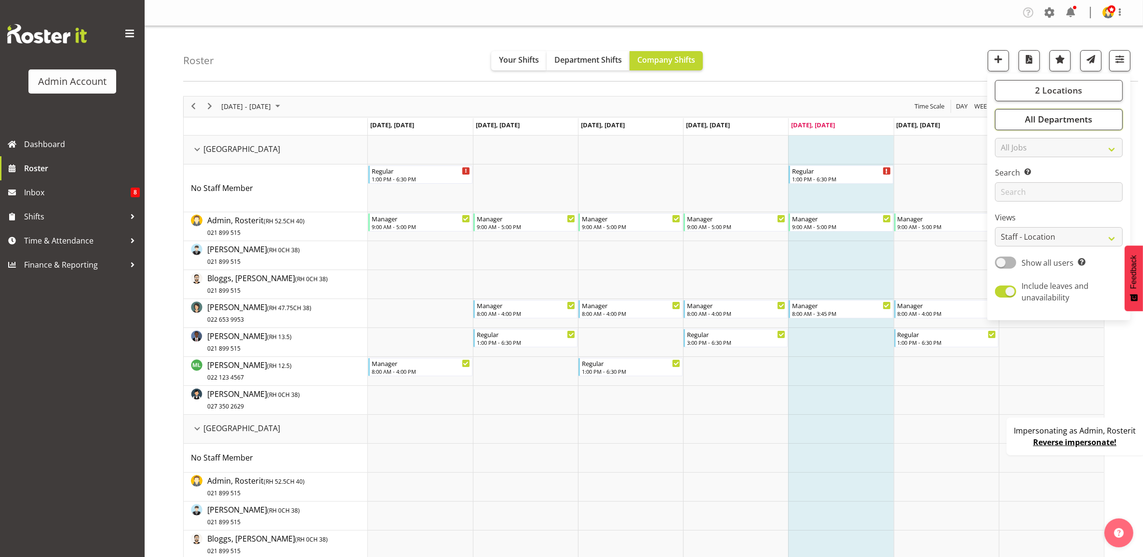
click at [1049, 120] on span "All Departments" at bounding box center [1059, 119] width 68 height 12
click at [842, 175] on div "Regular 1:00 PM - 6:30 PM" at bounding box center [841, 174] width 99 height 18
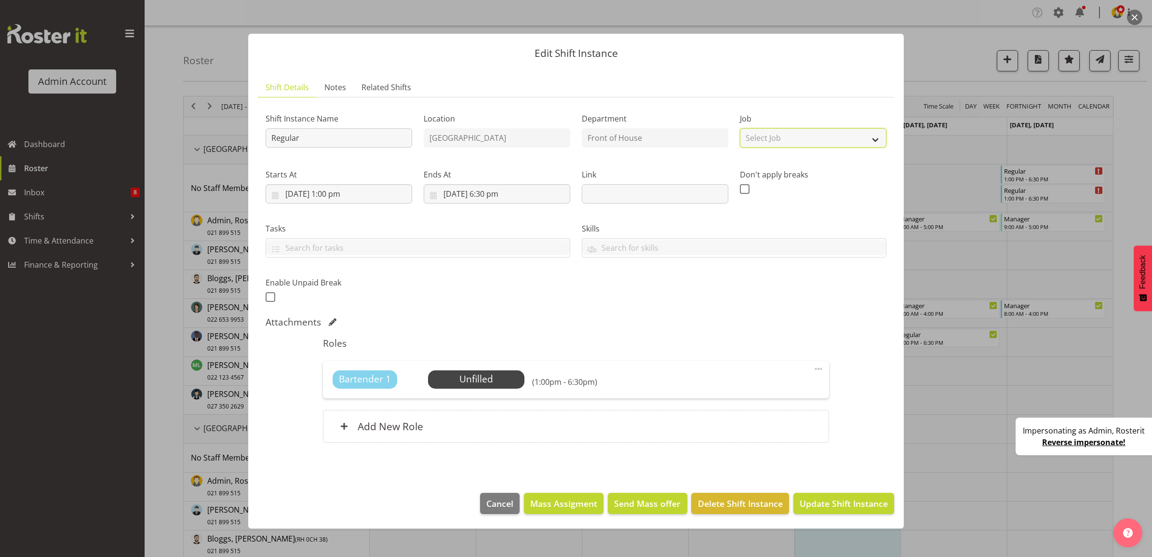
click at [802, 136] on select "Select Job Create new job Construction Site 1" at bounding box center [813, 137] width 147 height 19
click at [958, 64] on div at bounding box center [576, 278] width 1152 height 557
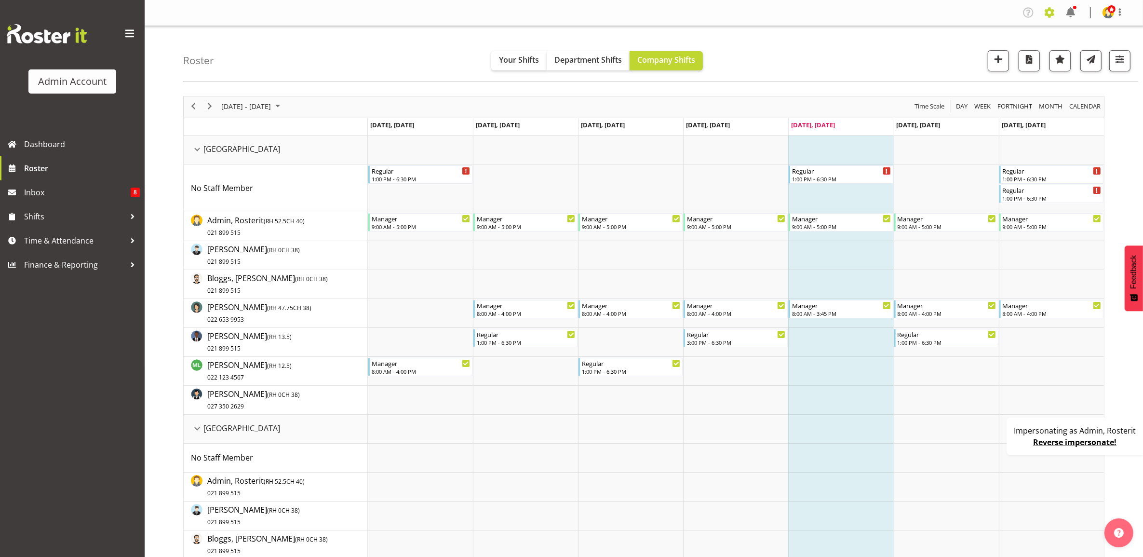
click at [1052, 14] on span at bounding box center [1049, 12] width 15 height 15
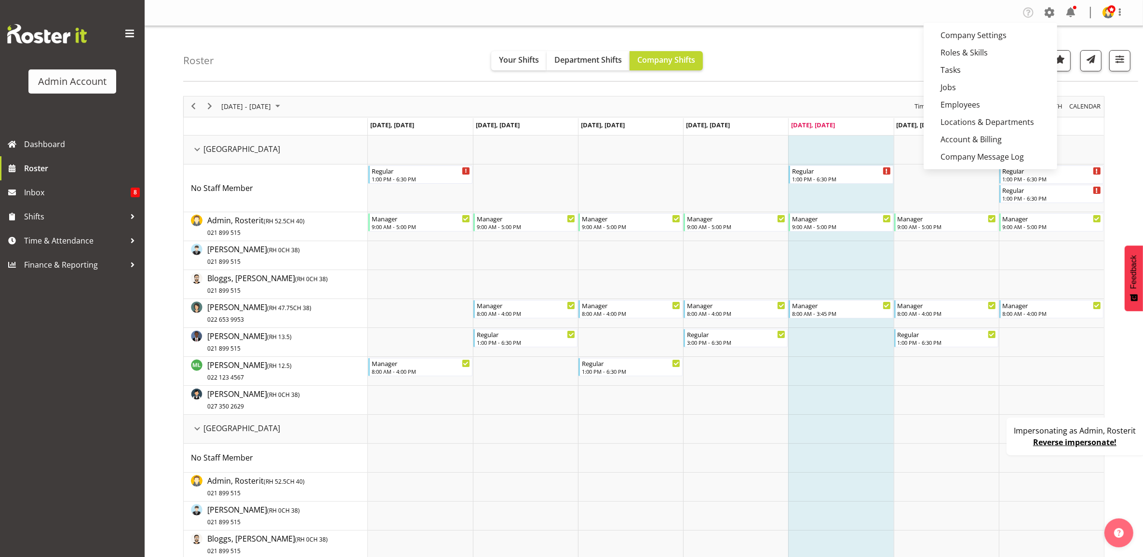
drag, startPoint x: 877, startPoint y: 48, endPoint x: 880, endPoint y: 55, distance: 8.0
click at [877, 48] on div "Roster Your Shifts Department Shifts Company Shifts 2 Locations Clear Auckland …" at bounding box center [660, 53] width 955 height 55
click at [1114, 66] on button "button" at bounding box center [1119, 60] width 21 height 21
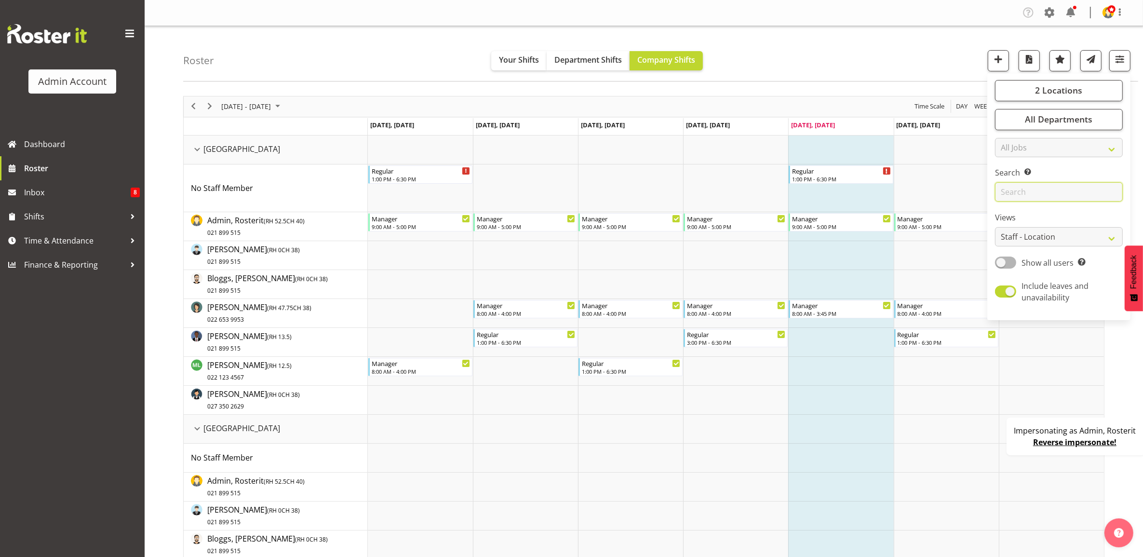
click at [1035, 196] on input "text" at bounding box center [1059, 191] width 128 height 19
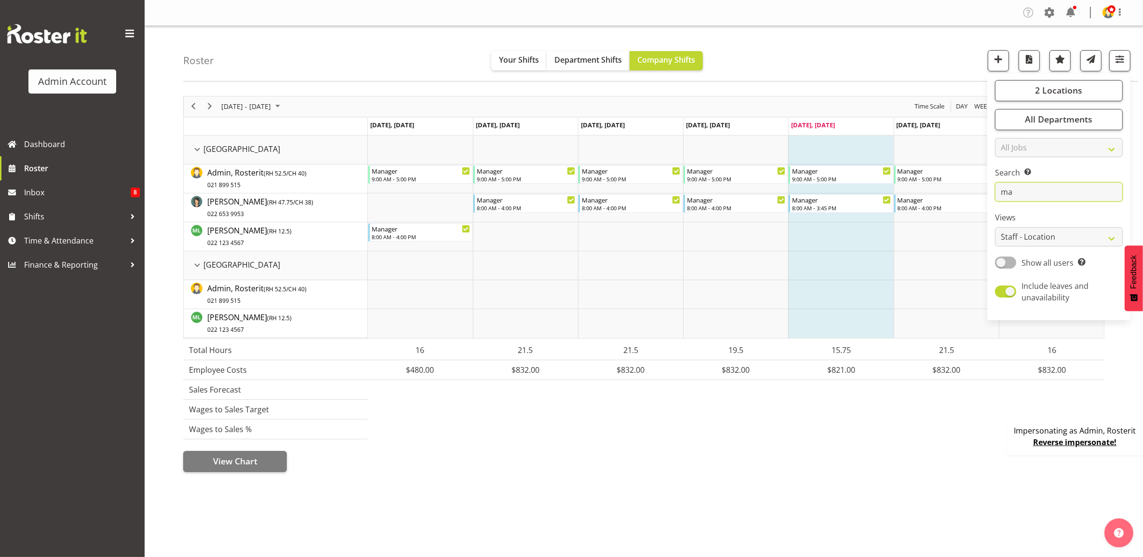
type input "m"
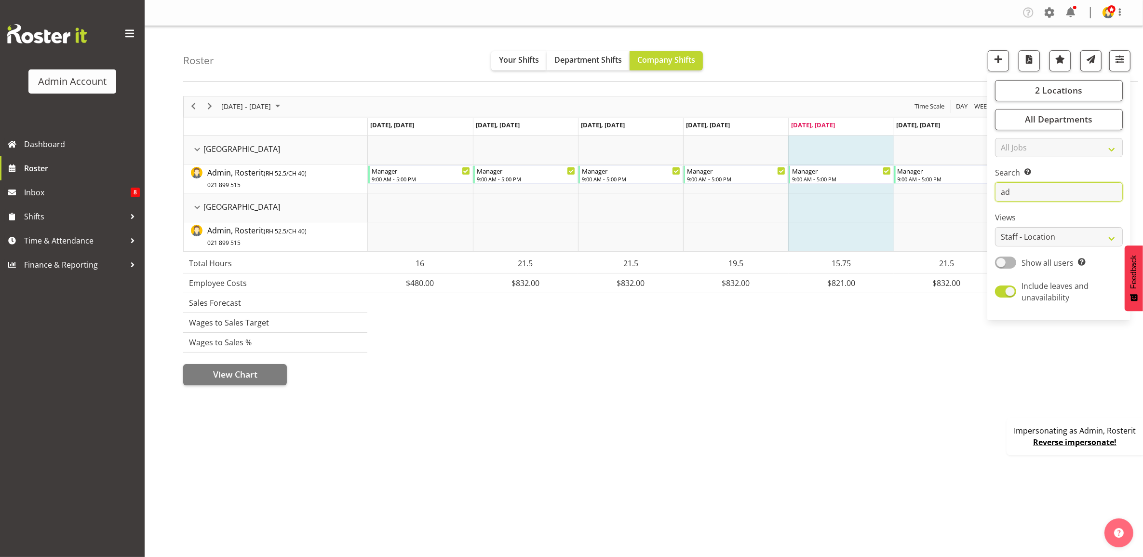
type input "a"
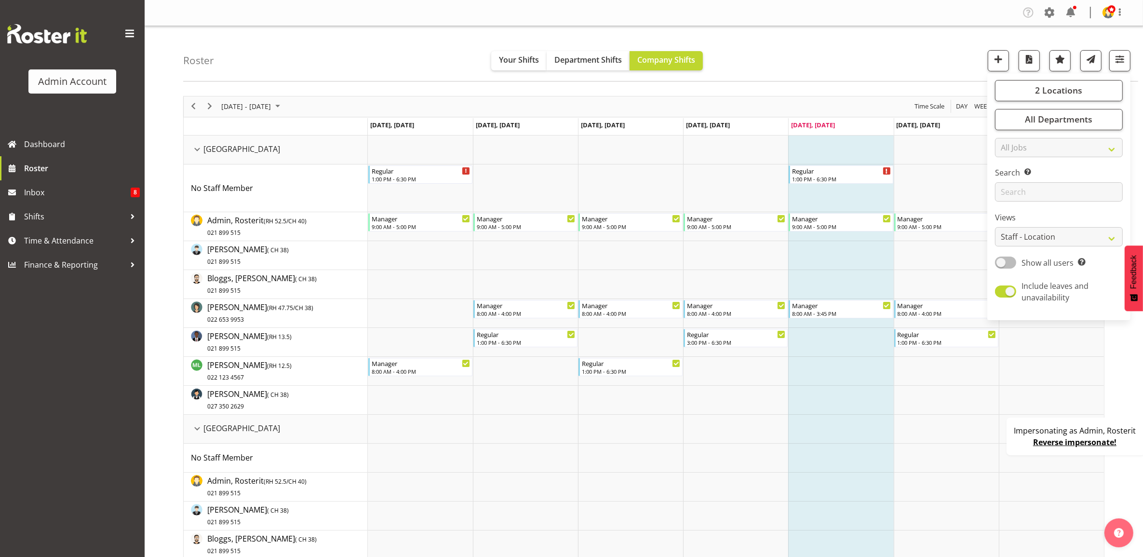
click at [1008, 264] on span at bounding box center [1005, 263] width 21 height 12
click at [1001, 264] on input "Show all users Show only rostered employees" at bounding box center [998, 262] width 6 height 6
checkbox input "true"
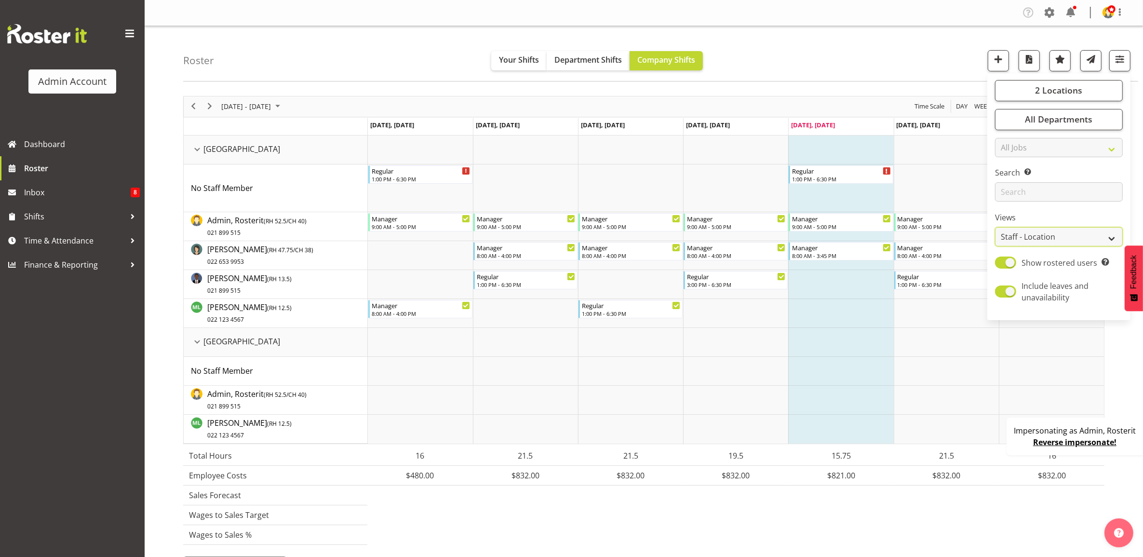
click at [1042, 234] on select "Staff Role Shift - Horizontal Shift - Vertical Staff - Location" at bounding box center [1059, 236] width 128 height 19
select select "staff"
click at [996, 227] on select "Staff Role Shift - Horizontal Shift - Vertical Staff - Location" at bounding box center [1059, 236] width 128 height 19
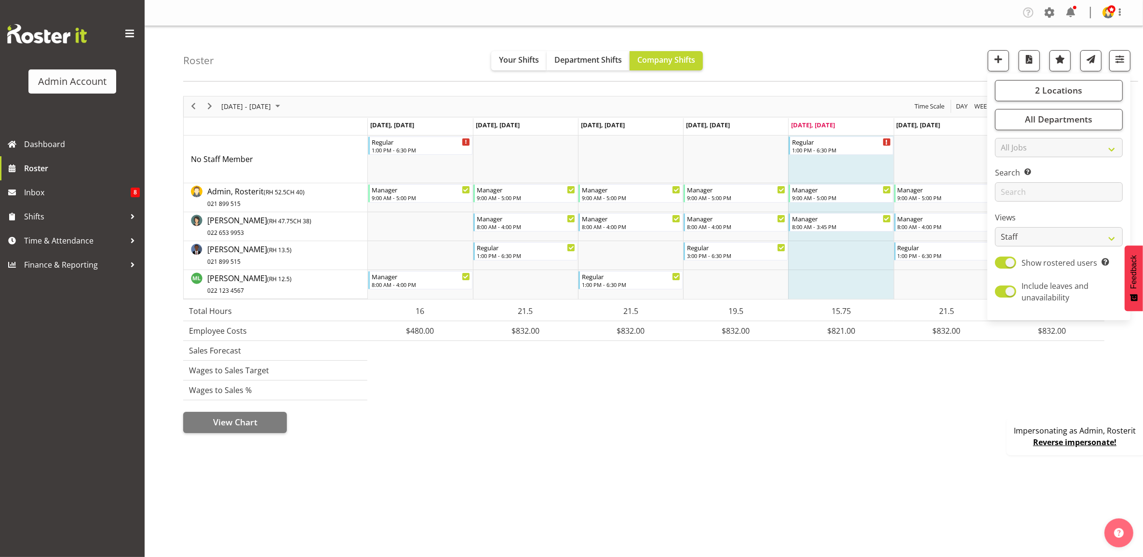
click at [926, 36] on div "Roster Your Shifts Department Shifts Company Shifts 2 Locations Clear Auckland …" at bounding box center [660, 53] width 955 height 55
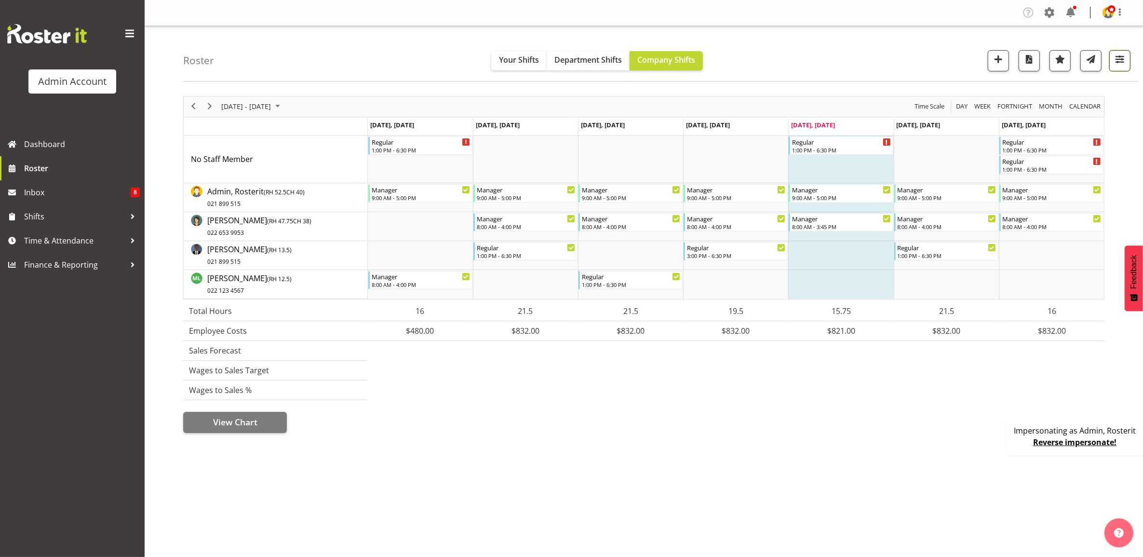
click at [1116, 63] on span "button" at bounding box center [1120, 59] width 13 height 13
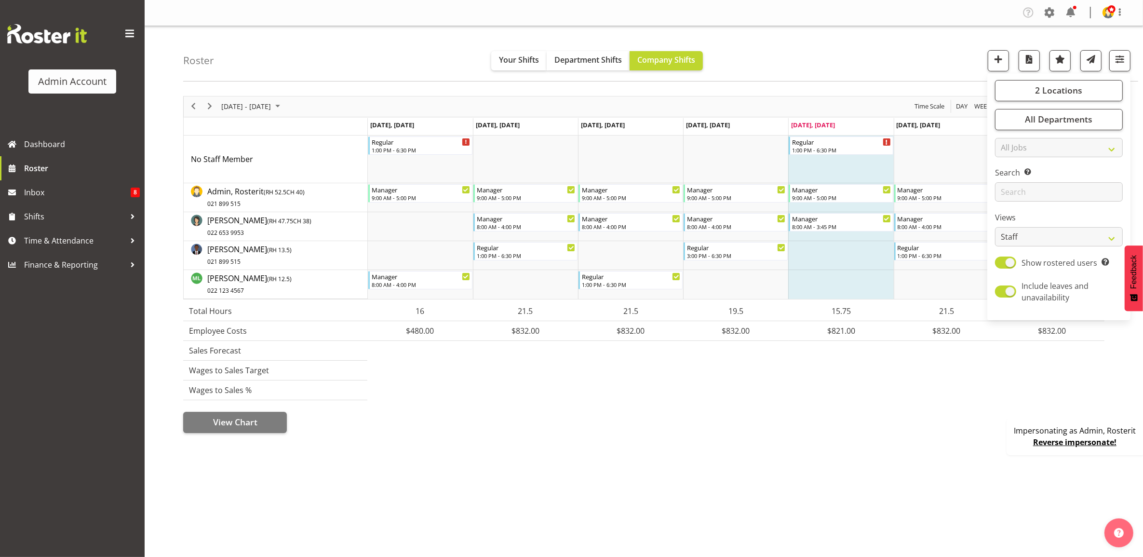
click at [888, 61] on div "Roster Your Shifts Department Shifts Company Shifts 2 Locations Clear Auckland …" at bounding box center [660, 53] width 955 height 55
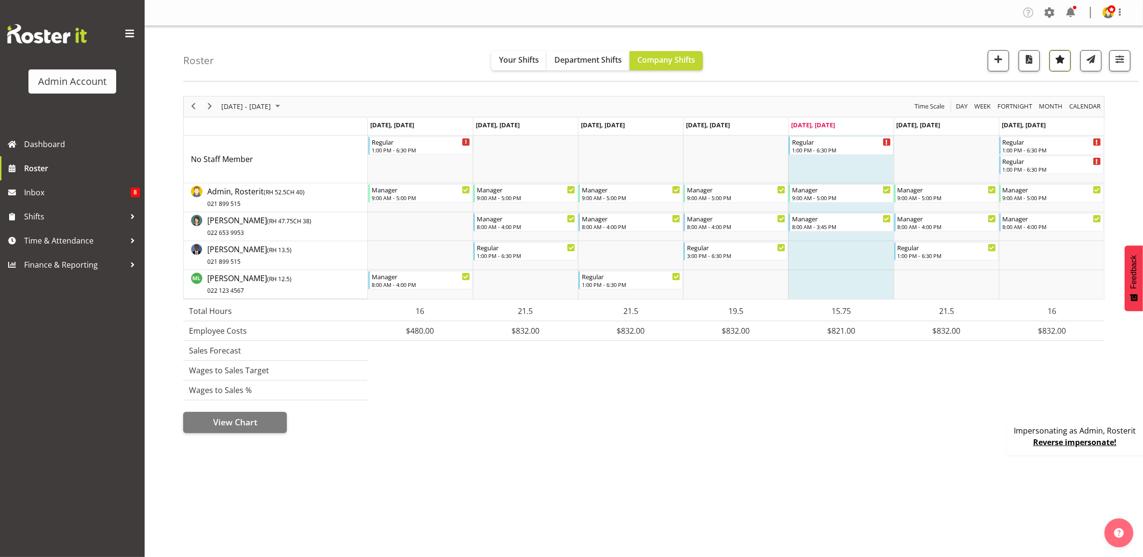
click at [1065, 63] on span "button" at bounding box center [1060, 59] width 13 height 13
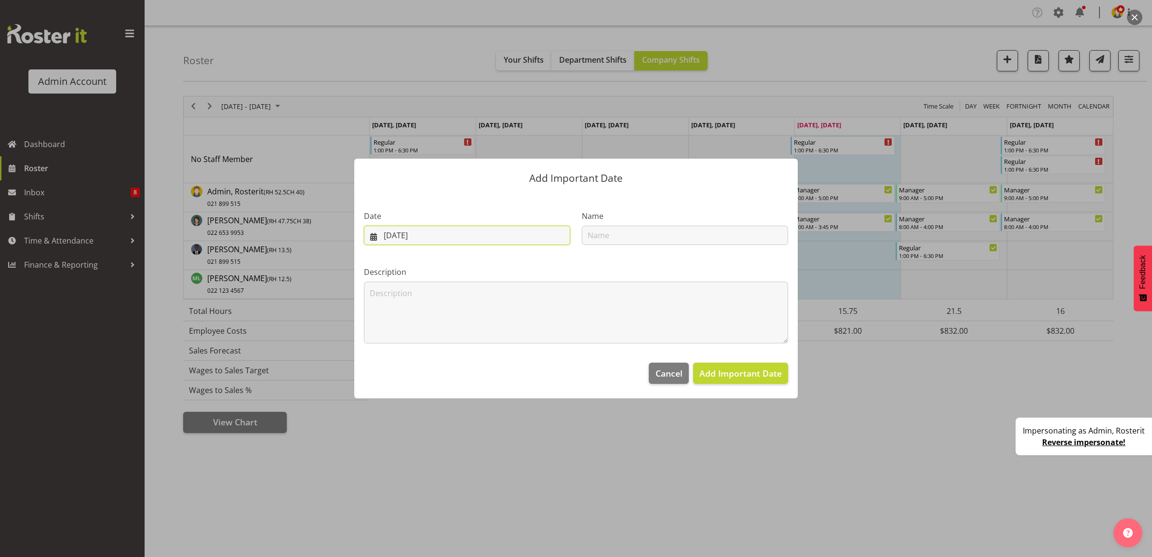
click at [498, 242] on input "15/08/2025" at bounding box center [467, 235] width 206 height 19
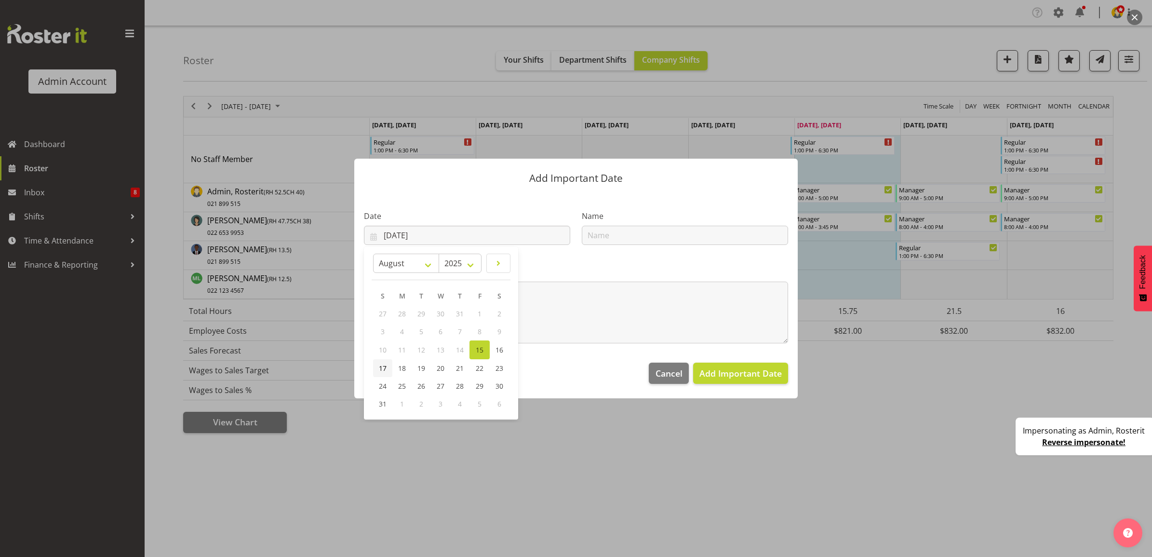
click at [381, 369] on span "17" at bounding box center [383, 368] width 8 height 9
type input "17/08/2025"
click at [651, 242] on input "text" at bounding box center [685, 235] width 206 height 19
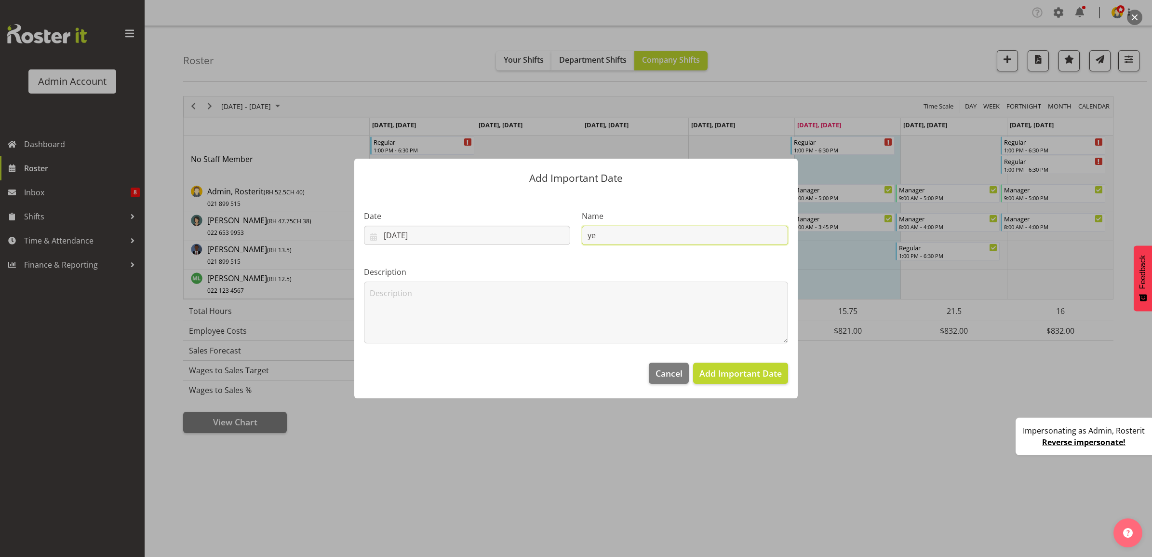
type input "y"
type input "test"
click at [641, 317] on textarea at bounding box center [576, 313] width 424 height 62
type textarea "sfsaf"
click at [738, 375] on span "Add Important Date" at bounding box center [741, 373] width 82 height 12
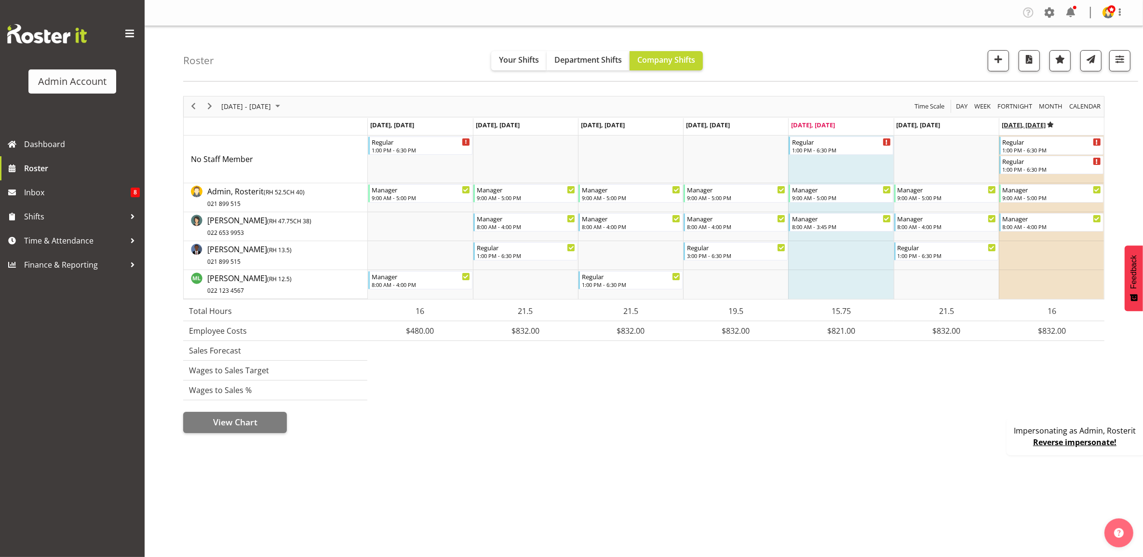
click at [1054, 124] on icon "Timeline Week of August 15, 2025" at bounding box center [1050, 125] width 7 height 6
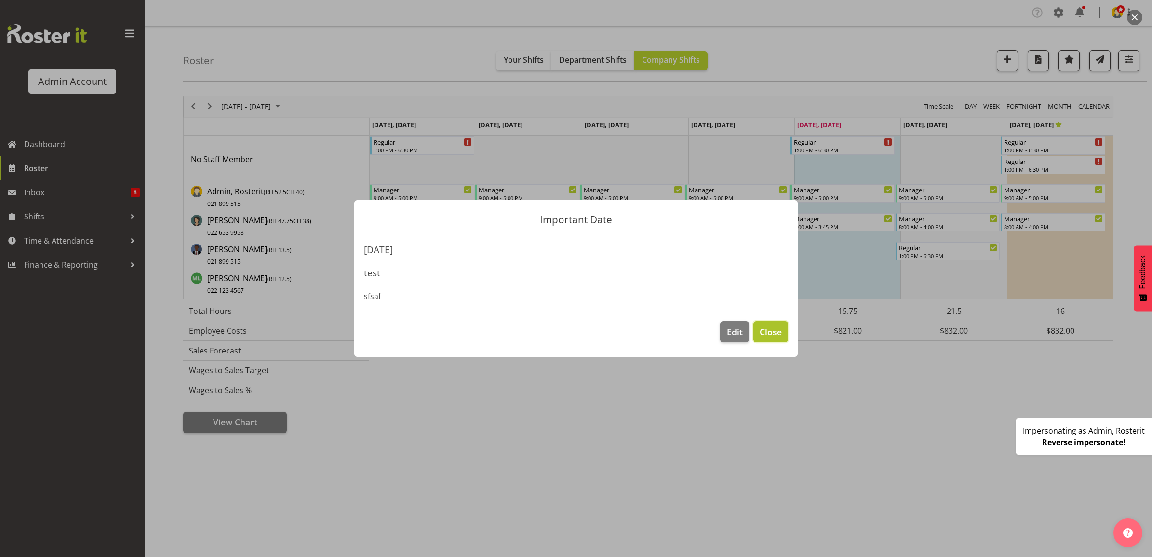
click at [773, 334] on span "Close" at bounding box center [771, 331] width 22 height 13
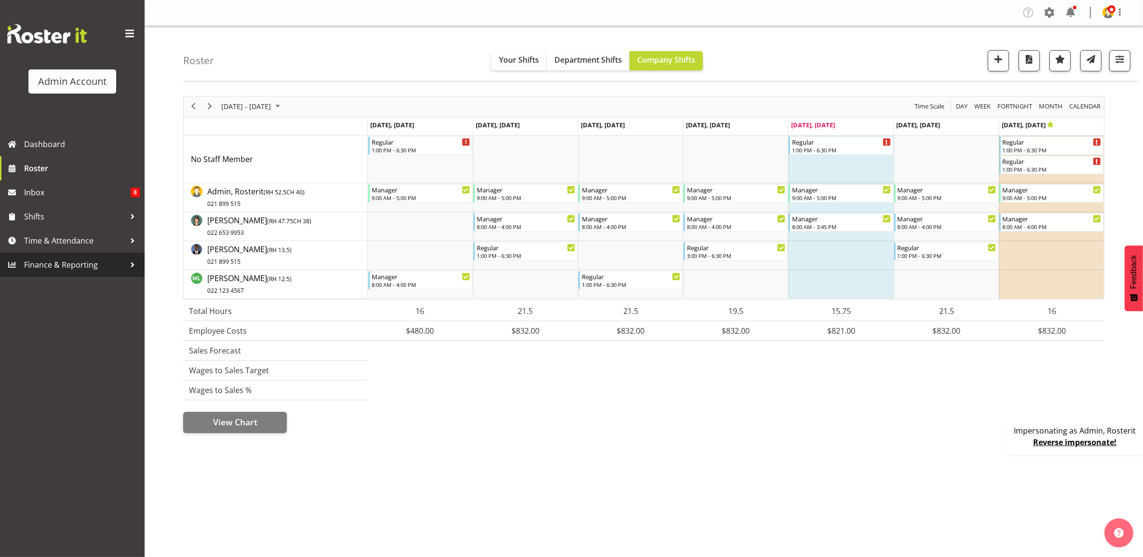
click at [99, 266] on span "Finance & Reporting" at bounding box center [74, 264] width 101 height 14
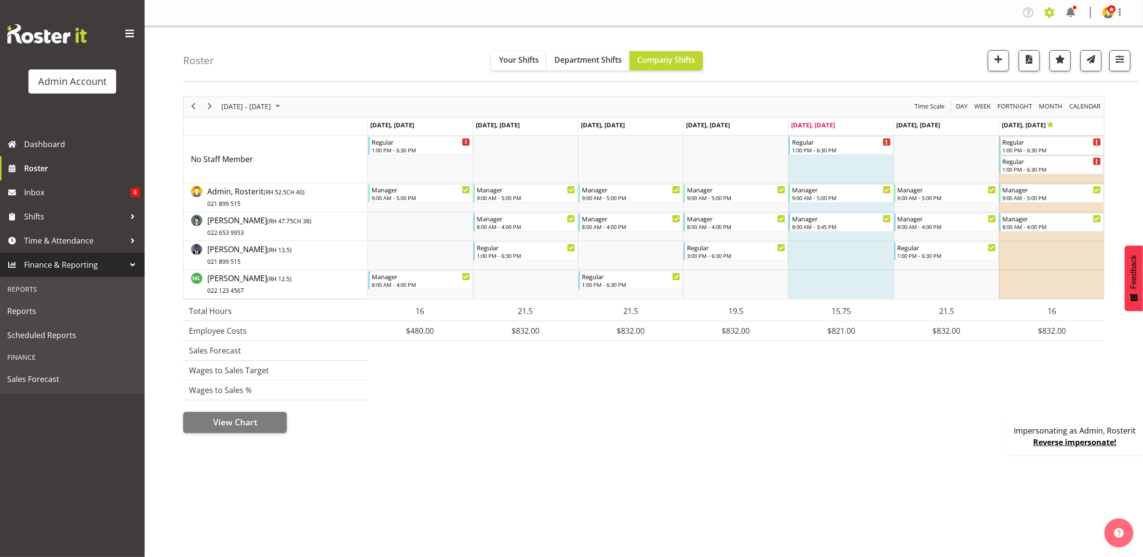
click at [1051, 11] on span at bounding box center [1049, 12] width 15 height 15
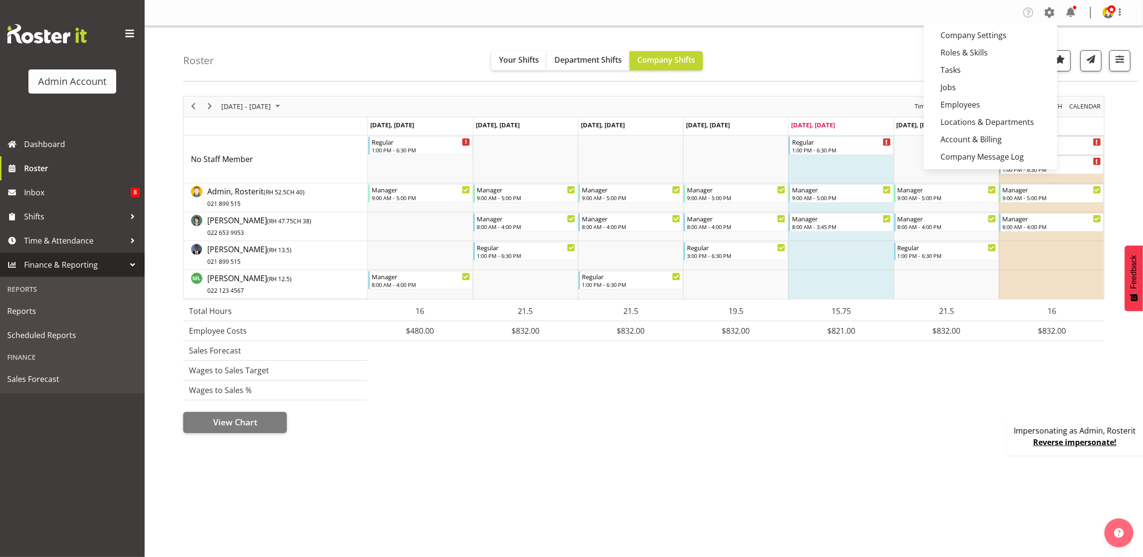
click at [799, 71] on div "Roster Your Shifts Department Shifts Company Shifts 2 Locations Clear Auckland …" at bounding box center [660, 53] width 955 height 55
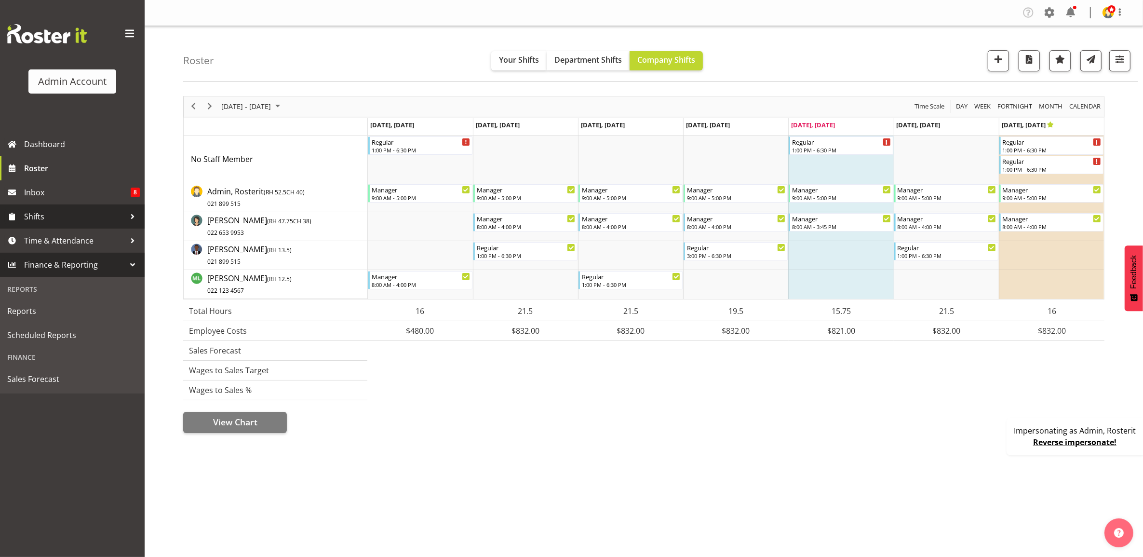
click at [51, 216] on span "Shifts" at bounding box center [74, 216] width 101 height 14
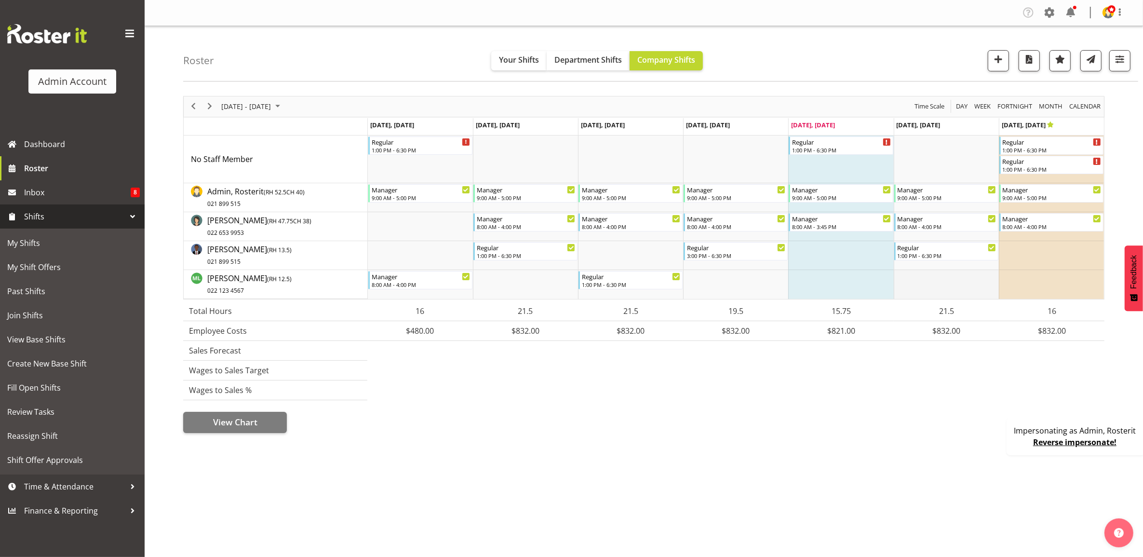
click at [936, 281] on td "Timeline Week of August 15, 2025" at bounding box center [946, 284] width 105 height 29
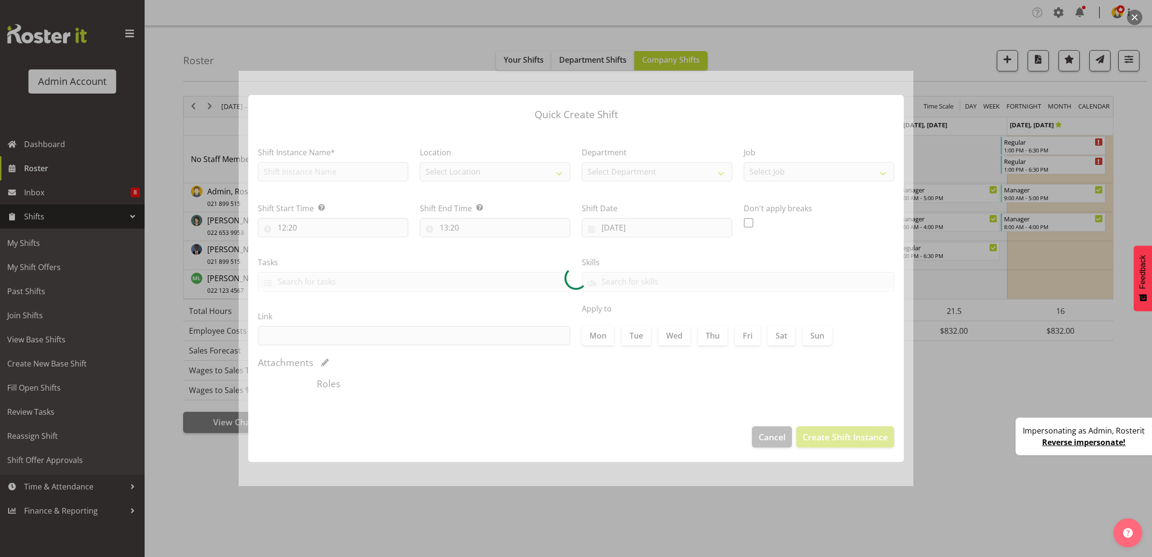
type input "16/08/2025"
checkbox input "true"
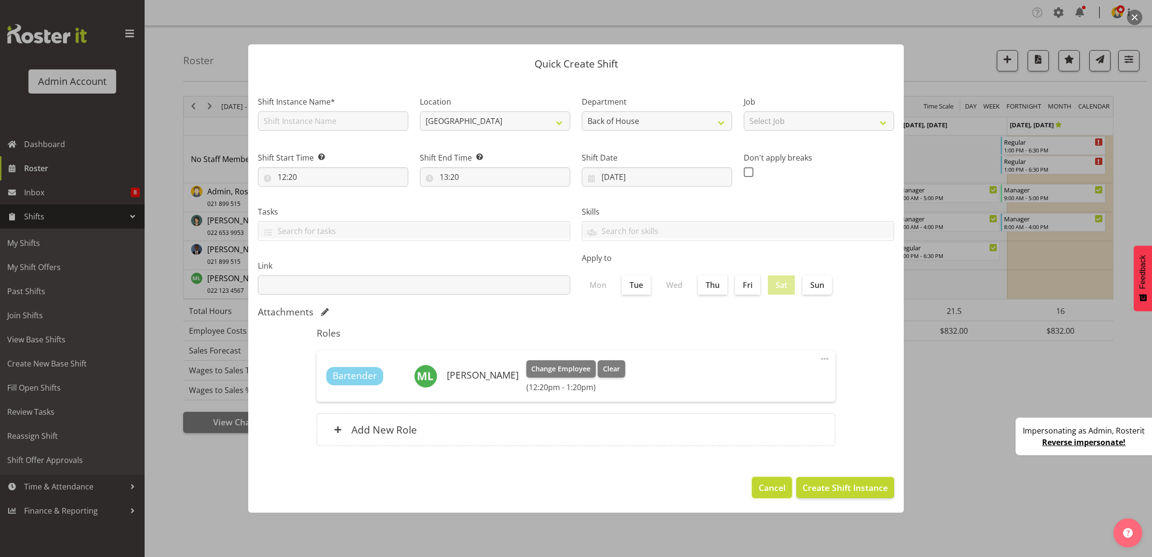
click at [774, 488] on span "Cancel" at bounding box center [772, 487] width 27 height 13
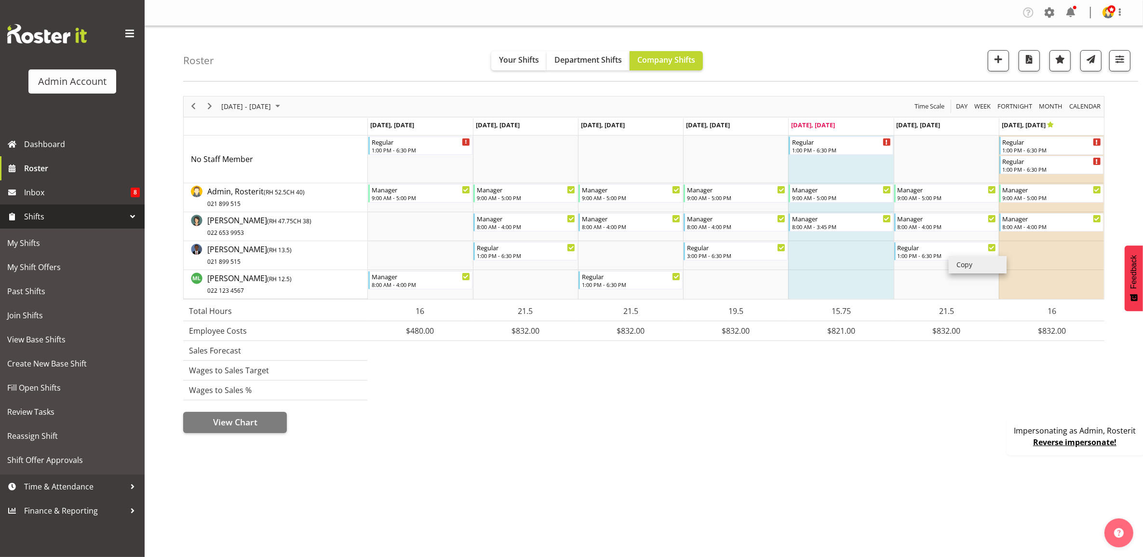
click at [975, 267] on li "Copy" at bounding box center [978, 264] width 58 height 17
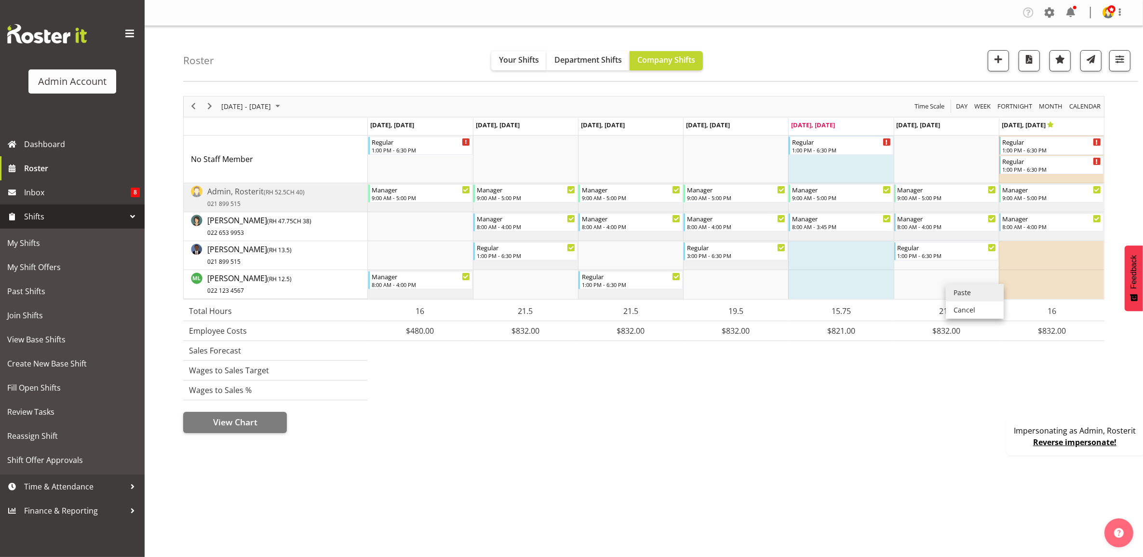
click at [963, 293] on li "Paste" at bounding box center [975, 292] width 58 height 17
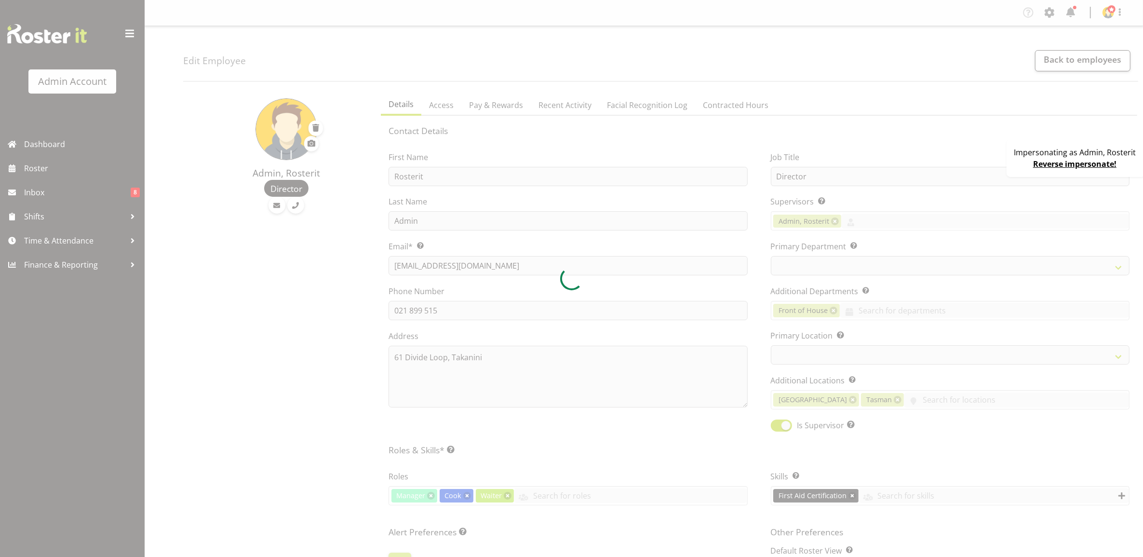
select select
select select "1"
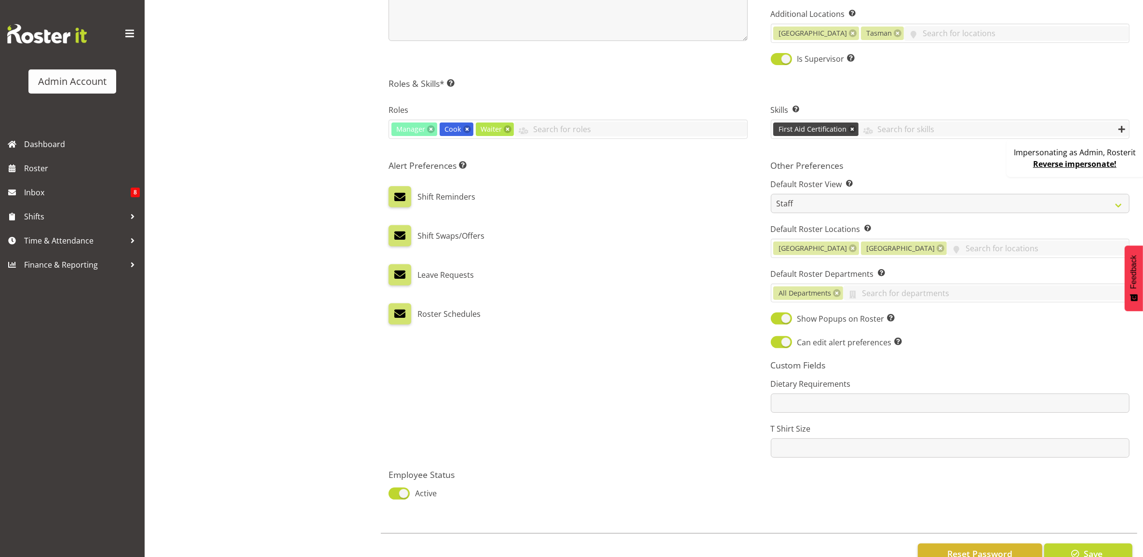
scroll to position [400, 0]
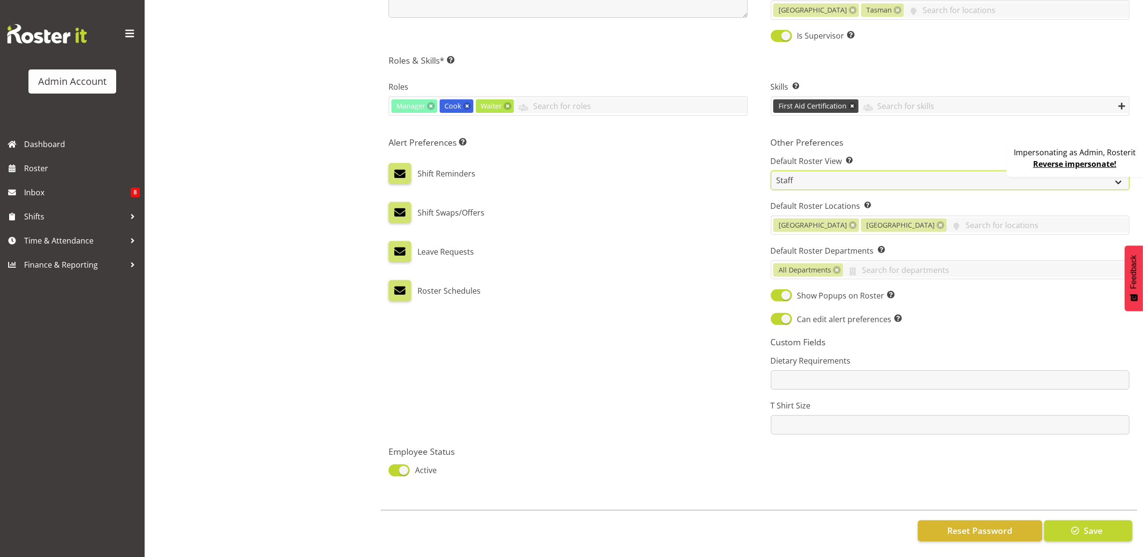
click at [818, 171] on select "Staff Role Shift - Horizontal Shift - Vertical Staff - Location" at bounding box center [950, 180] width 359 height 19
click at [719, 202] on div "Shift Swaps/Offers" at bounding box center [568, 212] width 359 height 21
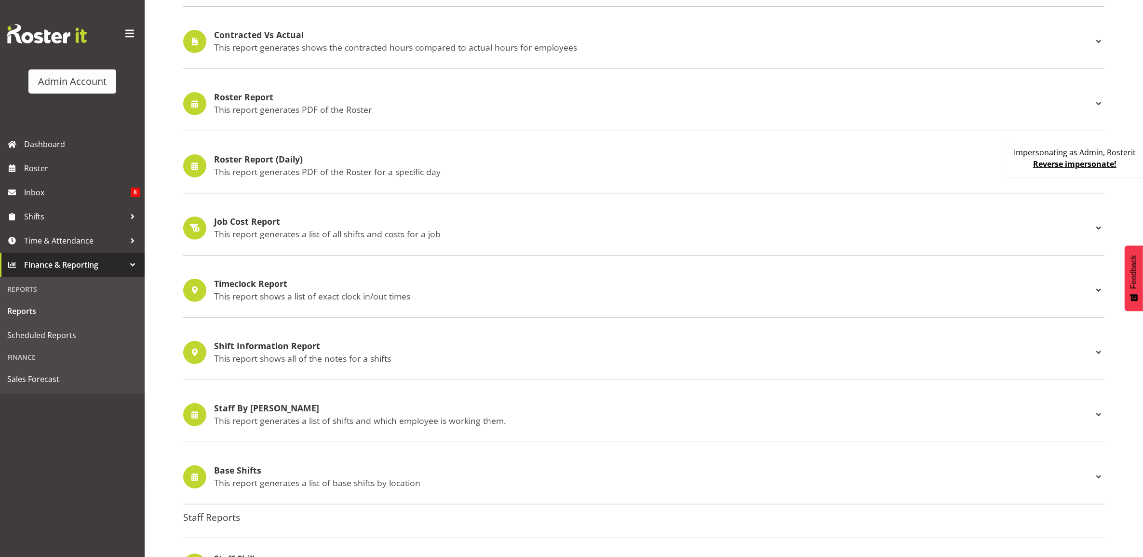
scroll to position [181, 0]
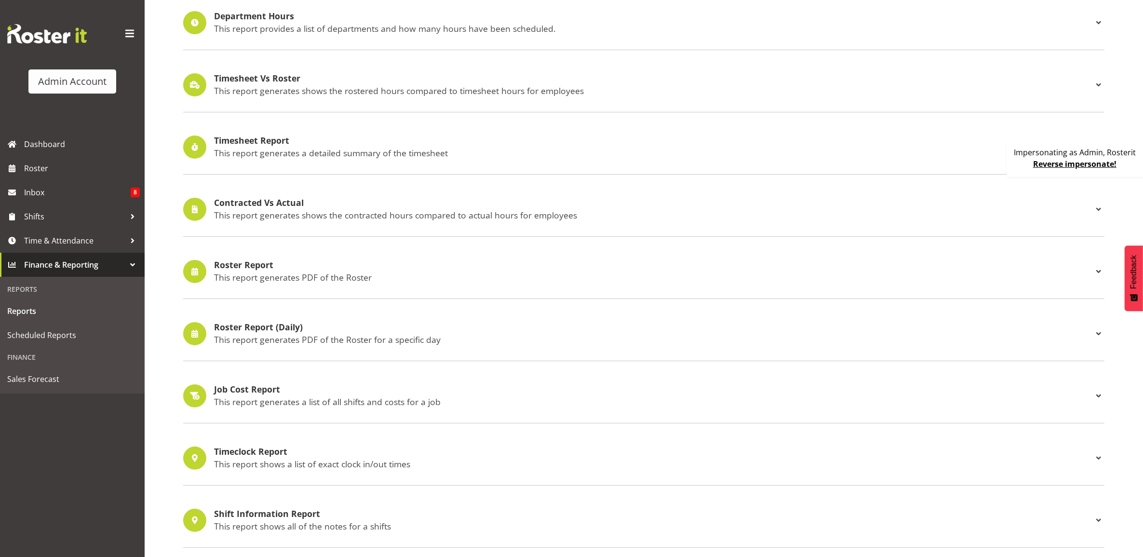
click at [256, 264] on h4 "Roster Report" at bounding box center [653, 265] width 879 height 10
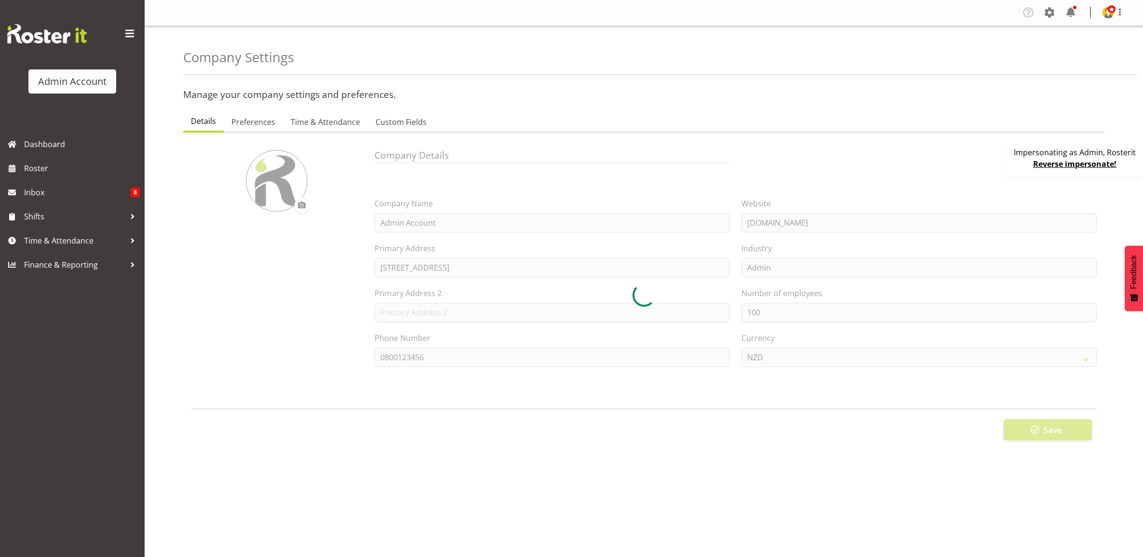
select select
select select "[DATE]"
select select "surname_first"
checkbox input "false"
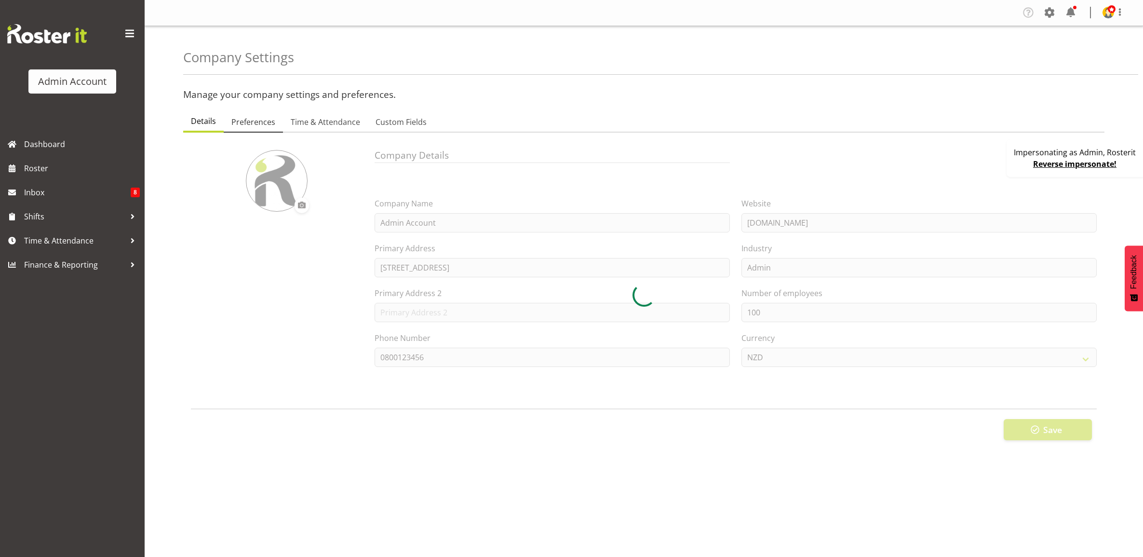
checkbox input "true"
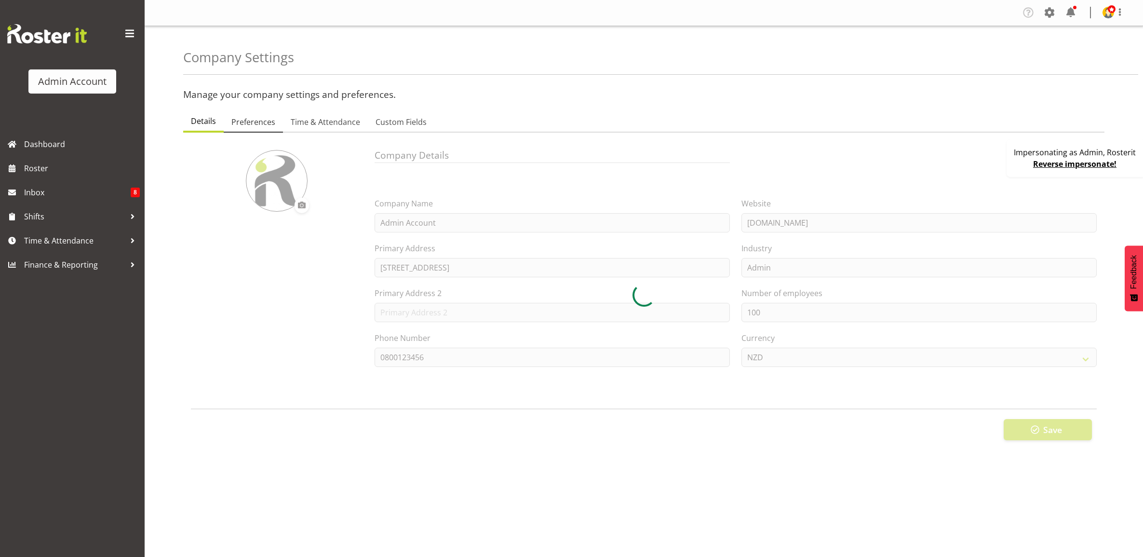
checkbox input "true"
checkbox input "false"
type input "24"
type input "0"
type input "24"
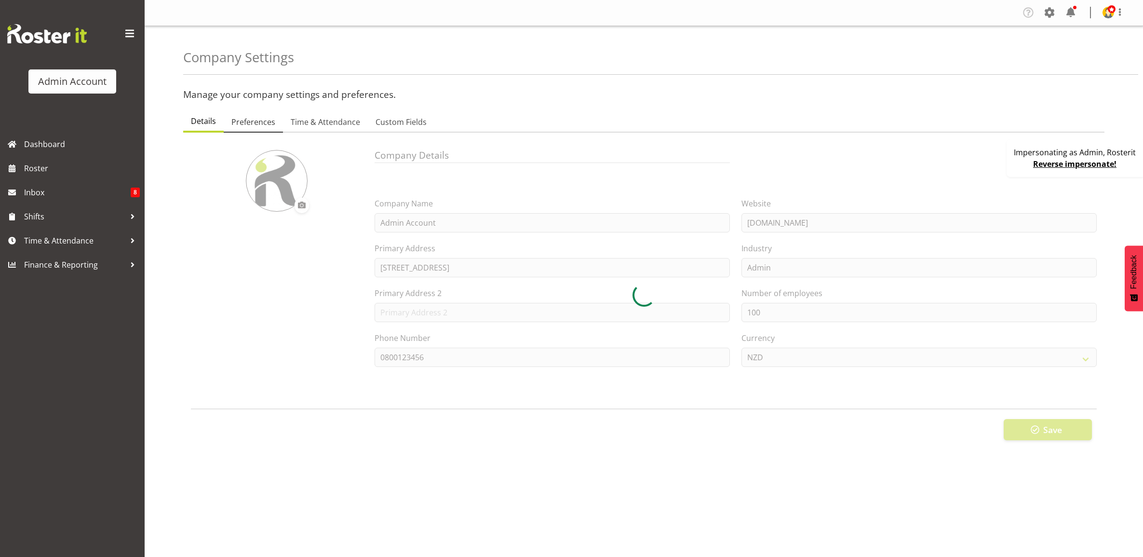
type input "0"
checkbox input "false"
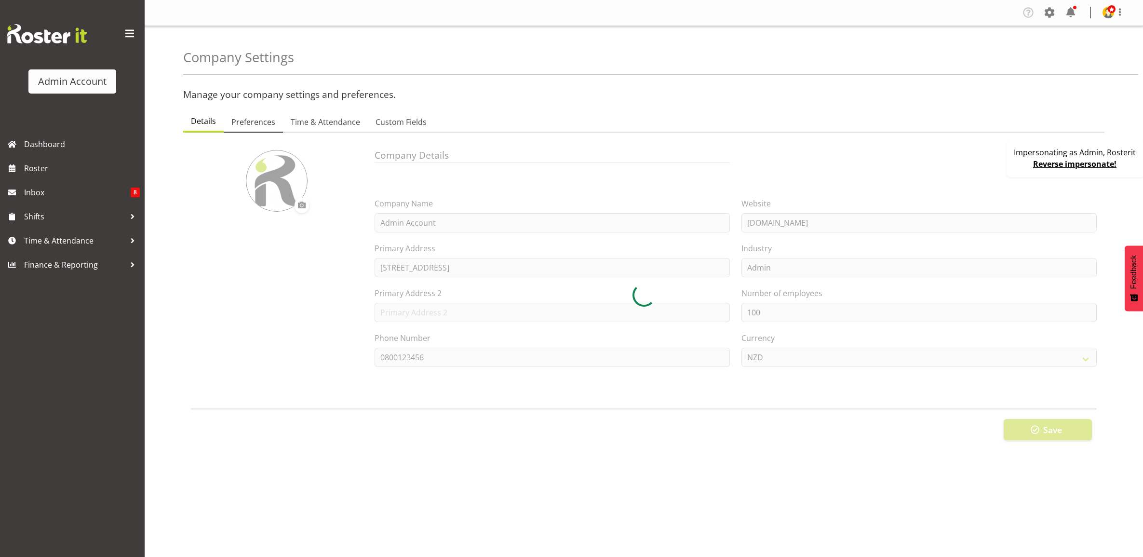
checkbox input "true"
select select "1_day_before"
type input "60"
checkbox input "true"
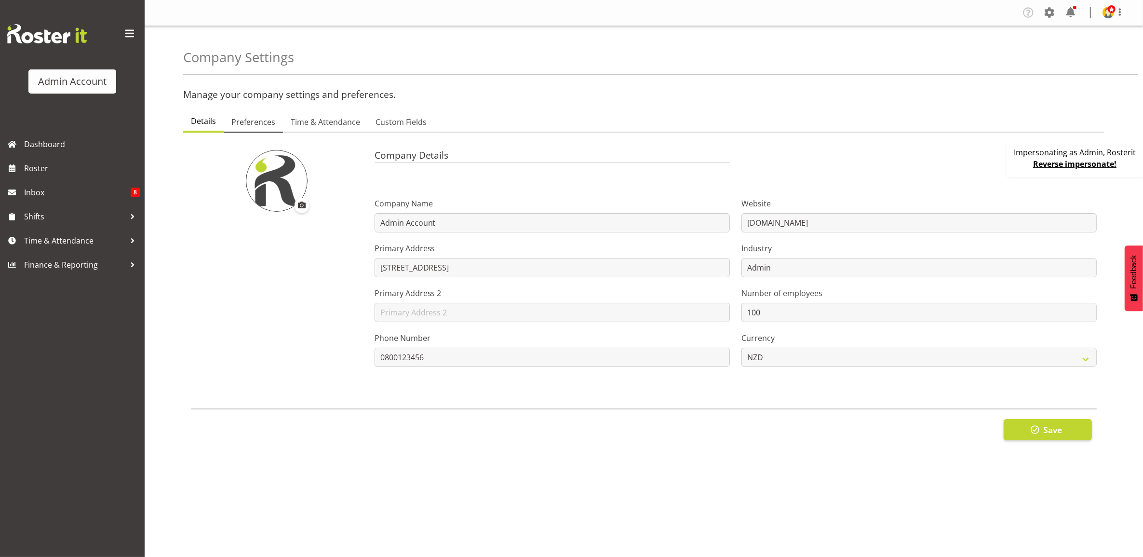
click at [237, 123] on span "Preferences" at bounding box center [253, 122] width 44 height 12
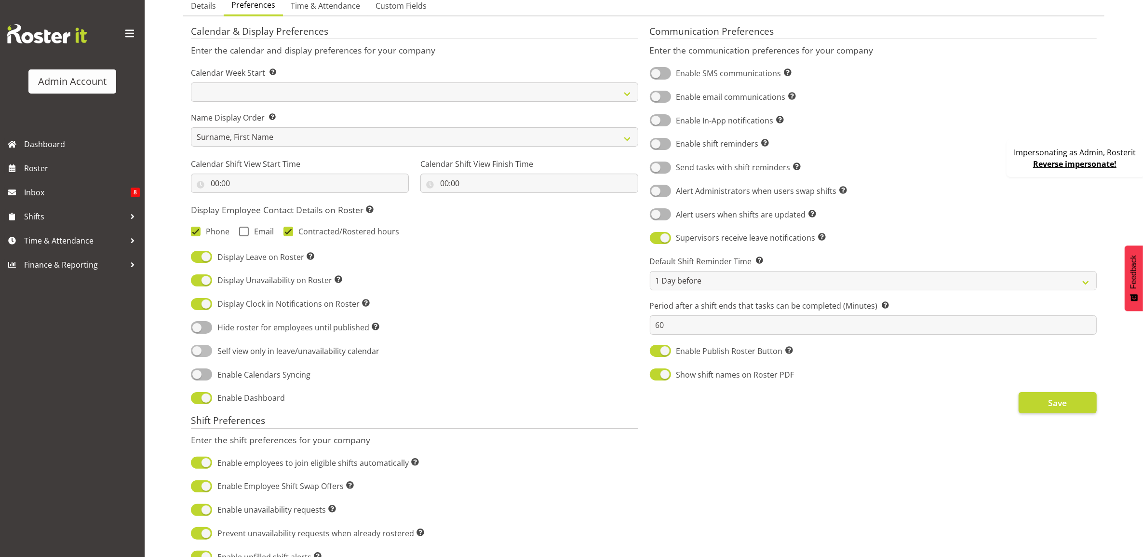
scroll to position [121, 0]
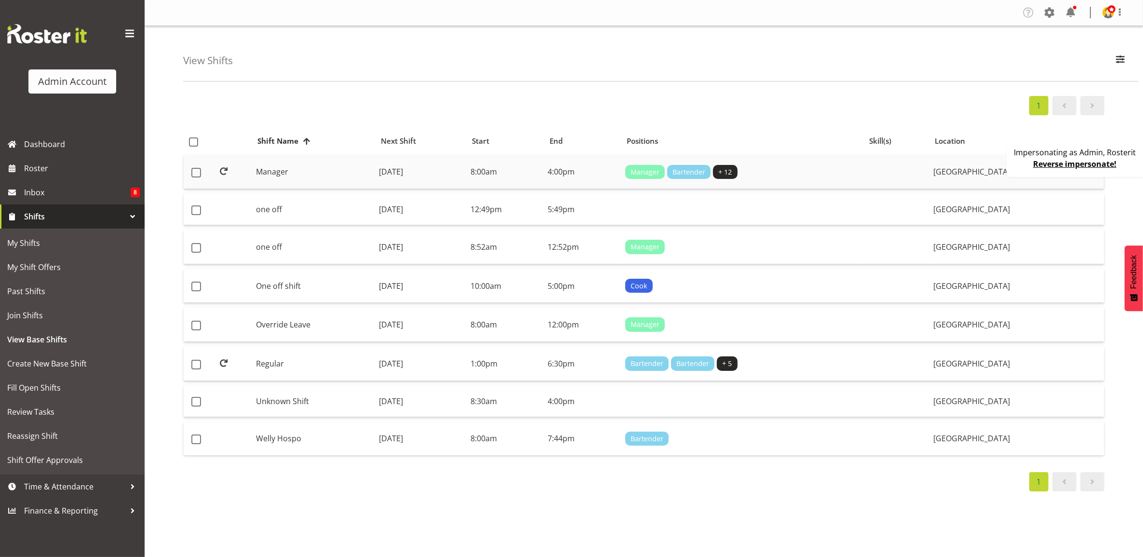
click at [352, 165] on td "Manager" at bounding box center [313, 172] width 123 height 34
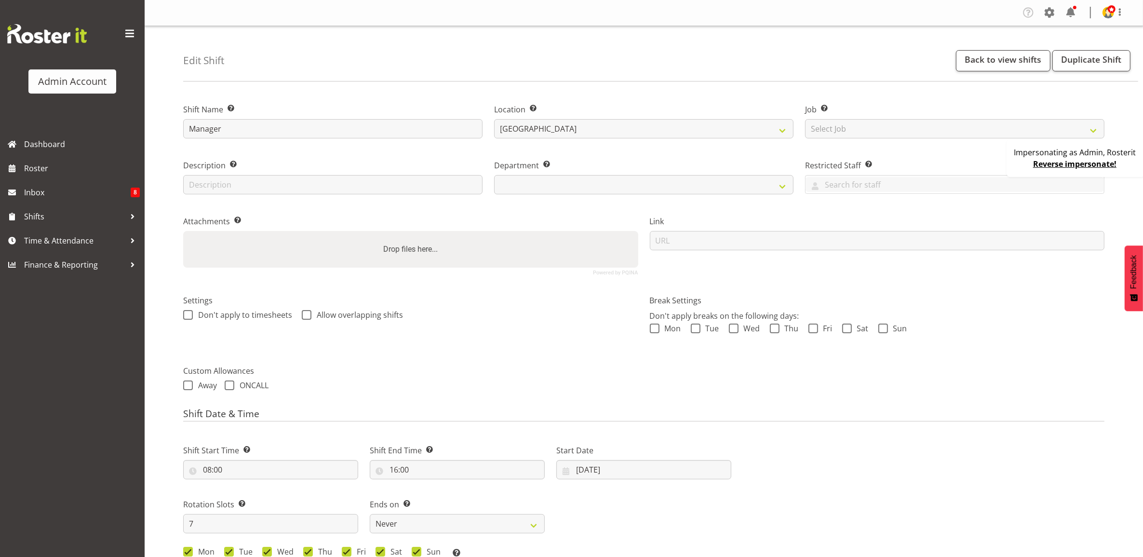
select select "1"
click at [229, 126] on input "Manager" at bounding box center [332, 128] width 299 height 19
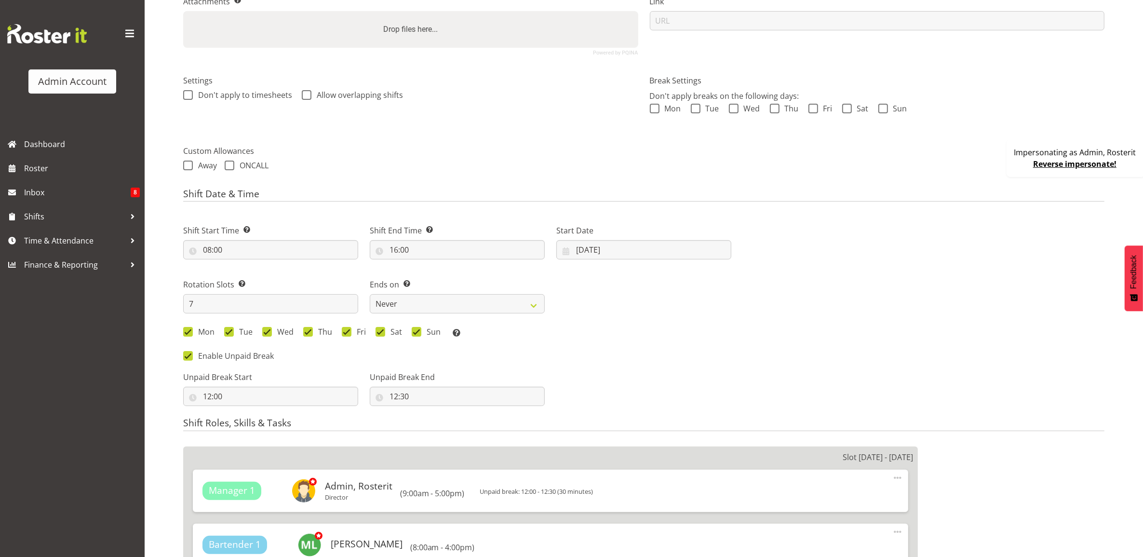
scroll to position [241, 0]
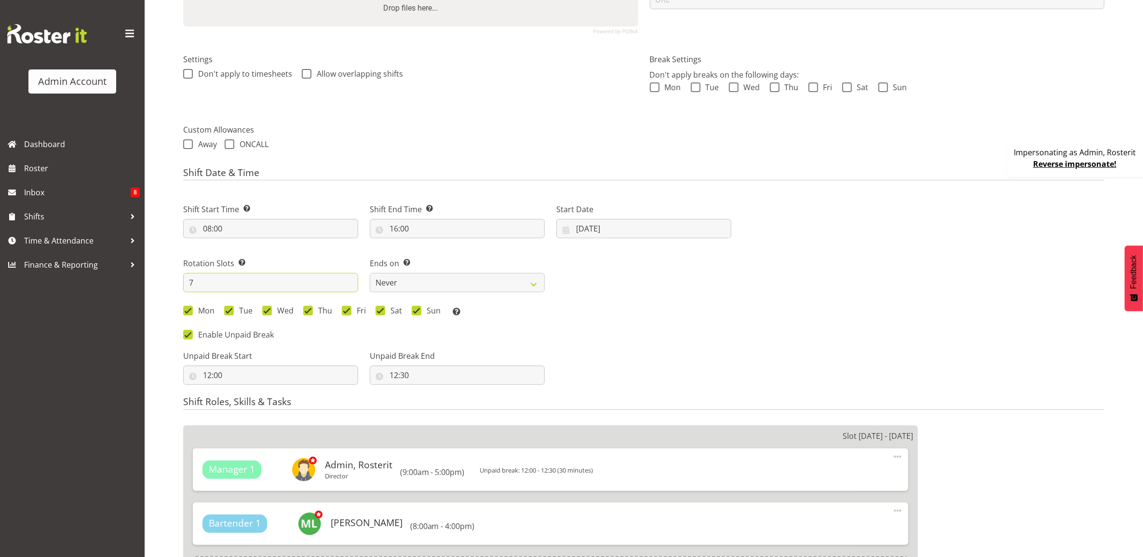
click at [212, 283] on input "7" at bounding box center [270, 282] width 175 height 19
click at [228, 281] on input "7" at bounding box center [270, 282] width 175 height 19
click at [200, 281] on input "7" at bounding box center [270, 282] width 175 height 19
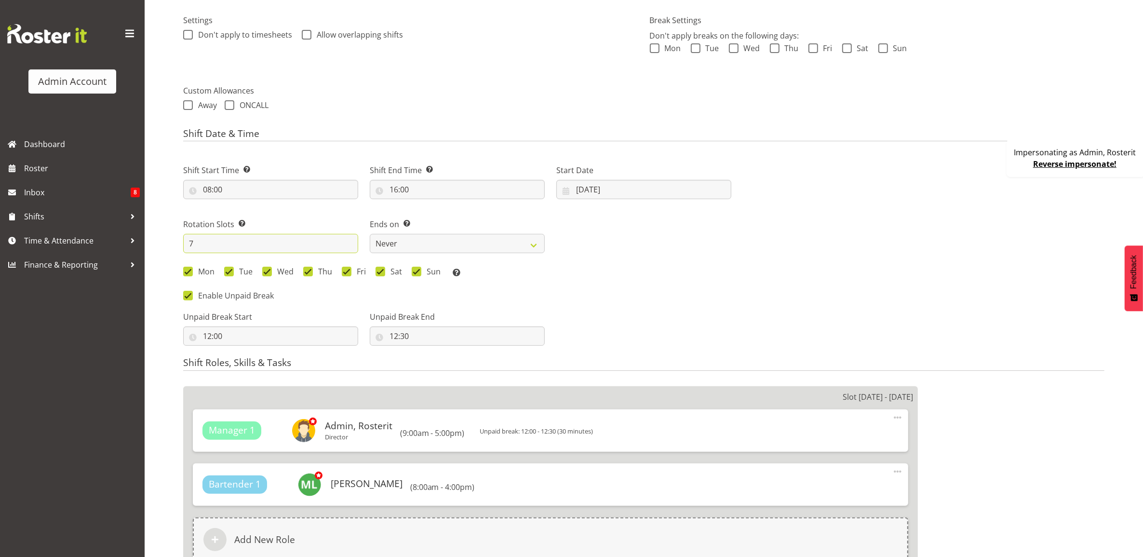
scroll to position [301, 0]
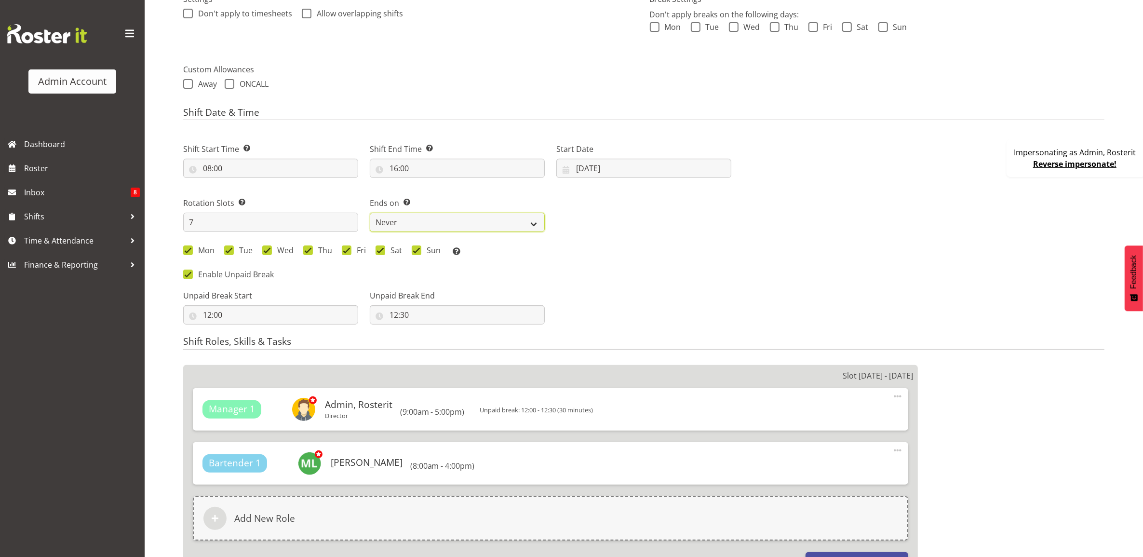
click at [438, 222] on select "Never On Date" at bounding box center [457, 222] width 175 height 19
click at [591, 222] on div "Shift Start Time Set the time of the day you wish this shift to start 08:00 00 …" at bounding box center [457, 197] width 560 height 134
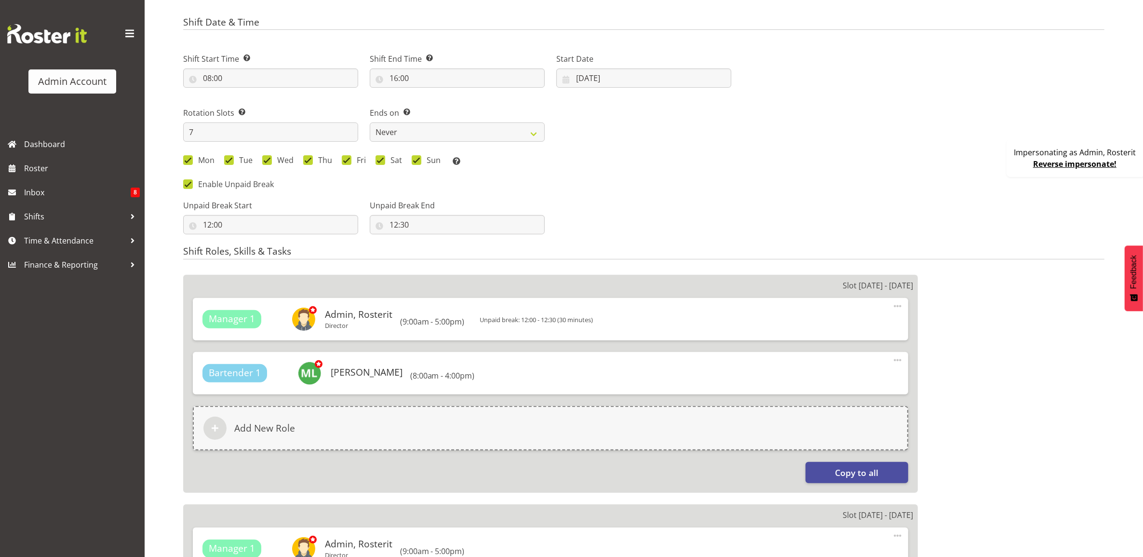
scroll to position [362, 0]
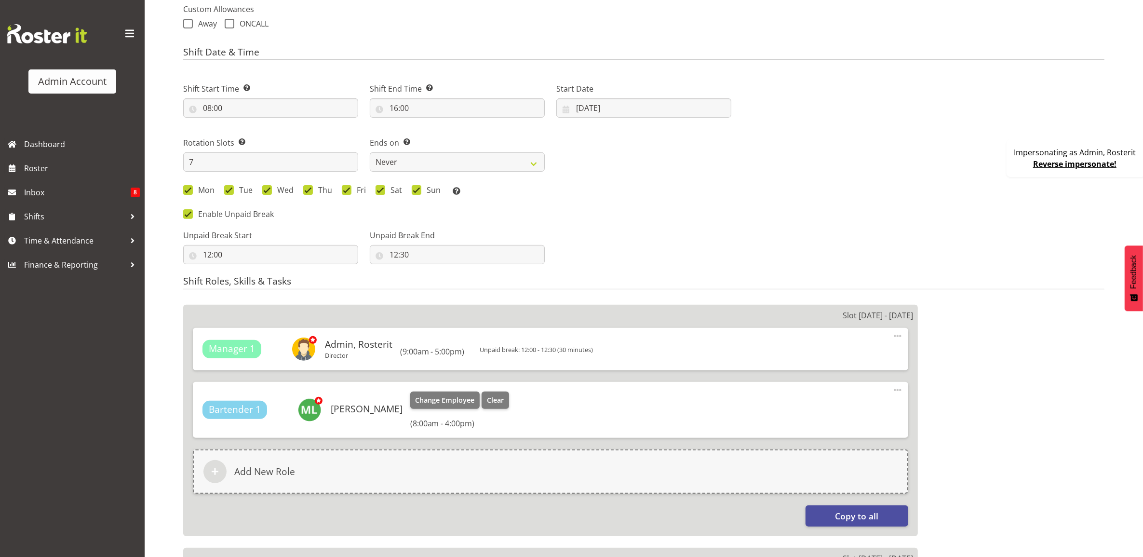
click at [898, 392] on span at bounding box center [898, 390] width 12 height 12
click at [864, 412] on link "Edit" at bounding box center [857, 411] width 93 height 17
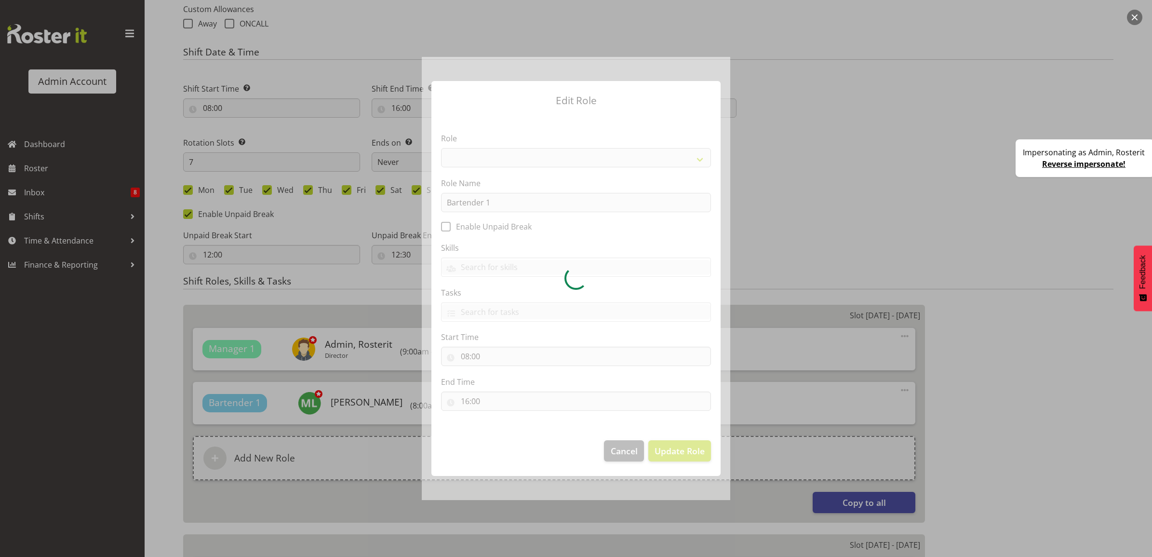
select select
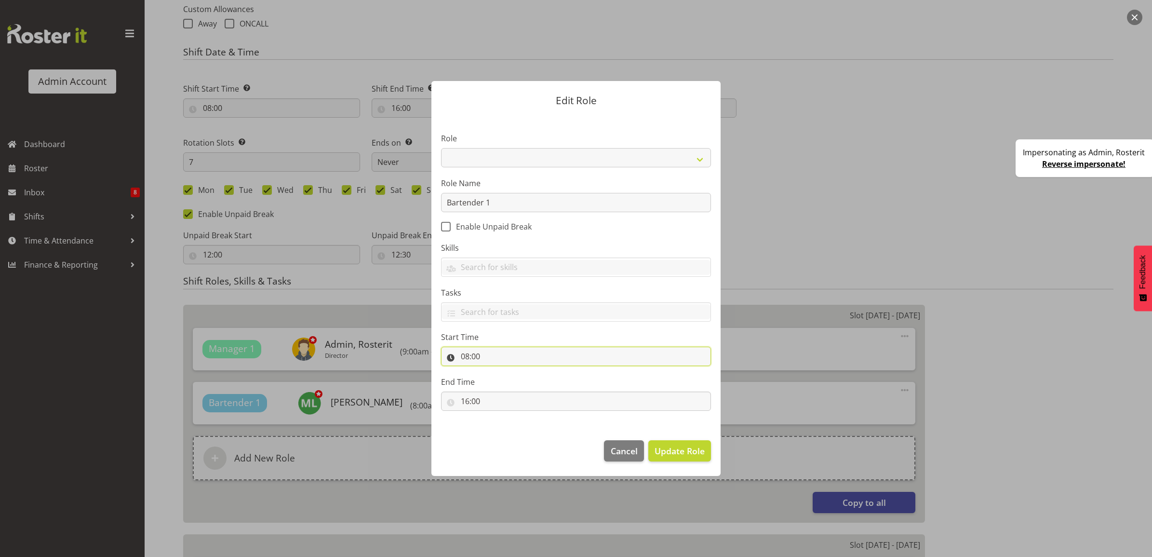
click at [471, 358] on input "08:00" at bounding box center [576, 356] width 270 height 19
click at [504, 389] on select "00 01 02 03 04 05 06 07 08 09 10 11 12 13 14 15 16 17 18 19 20 21 22 23" at bounding box center [507, 381] width 22 height 19
select select "7"
click at [496, 372] on select "00 01 02 03 04 05 06 07 08 09 10 11 12 13 14 15 16 17 18 19 20 21 22 23" at bounding box center [507, 381] width 22 height 19
type input "07:00"
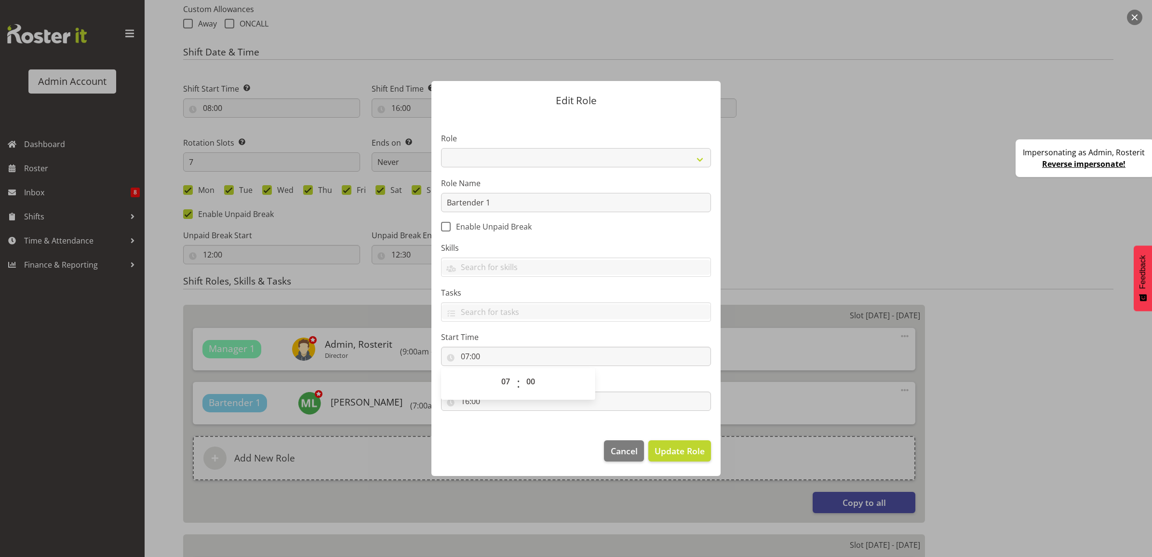
click at [771, 247] on form "Edit Role Role Bartender Cleaner Cook Manager Waiter Role Name Bartender 1 Enab…" at bounding box center [576, 278] width 463 height 443
click at [667, 459] on button "Update Role" at bounding box center [680, 450] width 63 height 21
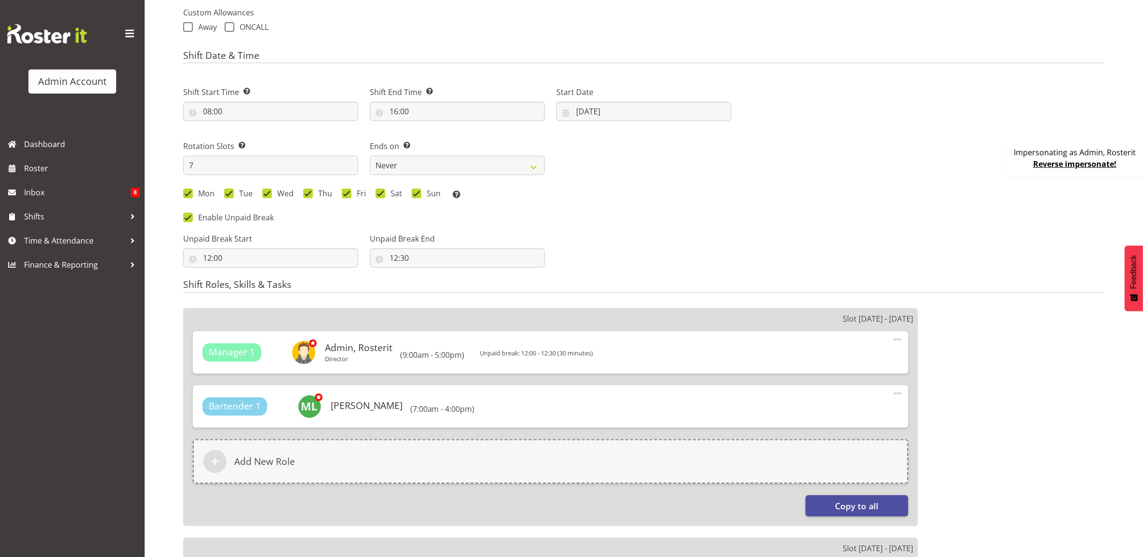
scroll to position [301, 0]
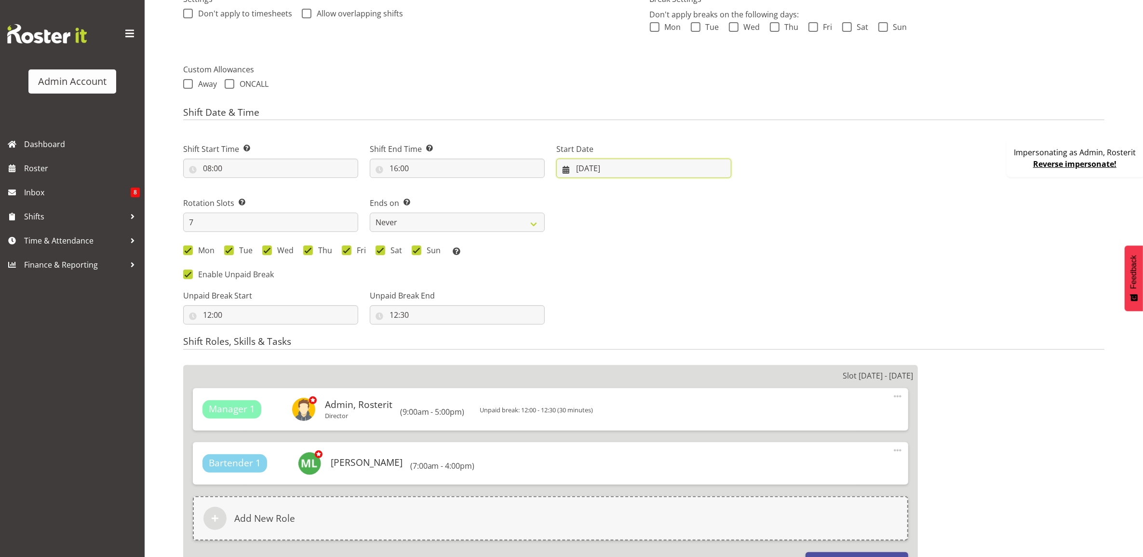
click at [680, 168] on input "20/01/2025" at bounding box center [643, 168] width 175 height 19
click at [717, 201] on link at bounding box center [712, 196] width 24 height 19
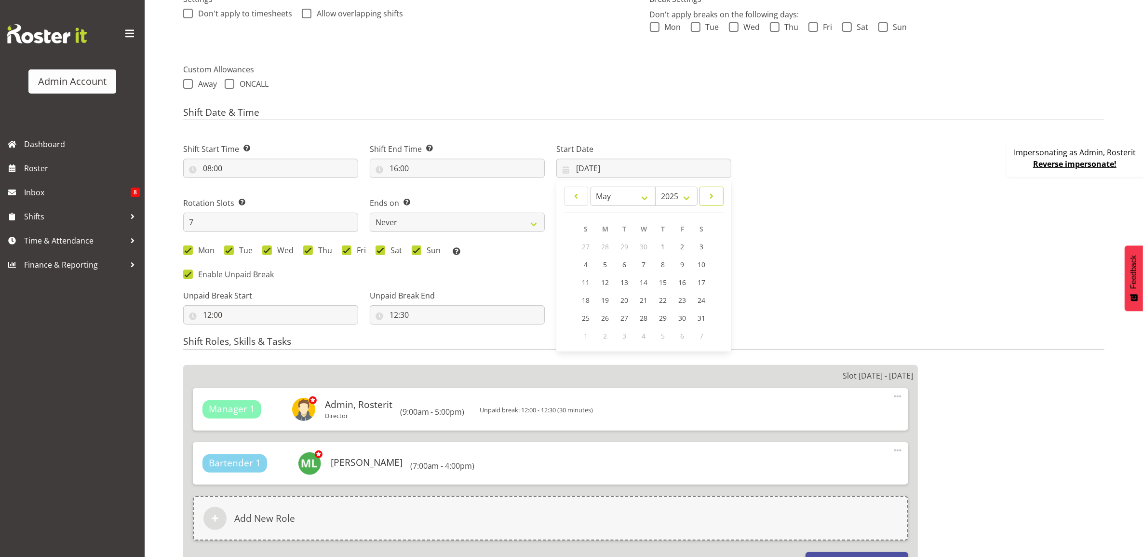
click at [717, 201] on link at bounding box center [712, 196] width 24 height 19
click at [718, 191] on link at bounding box center [712, 196] width 24 height 19
select select "8"
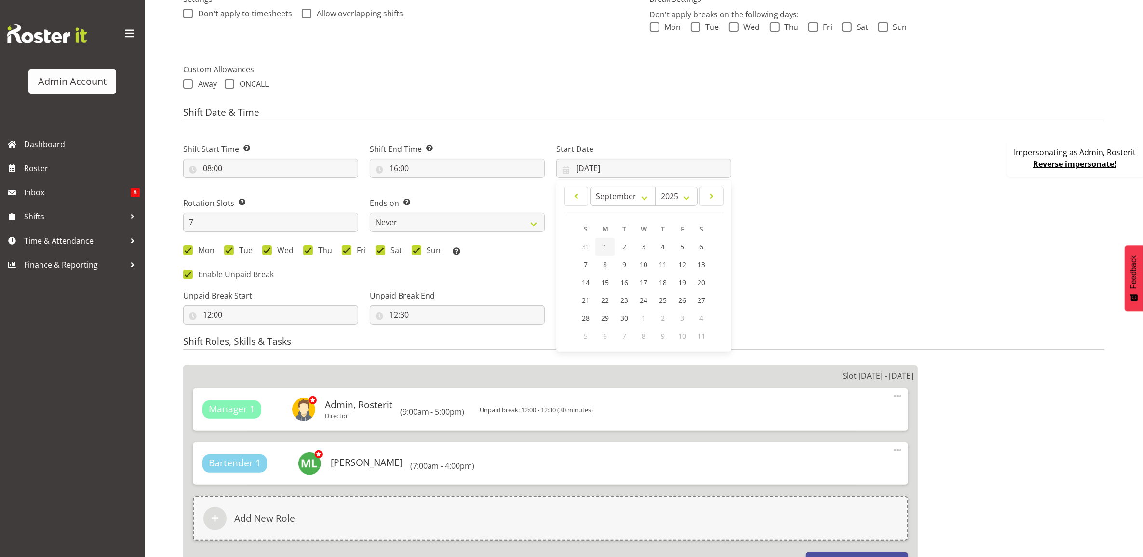
click at [601, 250] on link "1" at bounding box center [604, 247] width 19 height 18
type input "01/09/2025"
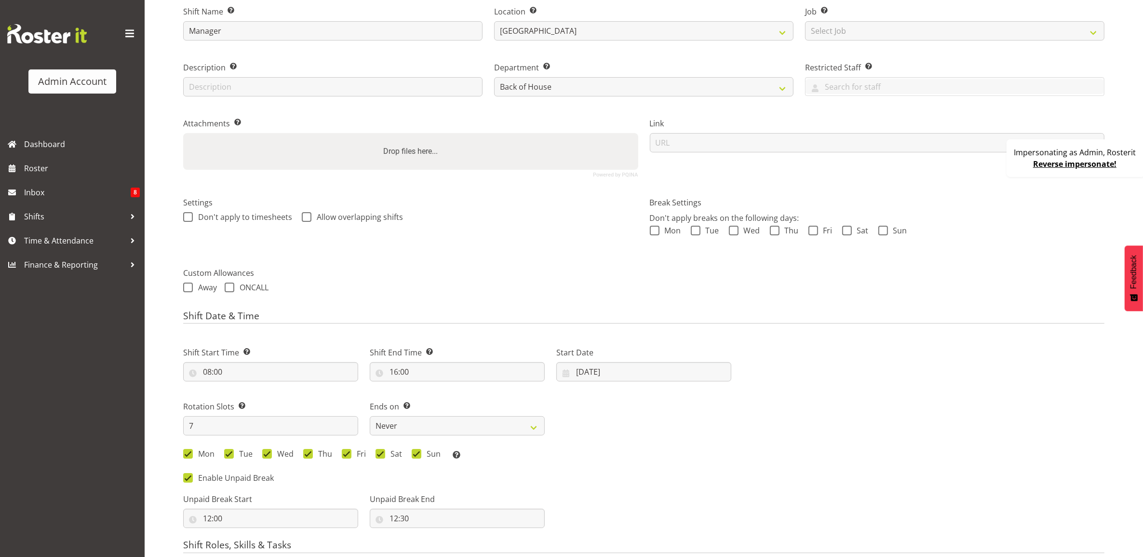
scroll to position [0, 0]
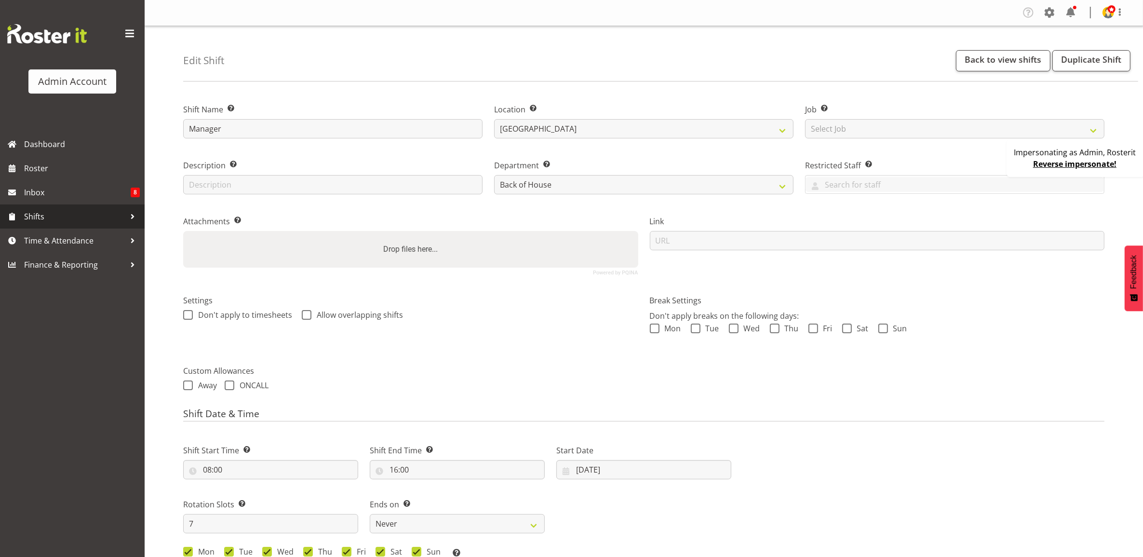
click at [70, 214] on span "Shifts" at bounding box center [74, 216] width 101 height 14
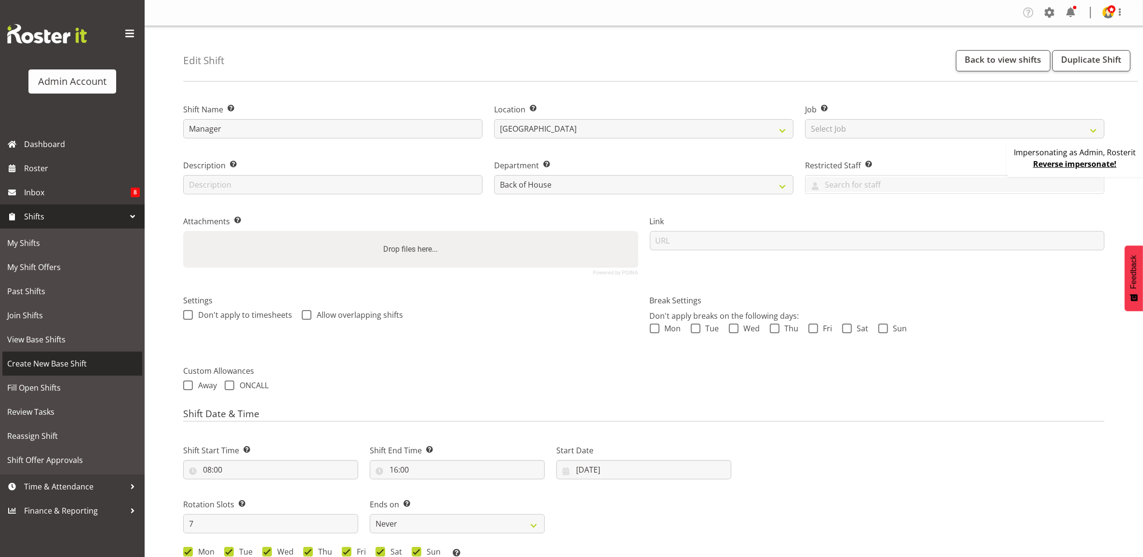
click at [68, 362] on span "Create New Base Shift" at bounding box center [72, 363] width 130 height 14
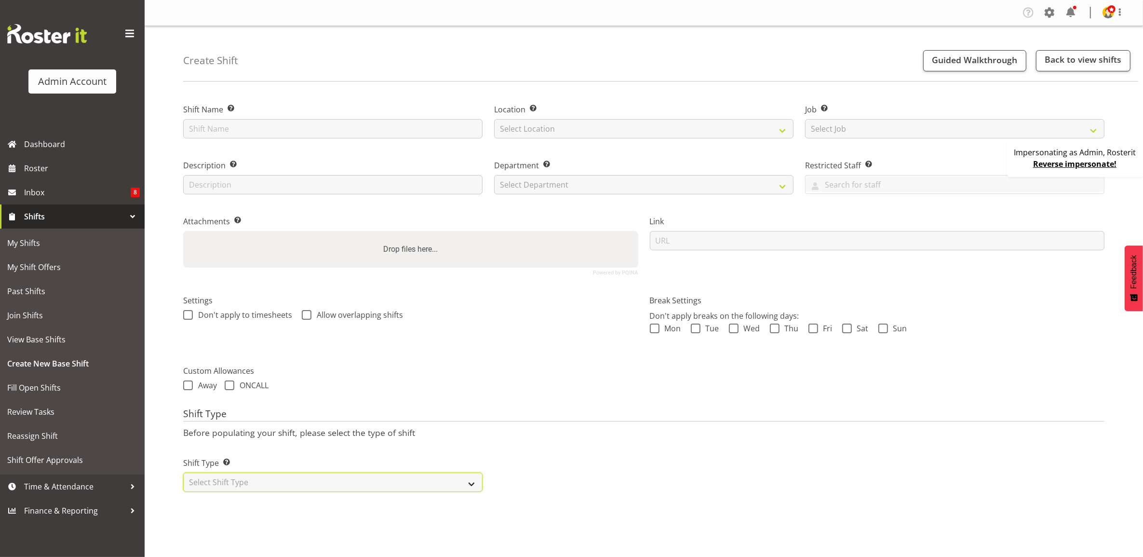
click at [289, 483] on select "Select Shift Type One Off Shift Recurring Shift Rotating Shift" at bounding box center [332, 482] width 299 height 19
click at [303, 484] on select "Select Shift Type One Off Shift Recurring Shift Rotating Shift" at bounding box center [332, 482] width 299 height 19
click at [230, 387] on span at bounding box center [230, 385] width 10 height 10
click at [230, 387] on input "ONCALL" at bounding box center [228, 385] width 6 height 6
checkbox input "true"
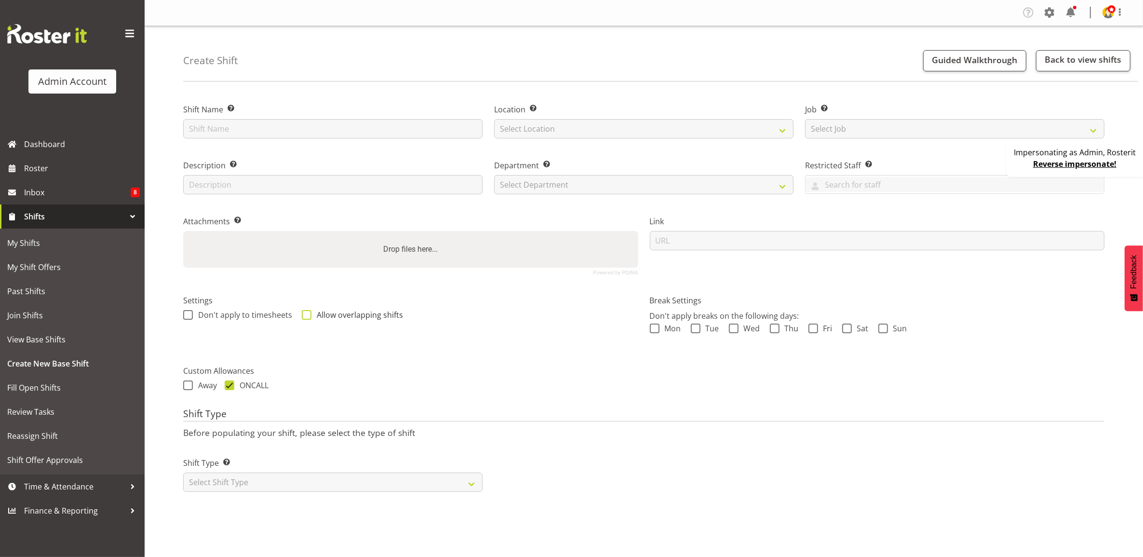
click at [305, 312] on span at bounding box center [307, 315] width 10 height 10
click at [305, 312] on input "Allow overlapping shifts" at bounding box center [305, 314] width 6 height 6
checkbox input "true"
click at [186, 317] on span at bounding box center [188, 315] width 10 height 10
click at [186, 317] on input "Don't apply to timesheets" at bounding box center [186, 314] width 6 height 6
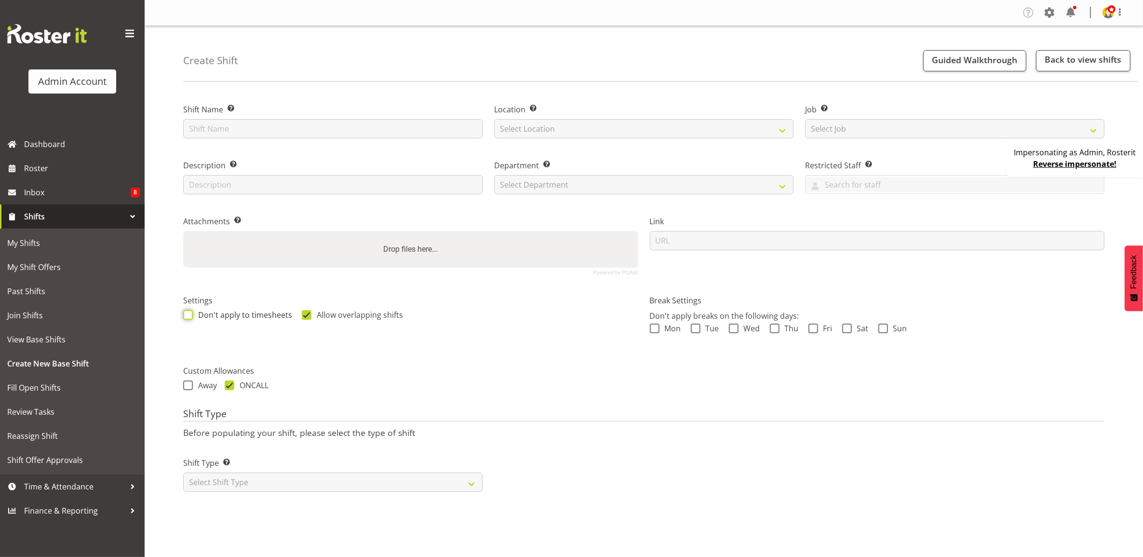
checkbox input "true"
click at [1048, 14] on span at bounding box center [1049, 12] width 15 height 15
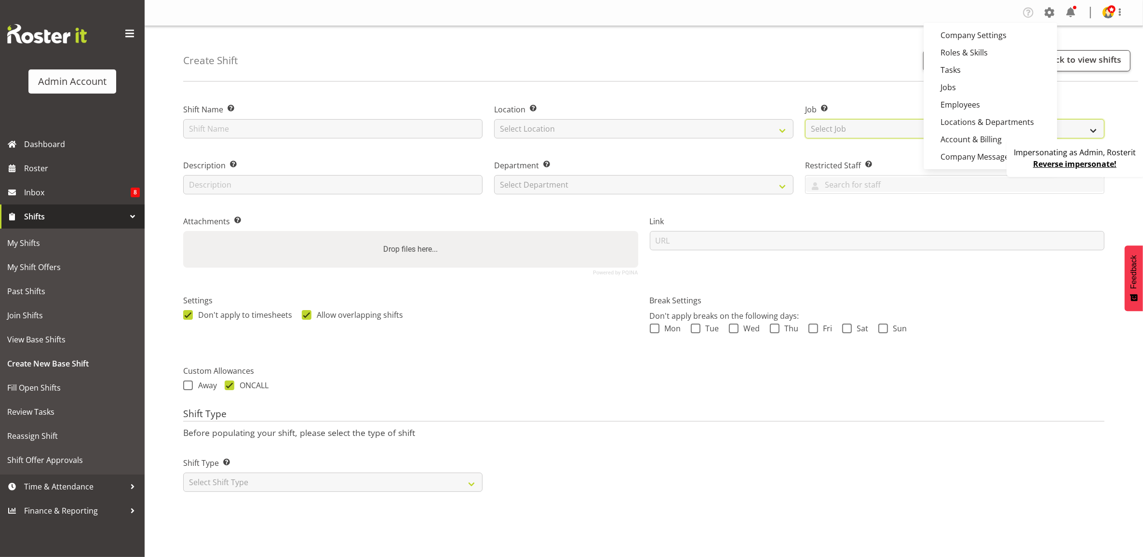
click at [842, 135] on select "Select Job Create new job Construction Site 1" at bounding box center [954, 128] width 299 height 19
select select "3888"
click at [805, 119] on select "Select Job Create new job Construction Site 1" at bounding box center [954, 128] width 299 height 19
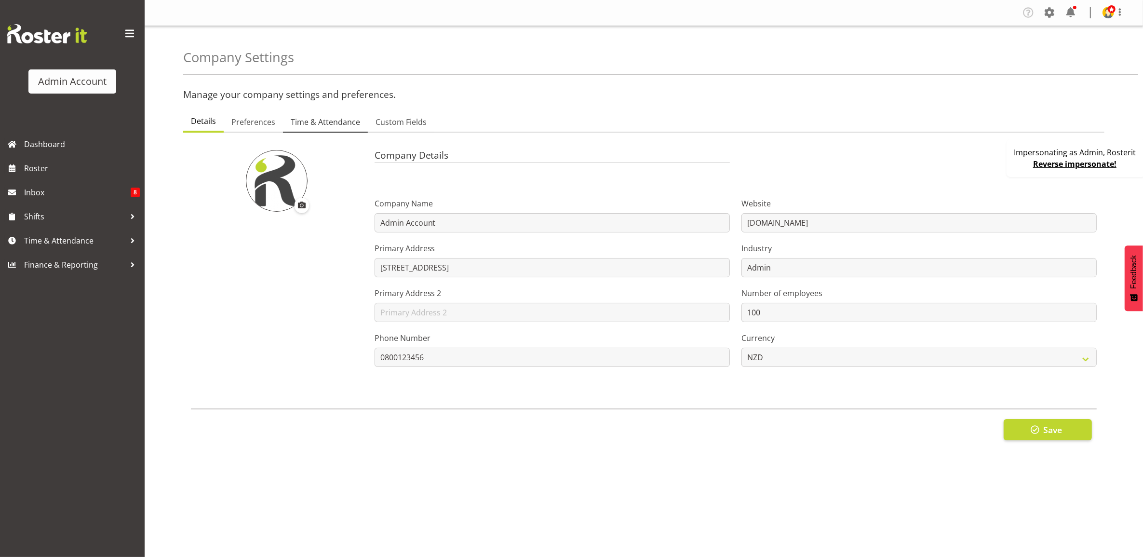
click at [301, 119] on span "Time & Attendance" at bounding box center [325, 122] width 69 height 12
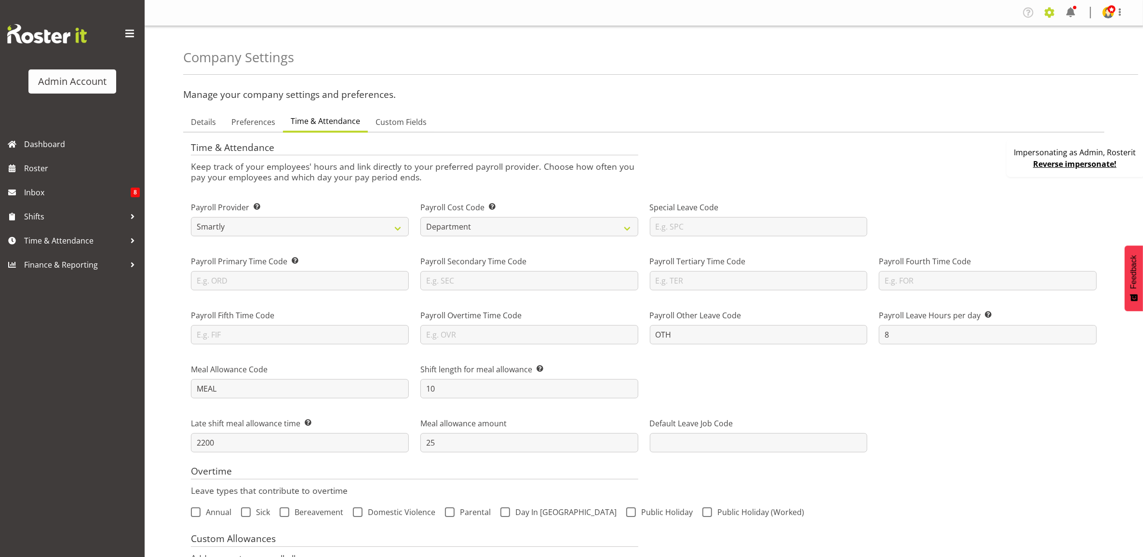
click at [1046, 15] on span at bounding box center [1049, 12] width 15 height 15
click at [809, 57] on div "Company Settings" at bounding box center [660, 50] width 955 height 49
click at [1114, 8] on span at bounding box center [1120, 12] width 12 height 12
click at [1066, 35] on link "Profile" at bounding box center [1079, 33] width 93 height 17
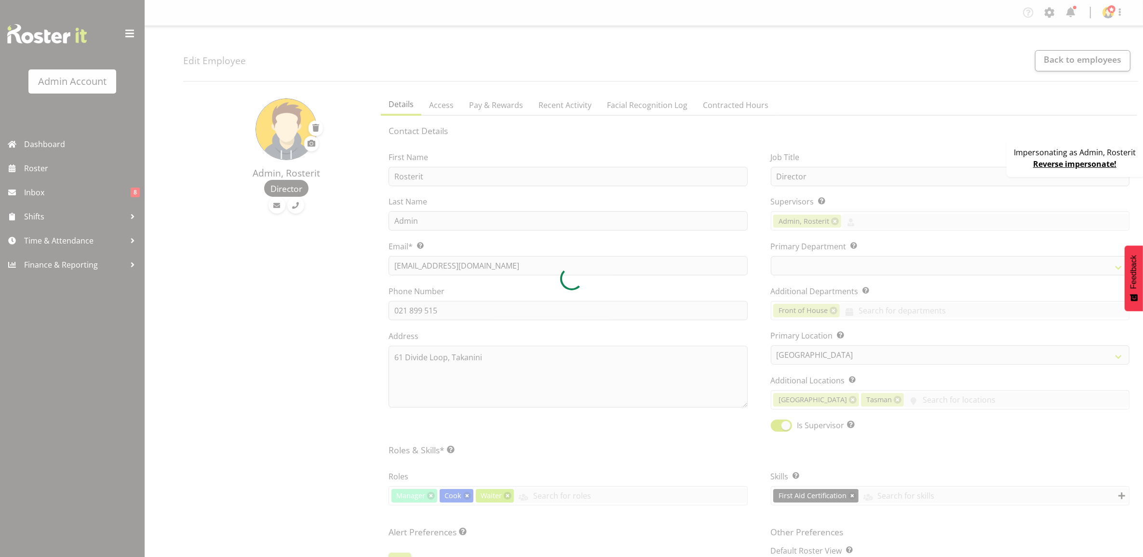
select select "1"
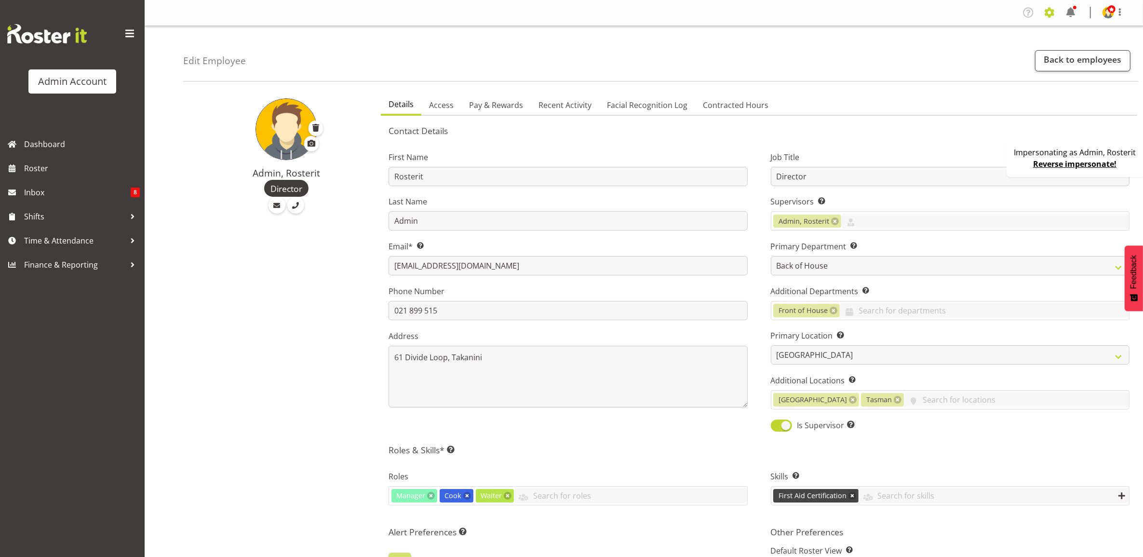
click at [1052, 15] on span at bounding box center [1049, 12] width 15 height 15
click at [985, 122] on link "Locations & Departments" at bounding box center [991, 121] width 134 height 17
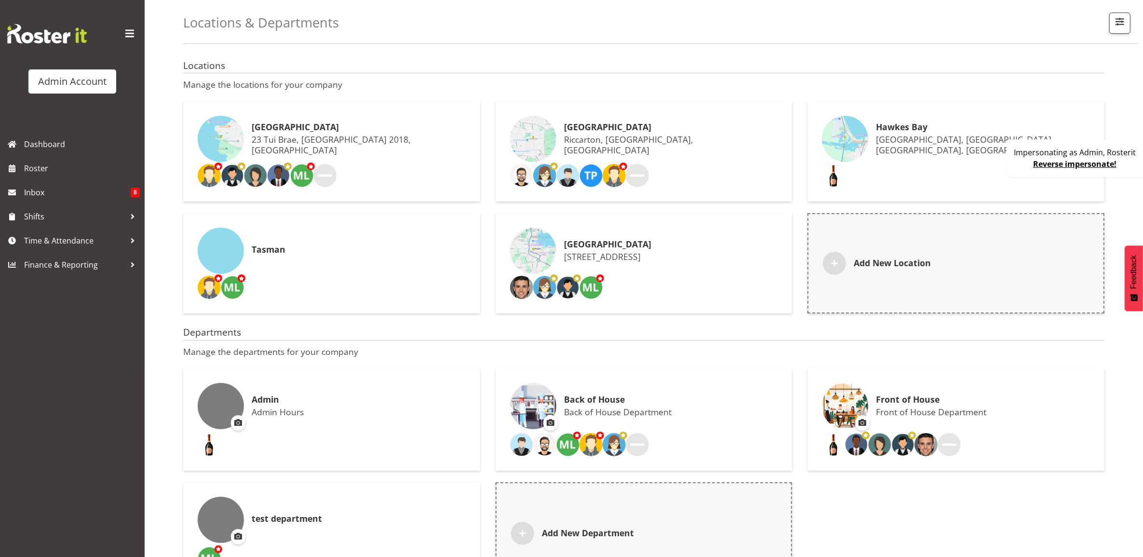
scroll to position [82, 0]
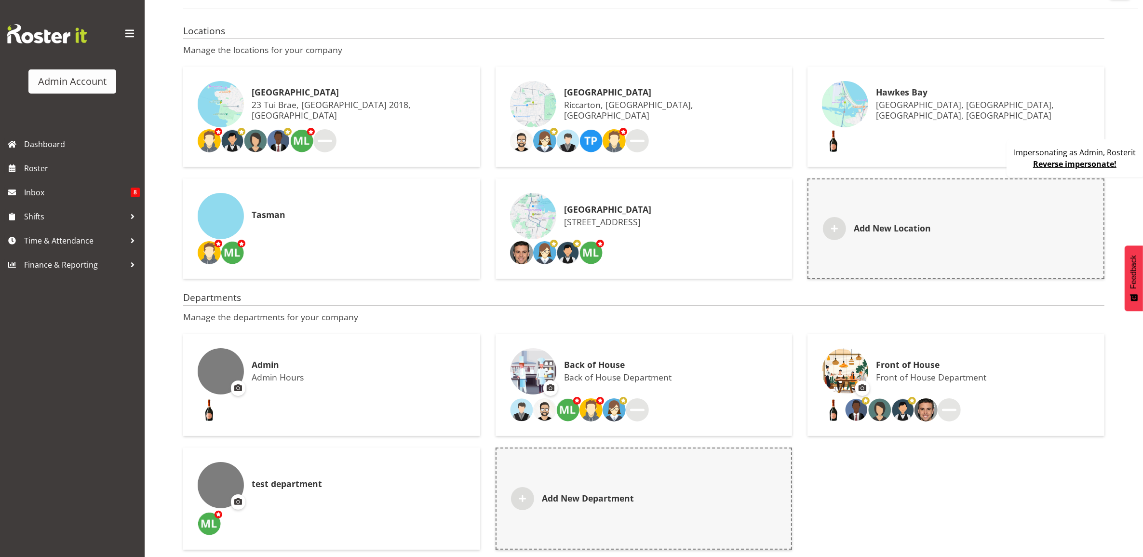
click at [609, 360] on h6 "Back of House" at bounding box center [618, 365] width 108 height 10
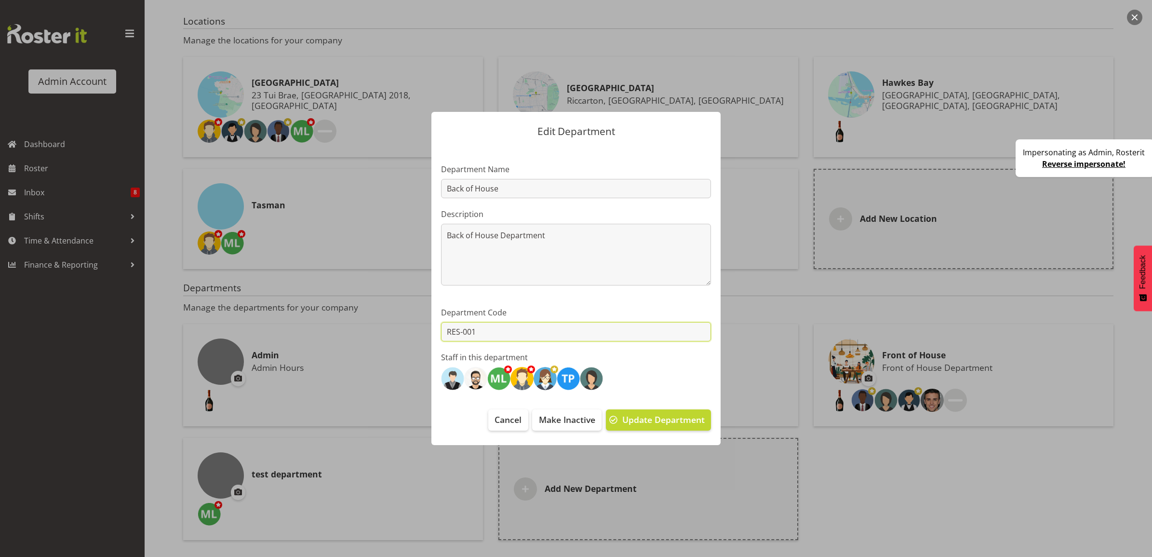
drag, startPoint x: 485, startPoint y: 334, endPoint x: 413, endPoint y: 334, distance: 71.8
click at [413, 334] on div "Edit Department Department Name Back of House Description Back of House Departm…" at bounding box center [576, 278] width 463 height 381
click at [493, 329] on input "RES-001" at bounding box center [576, 331] width 270 height 19
click at [514, 419] on span "Cancel" at bounding box center [508, 419] width 27 height 13
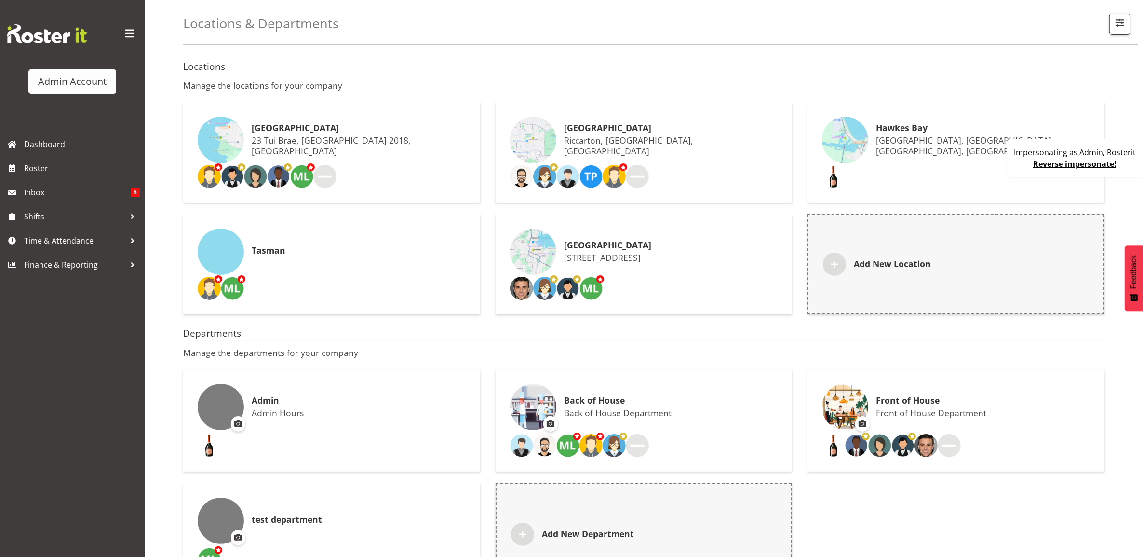
scroll to position [0, 0]
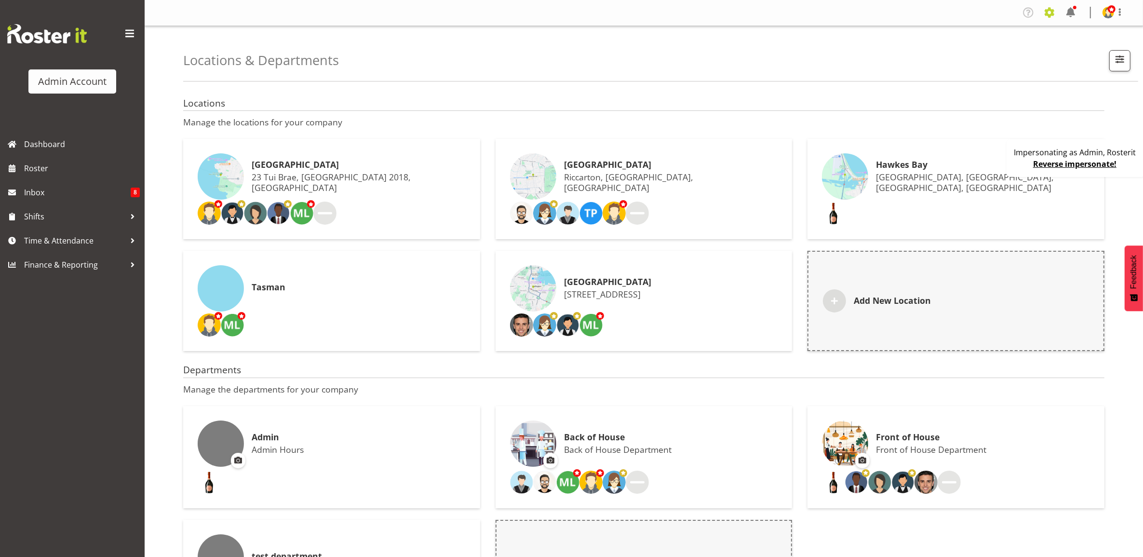
click at [1049, 12] on span at bounding box center [1049, 12] width 15 height 15
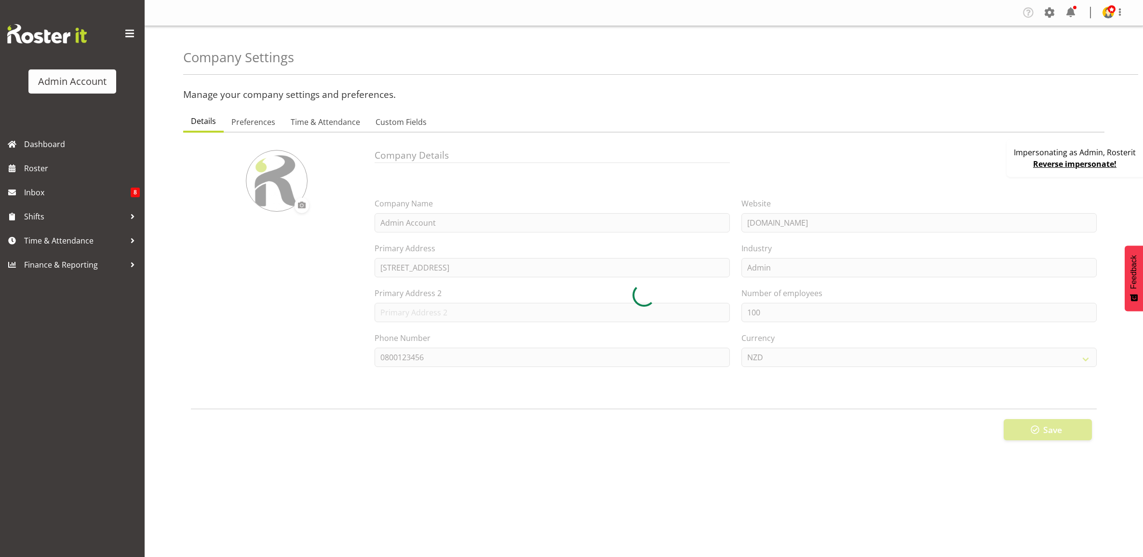
select select
type input "OTH"
type input "8"
type input "MEAL"
type input "10"
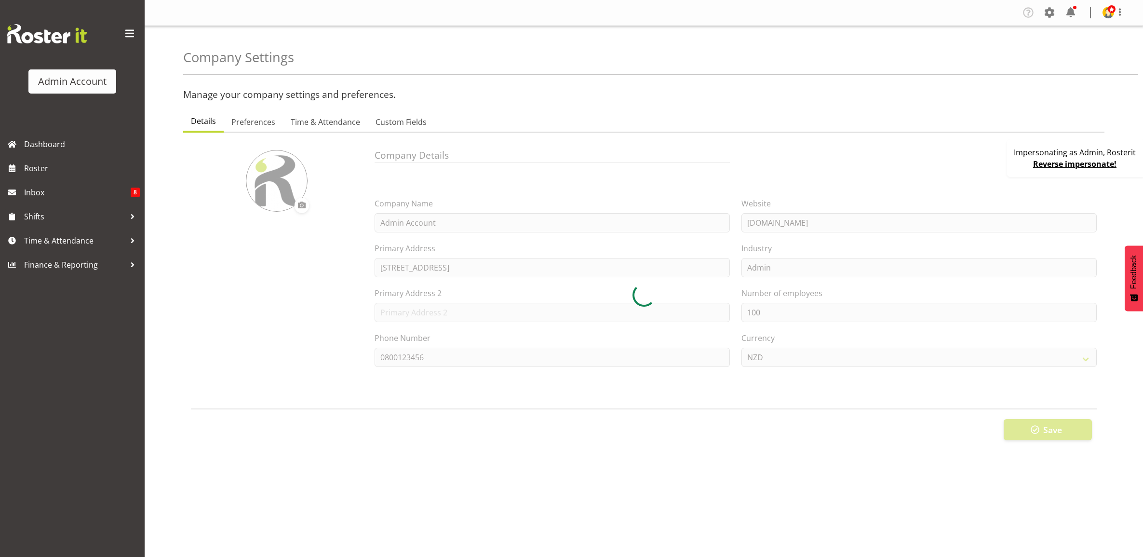
type input "2200"
type input "25"
checkbox input "true"
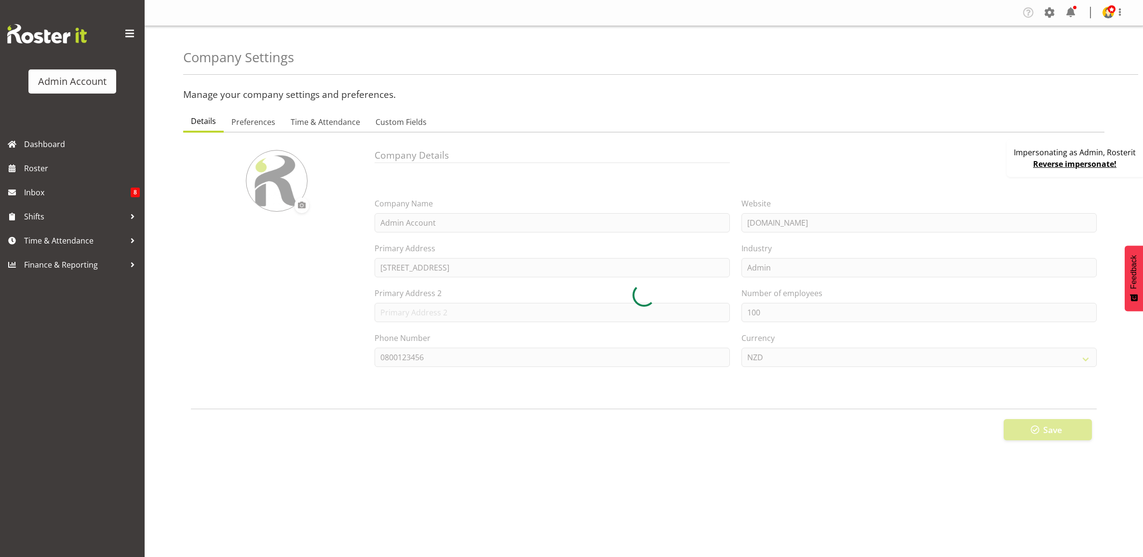
checkbox input "true"
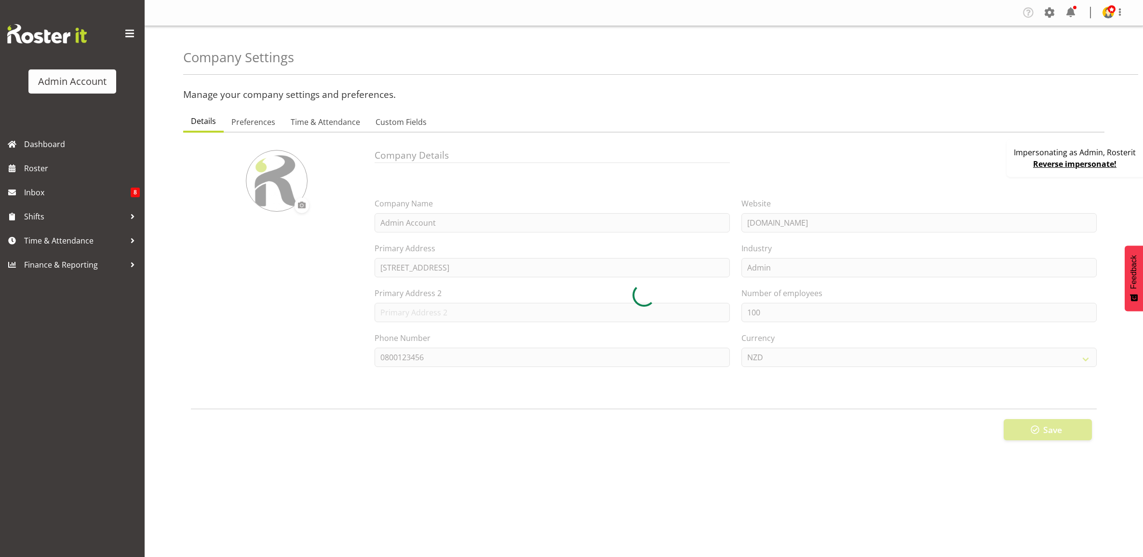
checkbox input "true"
type input "15"
select select "0"
checkbox input "true"
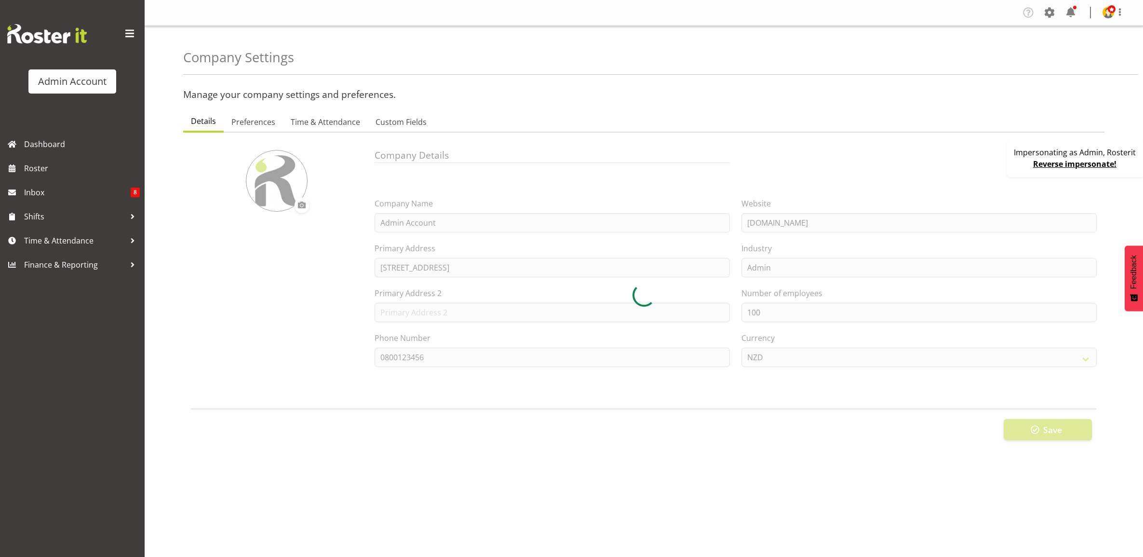
checkbox input "true"
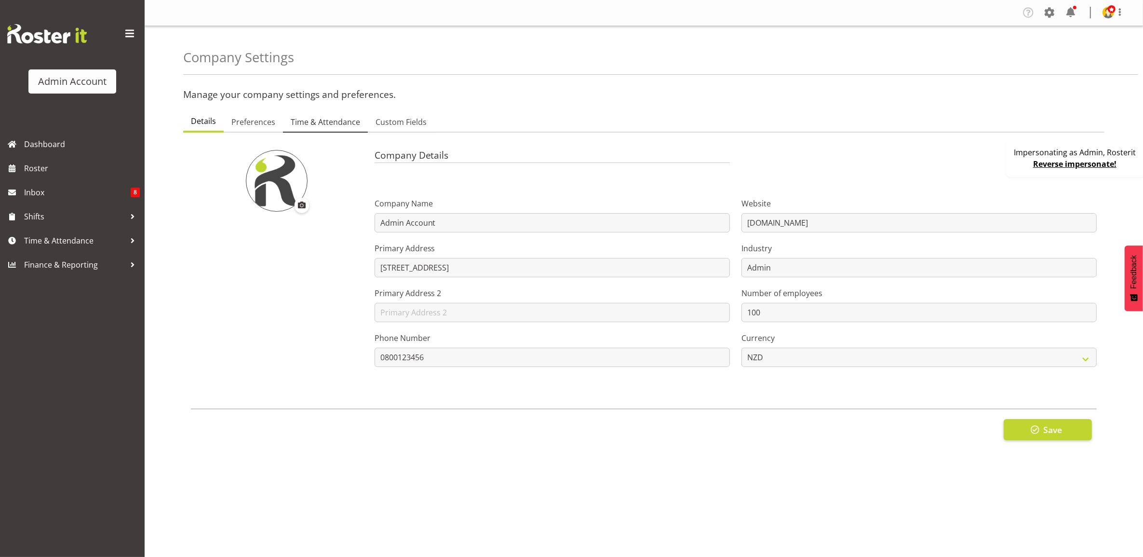
click at [323, 124] on span "Time & Attendance" at bounding box center [325, 122] width 69 height 12
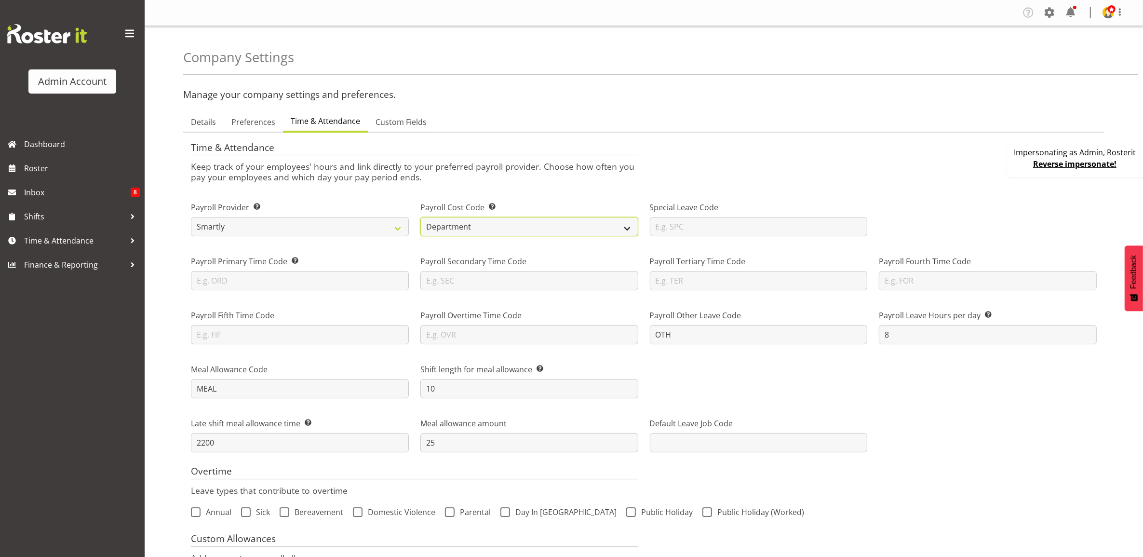
click at [500, 221] on select "Department Job" at bounding box center [529, 226] width 218 height 19
click at [730, 119] on ul "Details Preferences Time & Attendance Custom Fields" at bounding box center [643, 121] width 921 height 21
click at [1053, 15] on span at bounding box center [1049, 12] width 15 height 15
click at [312, 227] on select "Smartly iPayroll Ace Payroll MYOB MYOB IMS Crystal Payroll Xero Payroll EA Netw…" at bounding box center [300, 226] width 218 height 19
click at [350, 196] on div "Payroll Provider Select from the list of payroll providers to set the export an…" at bounding box center [300, 215] width 230 height 54
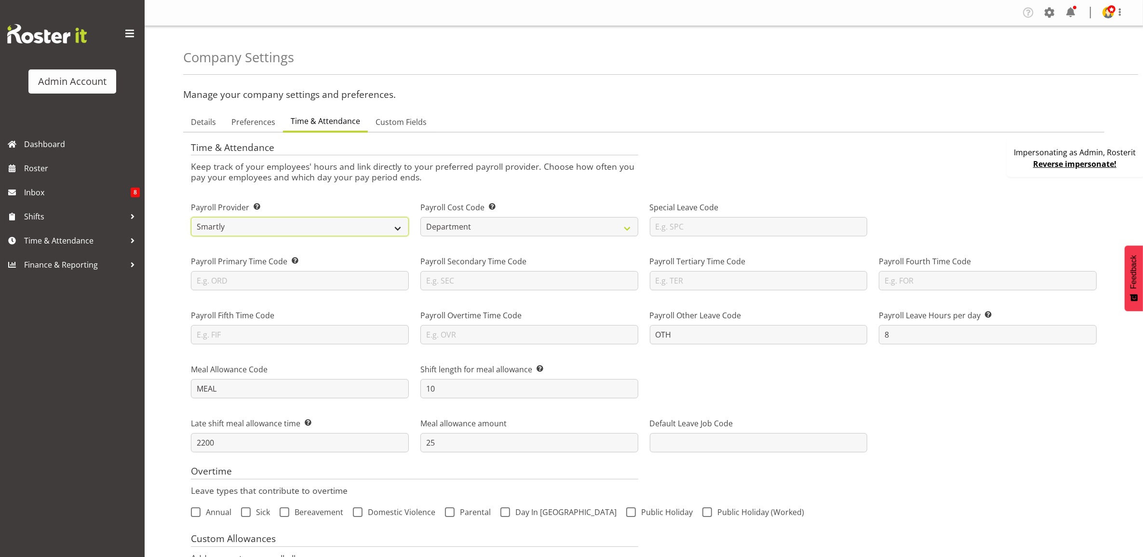
click at [350, 224] on select "Smartly iPayroll Ace Payroll MYOB MYOB IMS Crystal Payroll Xero Payroll EA Netw…" at bounding box center [300, 226] width 218 height 19
click at [384, 195] on div "Payroll Provider Select from the list of payroll providers to set the export an…" at bounding box center [300, 215] width 230 height 54
click at [1115, 16] on span at bounding box center [1120, 12] width 12 height 12
click at [1071, 31] on link "Profile" at bounding box center [1079, 33] width 93 height 17
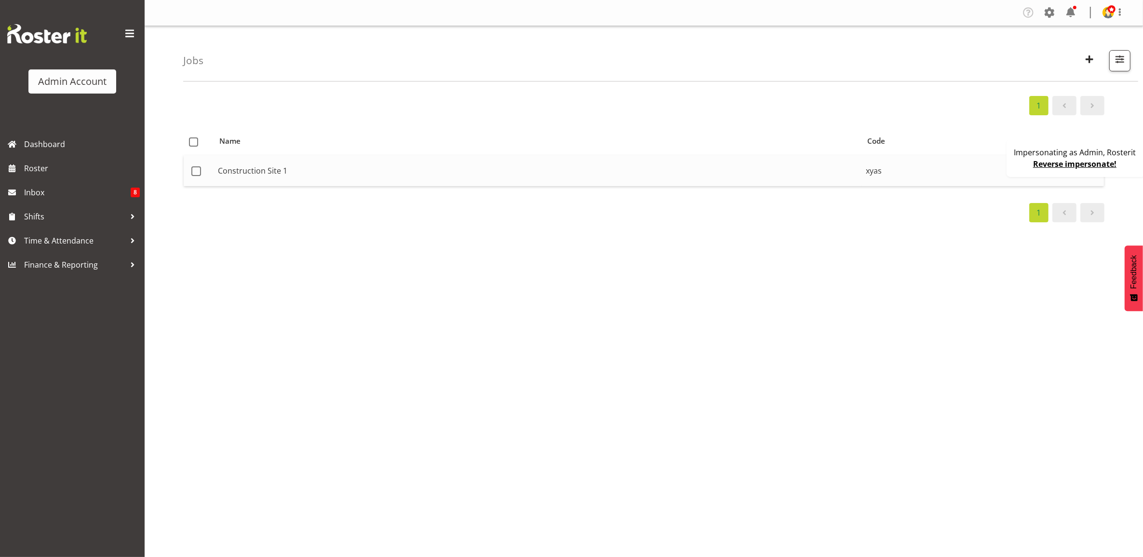
click at [393, 173] on td "Construction Site 1" at bounding box center [538, 170] width 648 height 31
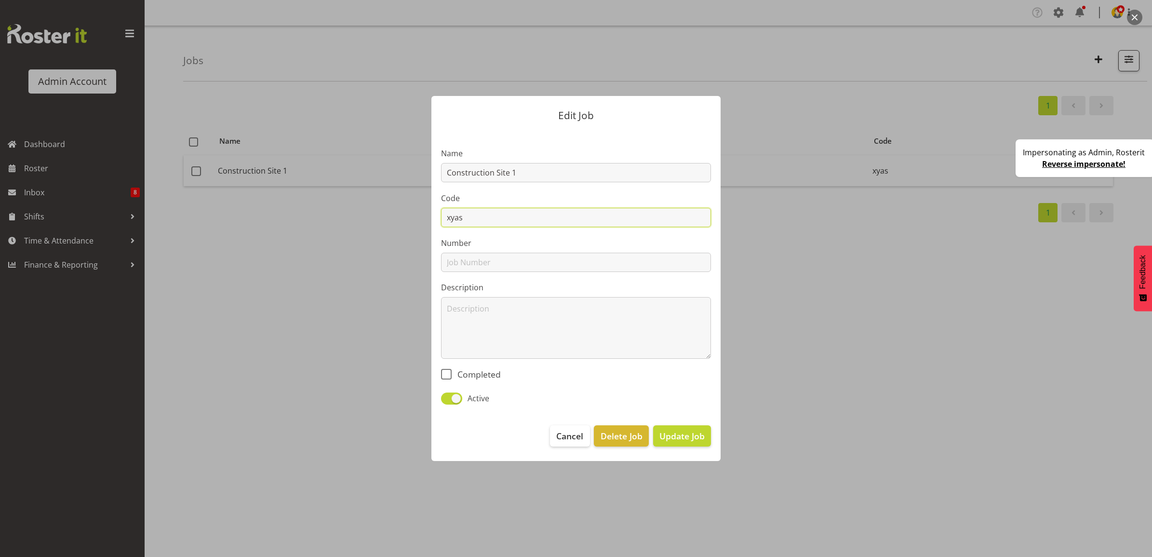
drag, startPoint x: 479, startPoint y: 213, endPoint x: 433, endPoint y: 208, distance: 46.6
click at [425, 207] on div "Edit Job Name Construction Site 1 Code xyas Number Description Completed Active…" at bounding box center [576, 278] width 309 height 413
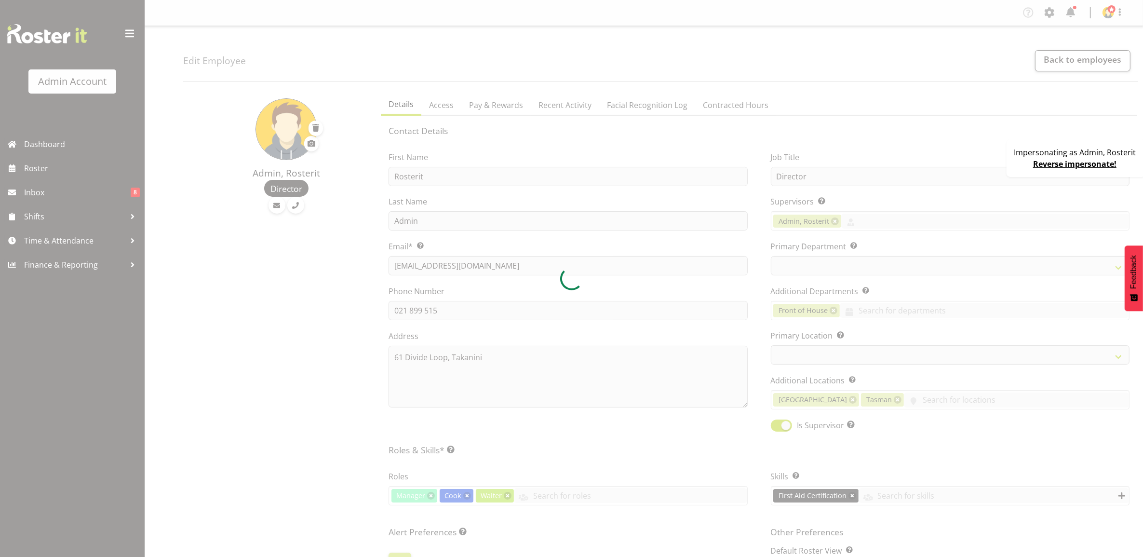
select select
select select "1"
select select
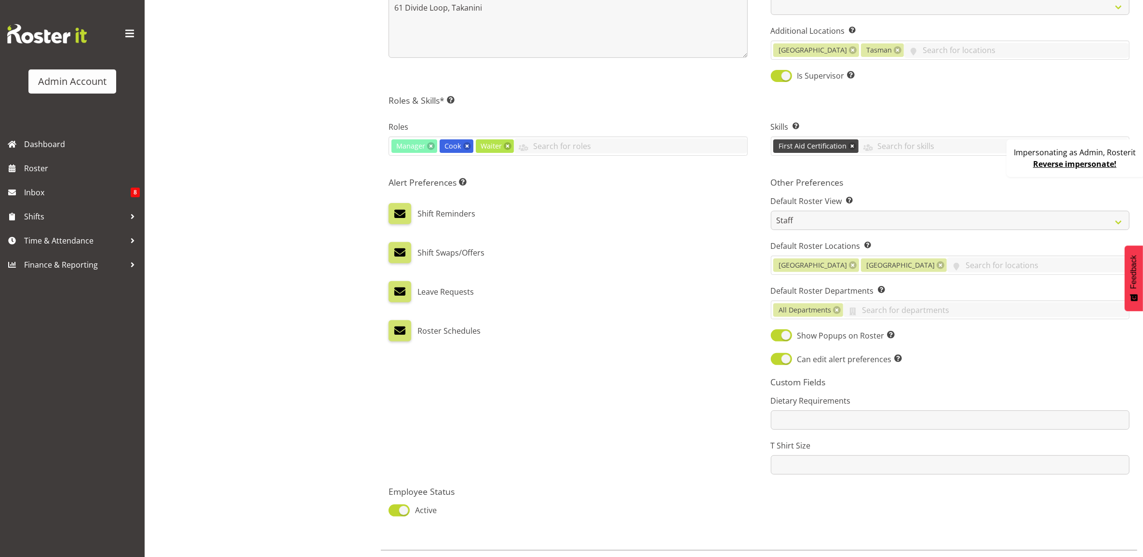
scroll to position [362, 0]
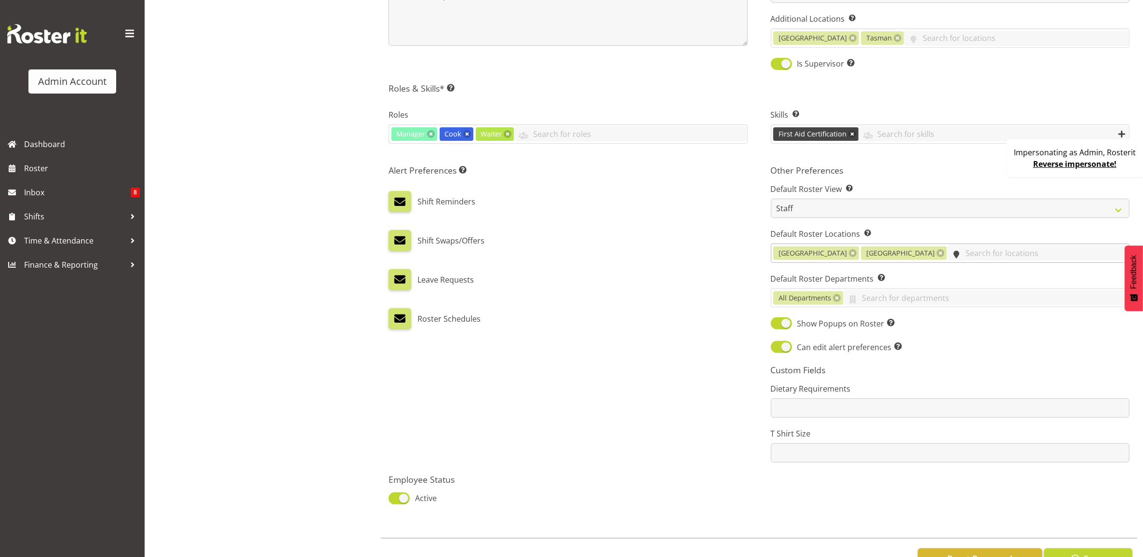
click at [947, 249] on input "text" at bounding box center [1038, 252] width 182 height 15
click at [725, 255] on div "Alert Preferences Specifies what type(s) of communication the employee will rec…" at bounding box center [568, 313] width 382 height 309
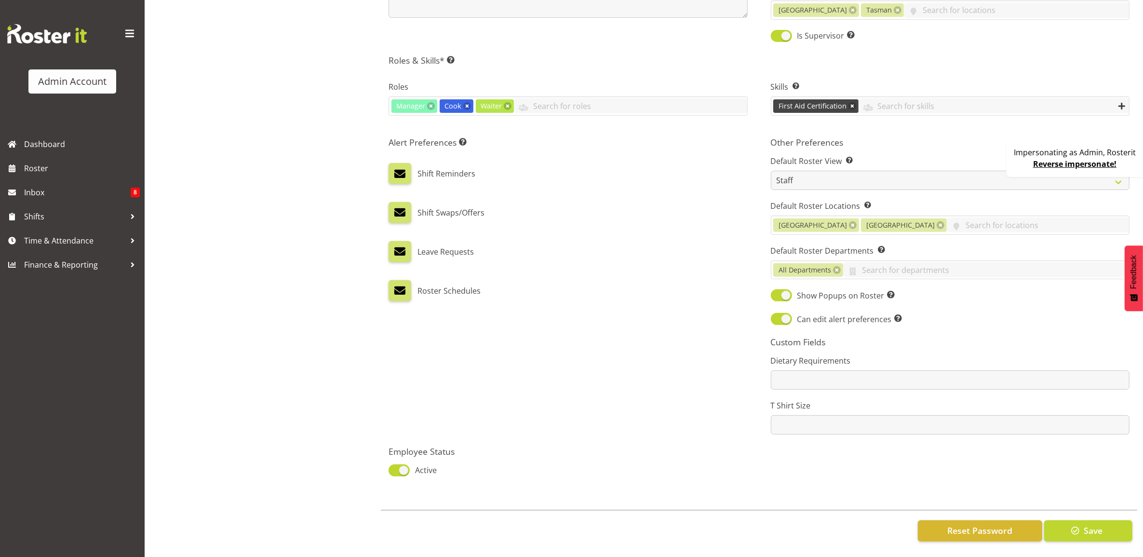
scroll to position [0, 0]
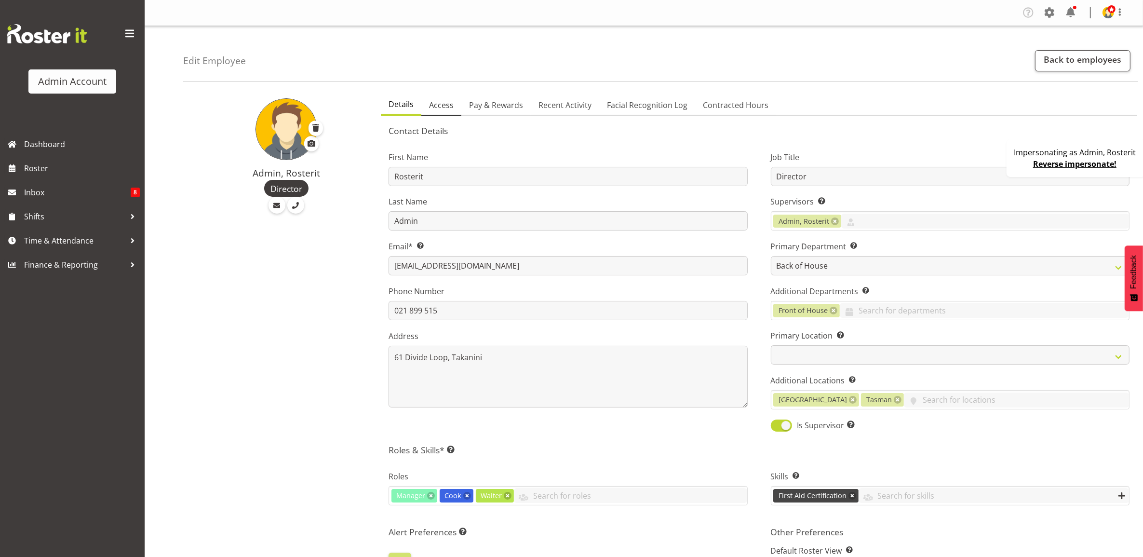
click at [438, 102] on span "Access" at bounding box center [441, 105] width 25 height 12
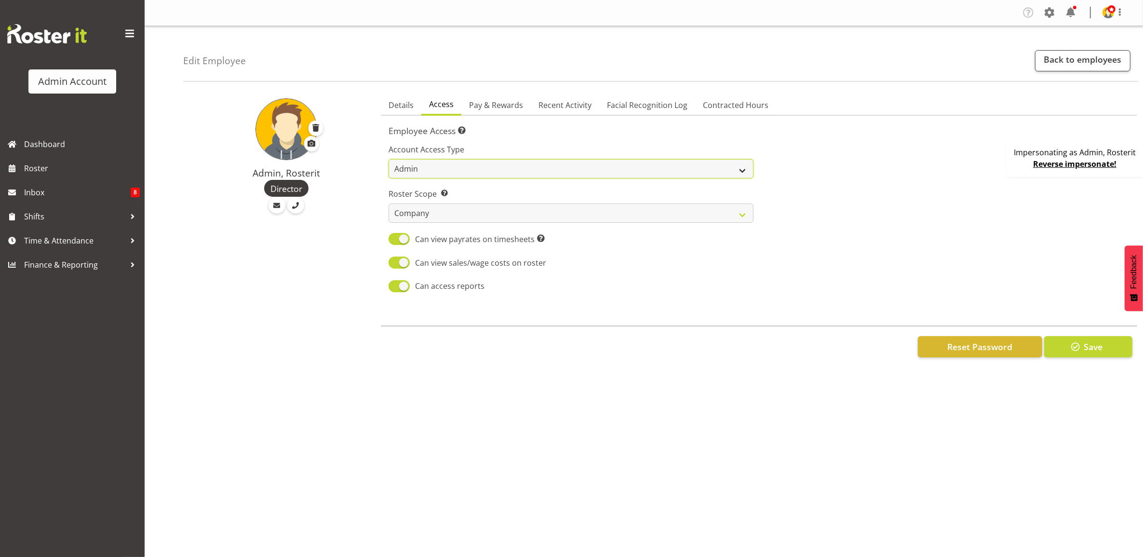
click at [434, 171] on select "Admin Manager Staff" at bounding box center [571, 168] width 365 height 19
click at [873, 193] on div at bounding box center [947, 214] width 376 height 169
click at [503, 104] on span "Pay & Rewards" at bounding box center [496, 105] width 54 height 12
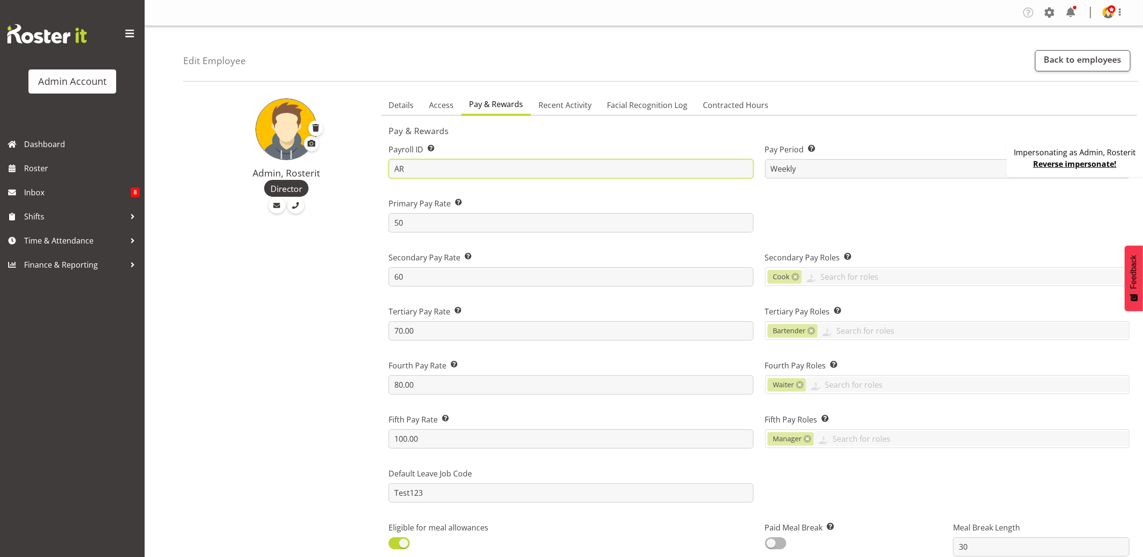
drag, startPoint x: 416, startPoint y: 169, endPoint x: 379, endPoint y: 168, distance: 36.7
click at [658, 129] on h5 "Pay & Rewards" at bounding box center [759, 130] width 741 height 11
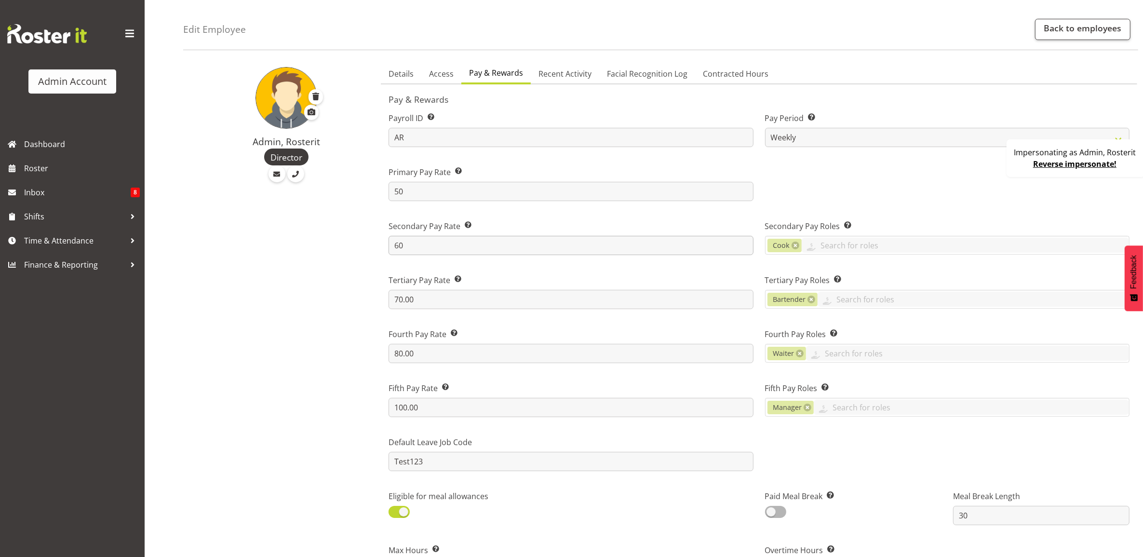
scroll to position [60, 0]
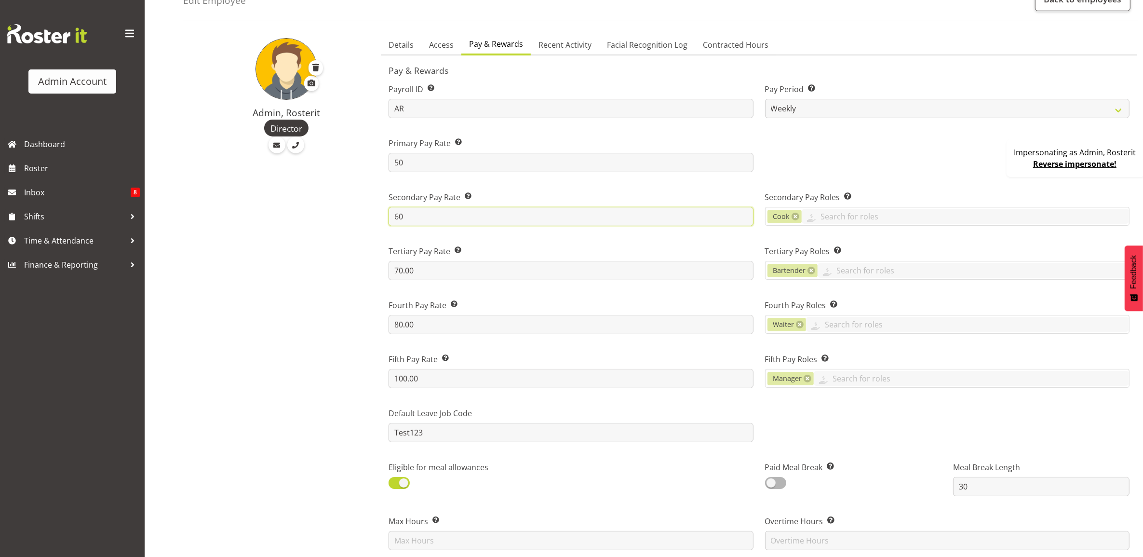
drag, startPoint x: 418, startPoint y: 216, endPoint x: 353, endPoint y: 217, distance: 64.6
click at [355, 216] on div "Admin, Rosterit Director Details Access Pay & Rewards Recent Activity Facial Re…" at bounding box center [663, 523] width 960 height 991
drag, startPoint x: 439, startPoint y: 271, endPoint x: 338, endPoint y: 269, distance: 100.8
click at [340, 269] on div "Admin, Rosterit Director Details Access Pay & Rewards Recent Activity Facial Re…" at bounding box center [663, 523] width 960 height 991
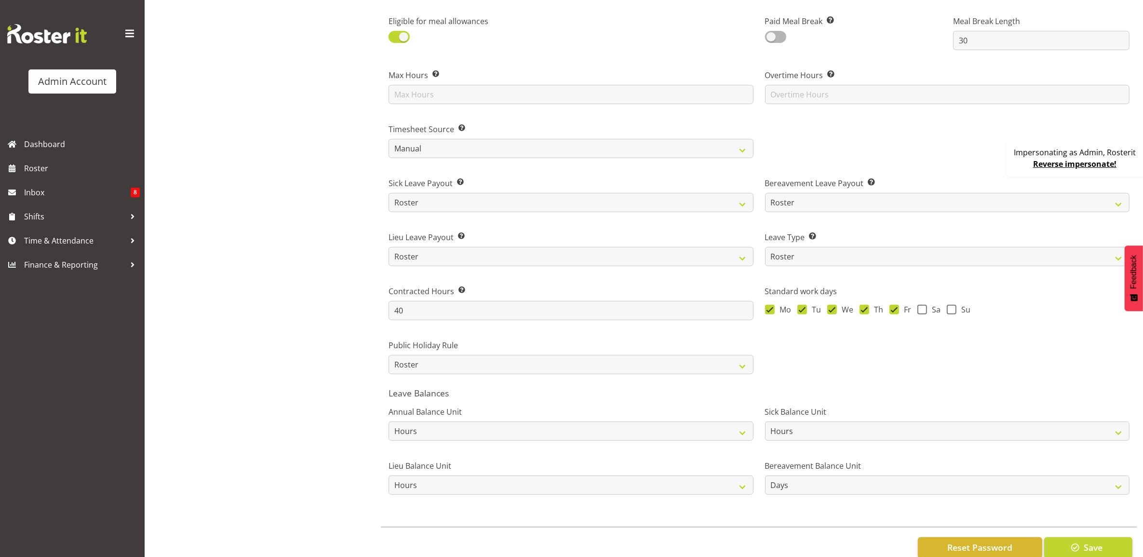
scroll to position [531, 0]
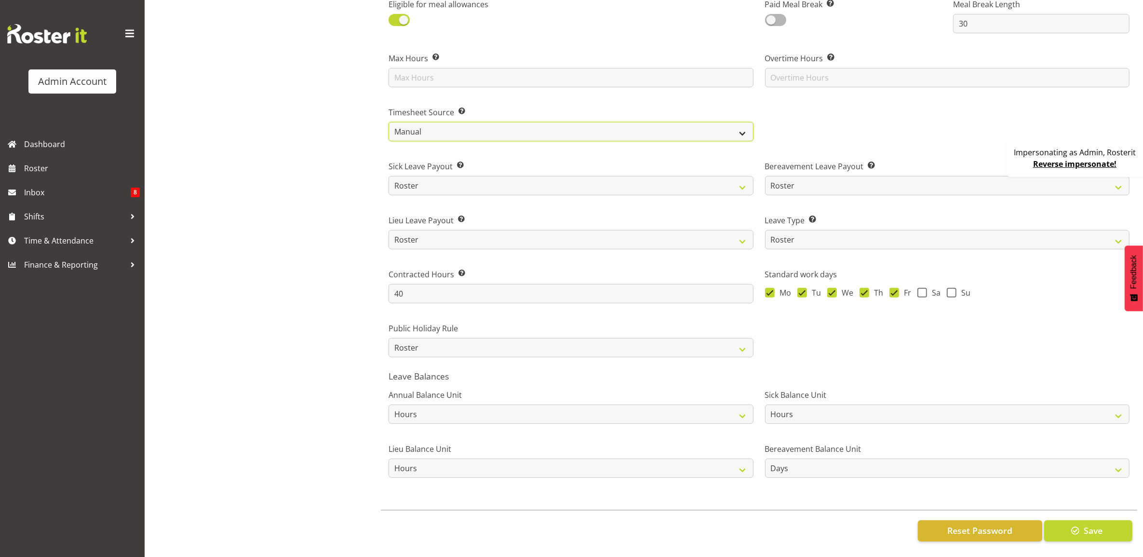
click at [427, 122] on select "Roster Manual GPS GPS (via Roster) Facial Recognition" at bounding box center [571, 131] width 365 height 19
click at [343, 199] on div "Admin, Rosterit Director" at bounding box center [279, 61] width 192 height 991
click at [800, 230] on select "Standard History Payout Roster Roster - Fixed" at bounding box center [947, 239] width 365 height 19
click at [825, 230] on select "Standard History Payout Roster Roster - Fixed" at bounding box center [947, 239] width 365 height 19
click at [810, 230] on select "Standard History Payout Roster Roster - Fixed" at bounding box center [947, 239] width 365 height 19
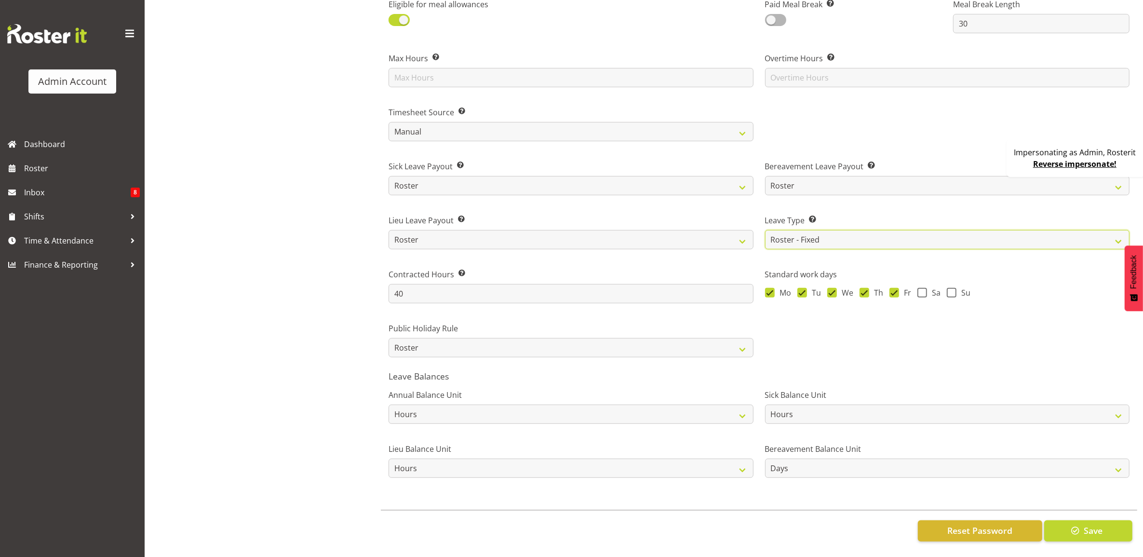
click at [765, 230] on select "Standard History Payout Roster Roster - Fixed" at bounding box center [947, 239] width 365 height 19
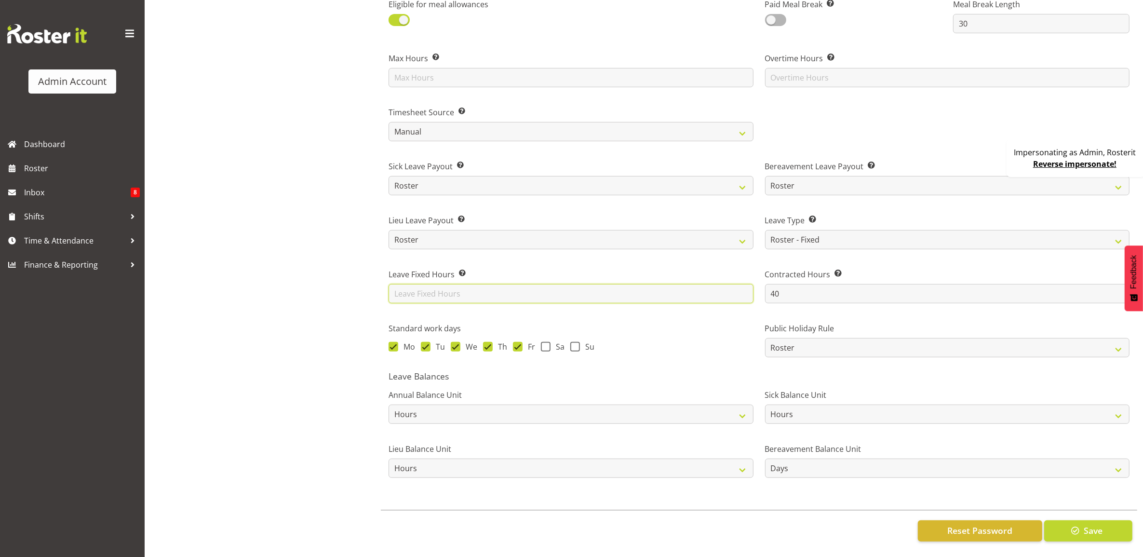
click at [459, 286] on input "text" at bounding box center [571, 293] width 365 height 19
click at [814, 235] on select "Standard History Payout Roster Roster - Fixed" at bounding box center [947, 239] width 365 height 19
select select "standard"
click at [765, 230] on select "Standard History Payout Roster Roster - Fixed" at bounding box center [947, 239] width 365 height 19
type input "5"
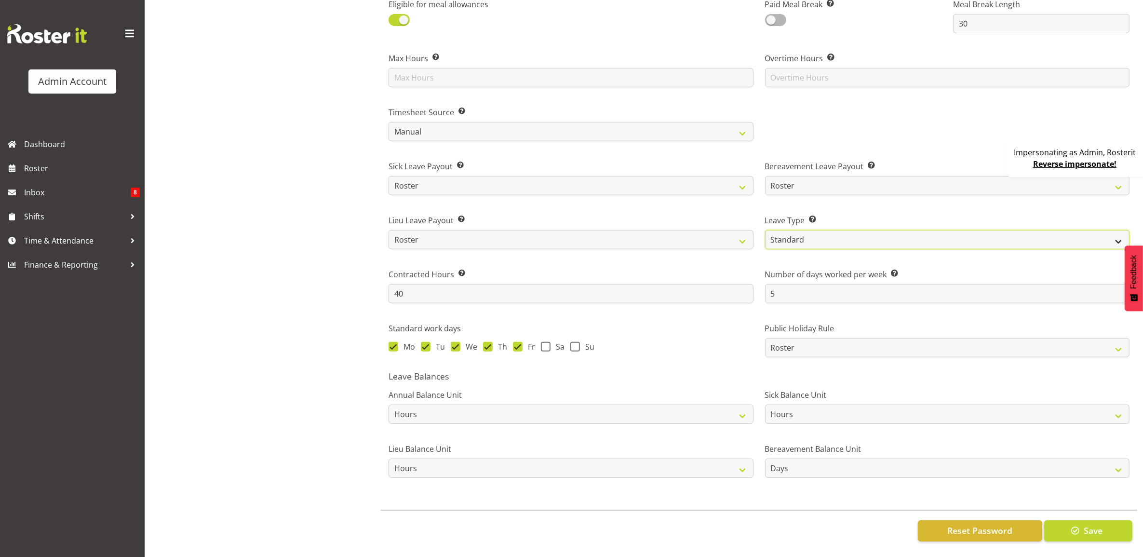
click at [824, 230] on select "Standard History Payout Roster Roster - Fixed" at bounding box center [947, 239] width 365 height 19
click at [838, 215] on label "Leave Type Select how employee leave will be calculated: Standard – Leave hours…" at bounding box center [947, 221] width 365 height 12
click at [824, 230] on select "Standard History Payout Roster Roster - Fixed" at bounding box center [947, 239] width 365 height 19
select select "roster"
click at [765, 230] on select "Standard History Payout Roster Roster - Fixed" at bounding box center [947, 239] width 365 height 19
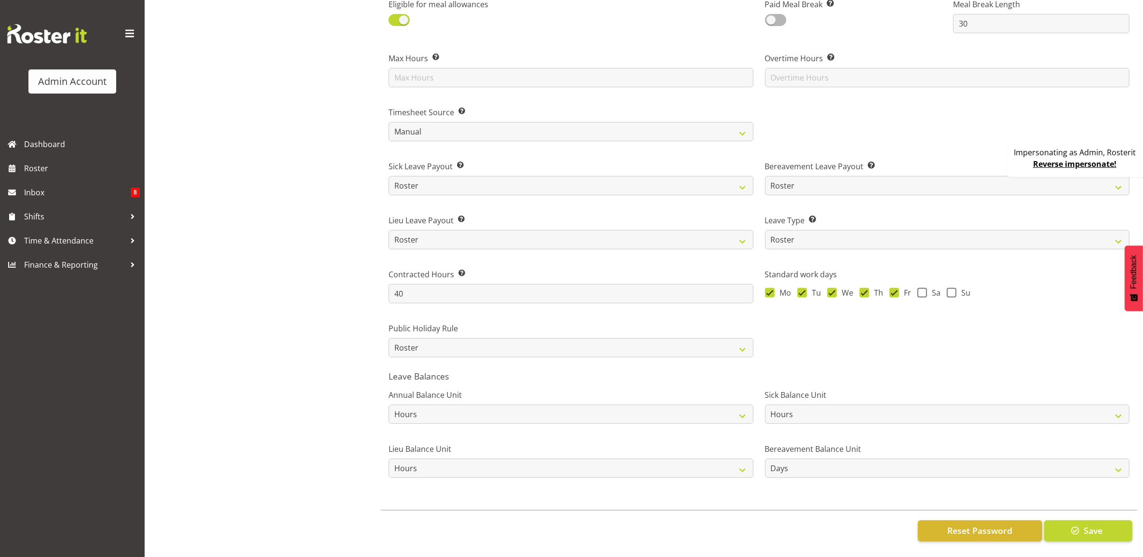
click at [850, 215] on label "Leave Type Select how employee leave will be calculated: Standard – Leave hours…" at bounding box center [947, 221] width 365 height 12
click at [325, 264] on div "Admin, Rosterit Director" at bounding box center [279, 61] width 192 height 991
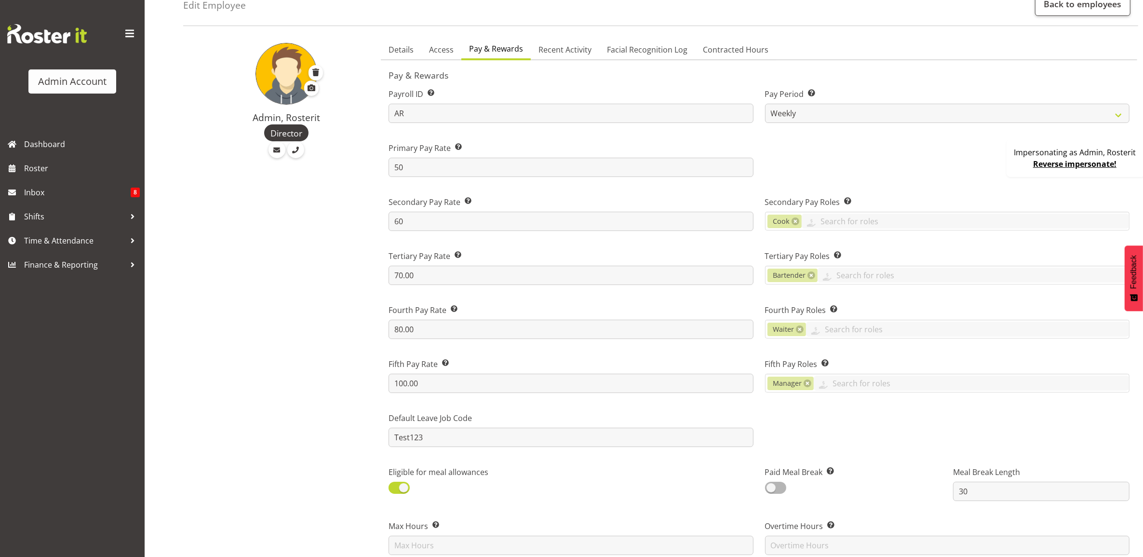
scroll to position [0, 0]
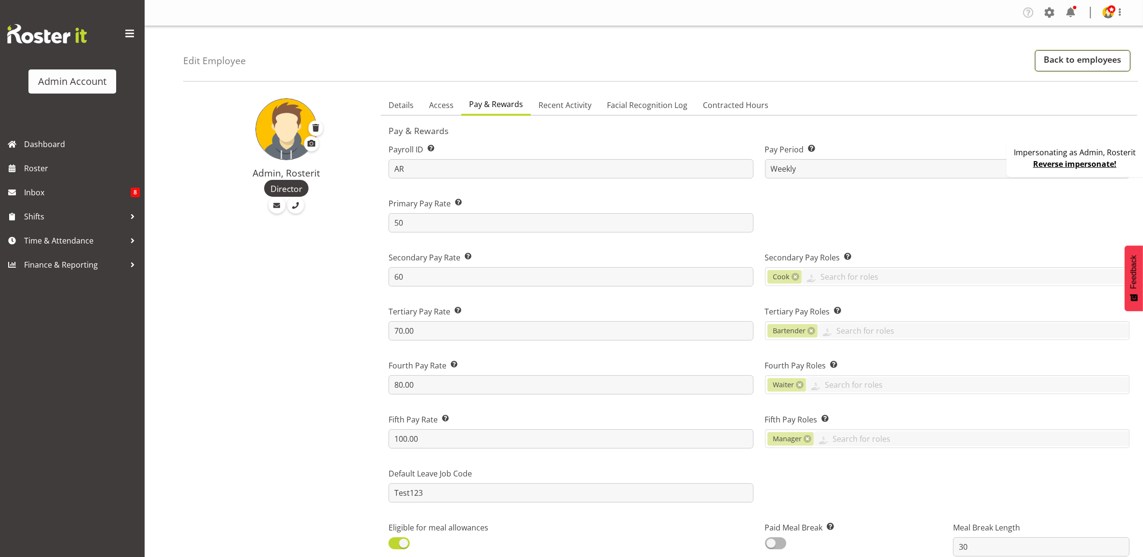
click at [1073, 61] on link "Back to employees" at bounding box center [1082, 60] width 95 height 21
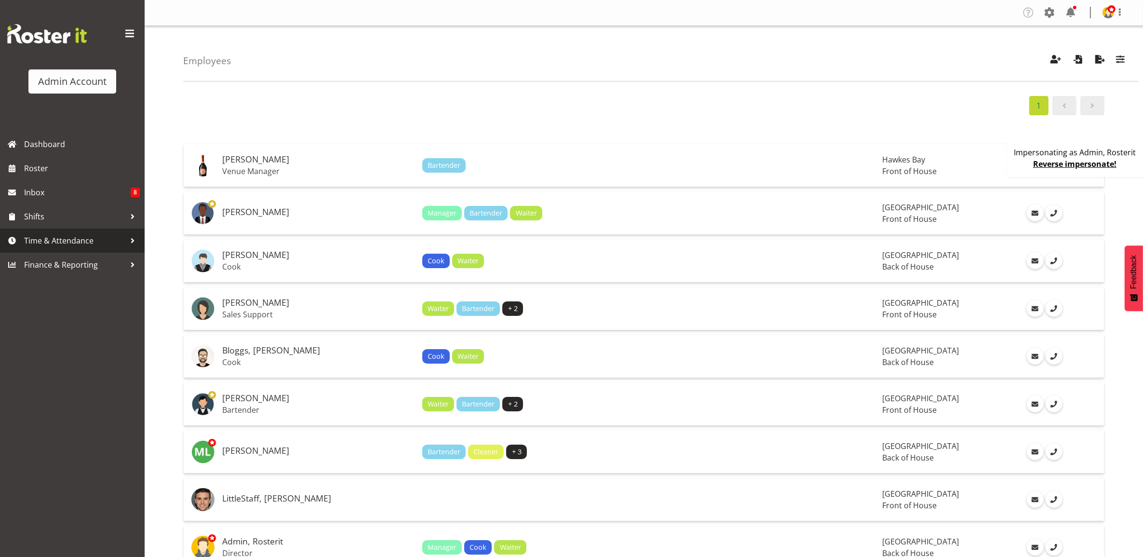
click at [79, 242] on span "Time & Attendance" at bounding box center [74, 240] width 101 height 14
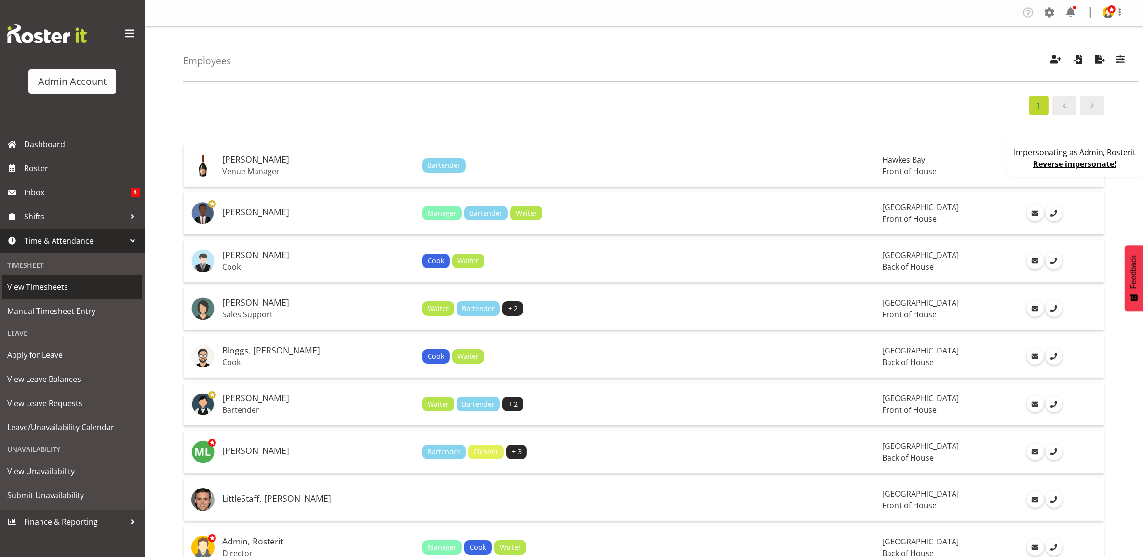
click at [78, 284] on span "View Timesheets" at bounding box center [72, 287] width 130 height 14
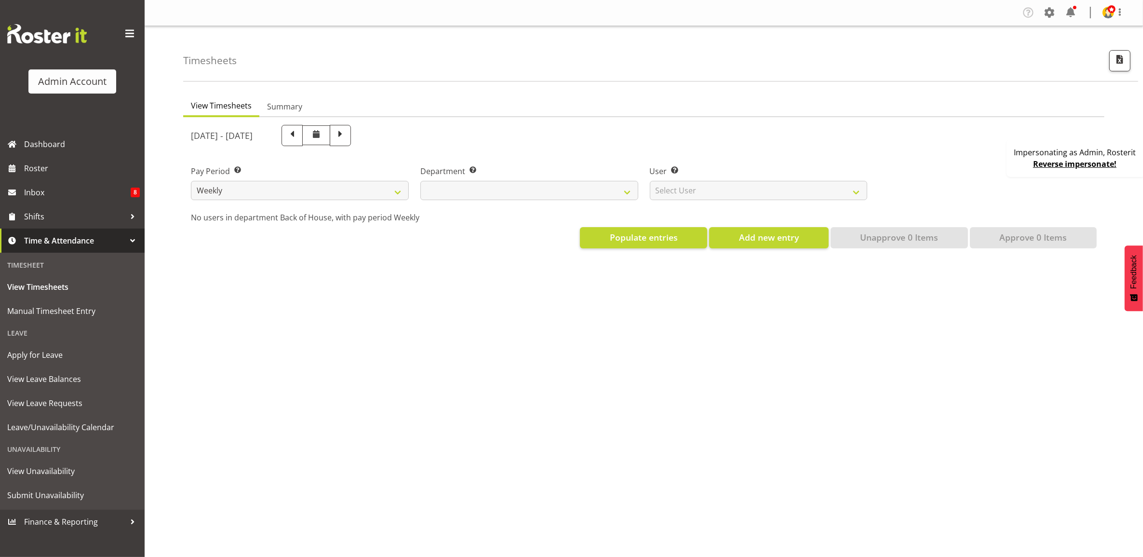
select select
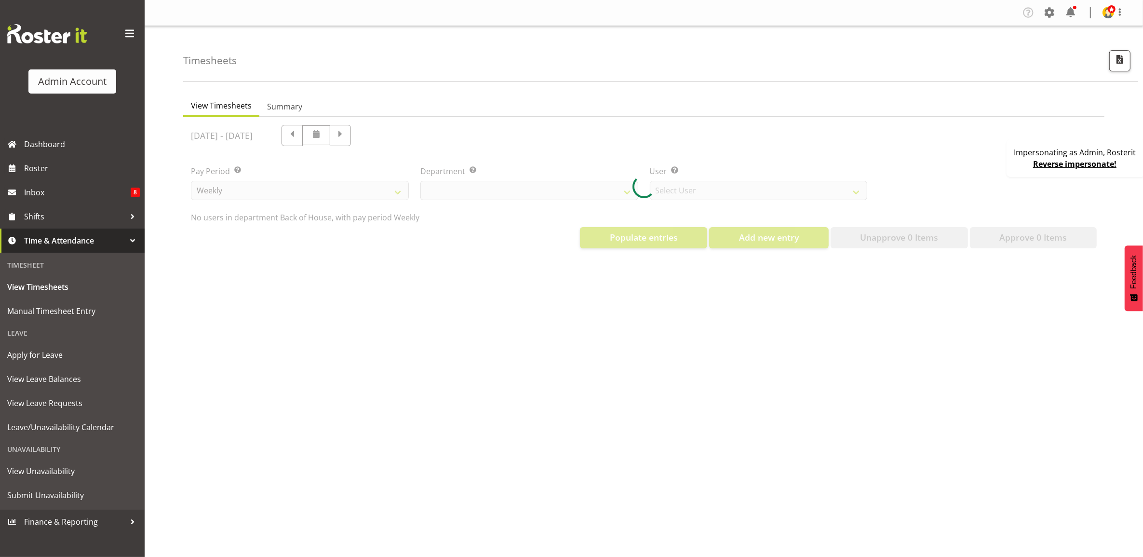
select select "2042"
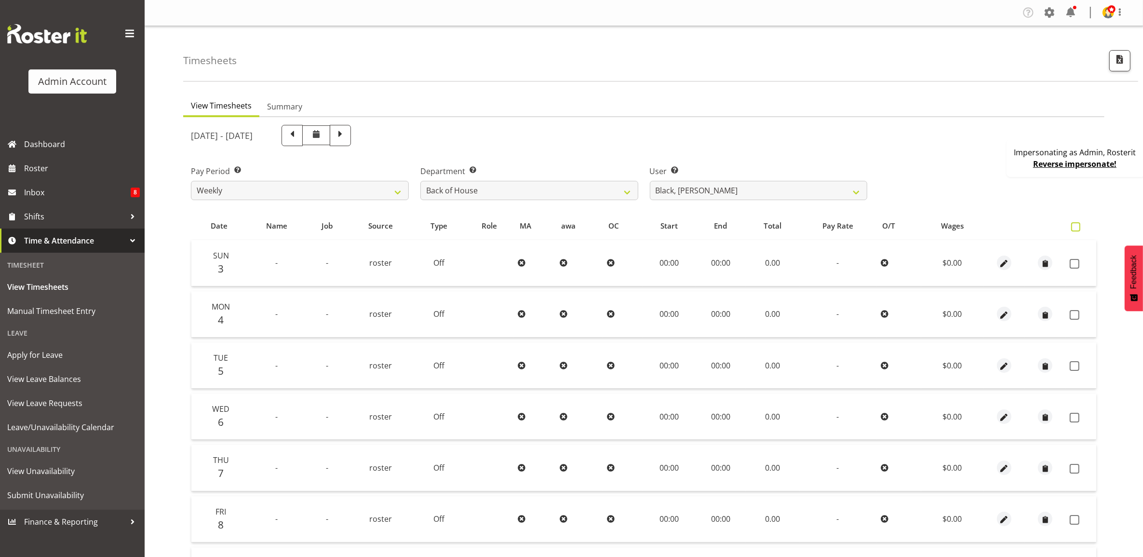
click at [1074, 227] on span at bounding box center [1075, 226] width 9 height 9
click at [1074, 227] on input "checkbox" at bounding box center [1074, 227] width 6 height 6
checkbox input "true"
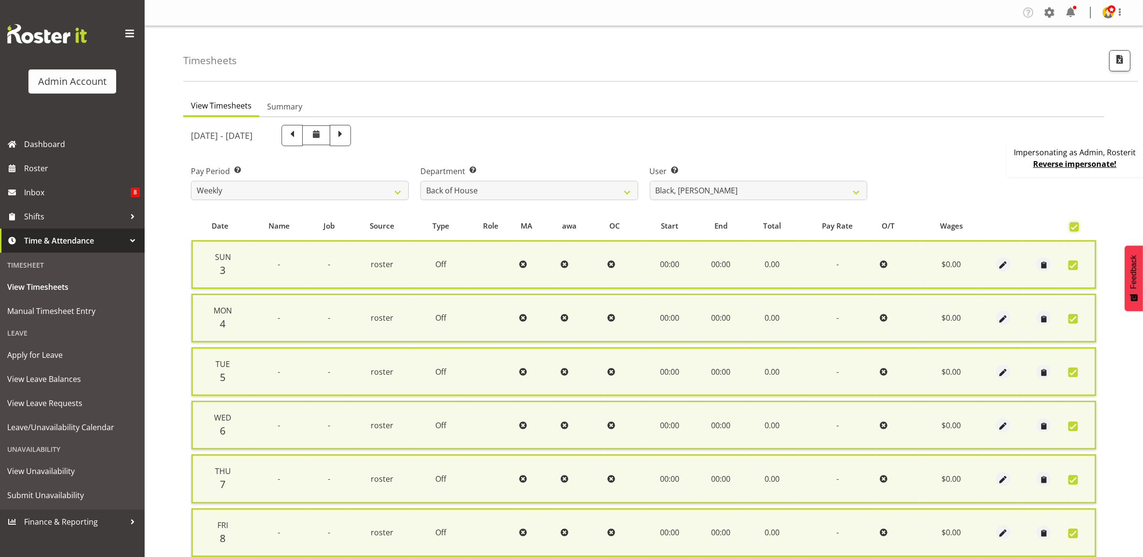
checkbox input "true"
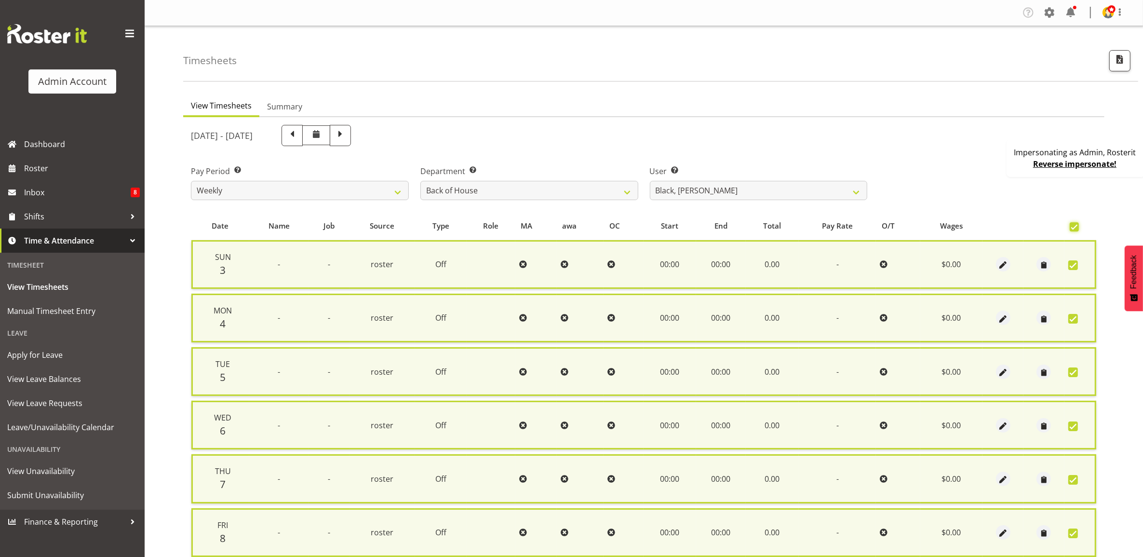
checkbox input "true"
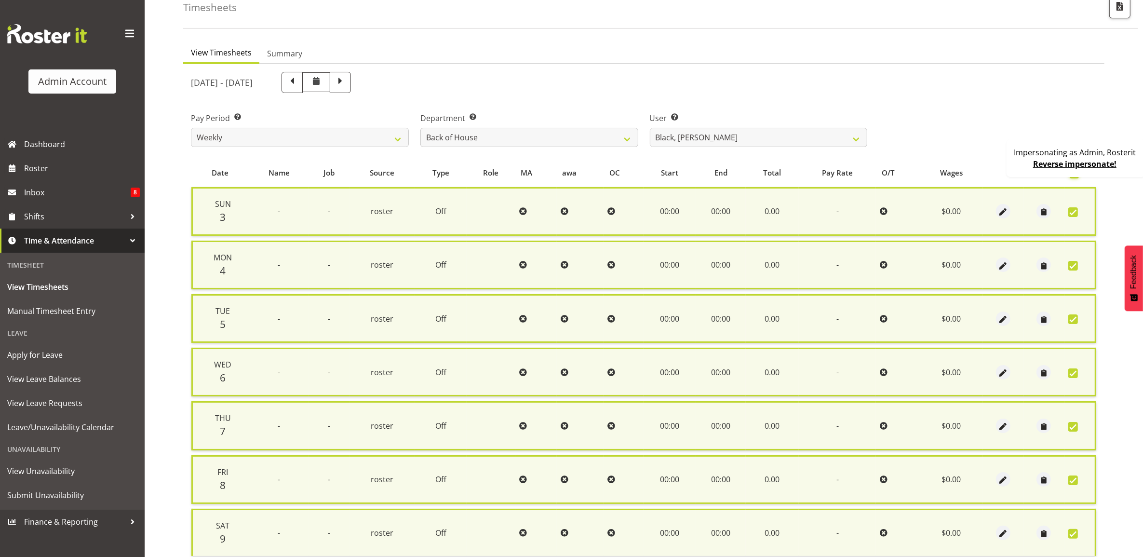
scroll to position [128, 0]
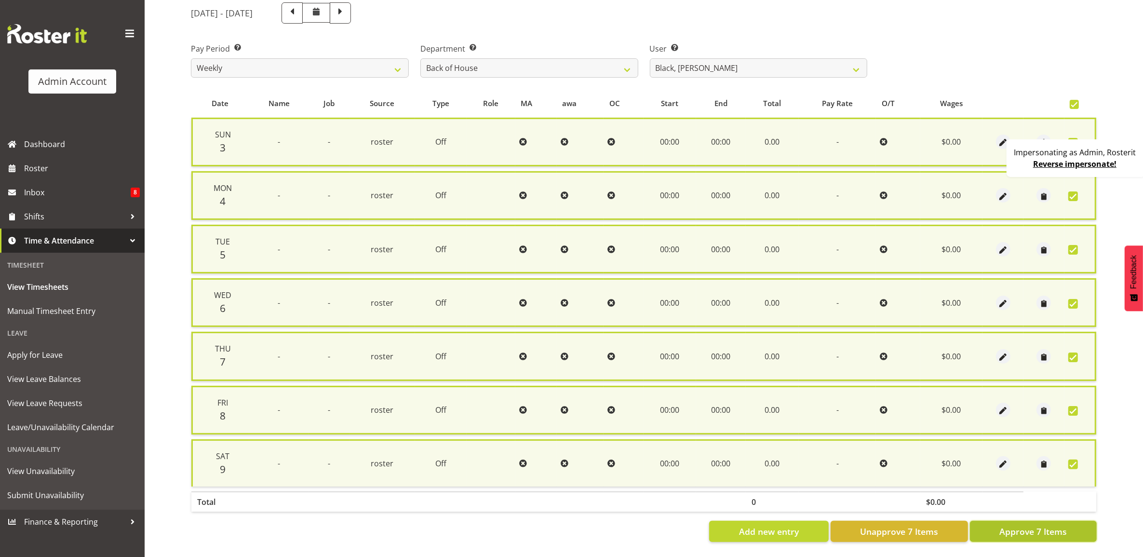
click at [1044, 521] on button "Approve 7 Items" at bounding box center [1033, 531] width 127 height 21
checkbox input "false"
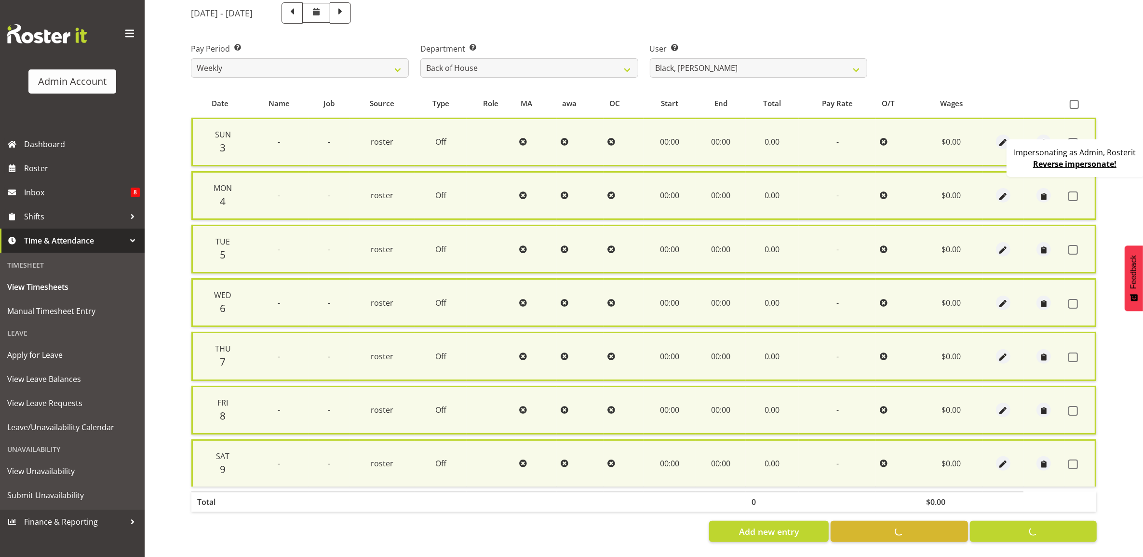
checkbox input "false"
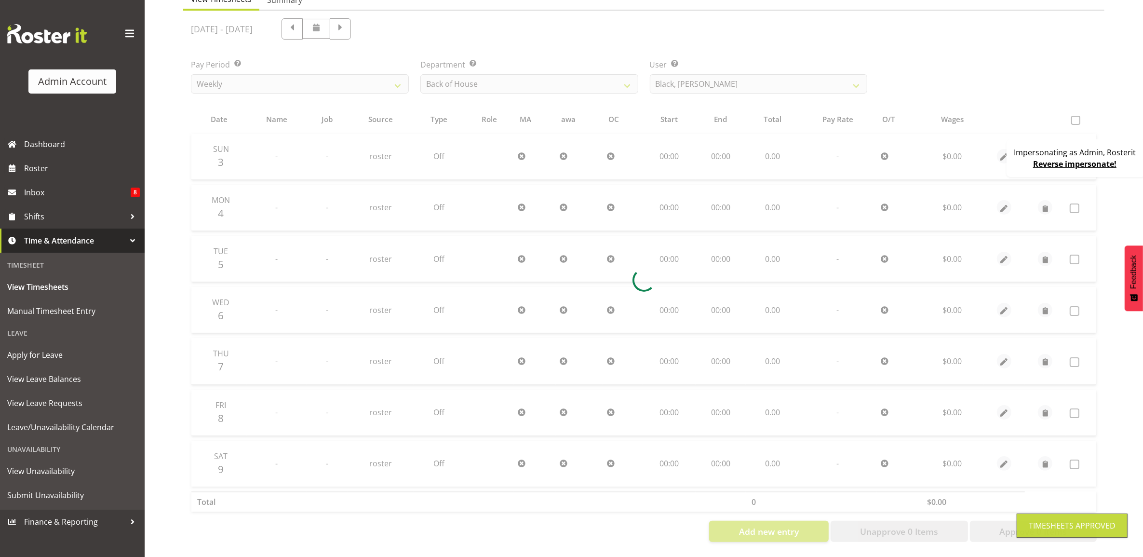
scroll to position [116, 0]
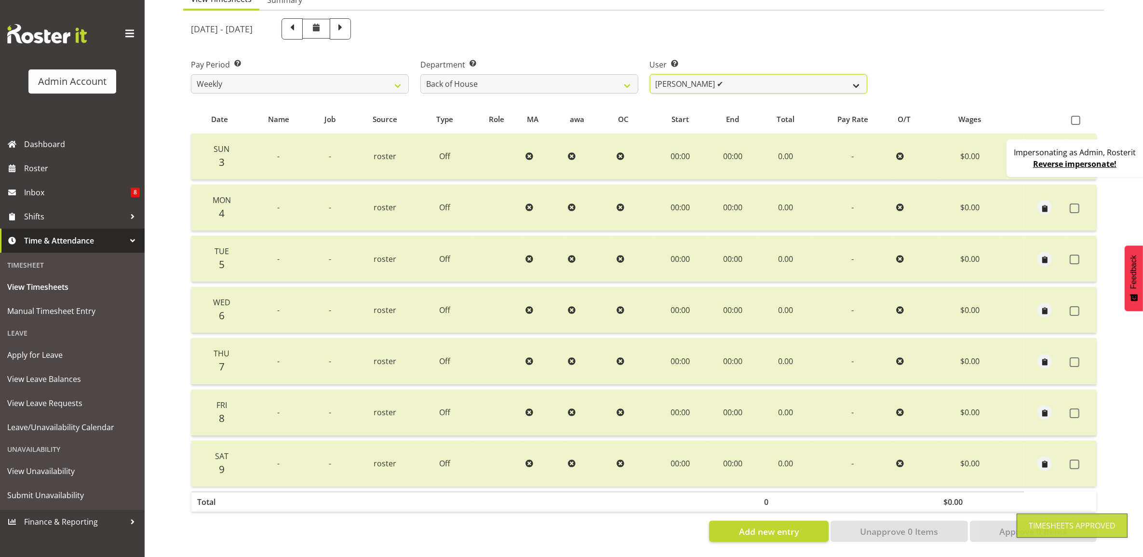
click at [701, 74] on select "Black, Ian ✔ Bloggs, Joe ❌ Little, Mike ❌ Admin, Rosterit ❌ White, Sally ❌ Pham…" at bounding box center [759, 83] width 218 height 19
click at [726, 45] on div "User Select user. Note: This is filtered down by the previous two drop-down ite…" at bounding box center [759, 72] width 230 height 54
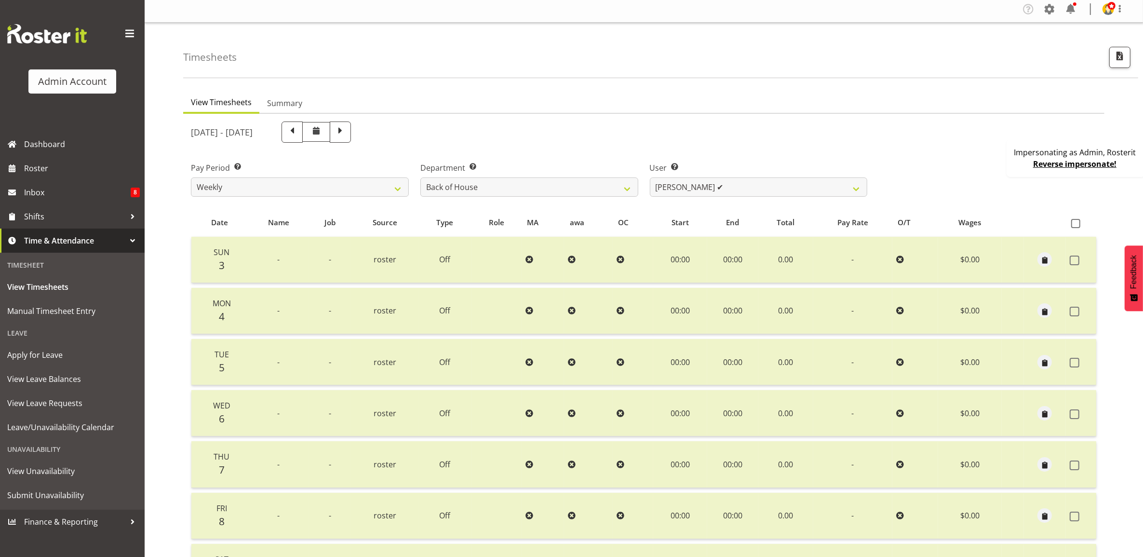
scroll to position [0, 0]
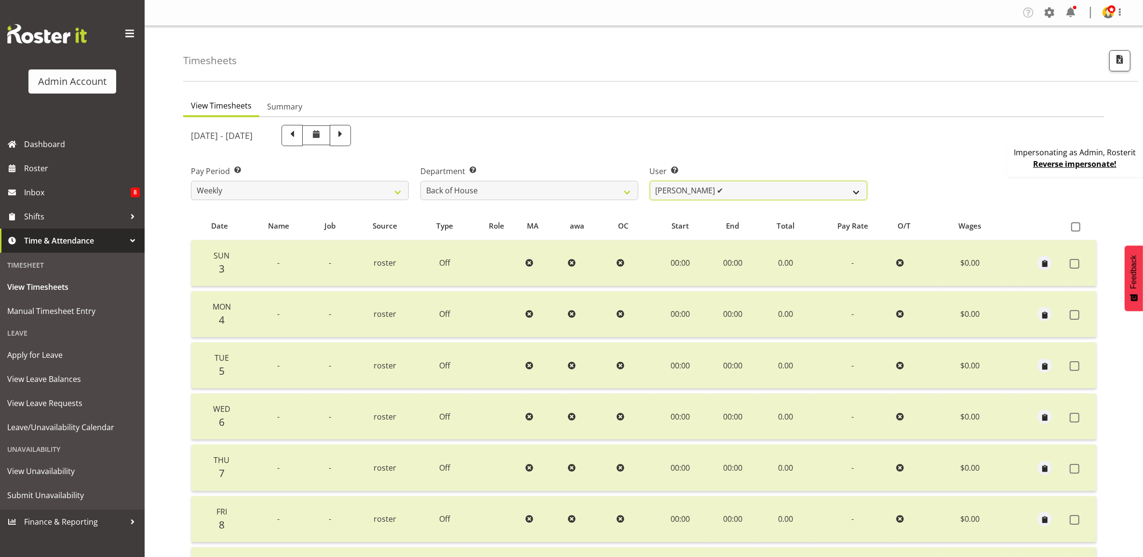
click at [685, 194] on select "Black, Ian ✔ Bloggs, Joe ❌ Little, Mike ❌ Admin, Rosterit ❌ White, Sally ❌ Pham…" at bounding box center [759, 190] width 218 height 19
click at [650, 181] on select "Black, Ian ✔ Bloggs, Joe ❌ Little, Mike ❌ Admin, Rosterit ❌ White, Sally ❌ Pham…" at bounding box center [759, 190] width 218 height 19
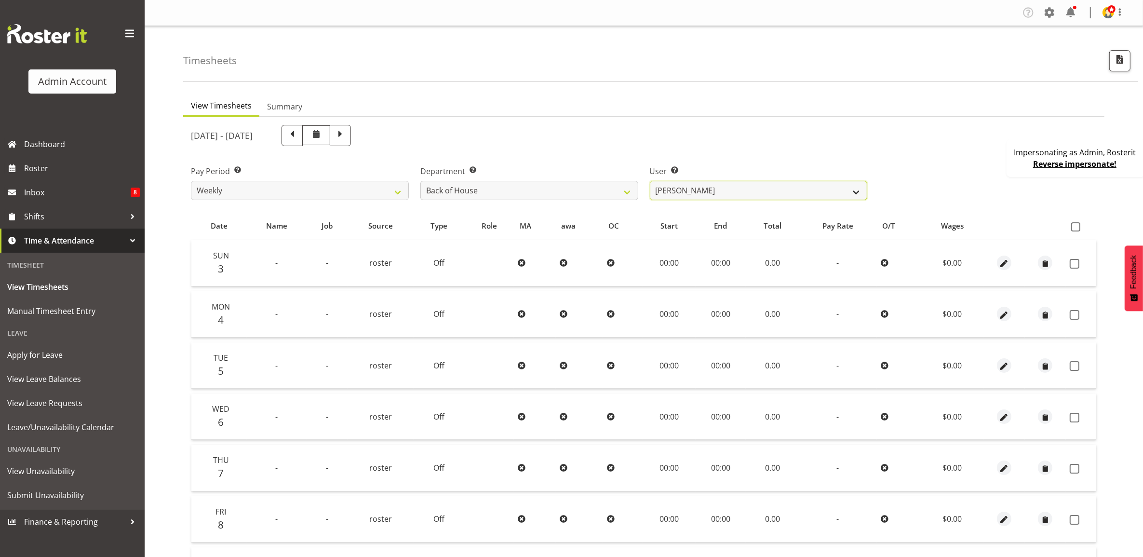
click at [690, 193] on select "Black, Ian ✔ Bloggs, Joe ❌ Little, Mike ❌ Admin, Rosterit ❌ White, Sally ❌ Pham…" at bounding box center [759, 190] width 218 height 19
click at [650, 181] on select "Black, Ian ✔ Bloggs, Joe ❌ Little, Mike ❌ Admin, Rosterit ❌ White, Sally ❌ Pham…" at bounding box center [759, 190] width 218 height 19
click at [673, 194] on select "Black, Ian ✔ Bloggs, Joe ❌ Little, Mike ❌ Admin, Rosterit ❌ White, Sally ❌ Pham…" at bounding box center [759, 190] width 218 height 19
click at [678, 191] on select "Black, Ian ✔ Bloggs, Joe ❌ Little, Mike ❌ Admin, Rosterit ❌ White, Sally ❌ Pham…" at bounding box center [759, 190] width 218 height 19
select select "11492"
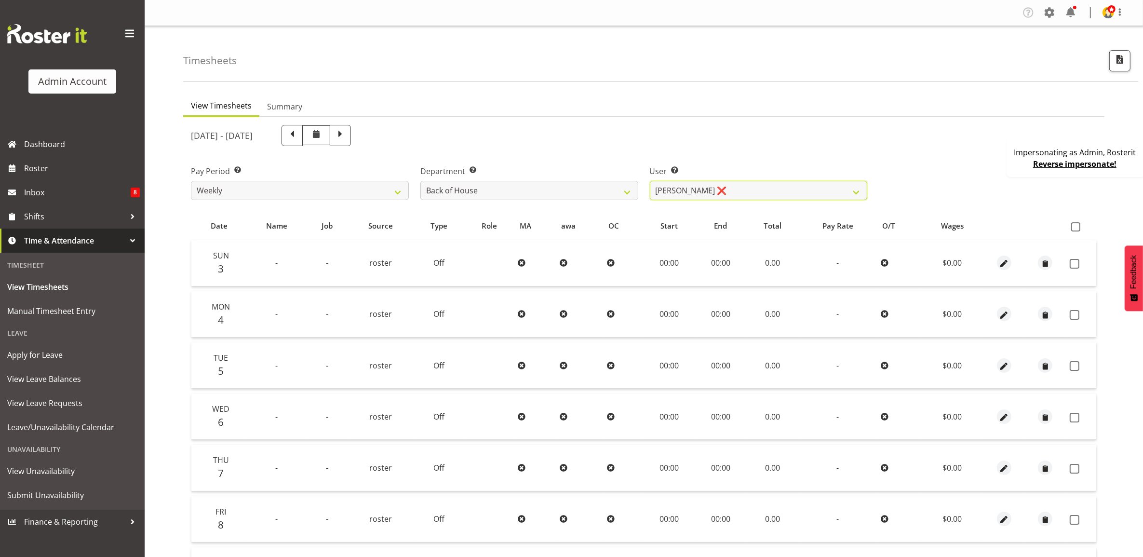
click at [650, 181] on select "Black, Ian ✔ Bloggs, Joe ❌ Little, Mike ❌ Admin, Rosterit ❌ White, Sally ❌ Pham…" at bounding box center [759, 190] width 218 height 19
click at [688, 191] on select "Black, Ian ✔ Bloggs, Joe ❌ Little, Mike ❌ Admin, Rosterit ❌ White, Sally ❌ Pham…" at bounding box center [759, 190] width 218 height 19
click at [613, 190] on select "Back of House Front of House" at bounding box center [529, 190] width 218 height 19
select select "363"
click at [420, 181] on select "Back of House Front of House" at bounding box center [529, 190] width 218 height 19
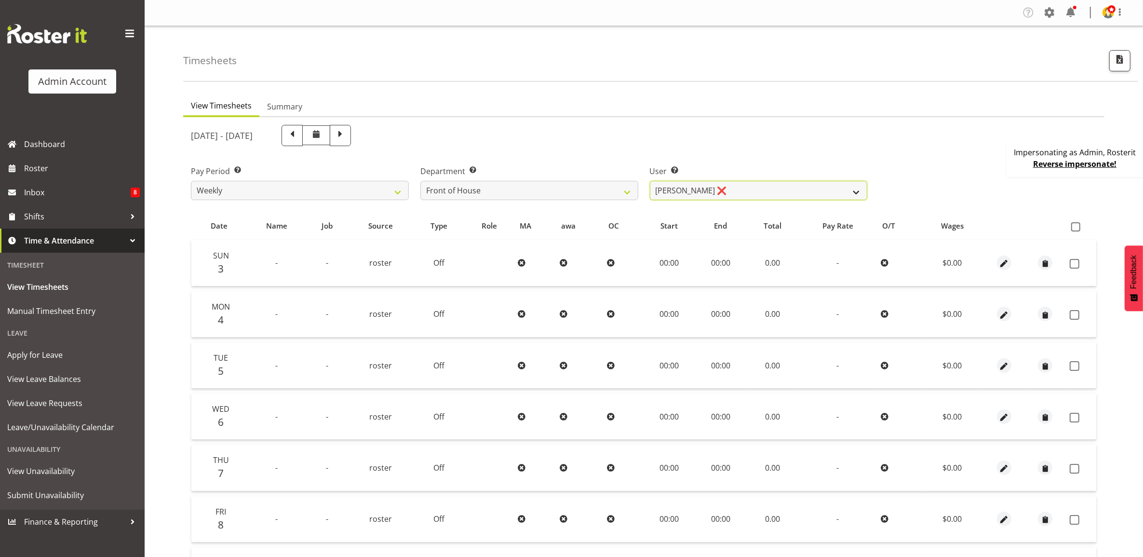
click at [708, 190] on select "Bush, Becky ❌ Green, Fred ❌ Doe, Jane ❌ Wu, Kevin ❌ LittleStaff, Mike ❌" at bounding box center [759, 190] width 218 height 19
click at [650, 181] on select "Bush, Becky ❌ Green, Fred ❌ Doe, Jane ❌ Wu, Kevin ❌ LittleStaff, Mike ❌" at bounding box center [759, 190] width 218 height 19
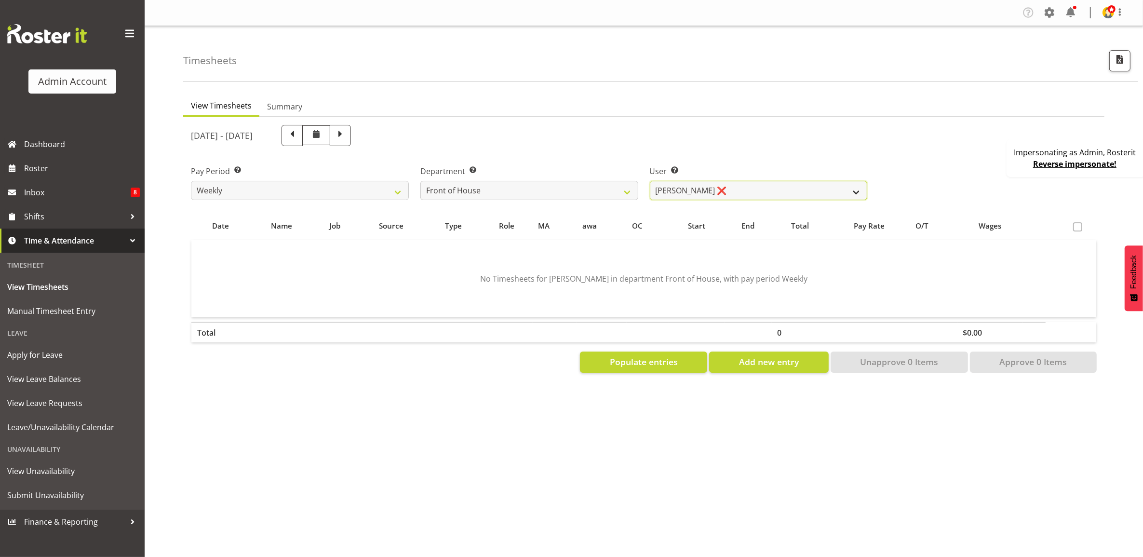
click at [758, 187] on select "Bush, Becky ❌ Green, Fred ❌ Doe, Jane ❌ Wu, Kevin ❌ LittleStaff, Mike ❌" at bounding box center [759, 190] width 218 height 19
select select "11090"
click at [650, 181] on select "Bush, Becky ❌ Green, Fred ❌ Doe, Jane ❌ Wu, Kevin ❌ LittleStaff, Mike ❌" at bounding box center [759, 190] width 218 height 19
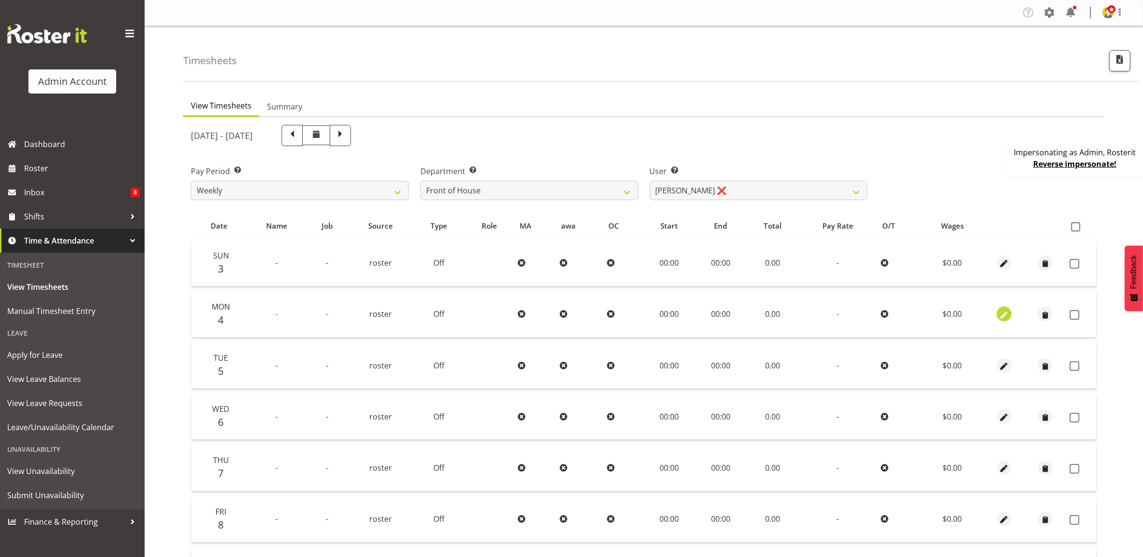
click at [1007, 310] on span "button" at bounding box center [1004, 315] width 11 height 11
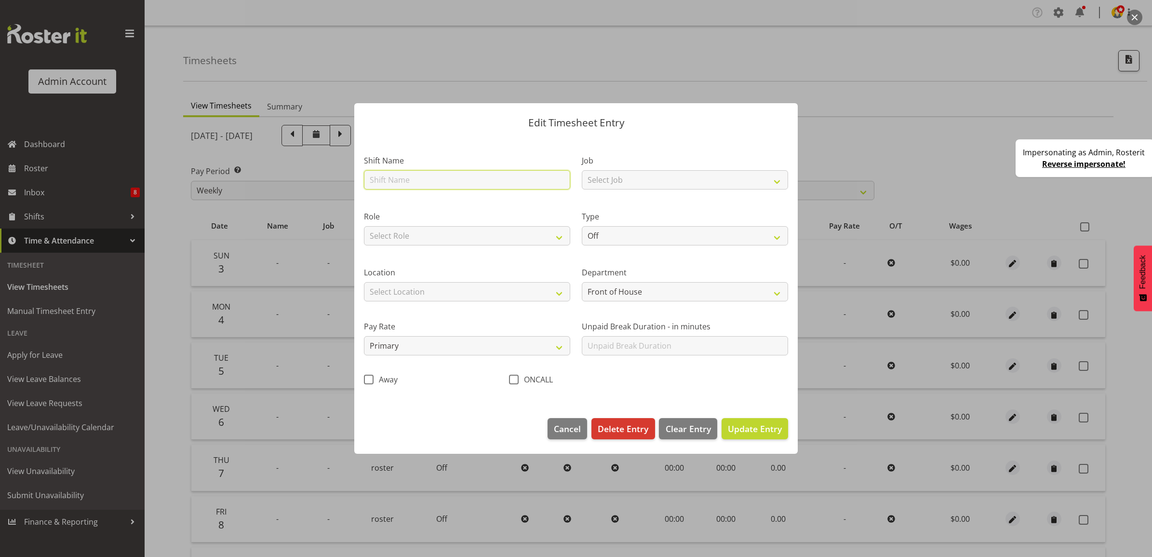
click at [427, 170] on input "text" at bounding box center [467, 179] width 206 height 19
click at [375, 199] on div "Role Select Role Bartender" at bounding box center [467, 225] width 218 height 56
click at [560, 424] on span "Cancel" at bounding box center [567, 428] width 27 height 13
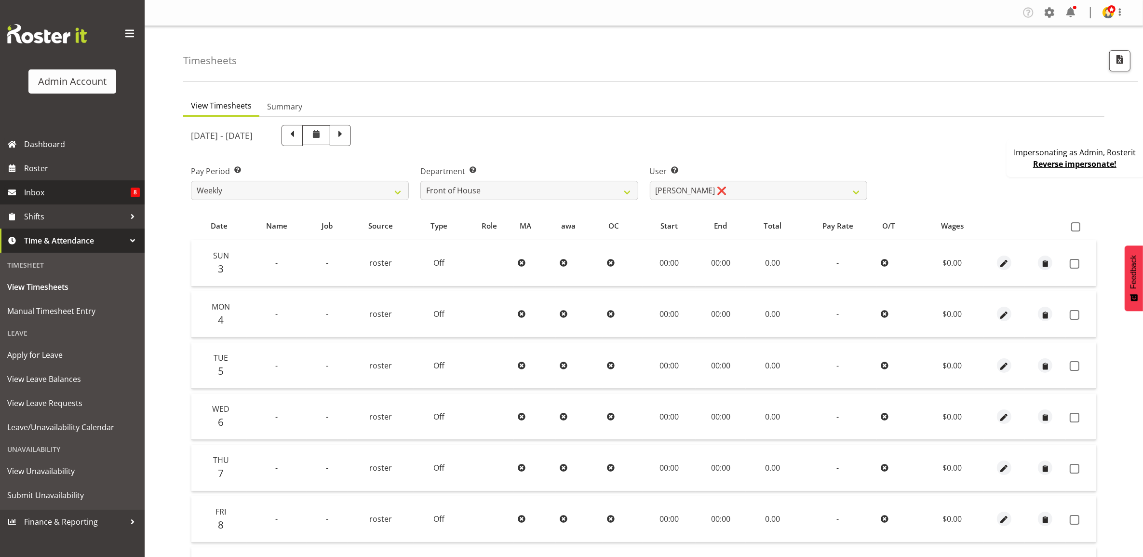
click at [80, 189] on span "Inbox" at bounding box center [77, 192] width 107 height 14
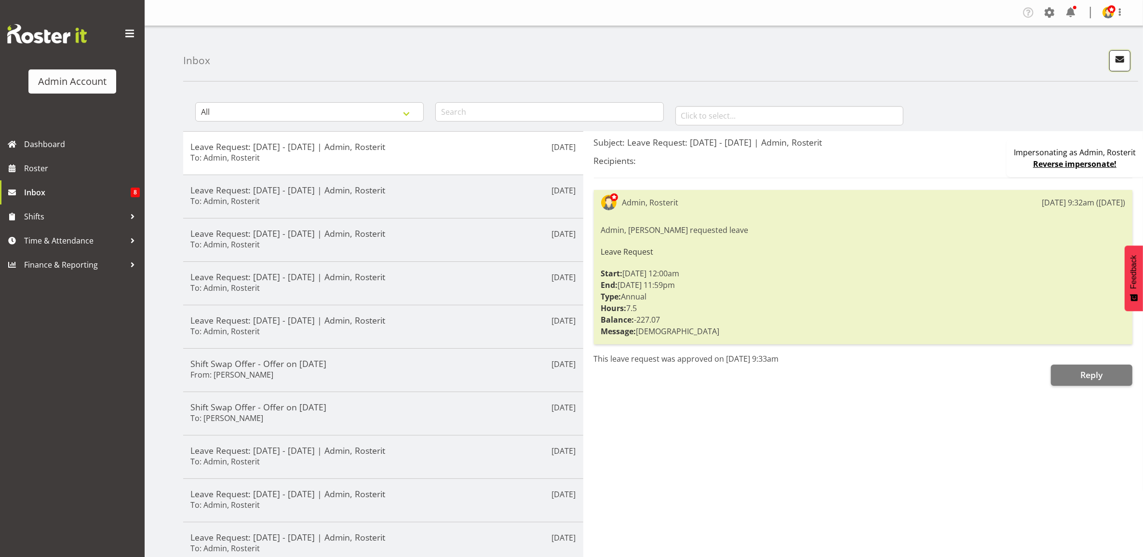
click at [1119, 64] on span "button" at bounding box center [1120, 59] width 13 height 13
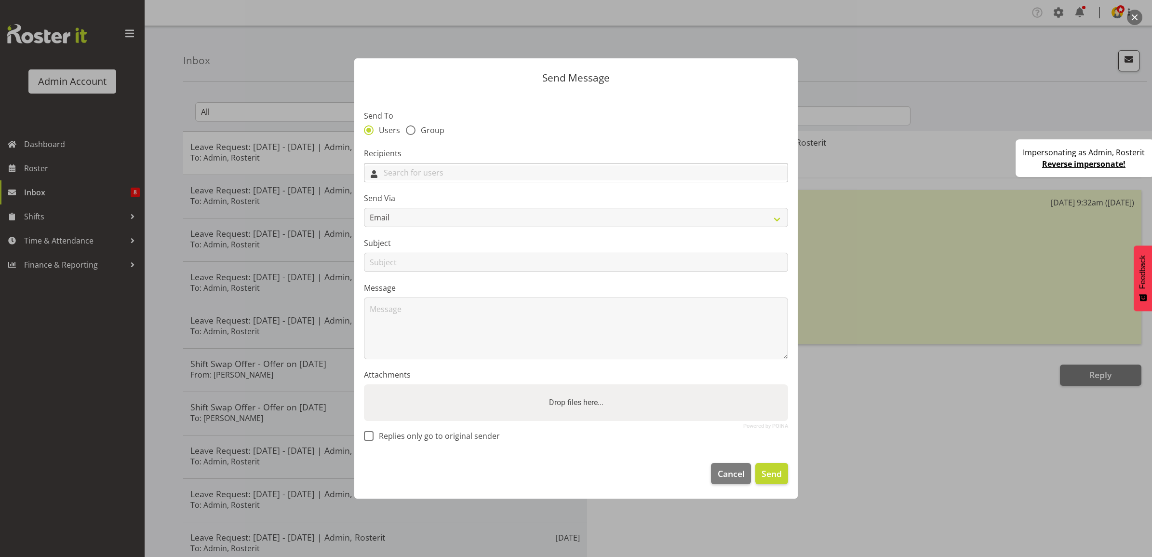
click at [410, 176] on input "text" at bounding box center [576, 172] width 423 height 15
click at [430, 147] on section "Send To Users Group Recipients Admin, Rosterit Black, [PERSON_NAME], [PERSON_NA…" at bounding box center [576, 273] width 444 height 361
click at [408, 125] on span at bounding box center [411, 130] width 10 height 10
click at [408, 127] on input "Group" at bounding box center [409, 130] width 6 height 6
radio input "true"
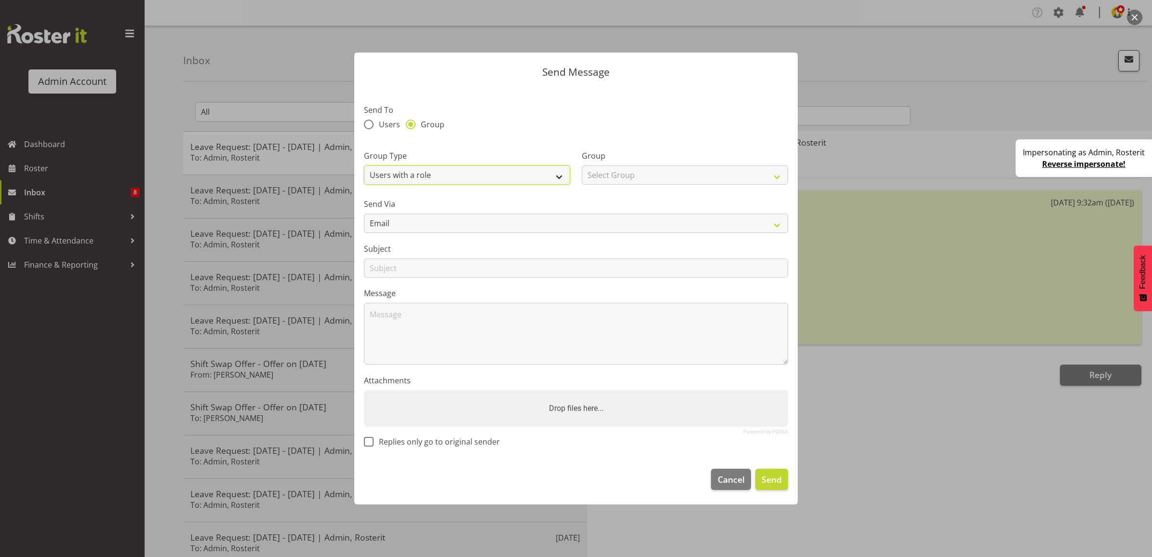
click at [438, 175] on select "Users with a role Users with a skill Primary users in a location All users in a…" at bounding box center [467, 174] width 206 height 19
click at [600, 122] on div "Users Group" at bounding box center [576, 126] width 424 height 13
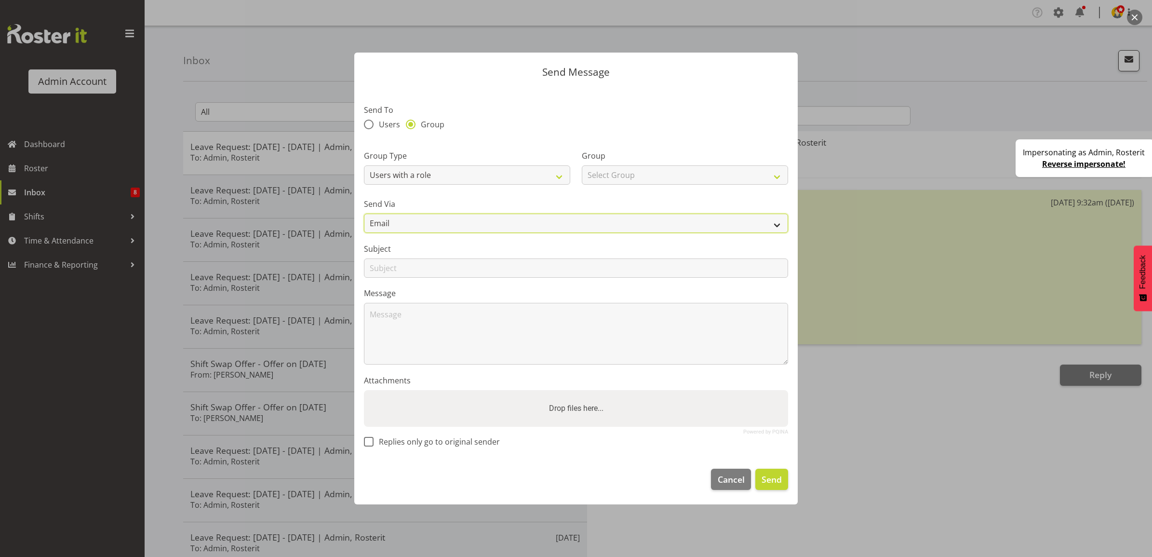
click at [420, 223] on select "Email" at bounding box center [576, 223] width 424 height 19
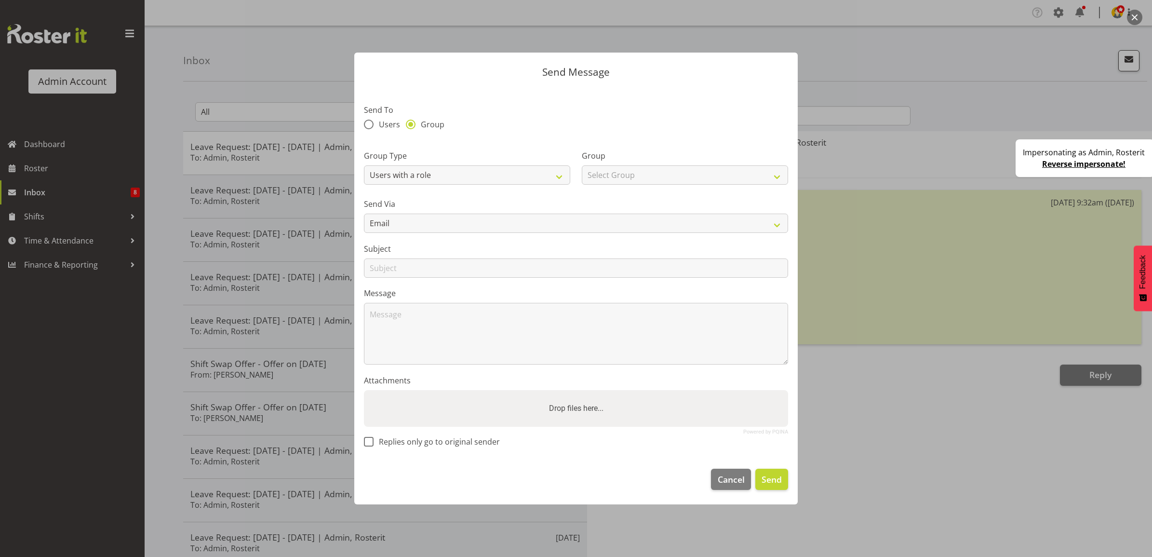
click at [435, 203] on label "Send Via" at bounding box center [576, 204] width 424 height 12
click at [733, 481] on span "Cancel" at bounding box center [731, 479] width 27 height 13
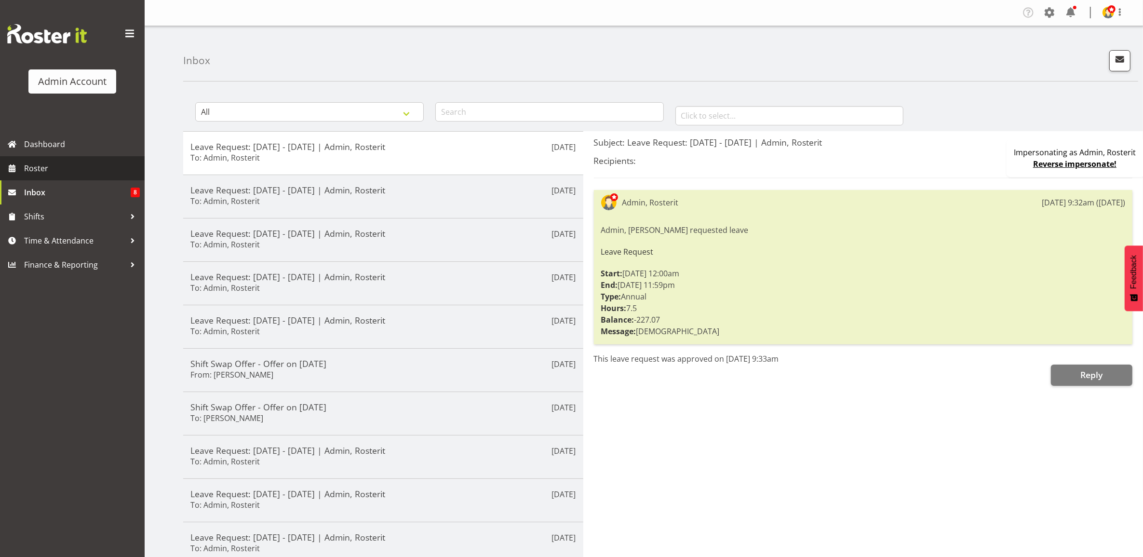
click at [61, 166] on span "Roster" at bounding box center [82, 168] width 116 height 14
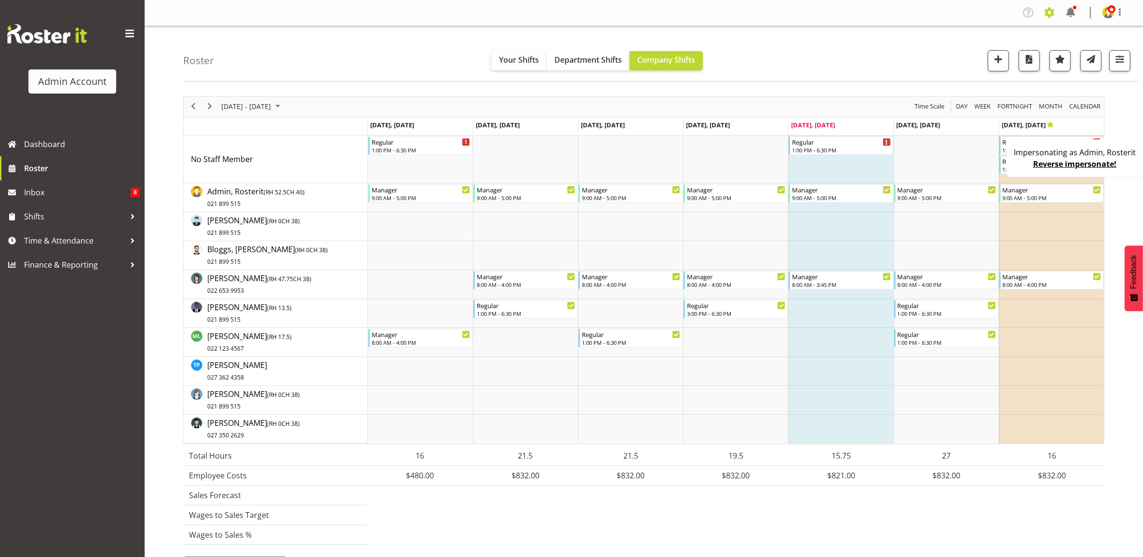
click at [1045, 15] on span at bounding box center [1049, 12] width 15 height 15
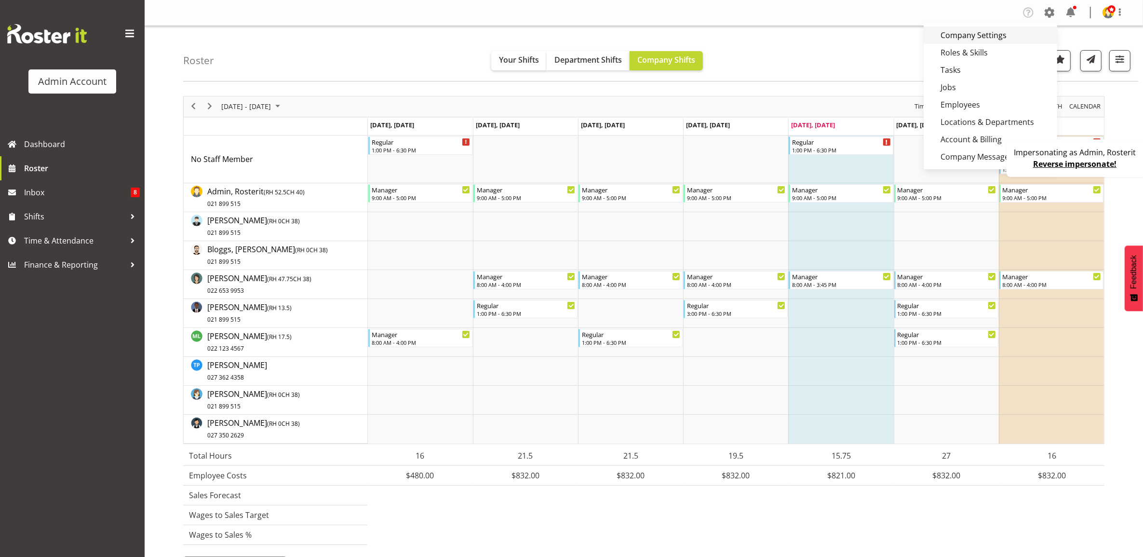
click at [1013, 36] on link "Company Settings" at bounding box center [991, 35] width 134 height 17
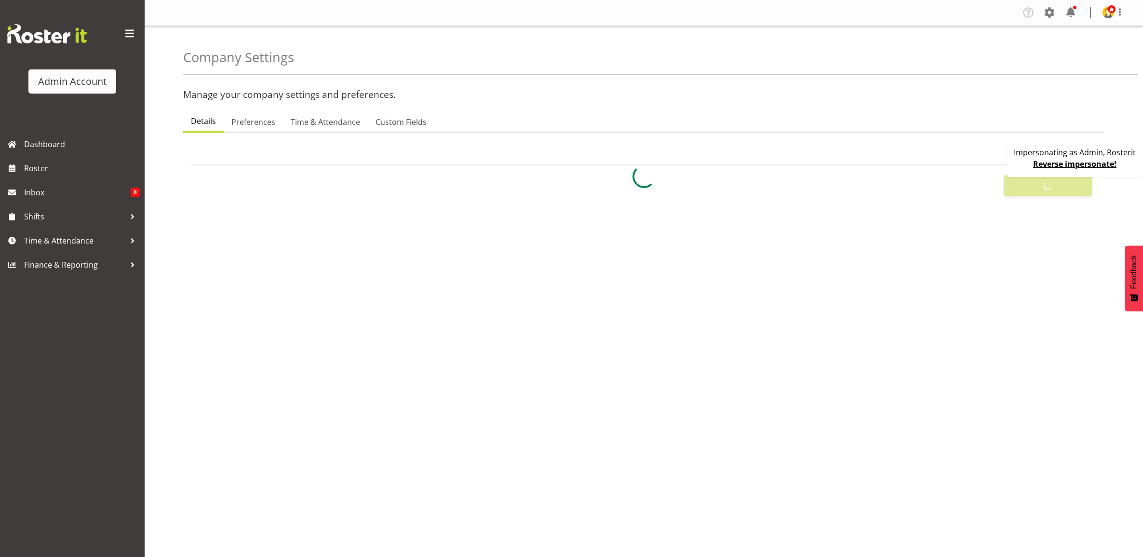
select select
select select "[DATE]"
select select "surname_first"
checkbox input "false"
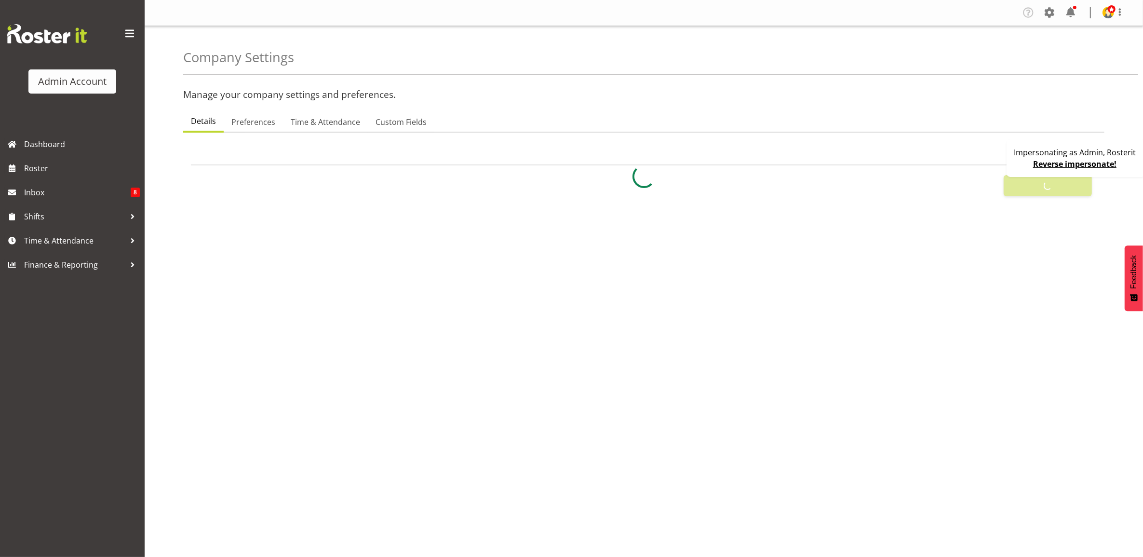
checkbox input "true"
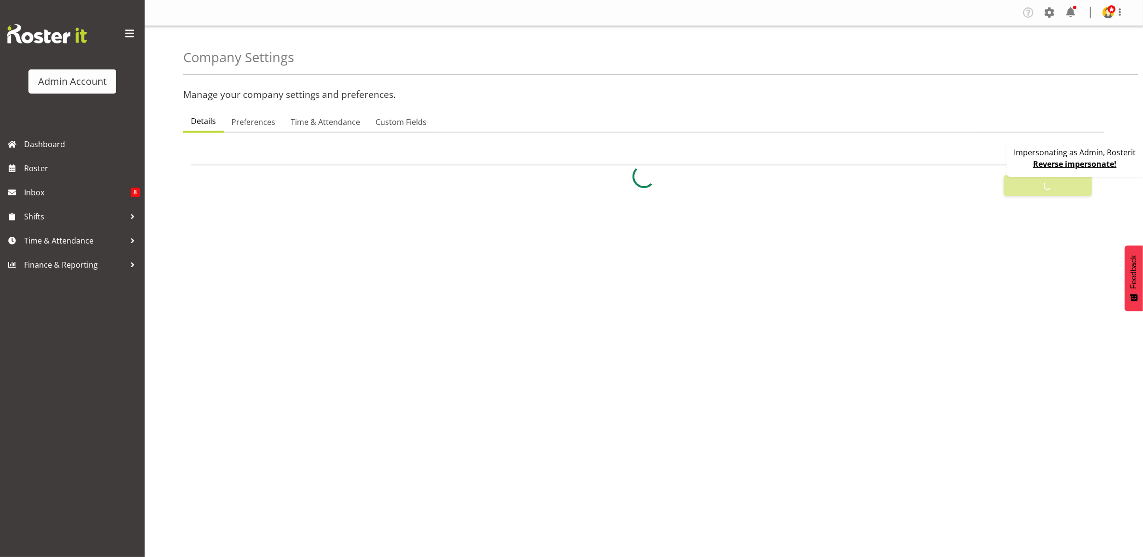
checkbox input "true"
checkbox input "false"
type input "24"
type input "0"
type input "24"
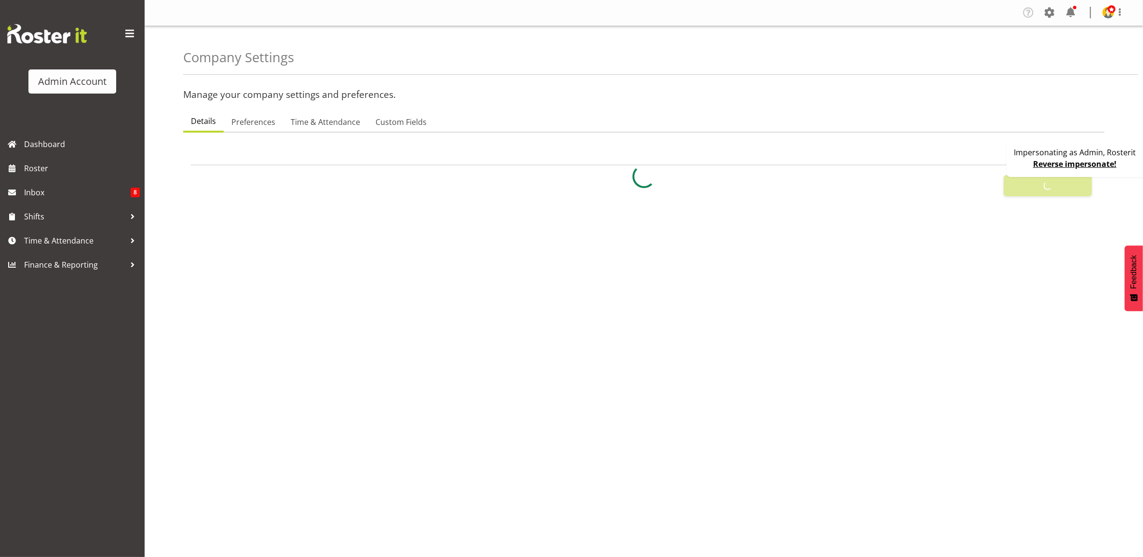
type input "0"
checkbox input "false"
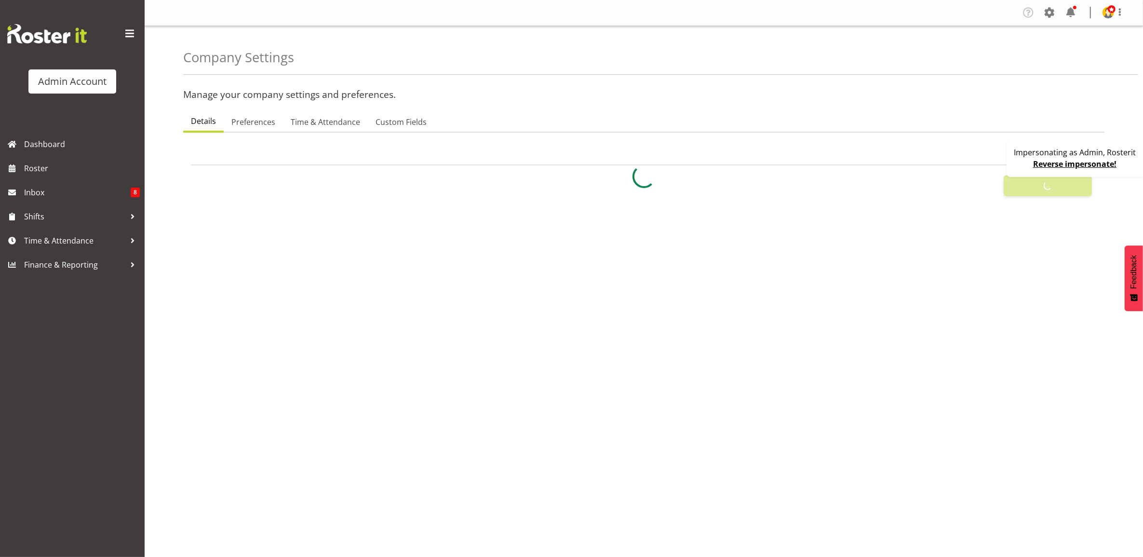
checkbox input "true"
select select "1_day_before"
type input "60"
checkbox input "true"
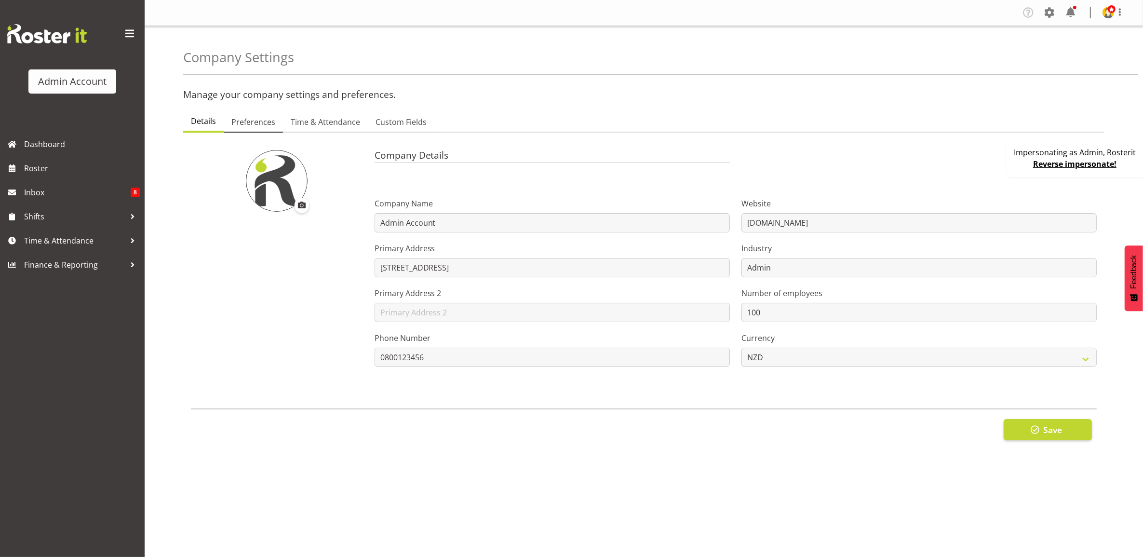
click at [268, 125] on span "Preferences" at bounding box center [253, 122] width 44 height 12
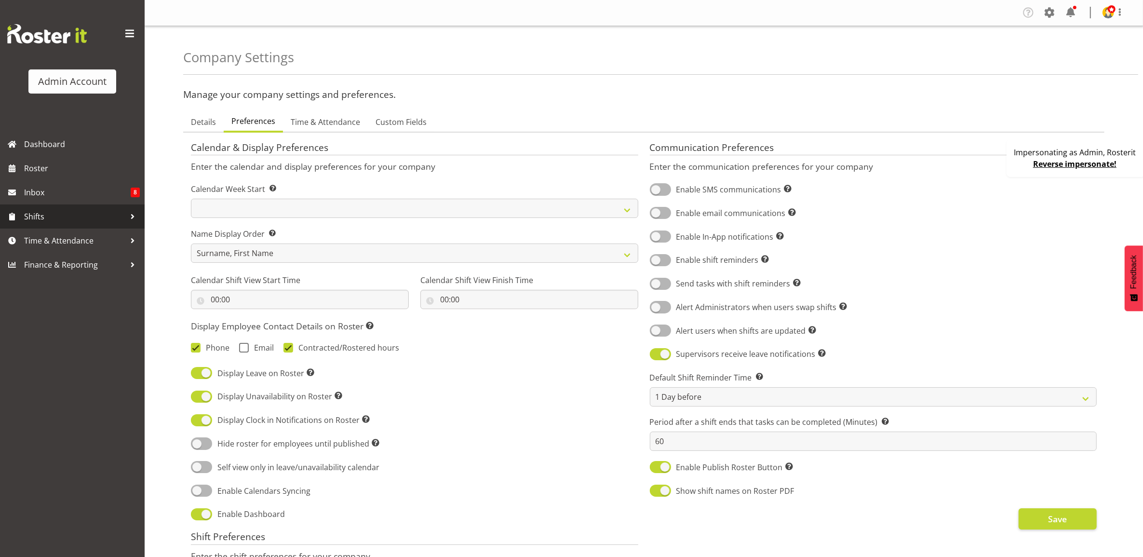
click at [95, 216] on span "Shifts" at bounding box center [74, 216] width 101 height 14
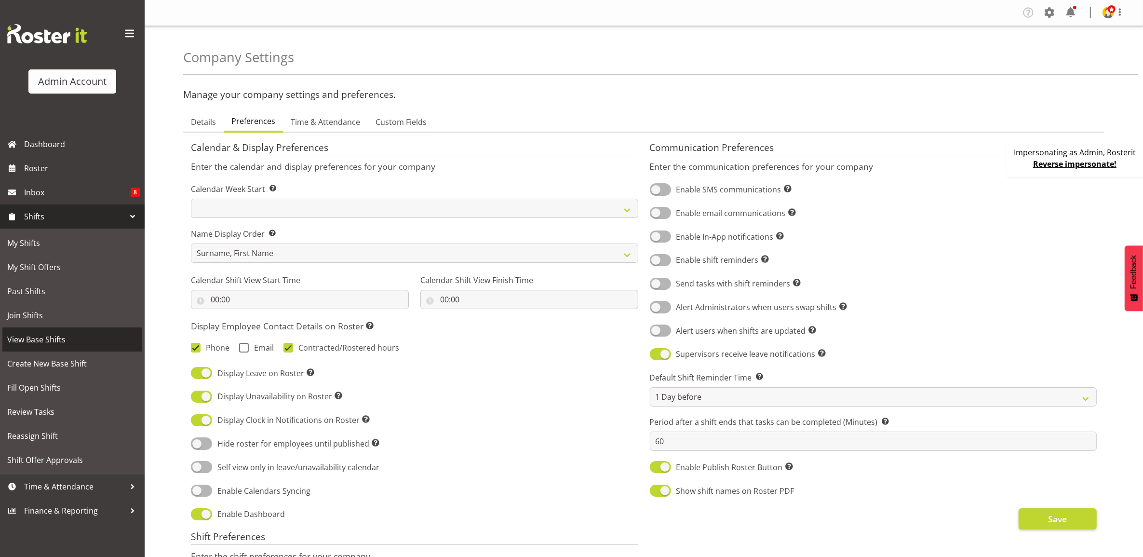
click at [72, 339] on span "View Base Shifts" at bounding box center [72, 339] width 130 height 14
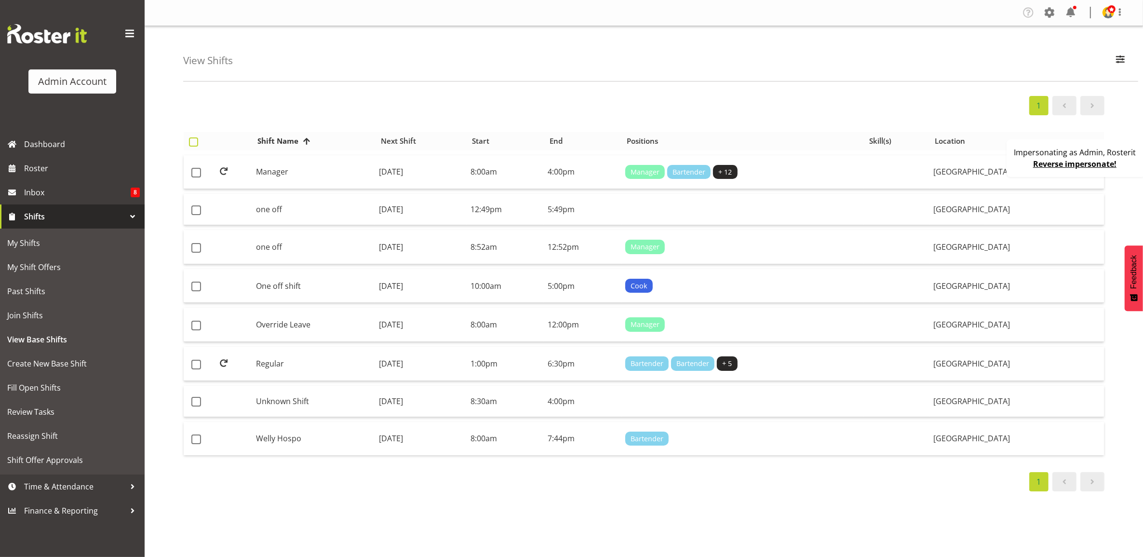
click at [189, 141] on span at bounding box center [193, 141] width 9 height 9
click at [189, 141] on input "checkbox" at bounding box center [192, 142] width 6 height 6
checkbox input "true"
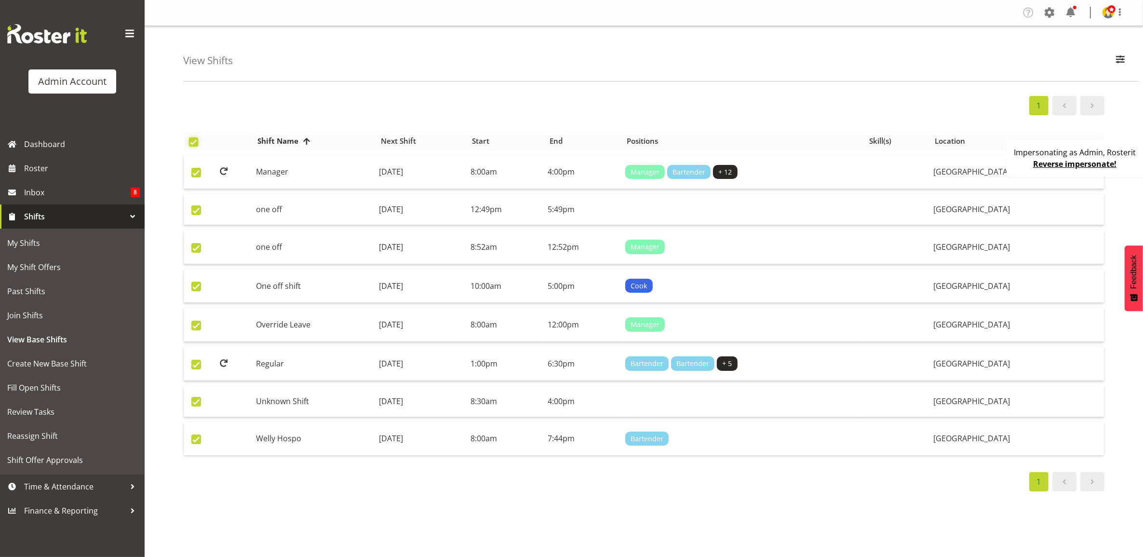
checkbox input "true"
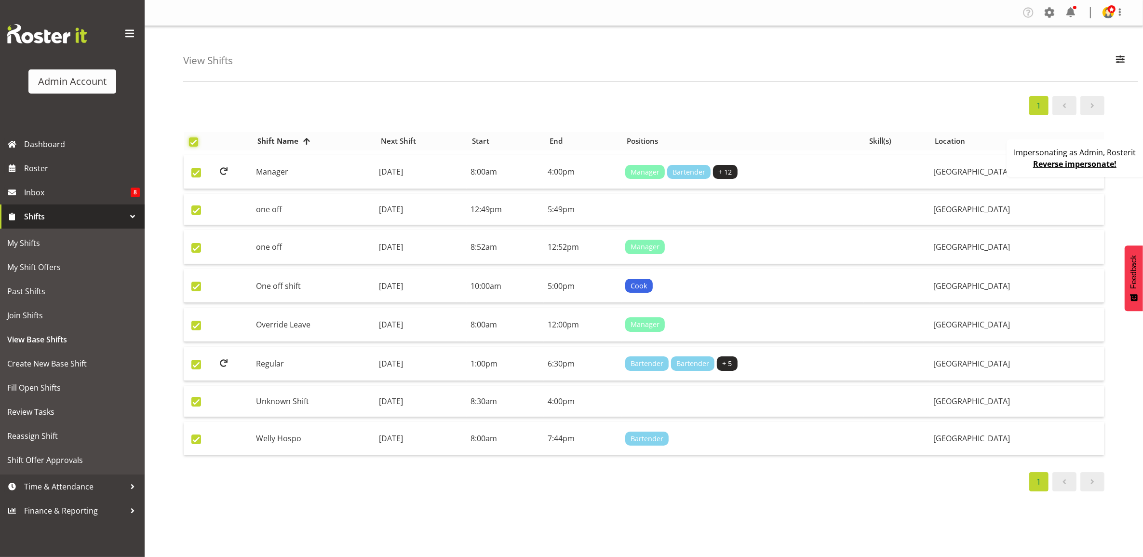
checkbox input "true"
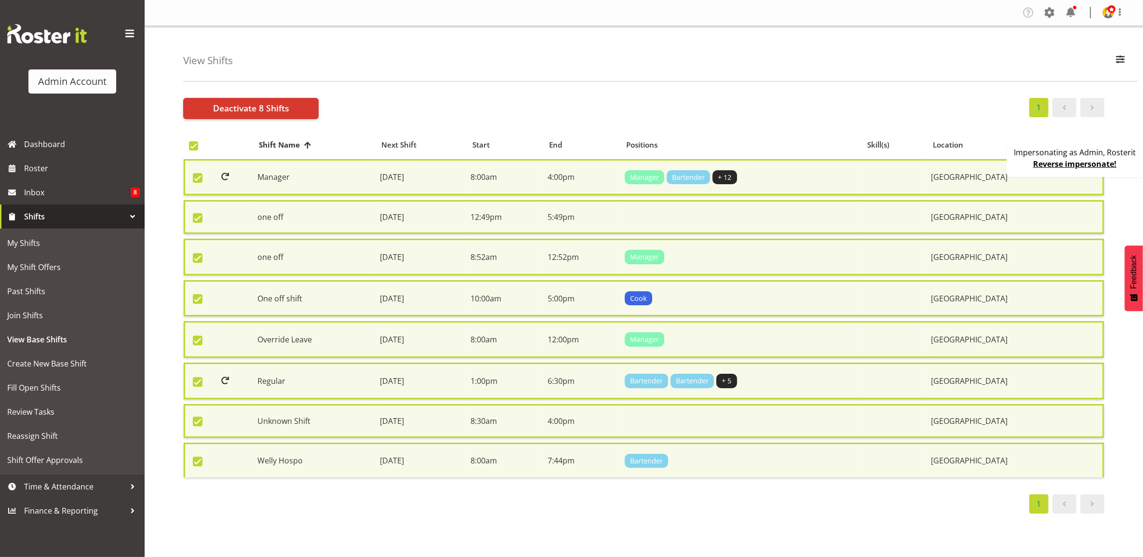
click at [461, 69] on div "View Shifts Search All Locations [GEOGRAPHIC_DATA] [GEOGRAPHIC_DATA] [GEOGRAPHI…" at bounding box center [660, 53] width 955 height 55
click at [1120, 17] on span at bounding box center [1120, 12] width 12 height 12
click at [1074, 30] on link "Profile" at bounding box center [1079, 33] width 93 height 17
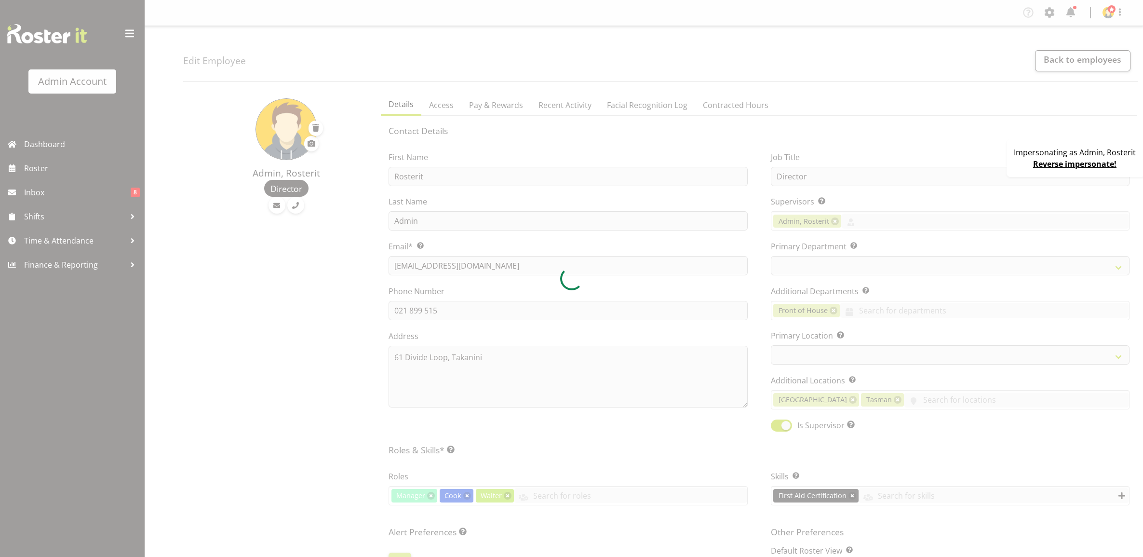
select select "manual"
select select "roster"
select select "day"
select select
select select "1"
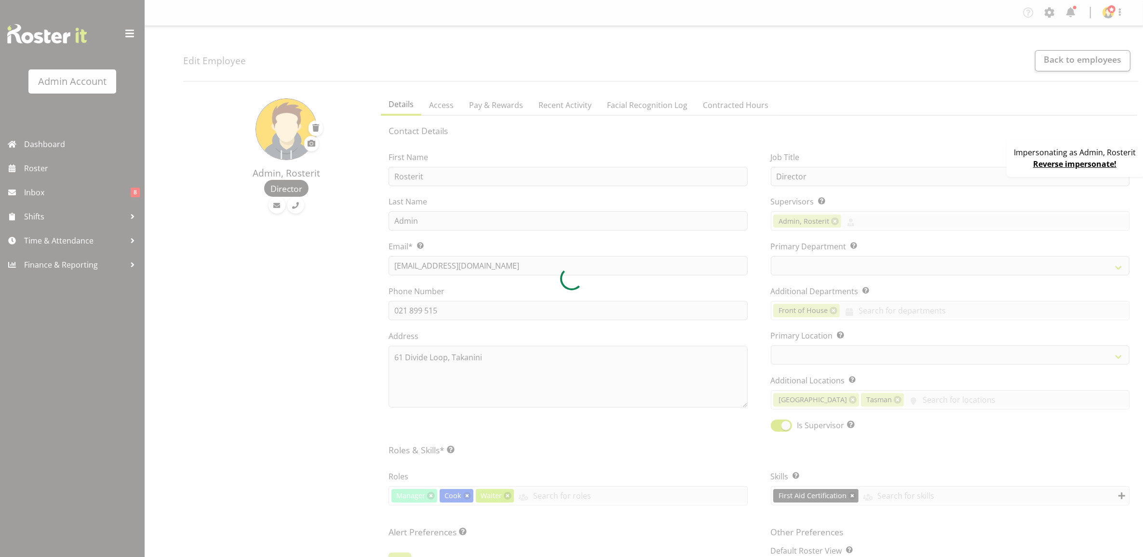
select select "1"
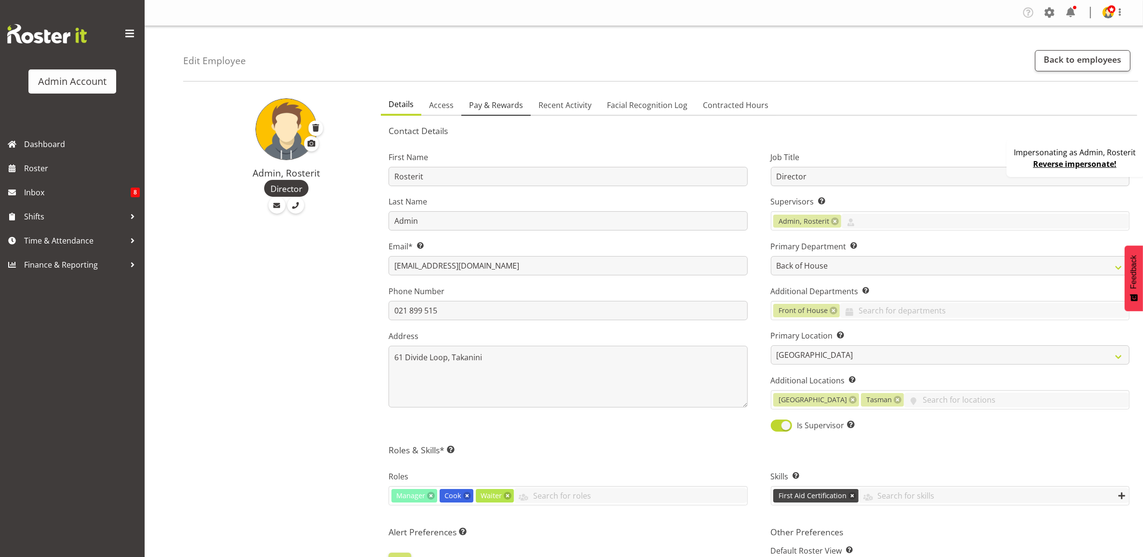
click at [498, 105] on span "Pay & Rewards" at bounding box center [496, 105] width 54 height 12
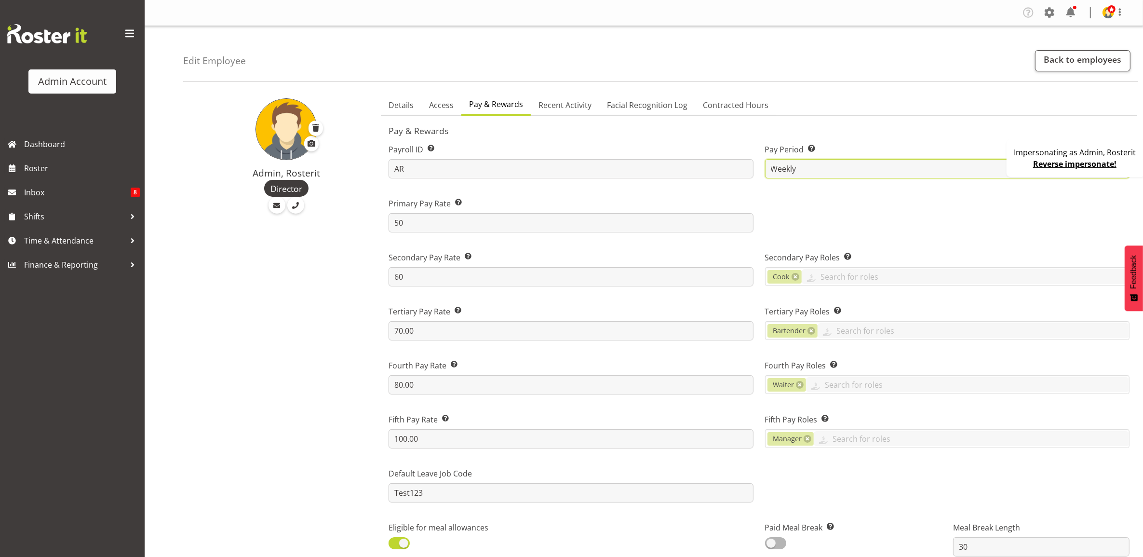
click at [796, 167] on select "Weekly Fortnight Monthly" at bounding box center [947, 168] width 365 height 19
